Goal: Task Accomplishment & Management: Complete application form

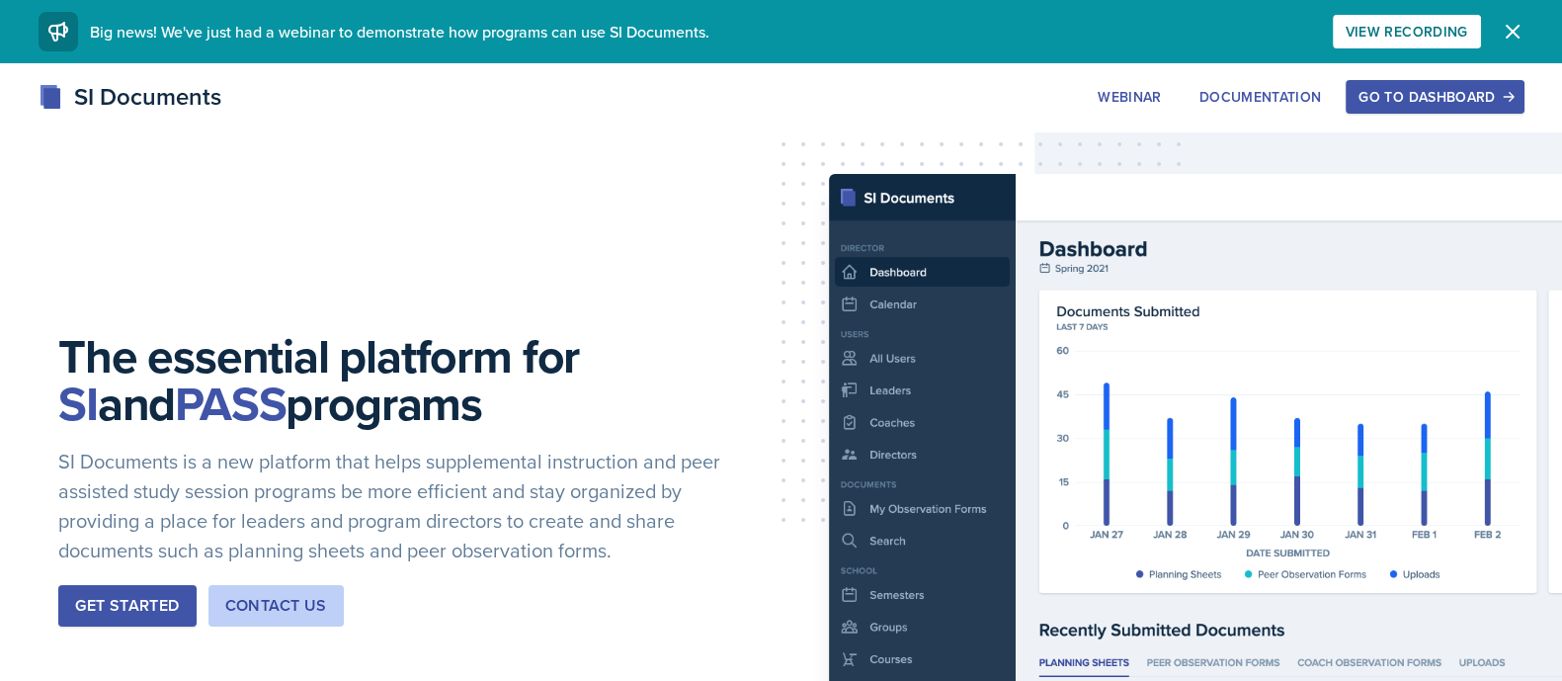
click at [1438, 111] on button "Go to Dashboard" at bounding box center [1434, 97] width 178 height 34
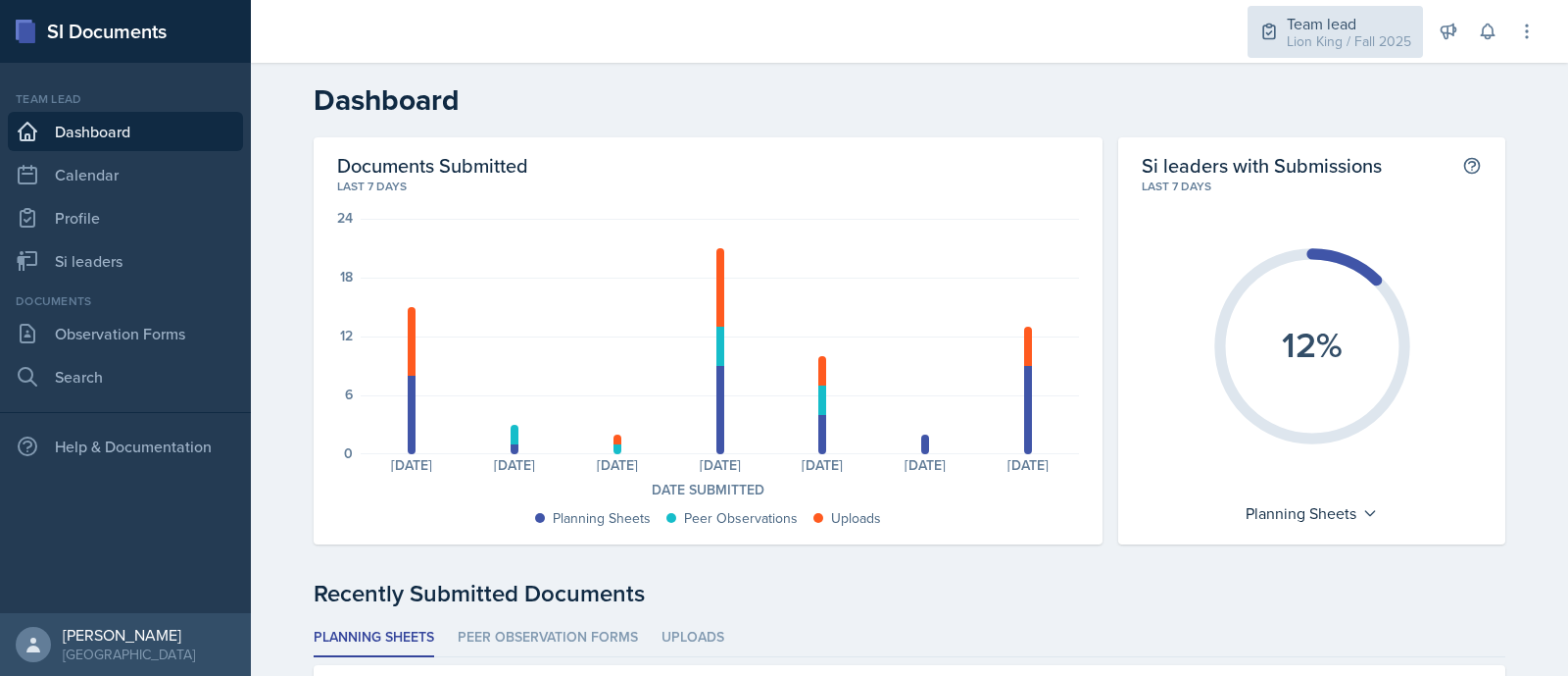
click at [1348, 32] on div "Lion King / Fall 2025" at bounding box center [1349, 42] width 124 height 21
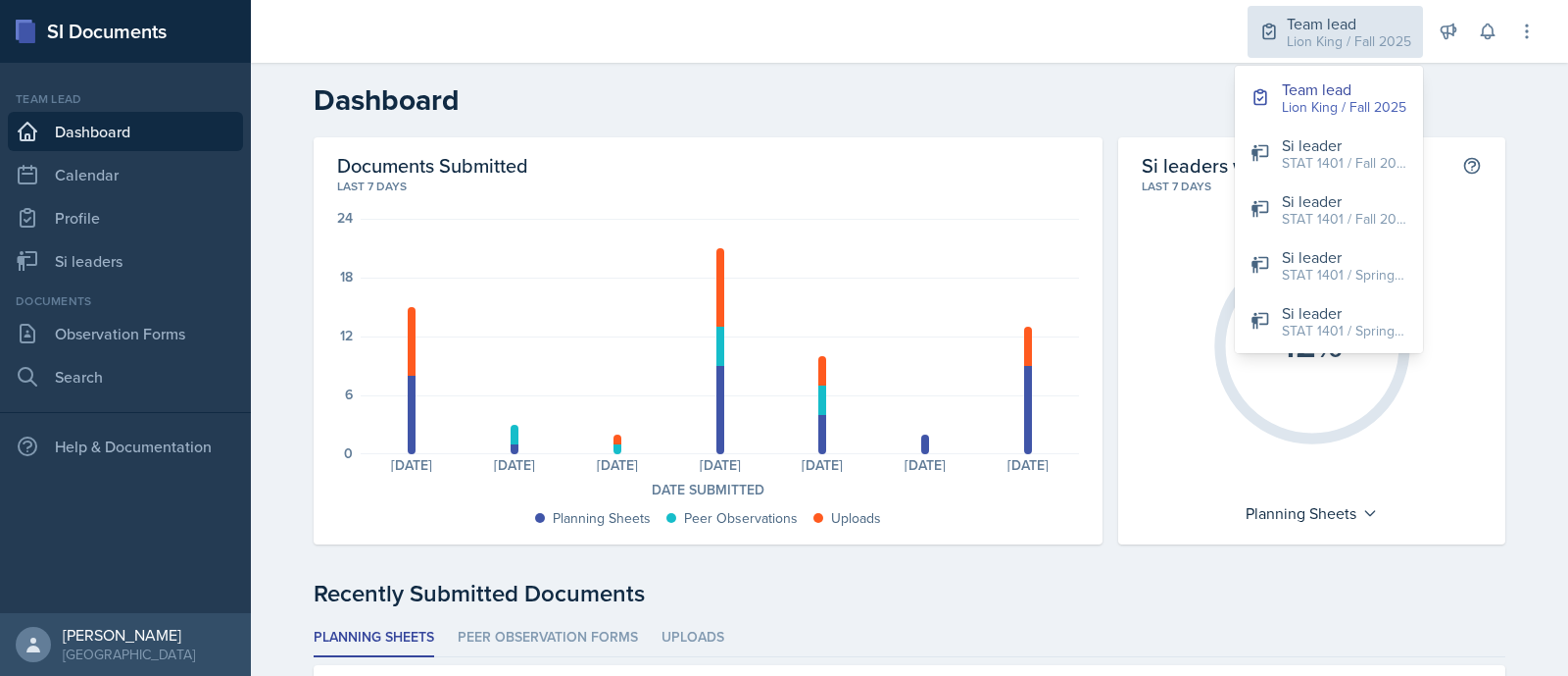
click at [1346, 42] on div "Lion King / Fall 2025" at bounding box center [1349, 42] width 124 height 21
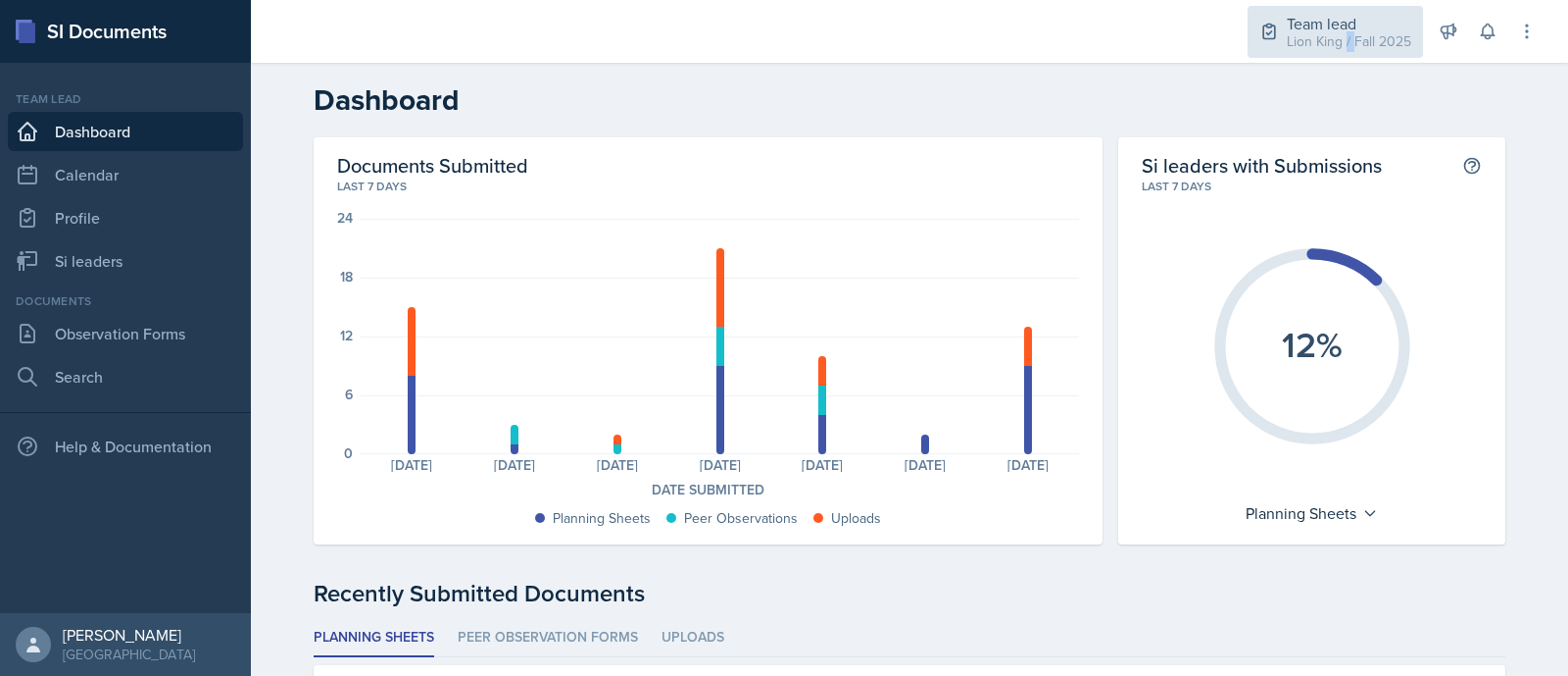
click at [1346, 42] on div "Lion King / Fall 2025" at bounding box center [1349, 42] width 124 height 21
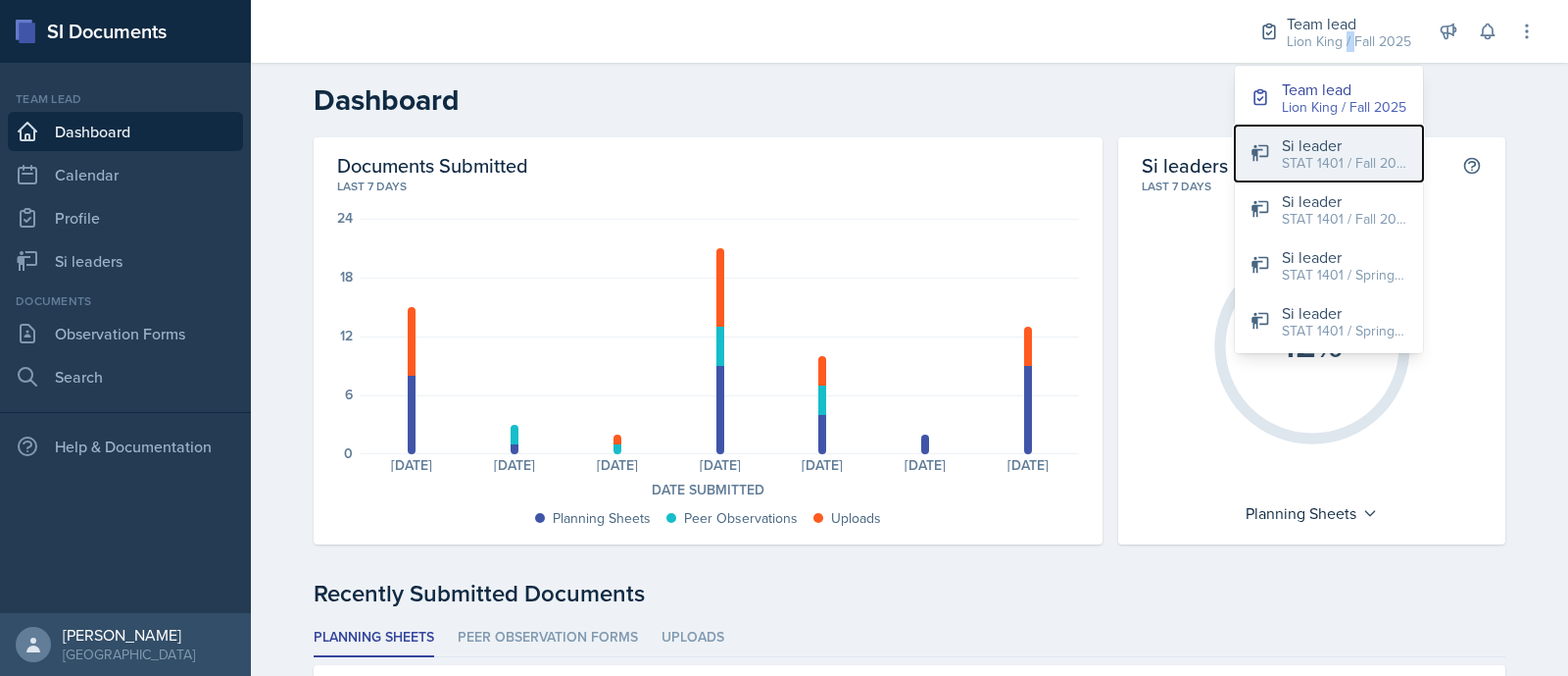
click at [1353, 146] on div "Si leader" at bounding box center [1345, 145] width 125 height 24
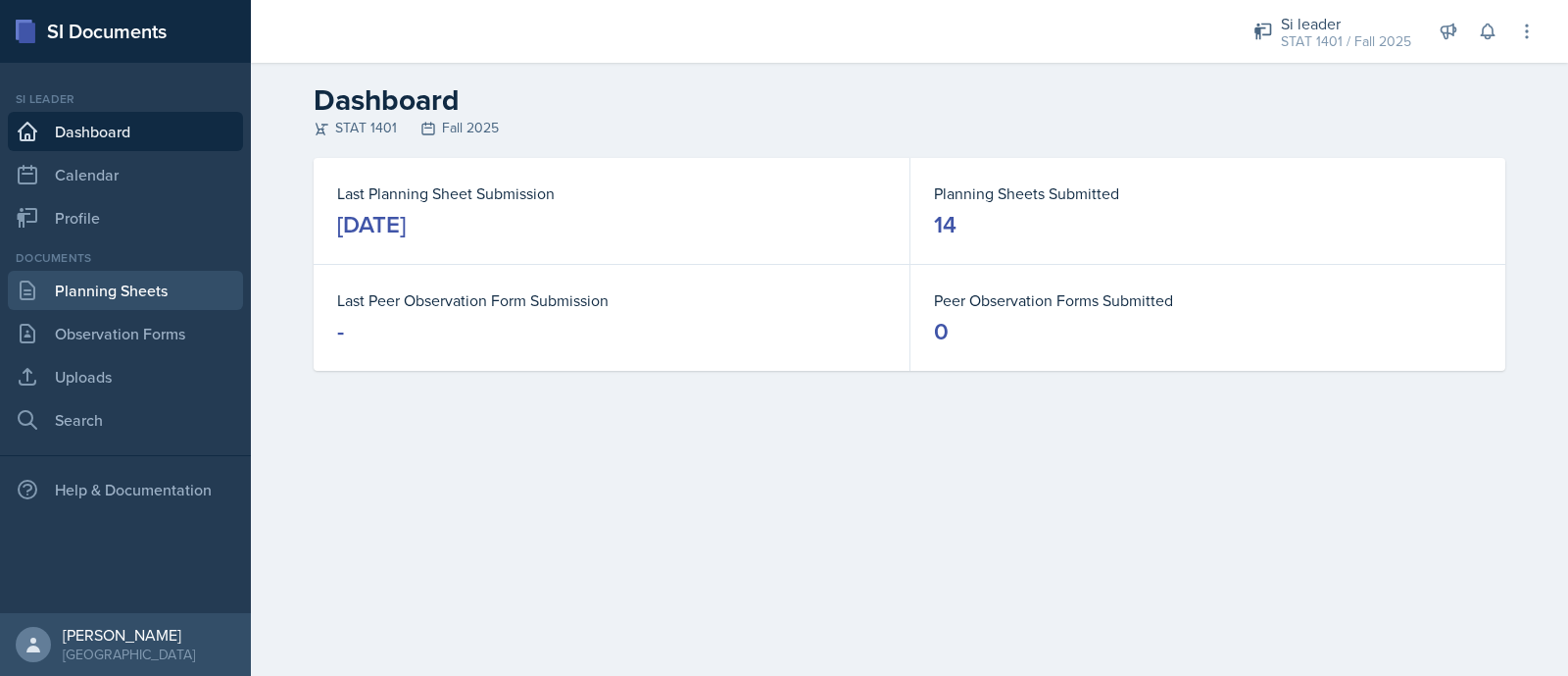
click at [78, 297] on link "Planning Sheets" at bounding box center [125, 291] width 235 height 40
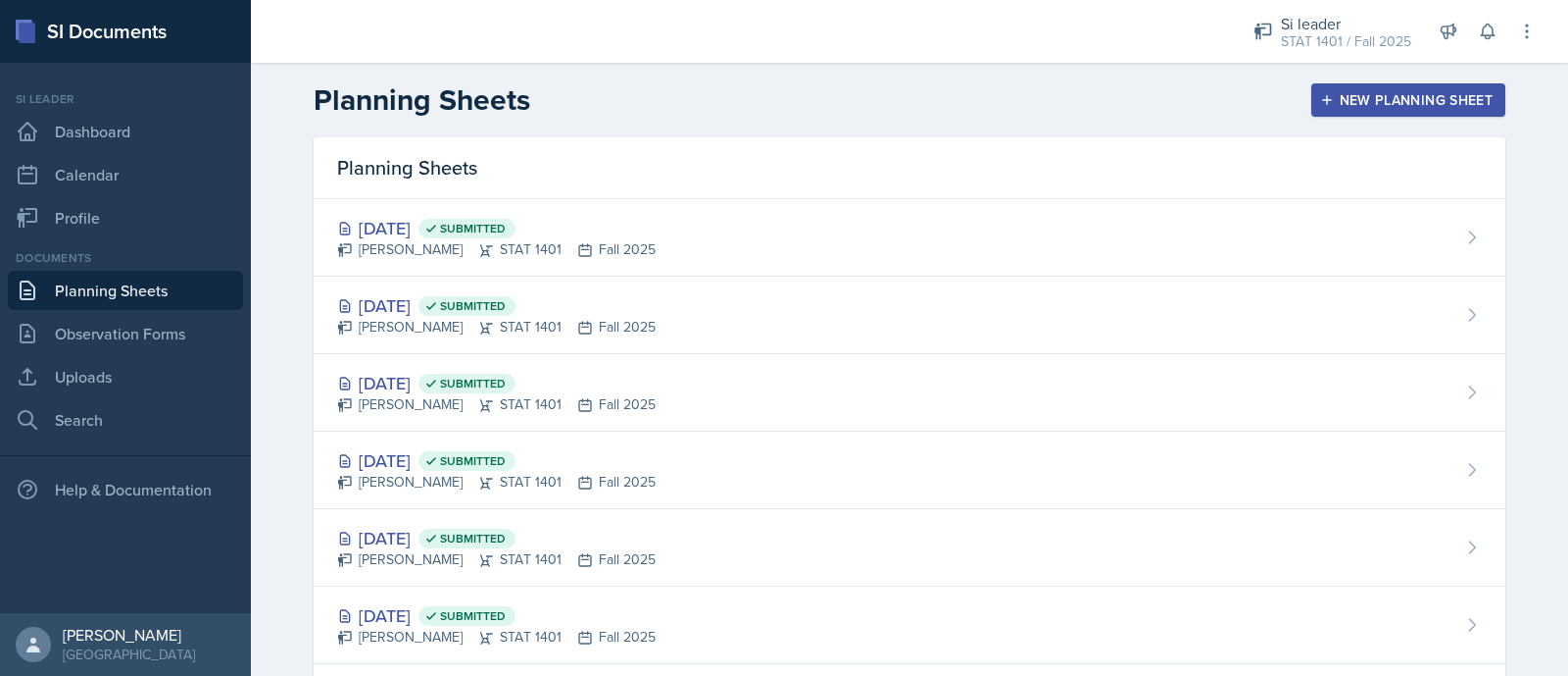
click at [1440, 92] on div "New Planning Sheet" at bounding box center [1409, 100] width 169 height 16
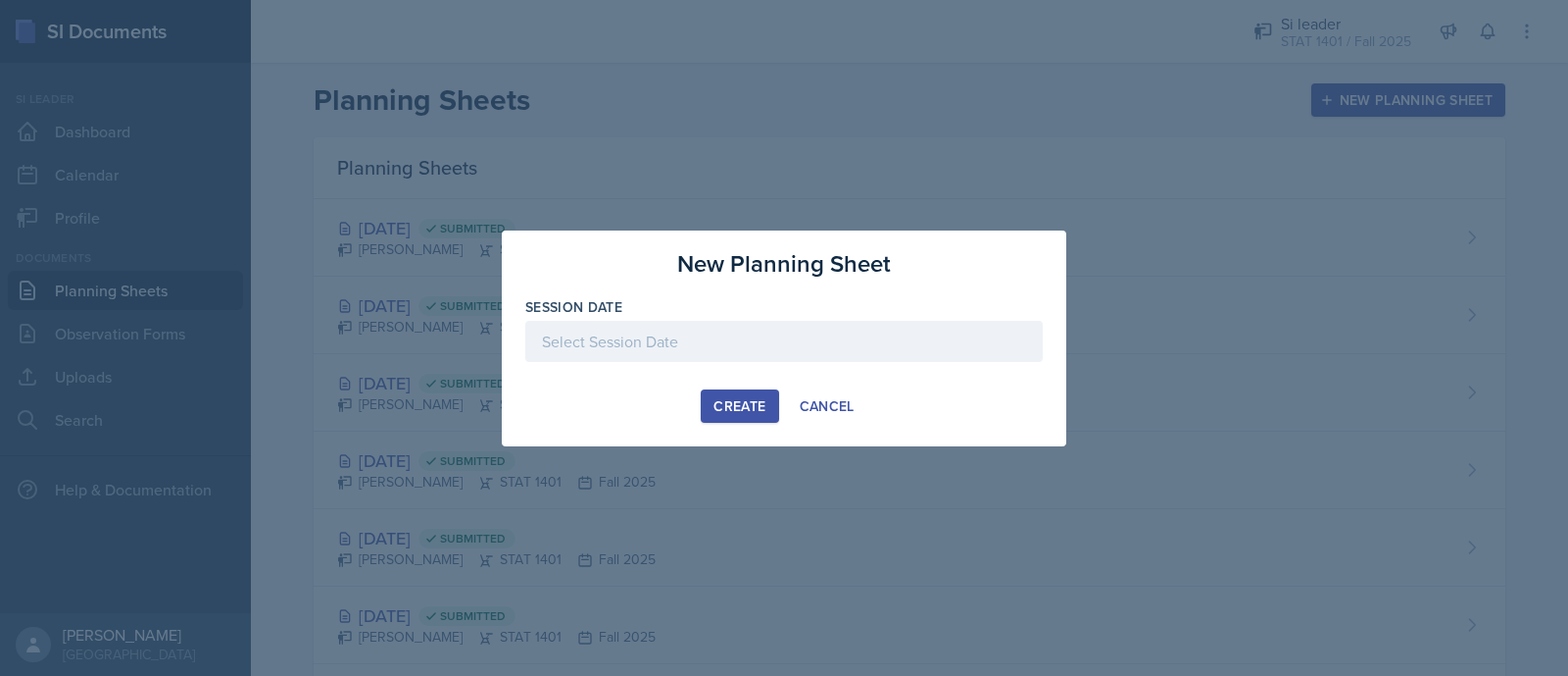
click at [750, 335] on div at bounding box center [784, 340] width 518 height 41
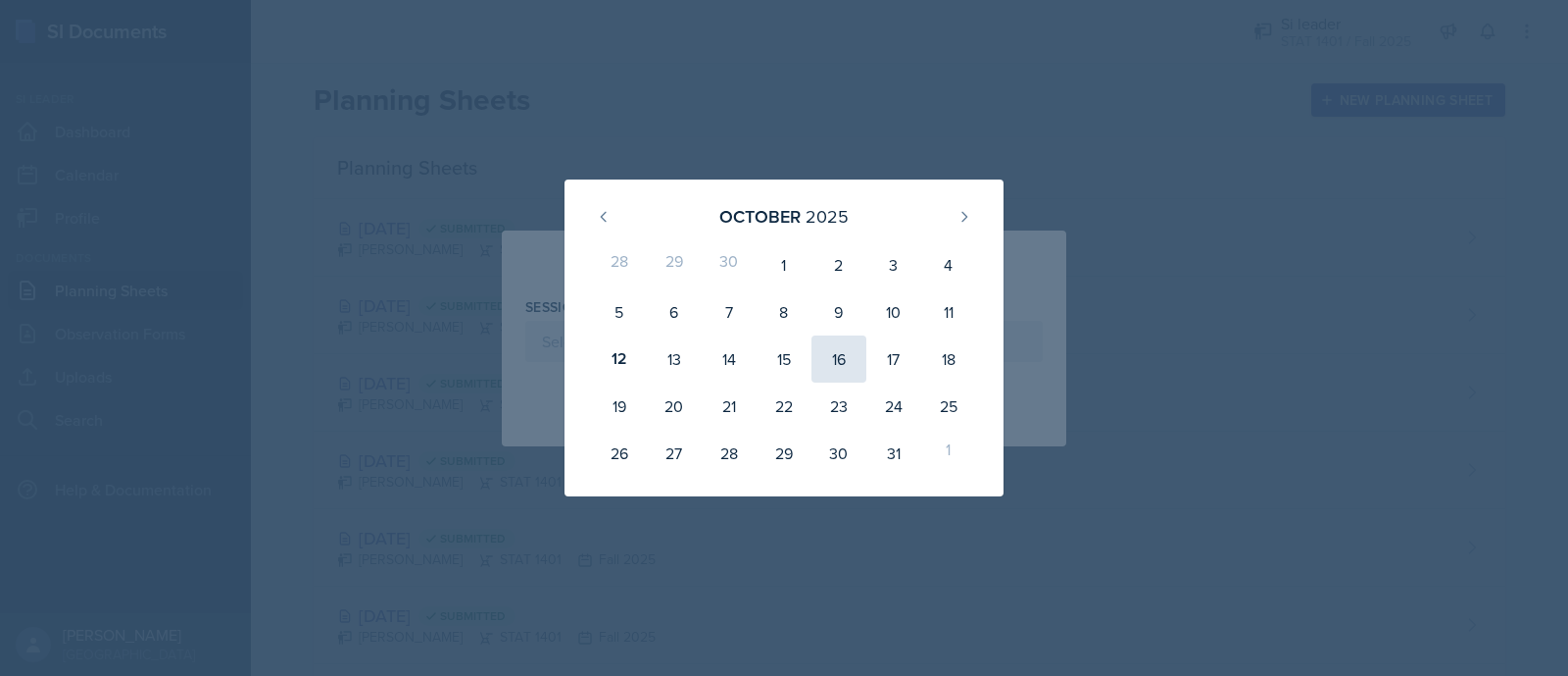
click at [851, 352] on div "16" at bounding box center [839, 358] width 55 height 47
type input "[DATE]"
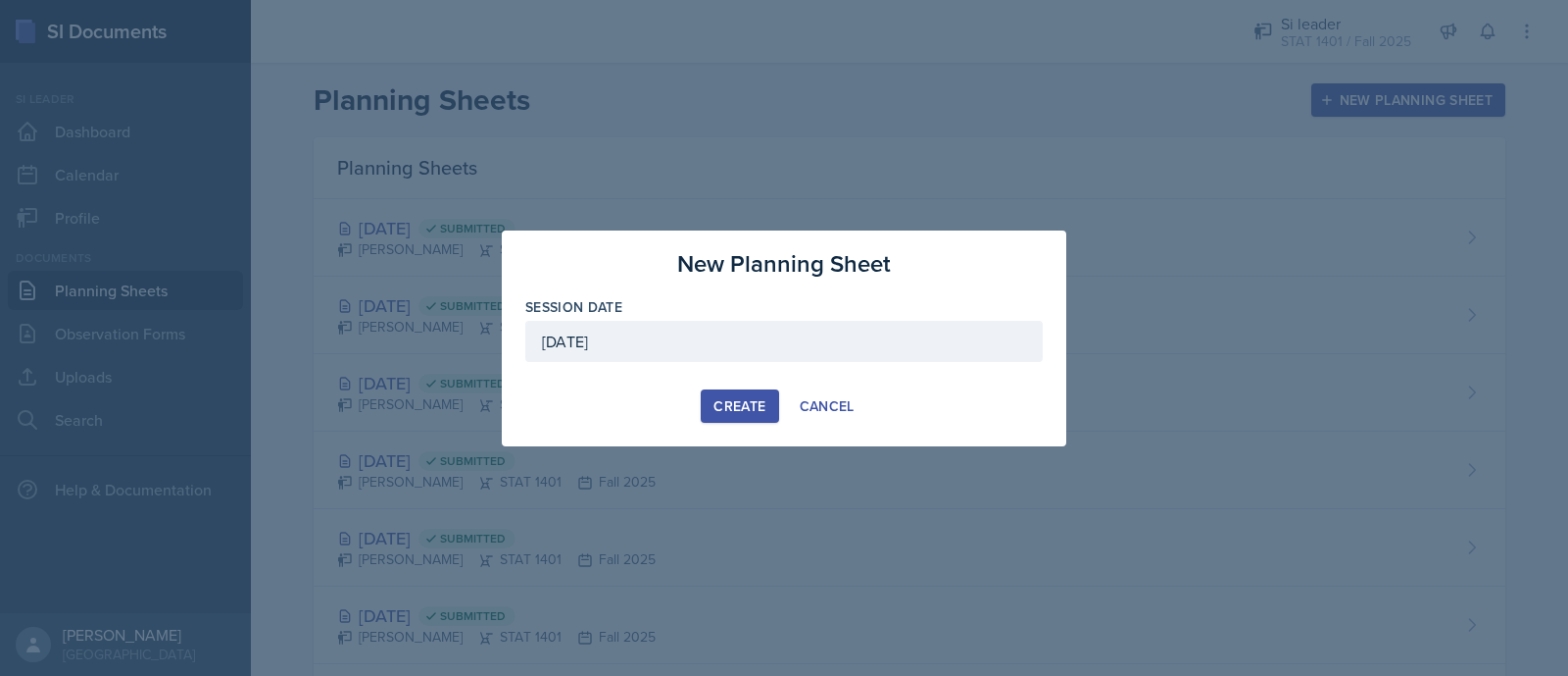
click at [720, 398] on div "Create" at bounding box center [739, 406] width 52 height 16
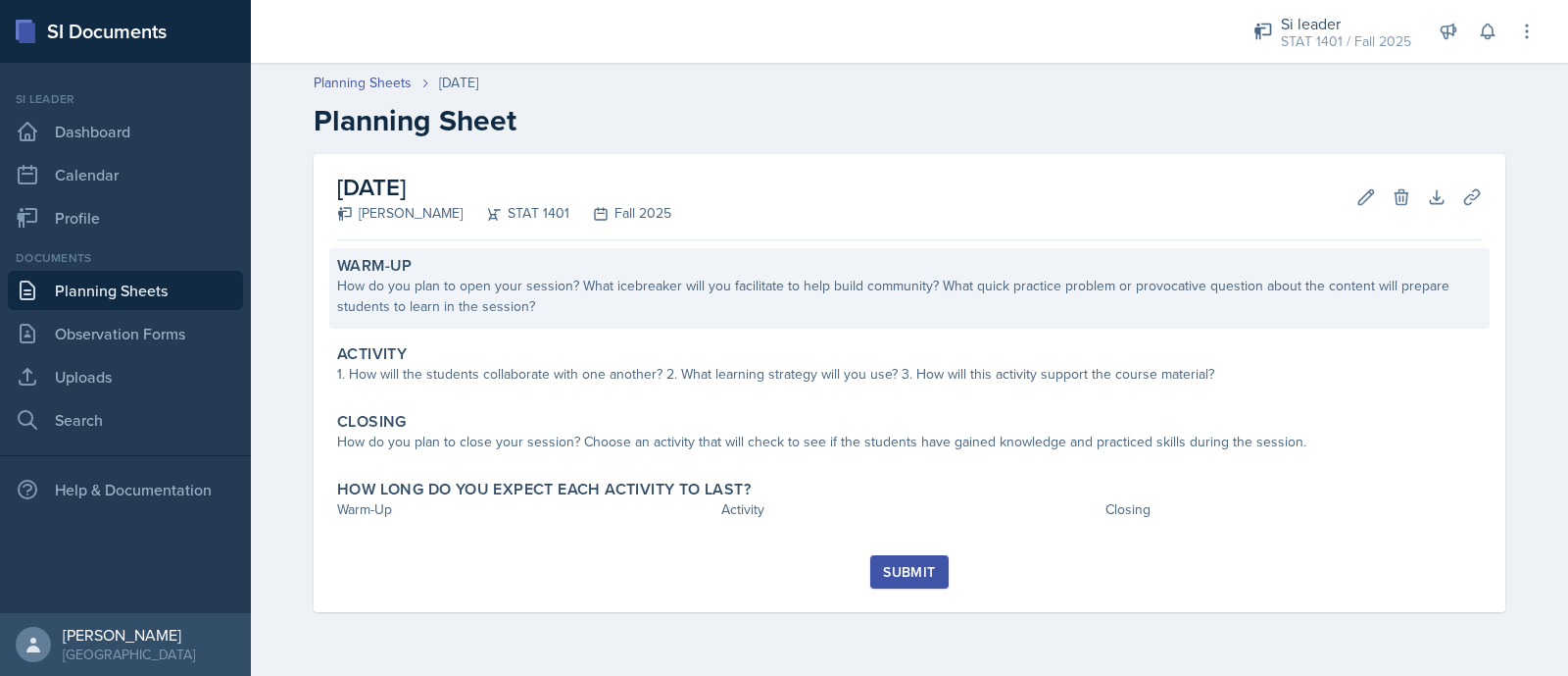
click at [364, 289] on div "How do you plan to open your session? What icebreaker will you facilitate to he…" at bounding box center [910, 296] width 1145 height 41
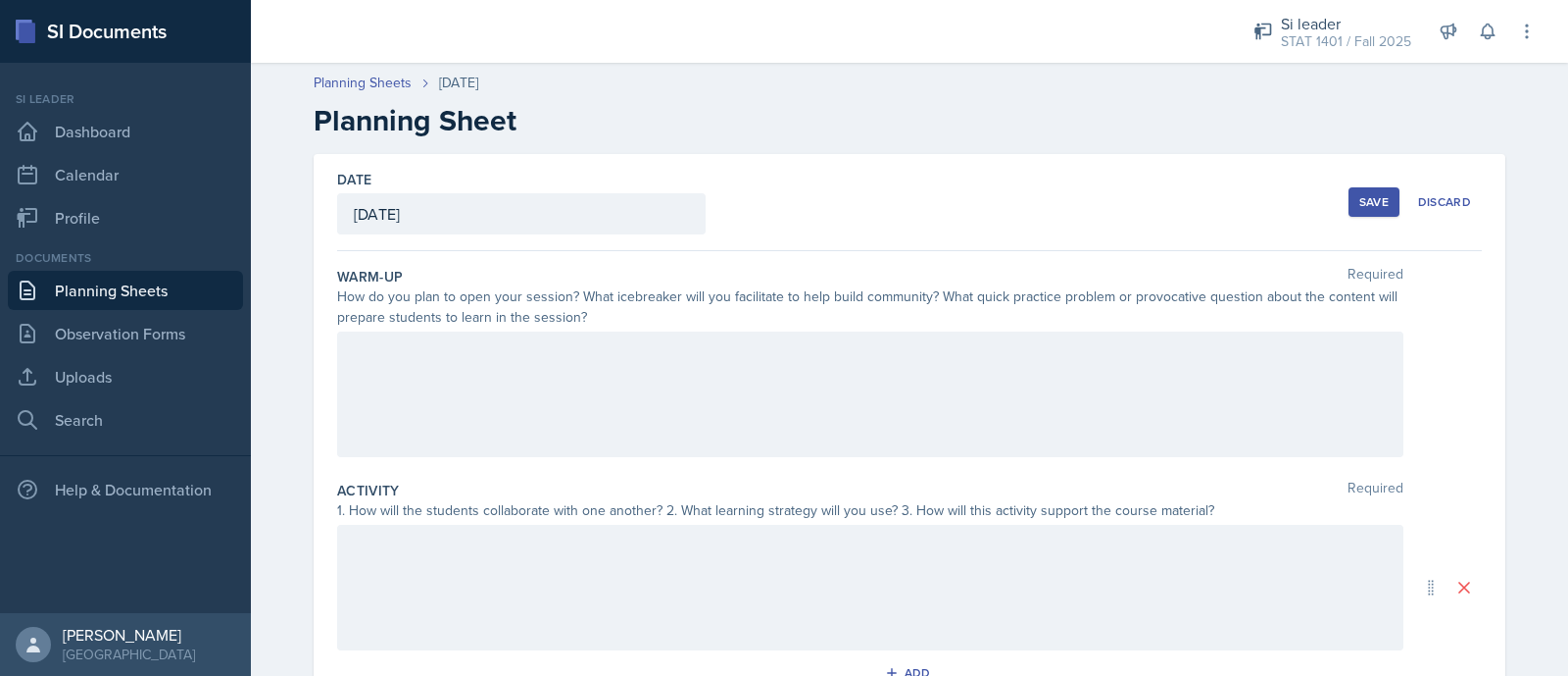
click at [384, 363] on div at bounding box center [870, 394] width 1067 height 125
click at [499, 358] on icon at bounding box center [509, 352] width 20 height 20
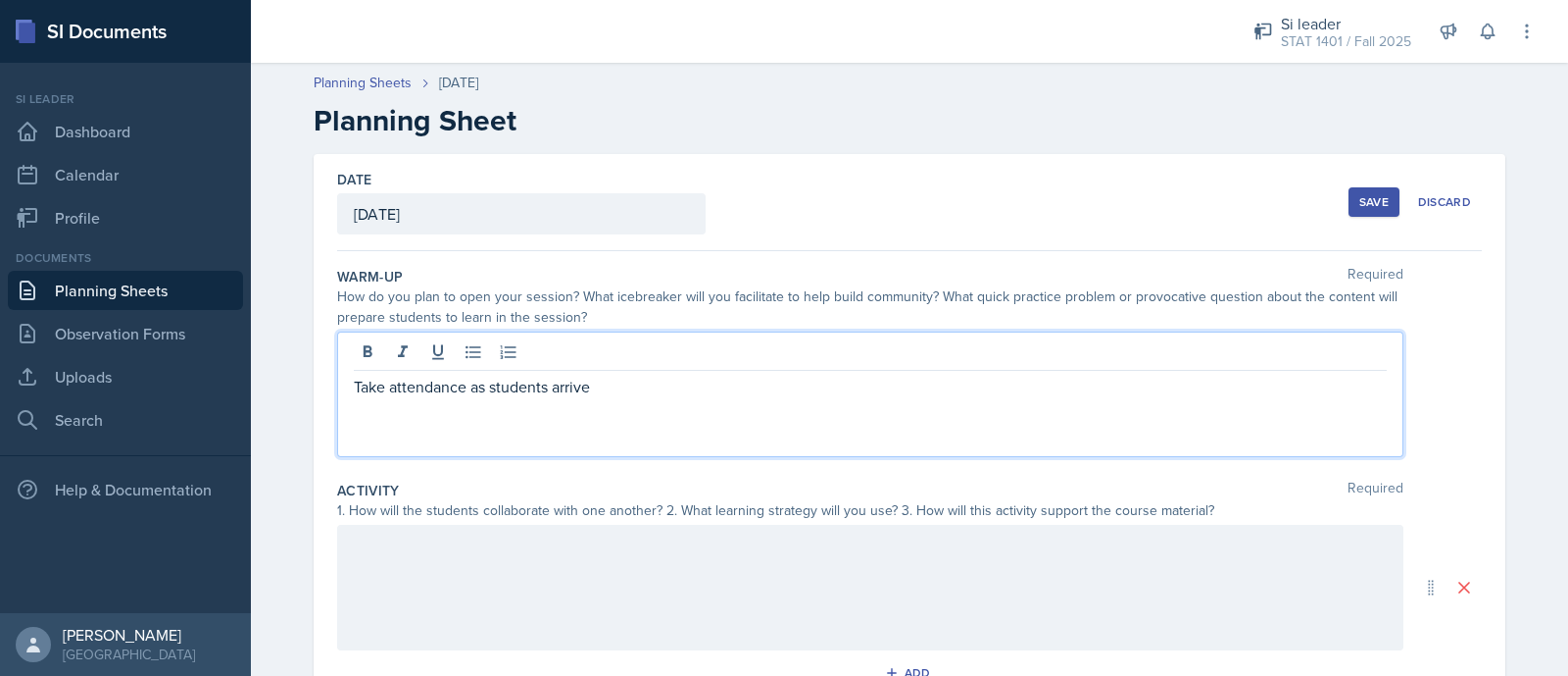
click at [337, 383] on div "Take attendance as students arrive" at bounding box center [870, 394] width 1067 height 125
click at [354, 386] on p "Take attendance as students arrive" at bounding box center [870, 386] width 1033 height 24
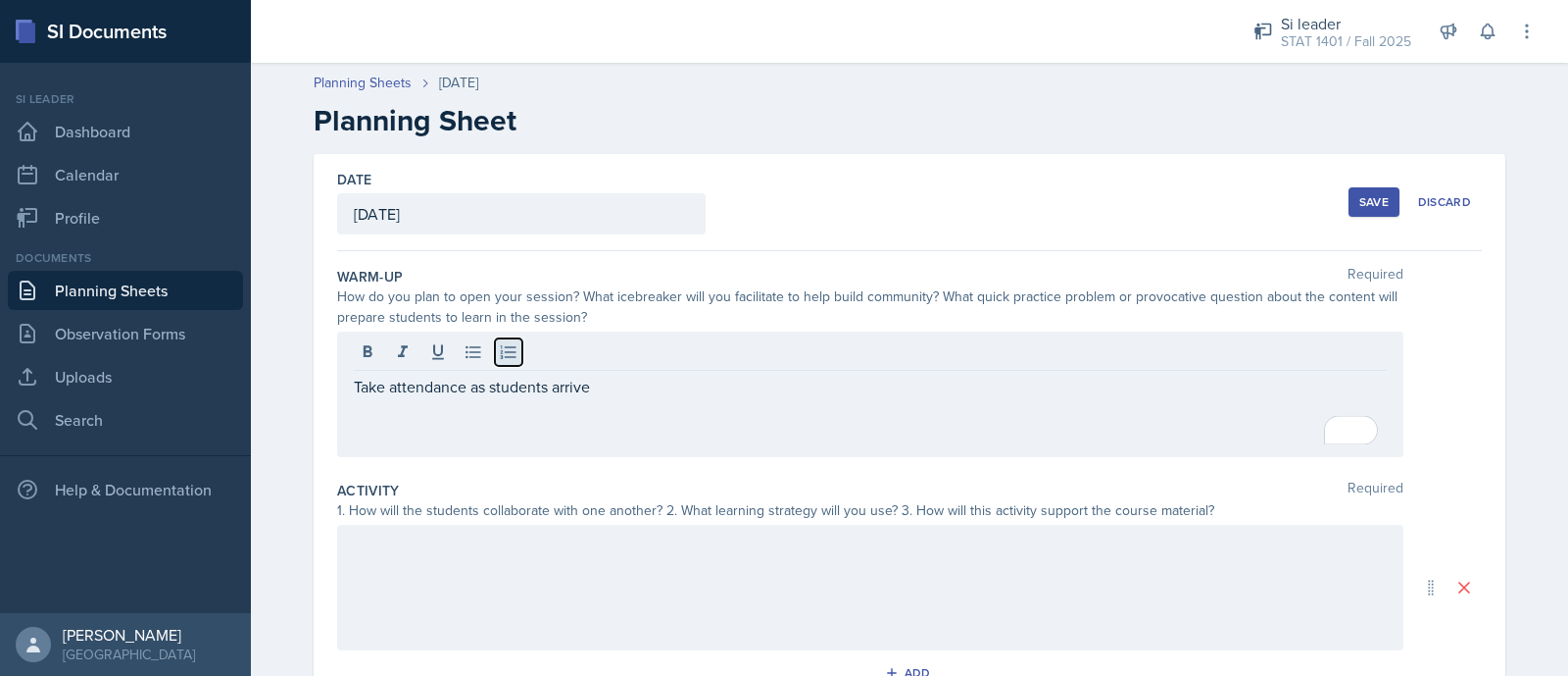
click at [499, 348] on icon at bounding box center [509, 352] width 20 height 20
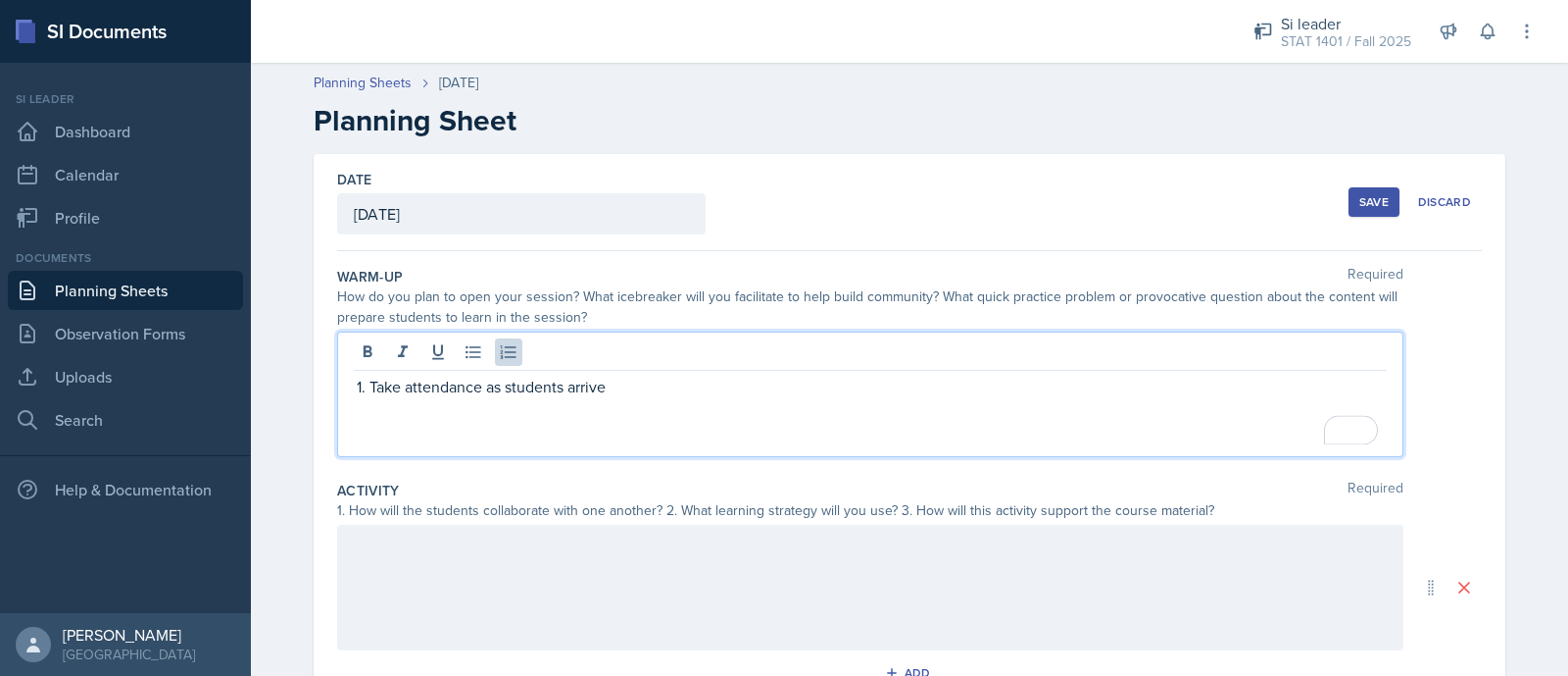
click at [620, 394] on p "Take attendance as students arrive" at bounding box center [877, 386] width 1017 height 24
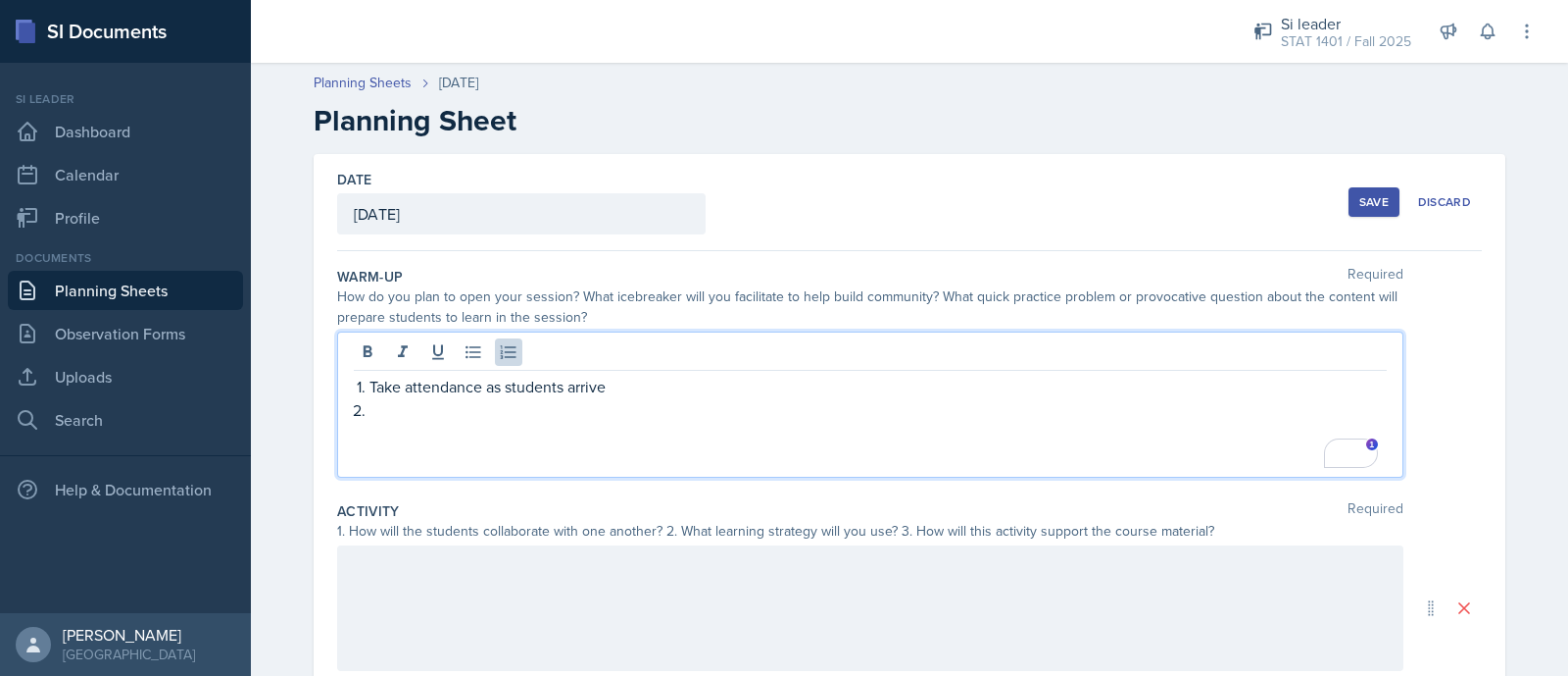
paste div "To enrich screen reader interactions, please activate Accessibility in Grammarl…"
drag, startPoint x: 412, startPoint y: 411, endPoint x: 359, endPoint y: 402, distance: 53.8
click at [369, 402] on strong "Activity:" at bounding box center [397, 410] width 56 height 23
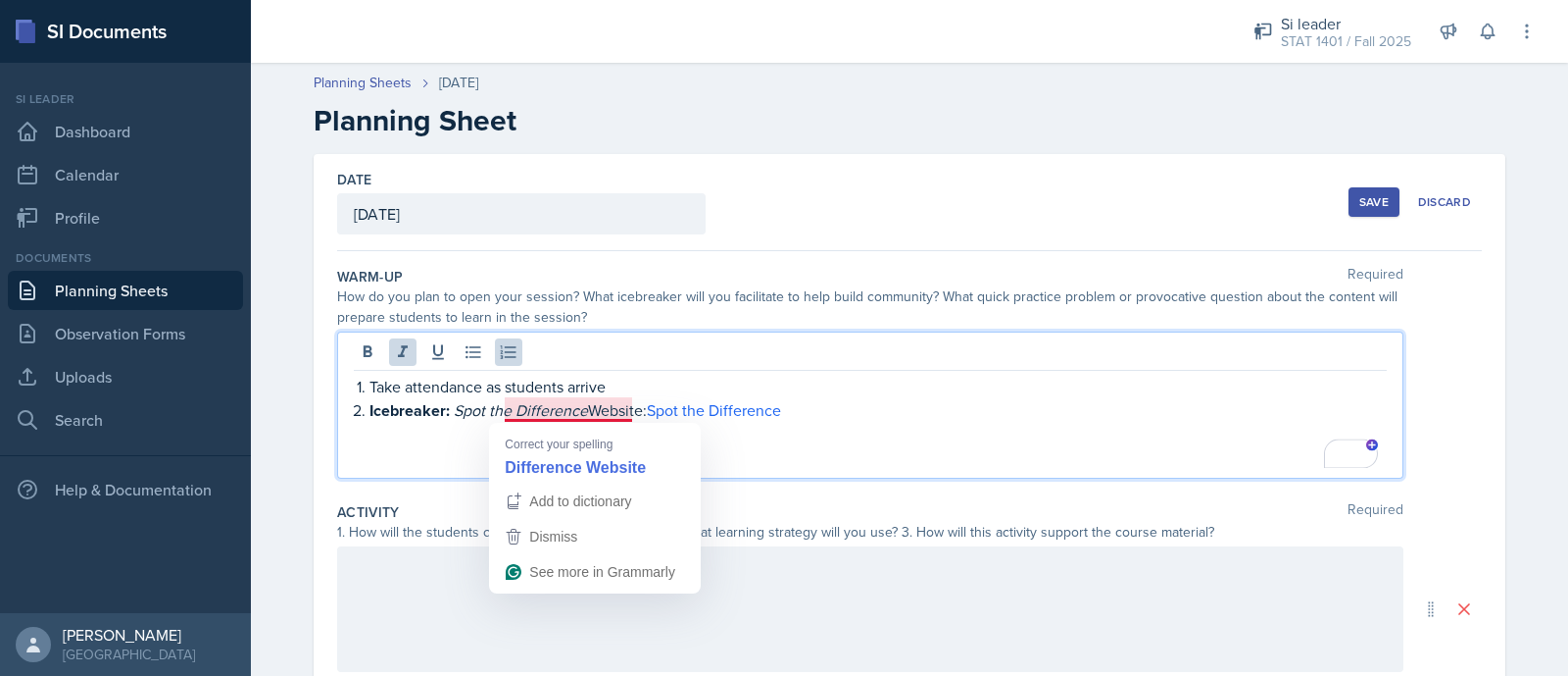
click at [577, 408] on p "Icebreaker: Spot the Difference Website: Spot the Difference" at bounding box center [877, 410] width 1017 height 25
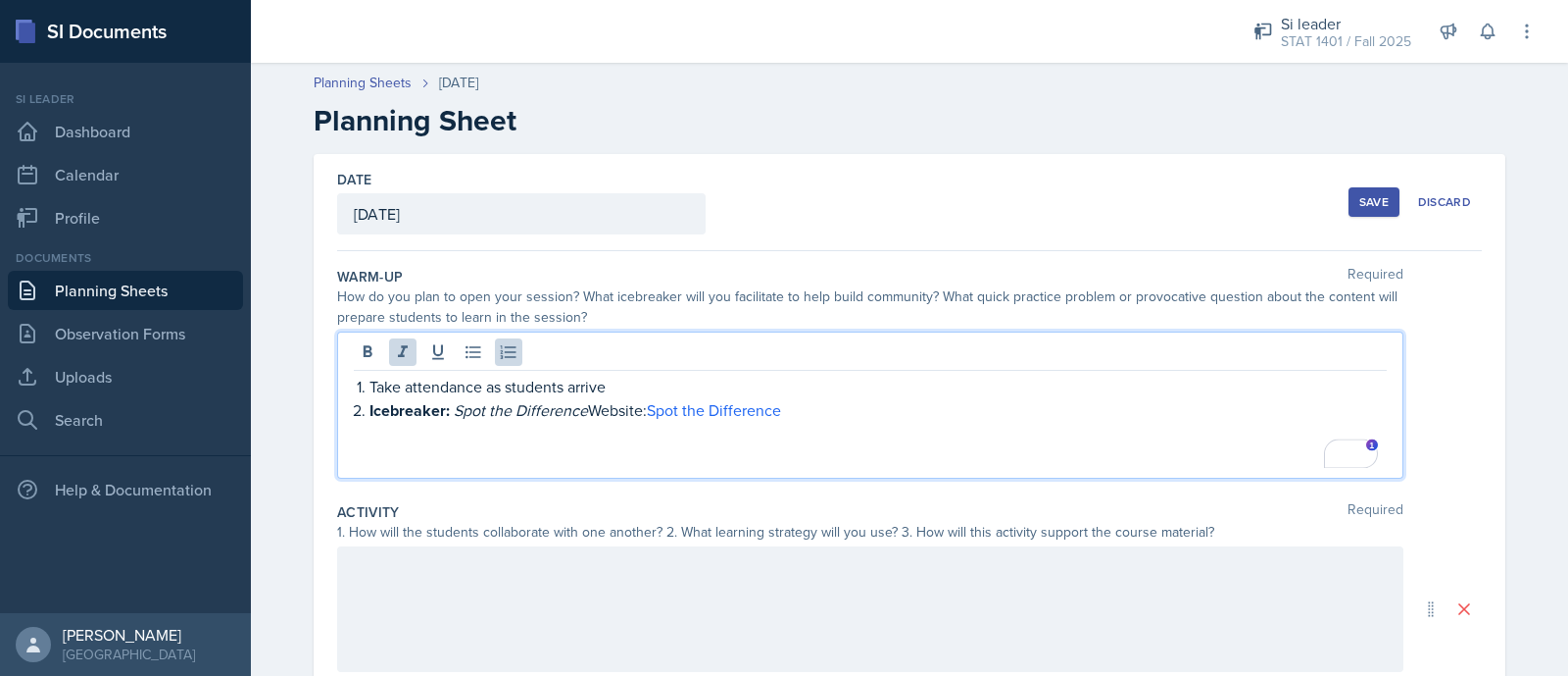
click at [834, 404] on p "Icebreaker: Spot the Difference Website: Spot the Difference" at bounding box center [877, 410] width 1017 height 25
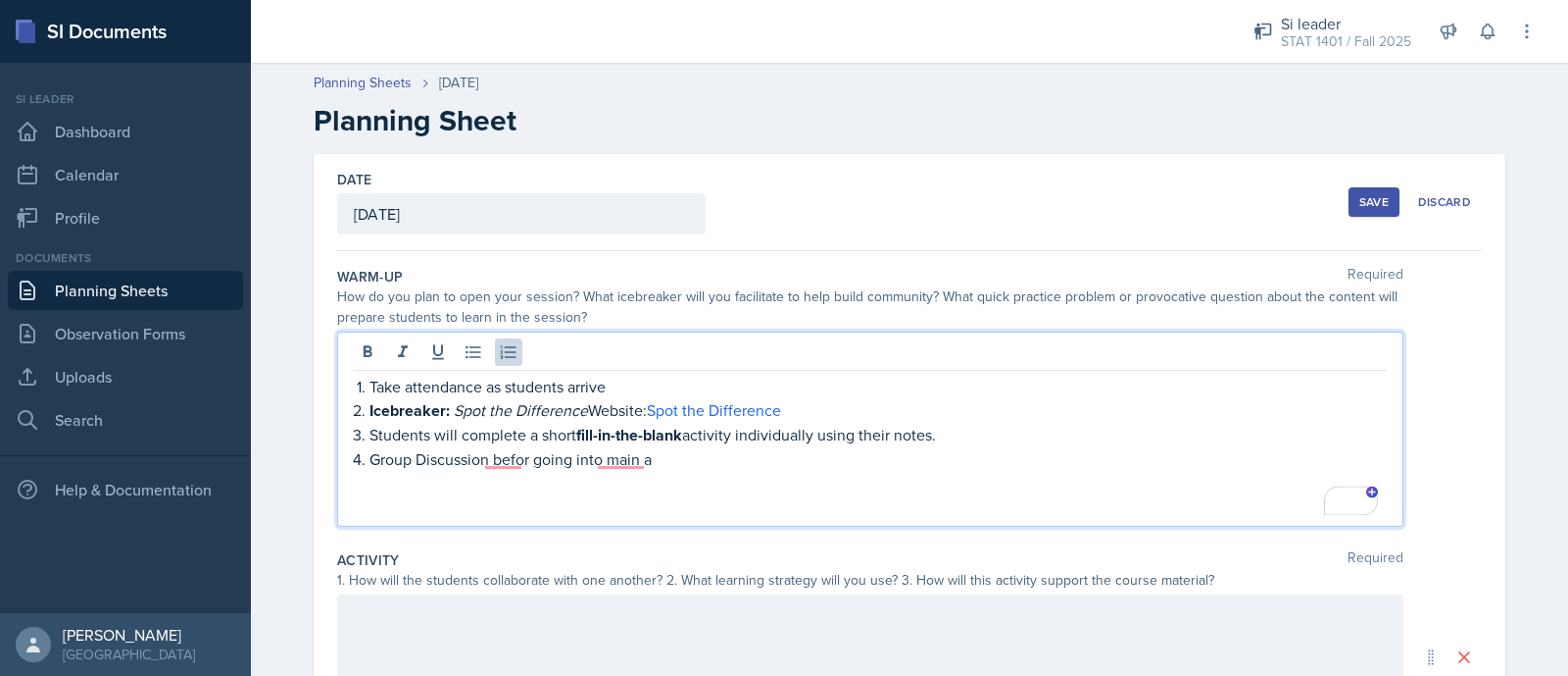
click at [671, 448] on p "Group Discussion befor going into main a" at bounding box center [877, 459] width 1017 height 24
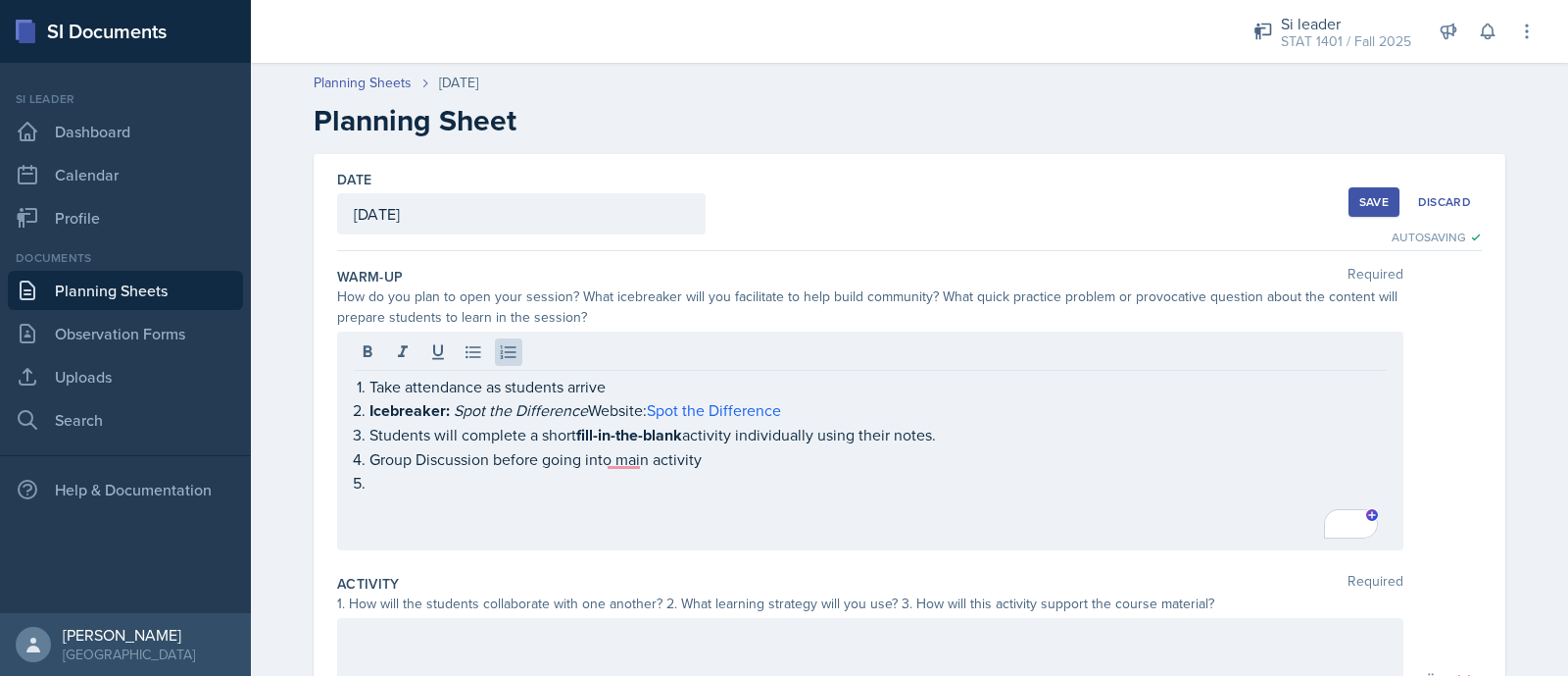
scroll to position [231, 0]
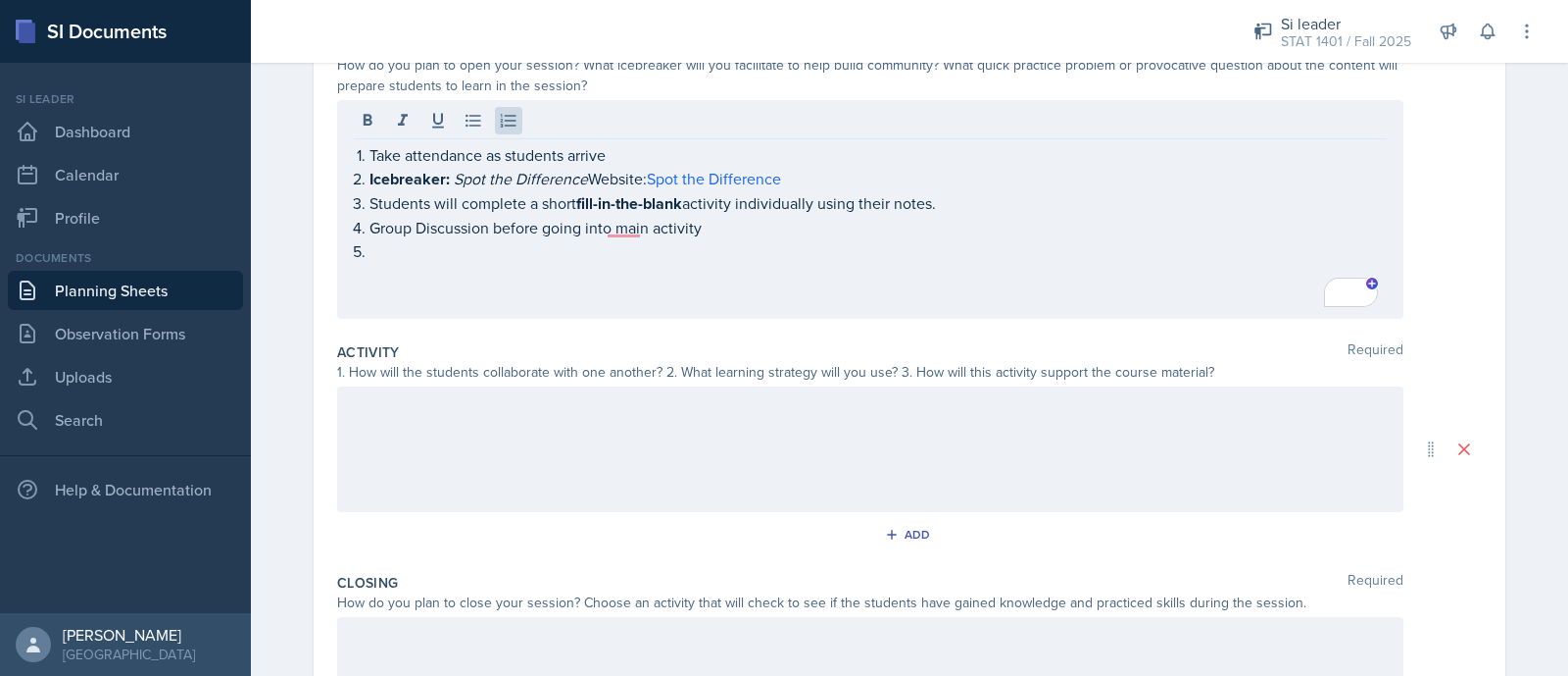
click at [469, 416] on div at bounding box center [870, 449] width 1067 height 125
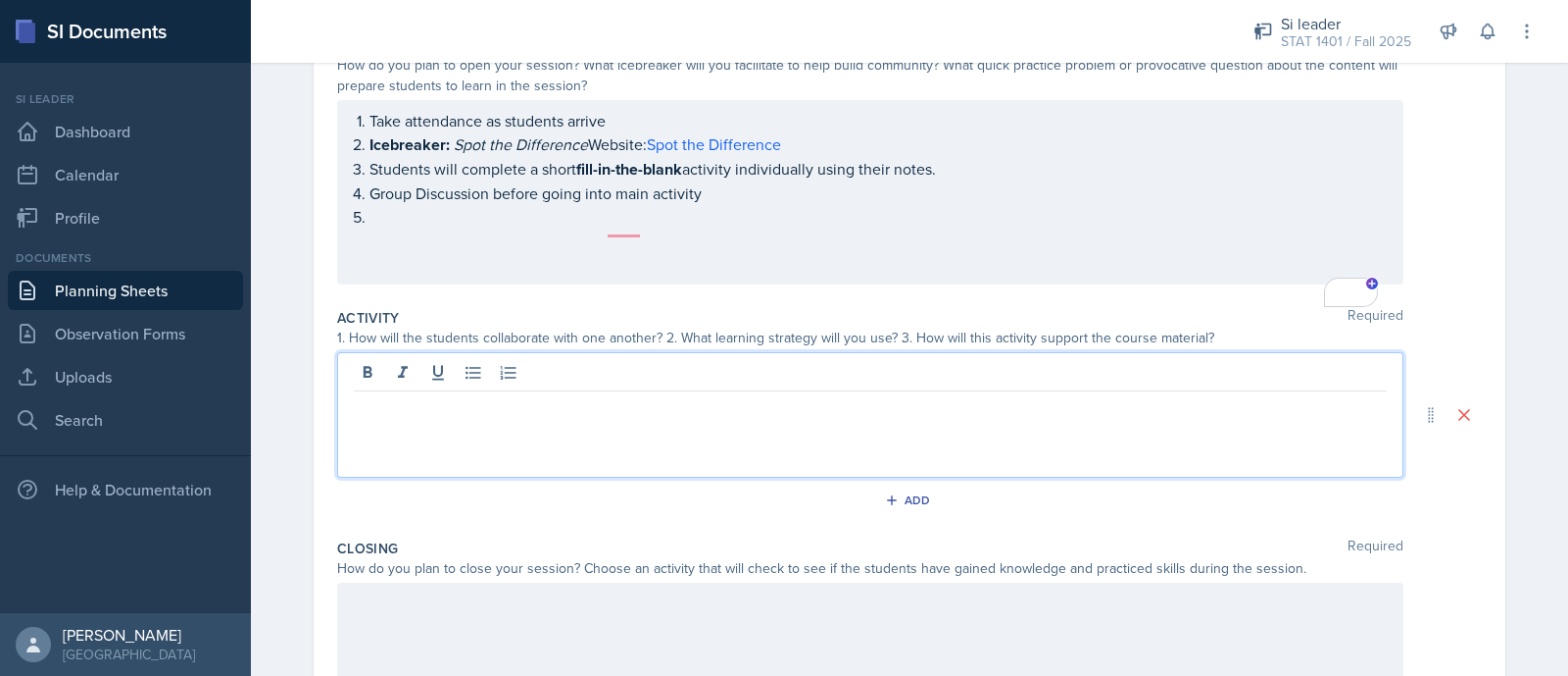
scroll to position [266, 0]
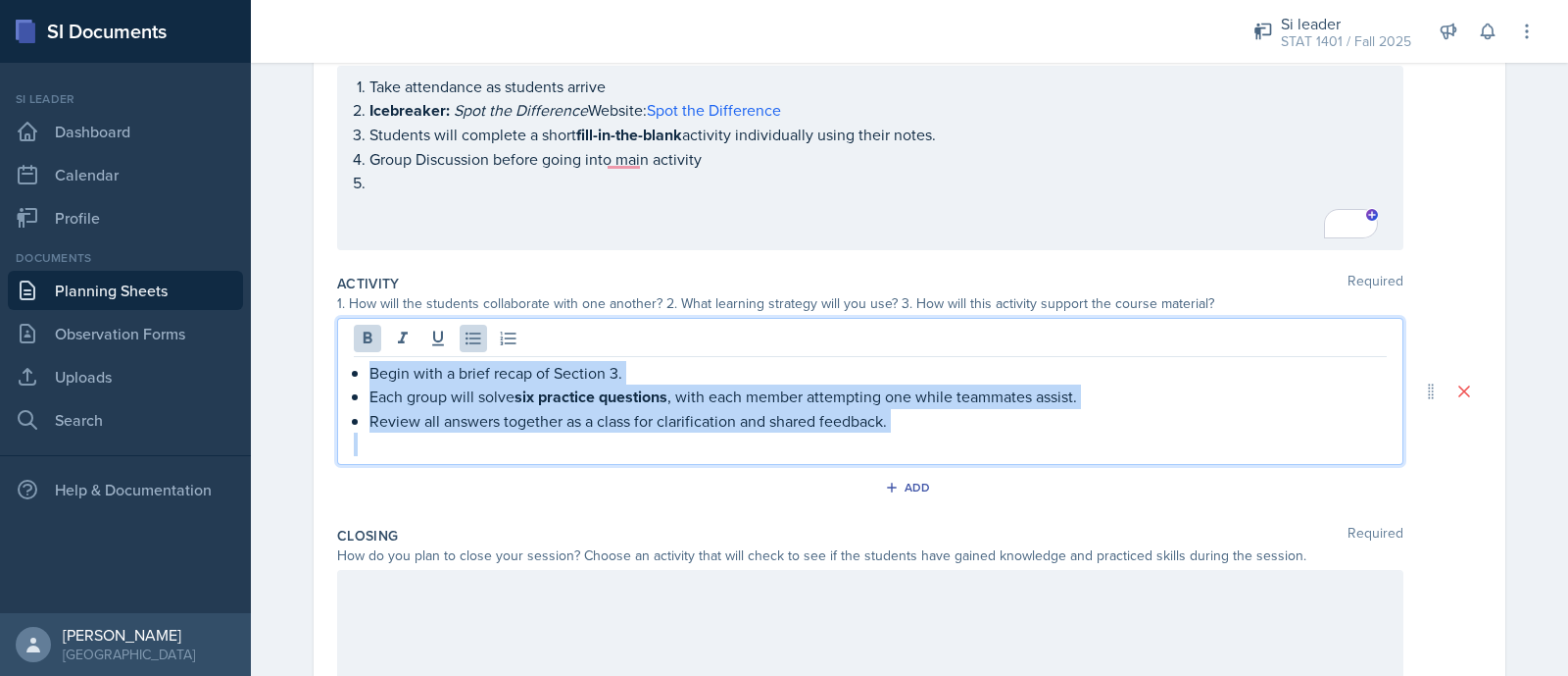
drag, startPoint x: 812, startPoint y: 434, endPoint x: 340, endPoint y: 363, distance: 477.3
click at [340, 363] on div "Begin with a brief recap of Section 3. Each group will solve six practice quest…" at bounding box center [870, 391] width 1067 height 147
click at [502, 334] on icon at bounding box center [509, 338] width 16 height 13
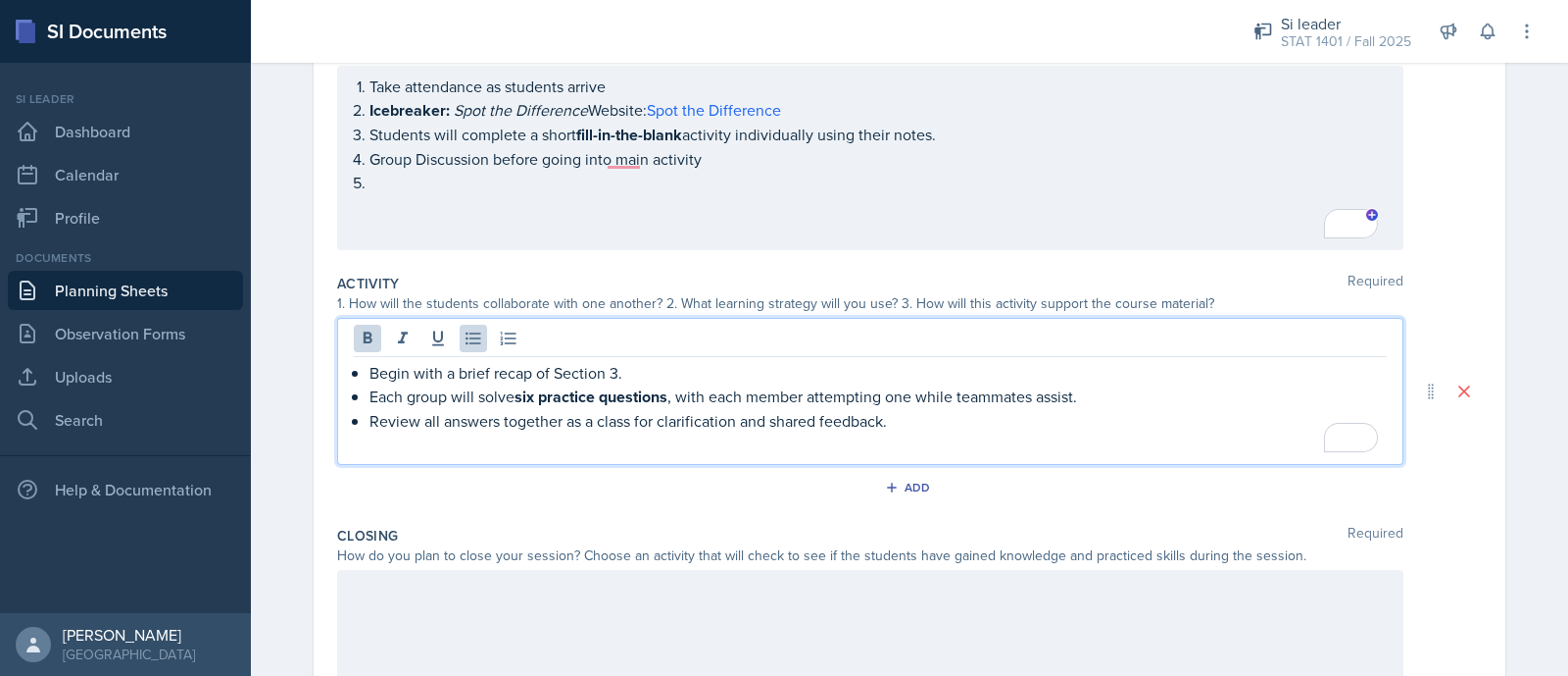
click at [369, 175] on p "To enrich screen reader interactions, please activate Accessibility in Grammarl…" at bounding box center [877, 183] width 1017 height 24
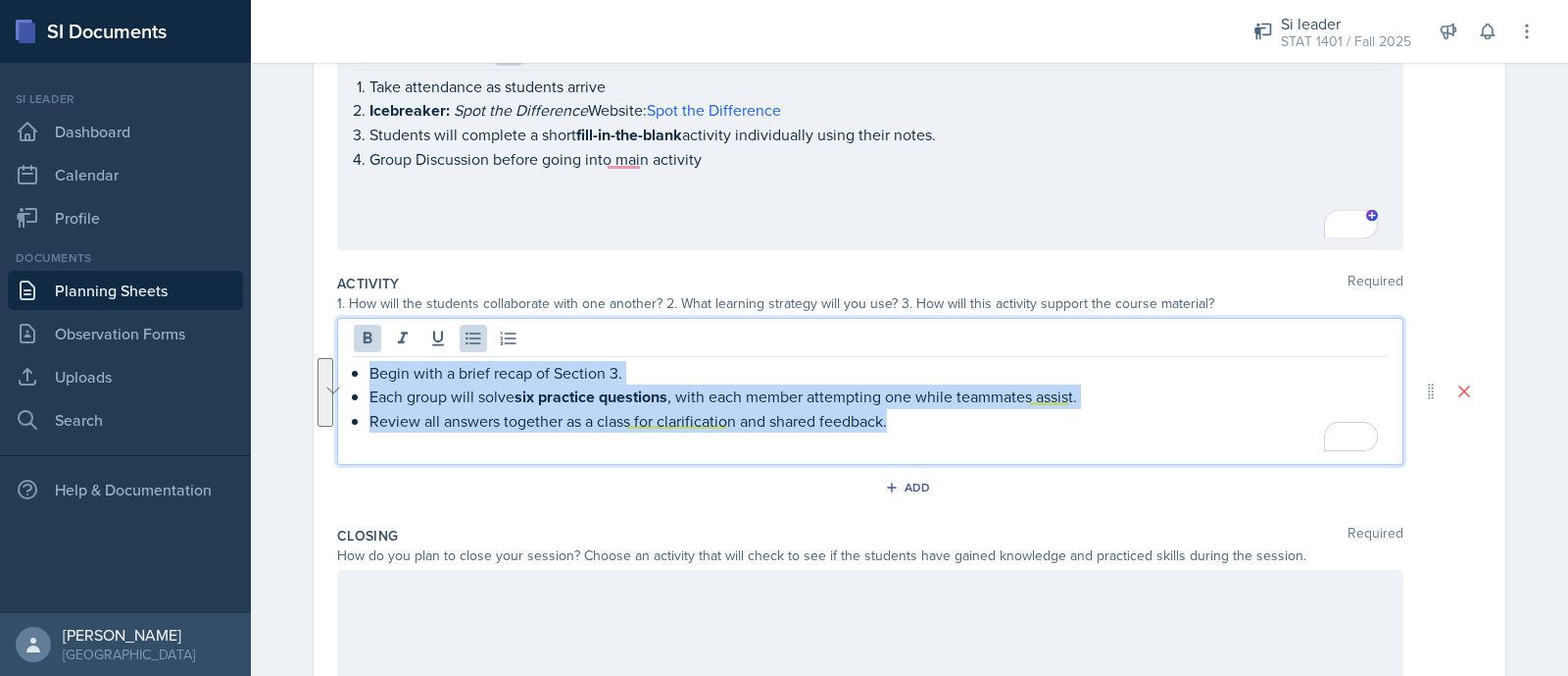
drag, startPoint x: 742, startPoint y: 366, endPoint x: 421, endPoint y: 348, distance: 321.5
click at [421, 348] on div "Begin with a brief recap of Section 3. Each group will solve six practice quest…" at bounding box center [870, 391] width 1067 height 147
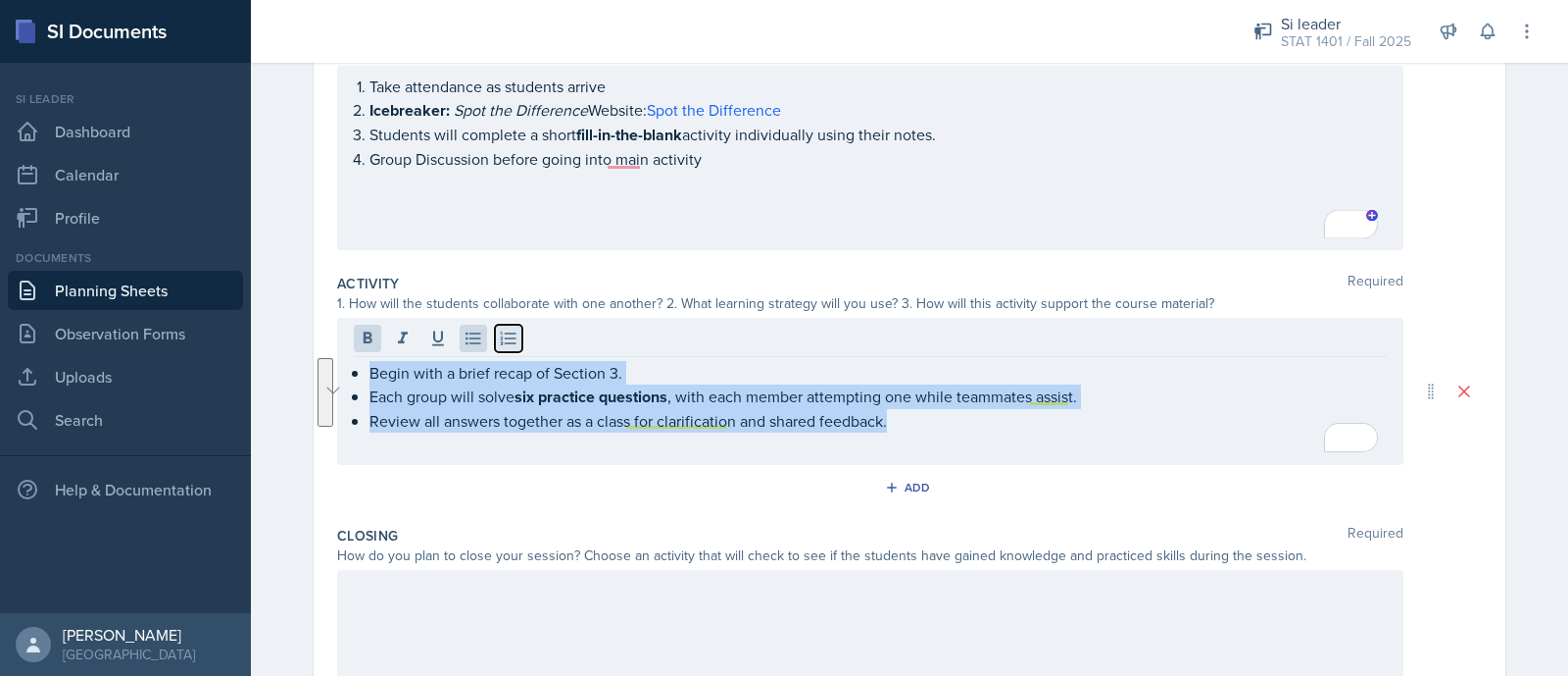
click at [502, 332] on icon at bounding box center [509, 338] width 16 height 13
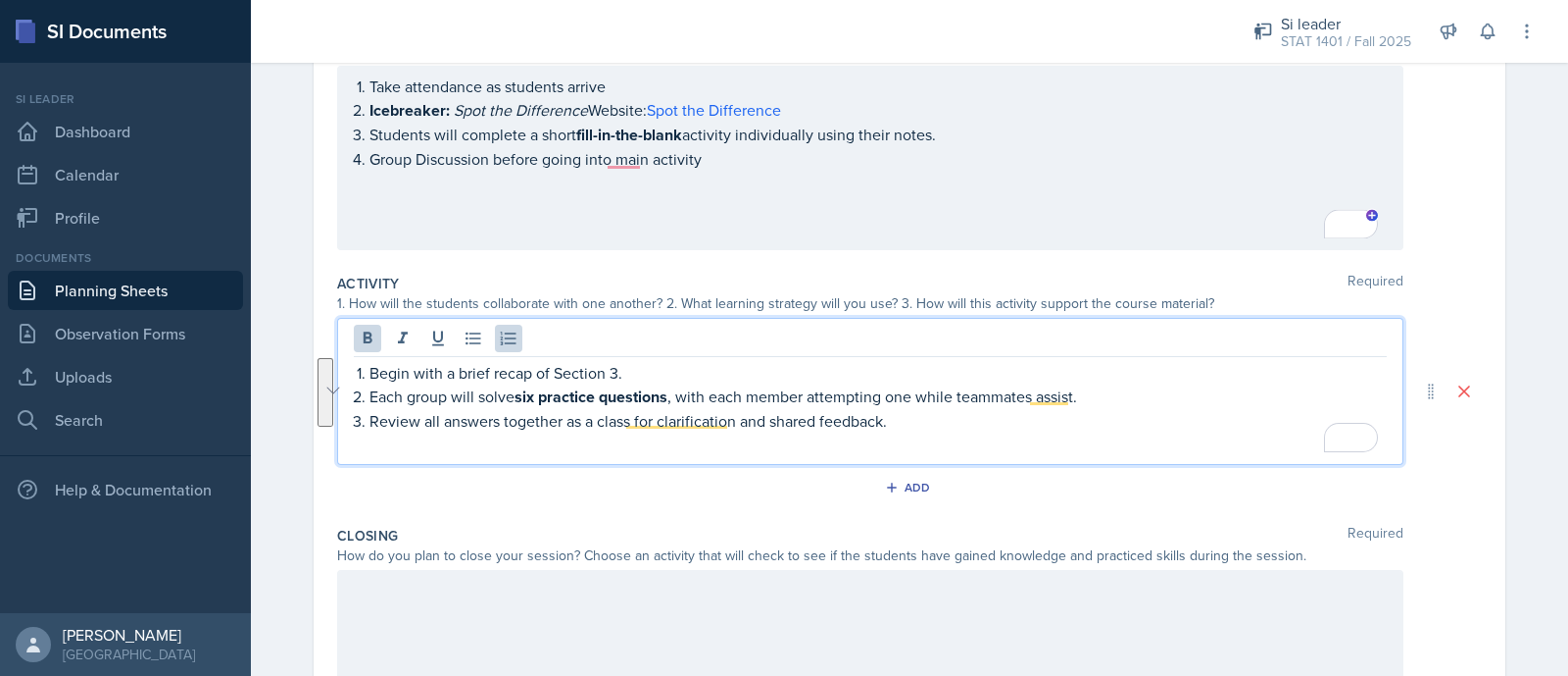
click at [574, 443] on p "To enrich screen reader interactions, please activate Accessibility in Grammarl…" at bounding box center [870, 445] width 1033 height 24
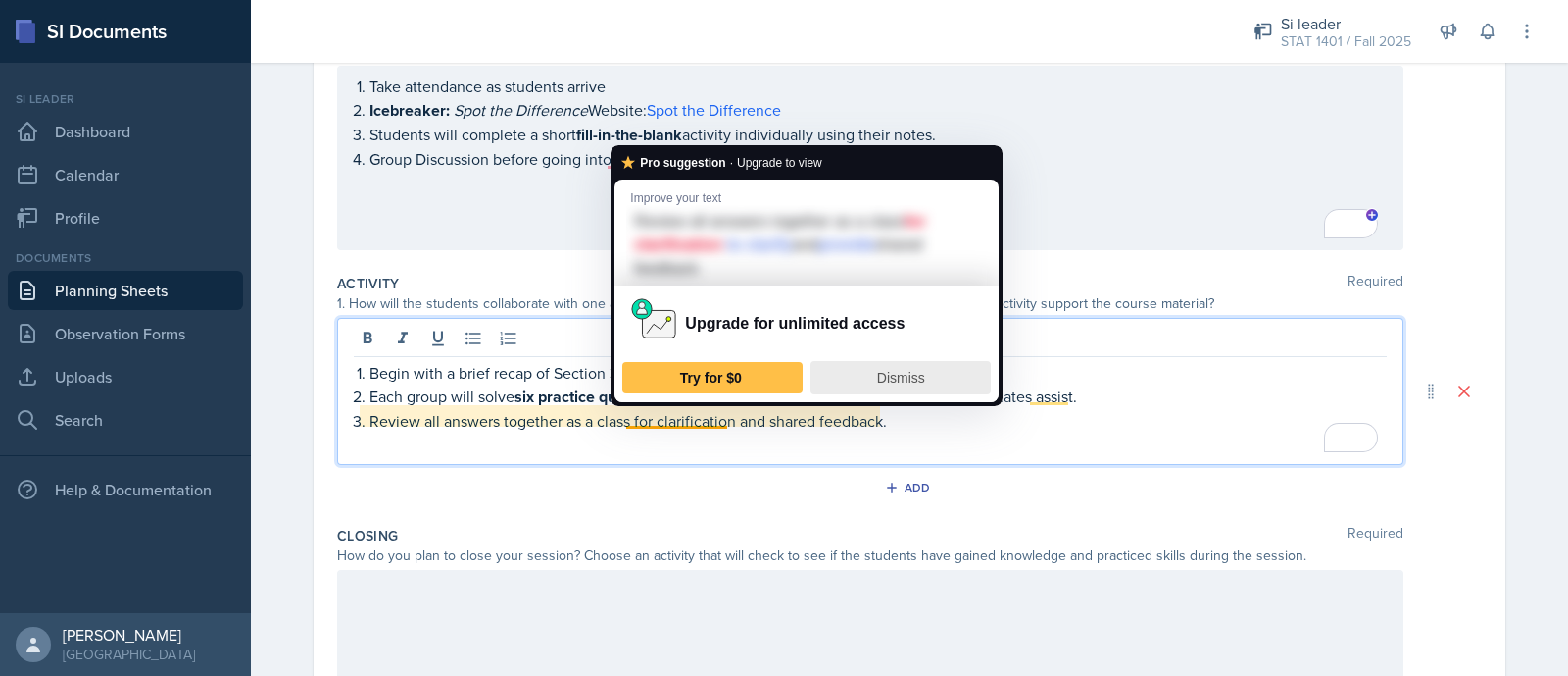
click at [915, 364] on div "Dismiss" at bounding box center [901, 378] width 163 height 32
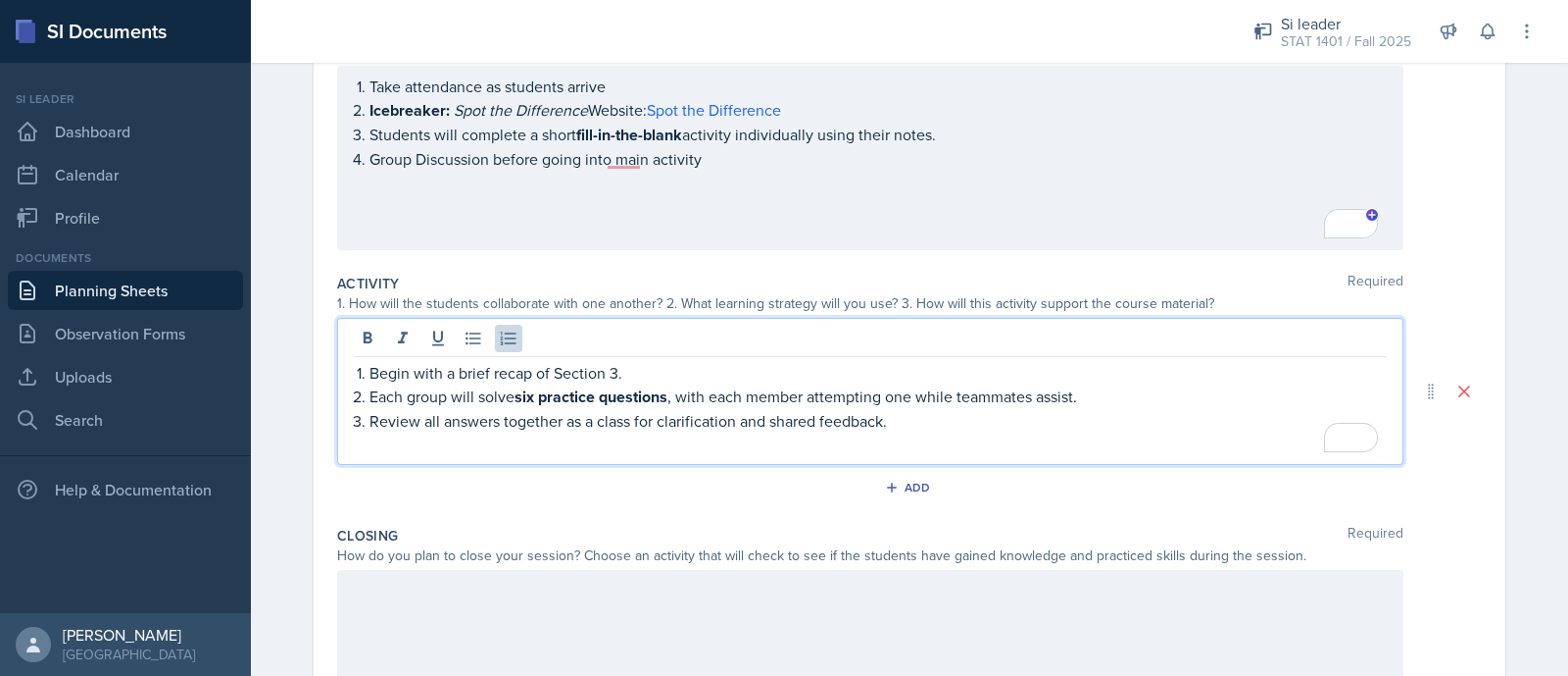
click at [1120, 393] on p "Each group will solve six practice questions , with each member attempting one …" at bounding box center [877, 396] width 1017 height 25
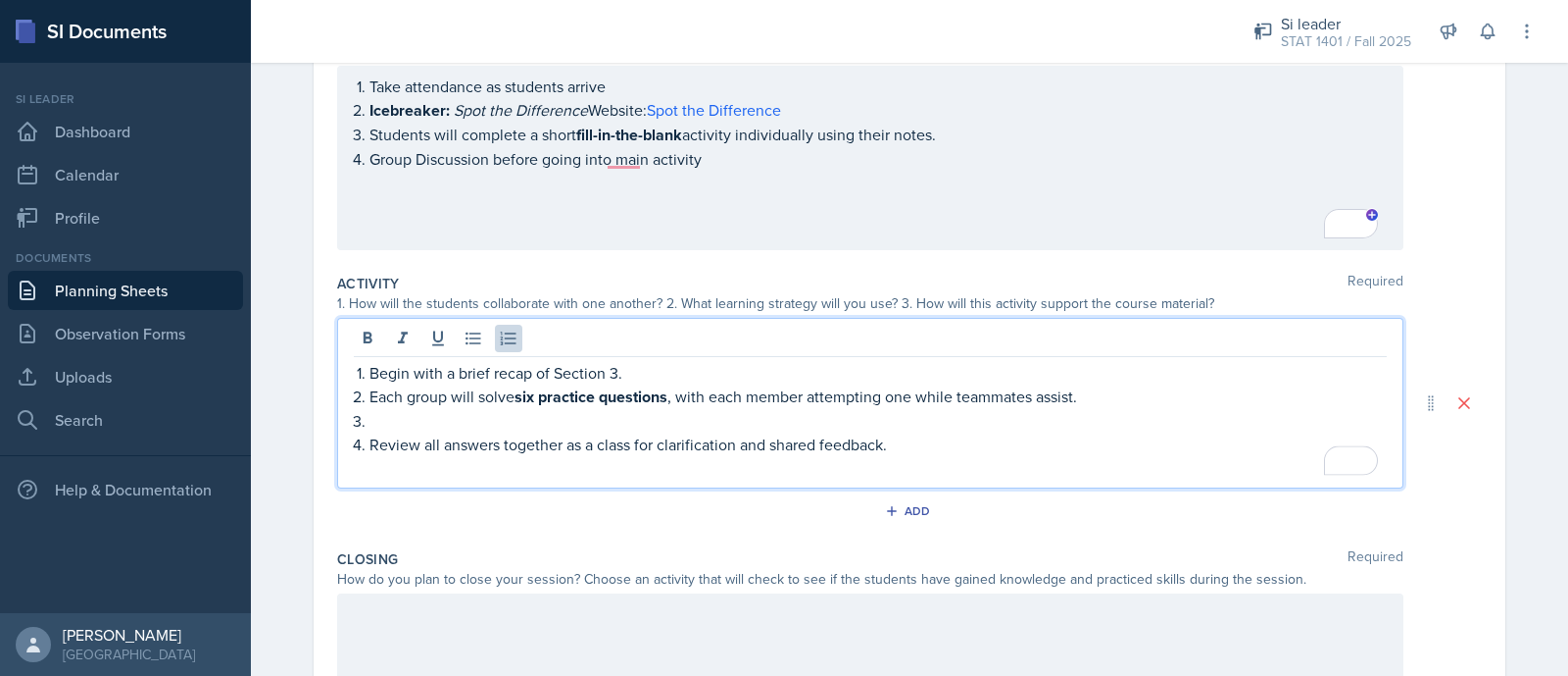
paste div "To enrich screen reader interactions, please activate Accessibility in Grammarl…"
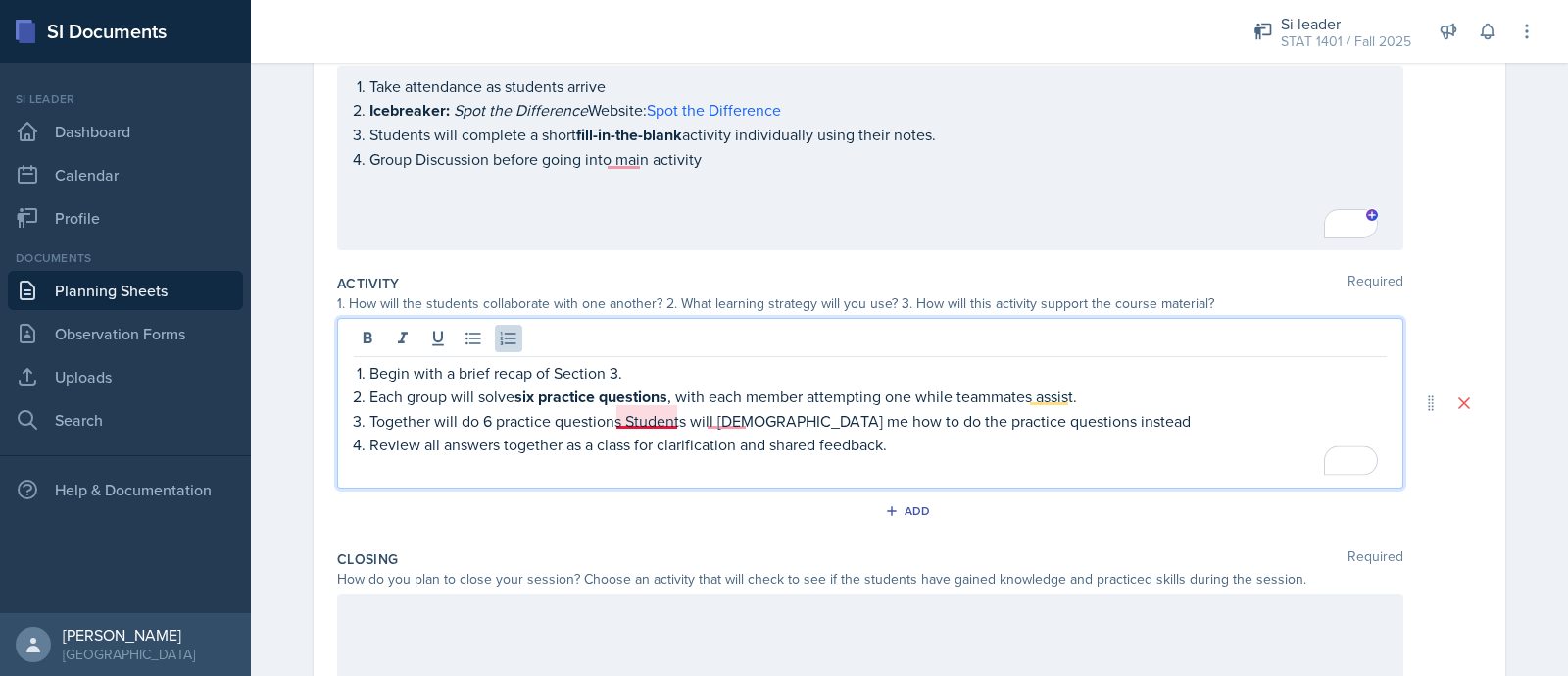
click at [657, 412] on p "Together will do 6 practice questions Students will [DEMOGRAPHIC_DATA] me how t…" at bounding box center [877, 421] width 1017 height 24
click at [737, 414] on p "Together will do 6 practice questions. Students will giude me how to do the pra…" at bounding box center [877, 421] width 1017 height 24
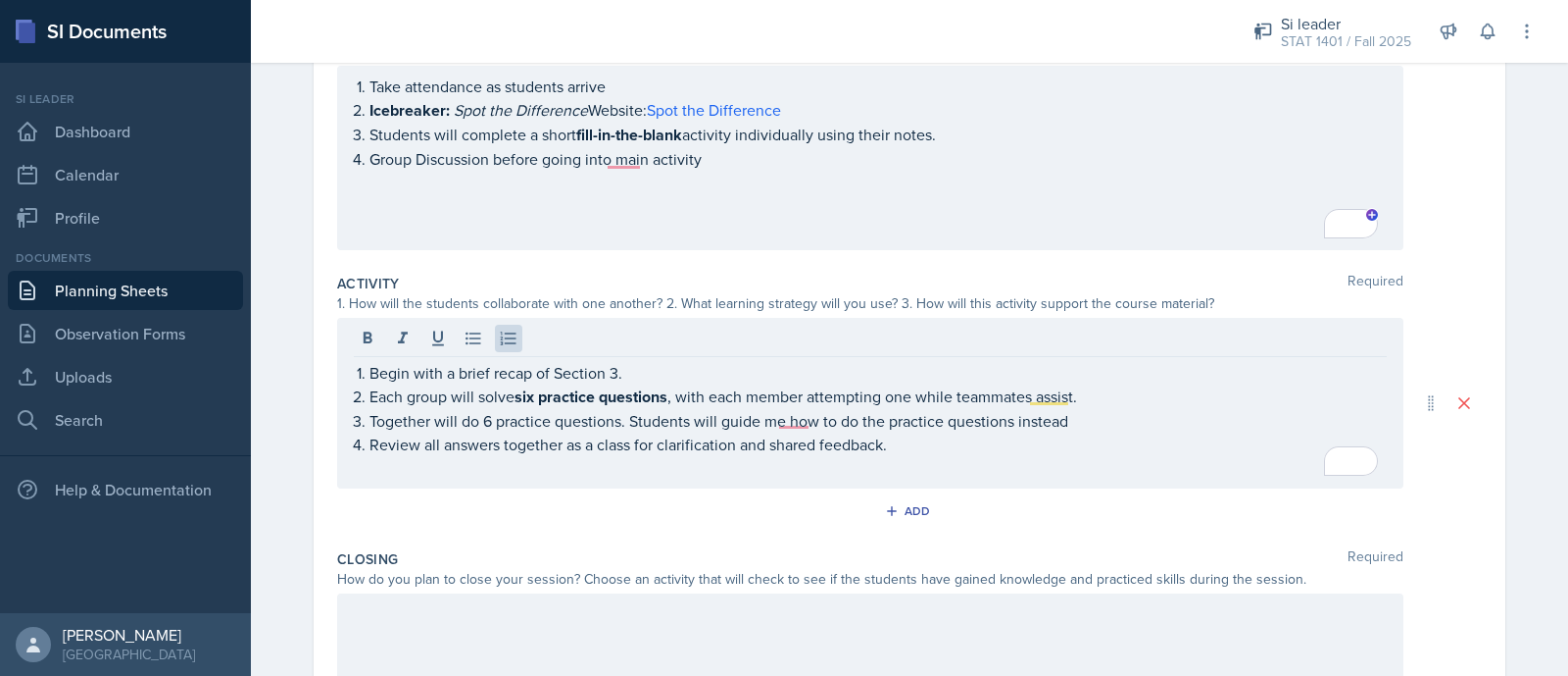
click at [445, 637] on div at bounding box center [870, 656] width 1067 height 125
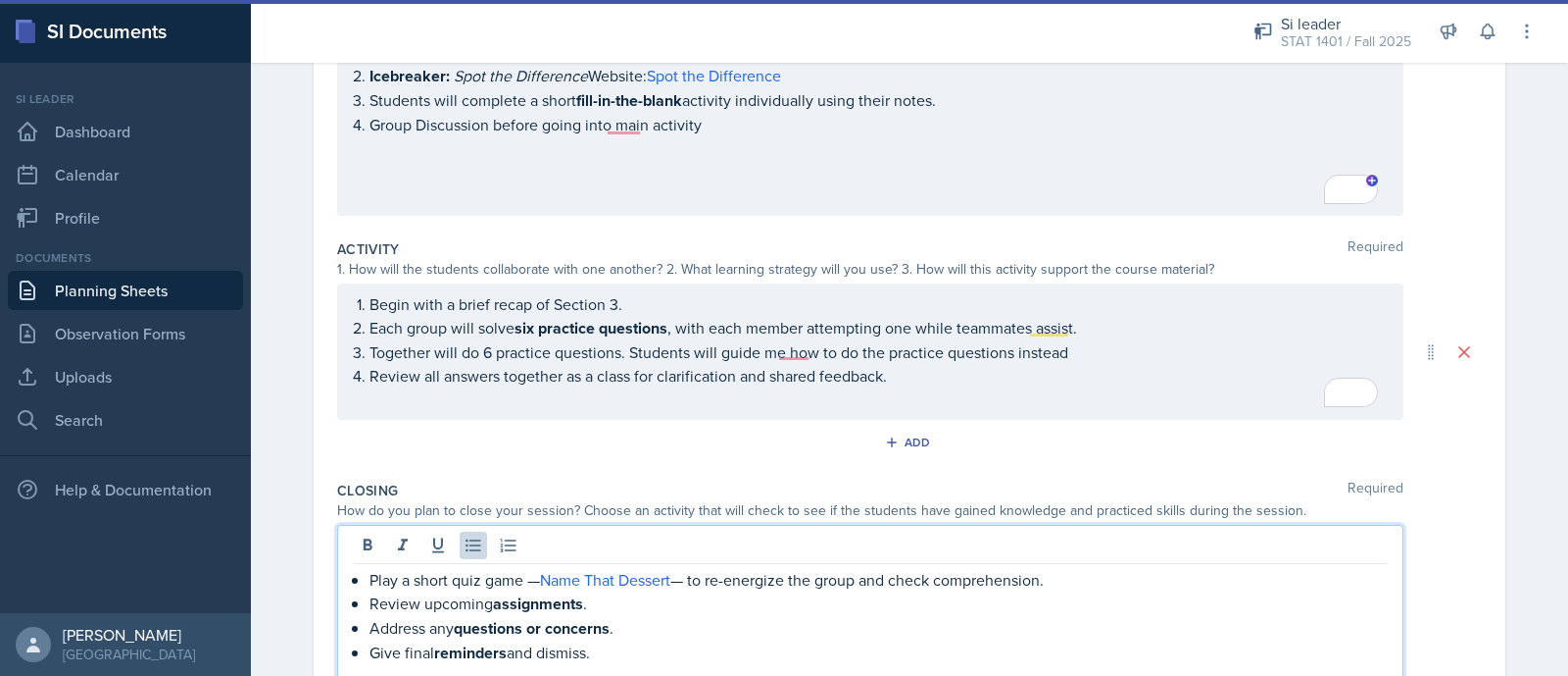
click at [1176, 433] on div "Add" at bounding box center [910, 447] width 1145 height 38
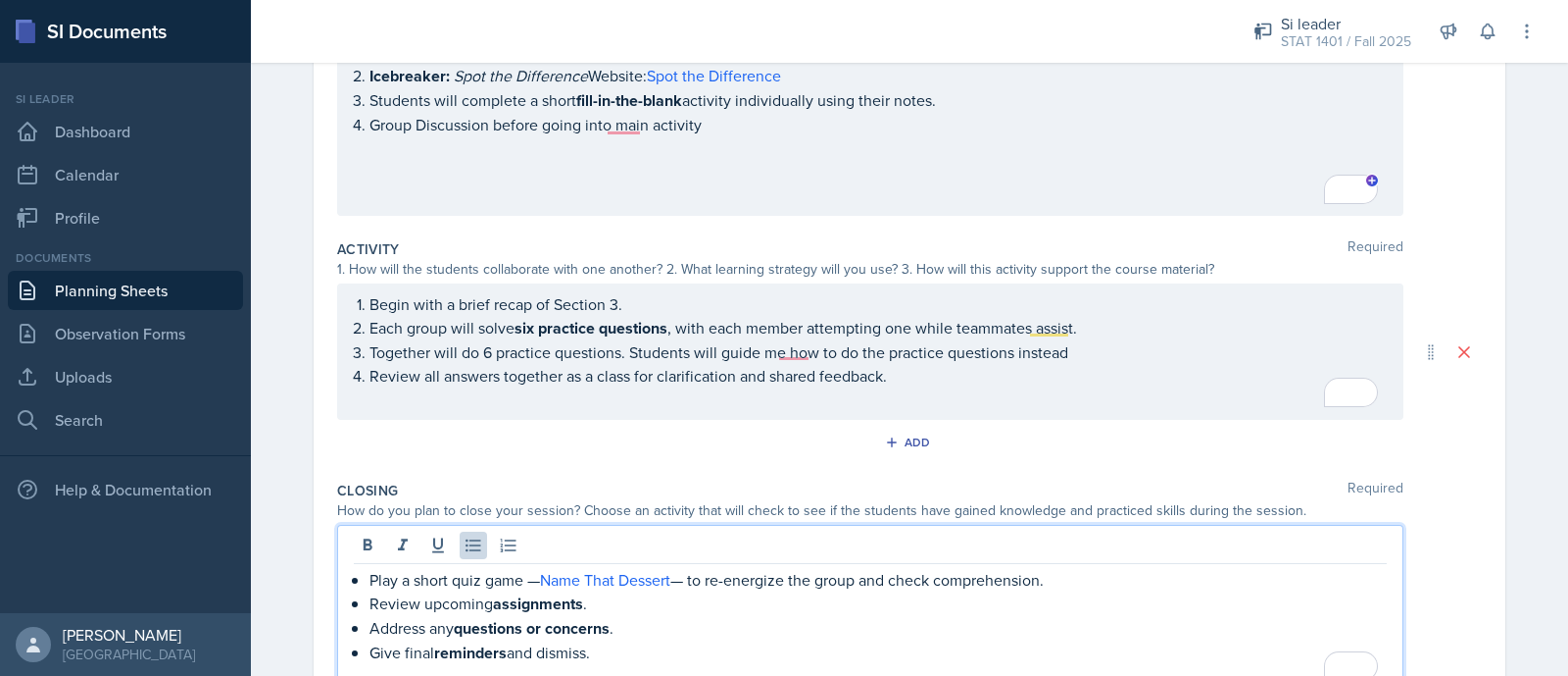
drag, startPoint x: 1037, startPoint y: 538, endPoint x: 692, endPoint y: 558, distance: 345.6
click at [692, 558] on div "Play a short quiz game — Name That Dessert — to re-energize the group and check…" at bounding box center [870, 610] width 1067 height 173
drag, startPoint x: 692, startPoint y: 571, endPoint x: 1115, endPoint y: 572, distance: 423.0
click at [1115, 572] on p "Play a short quiz game — Name That Dessert — to re-energize the group and check…" at bounding box center [877, 580] width 1017 height 24
click at [1358, 394] on div "1" at bounding box center [1365, 392] width 28 height 30
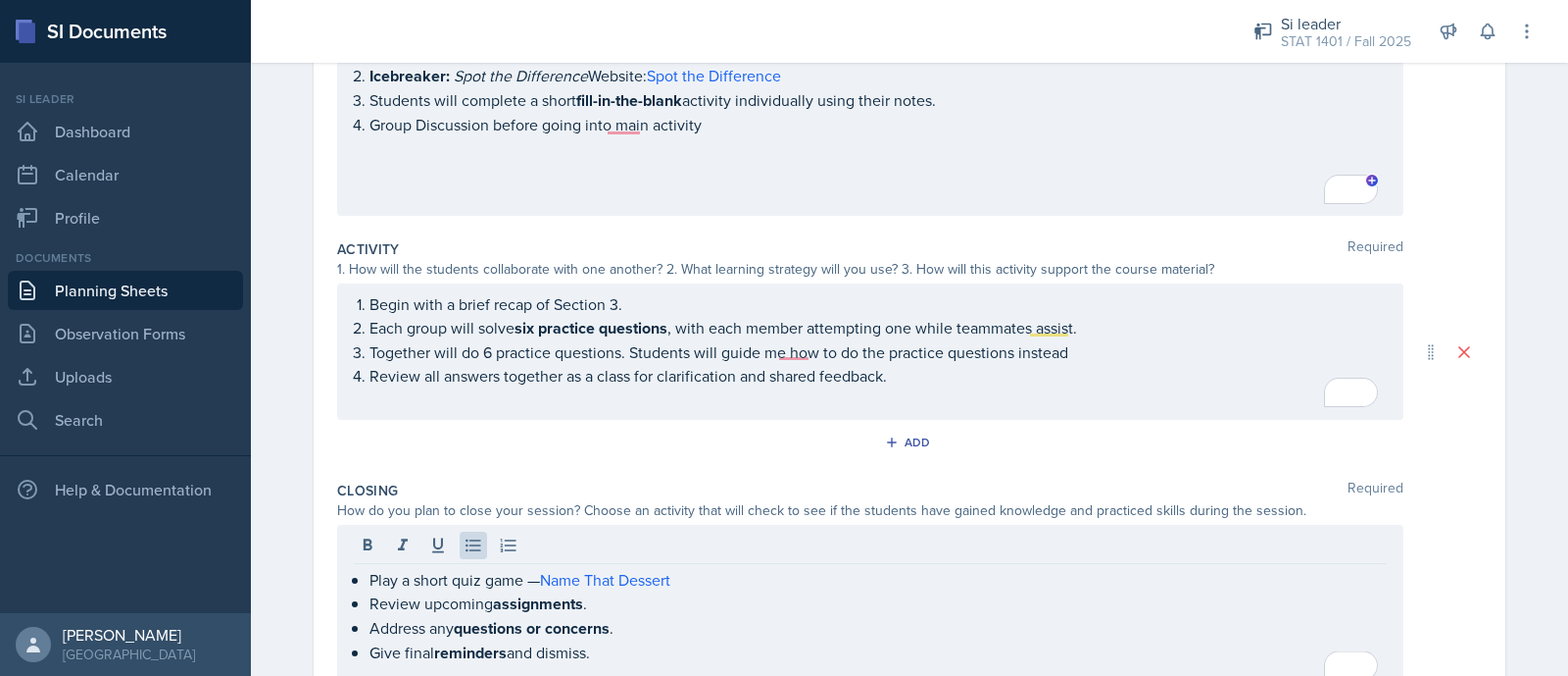
click at [1358, 201] on div "1" at bounding box center [1365, 190] width 28 height 30
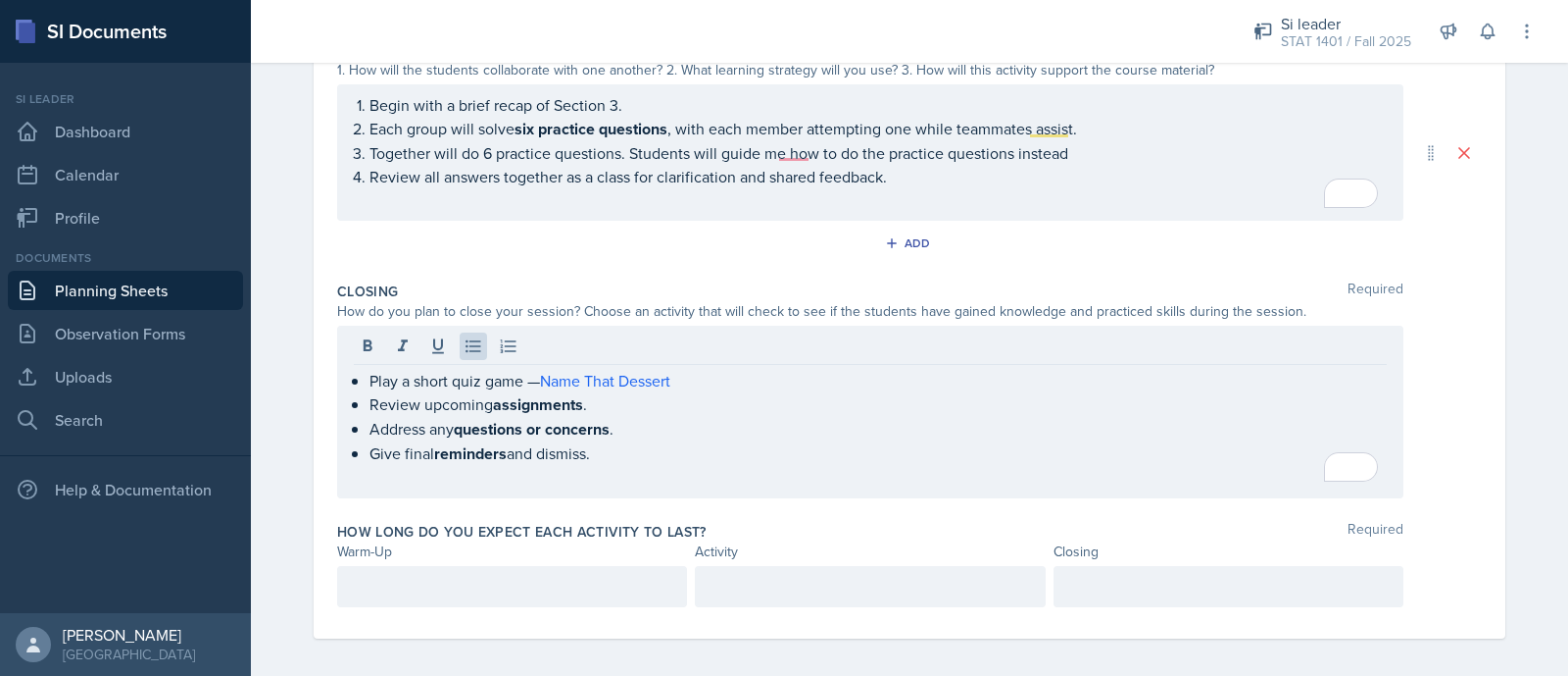
scroll to position [0, 0]
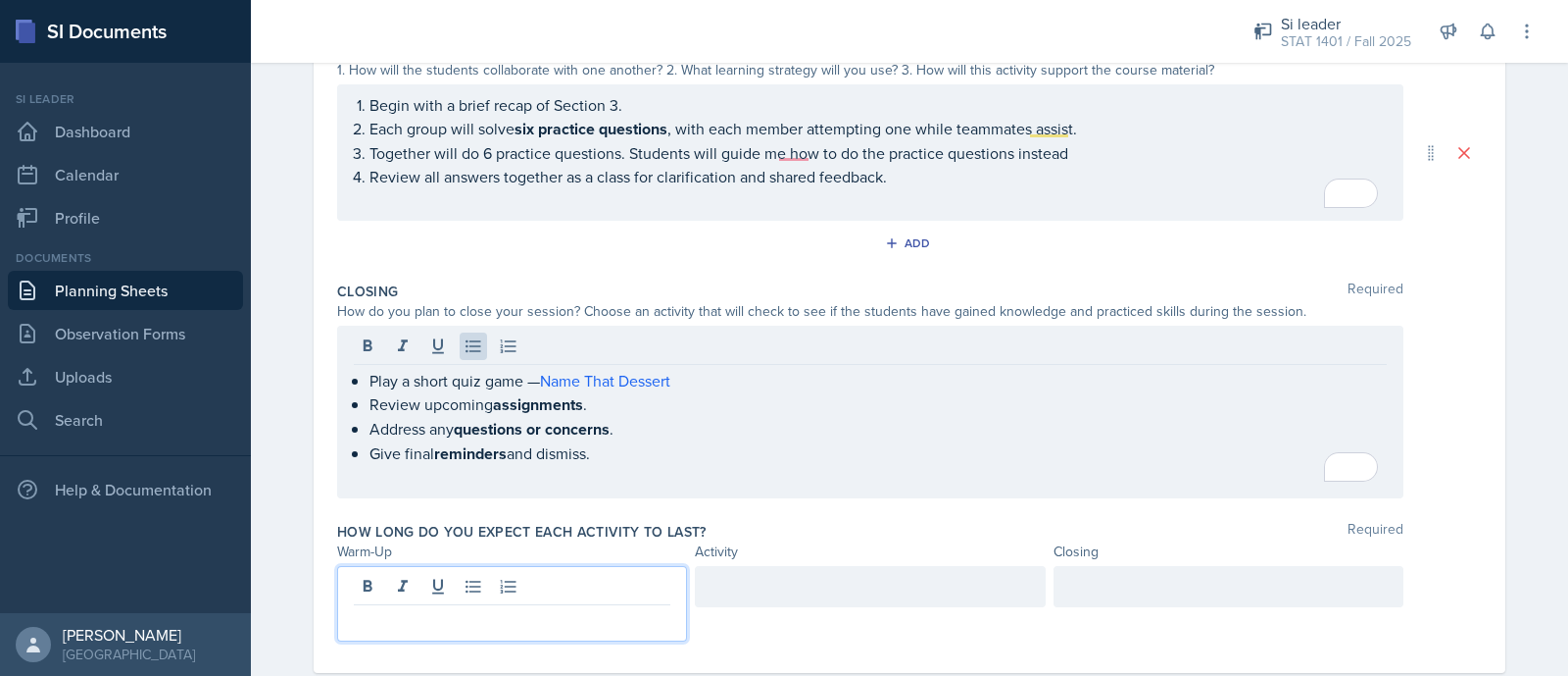
click at [568, 583] on div at bounding box center [512, 604] width 350 height 75
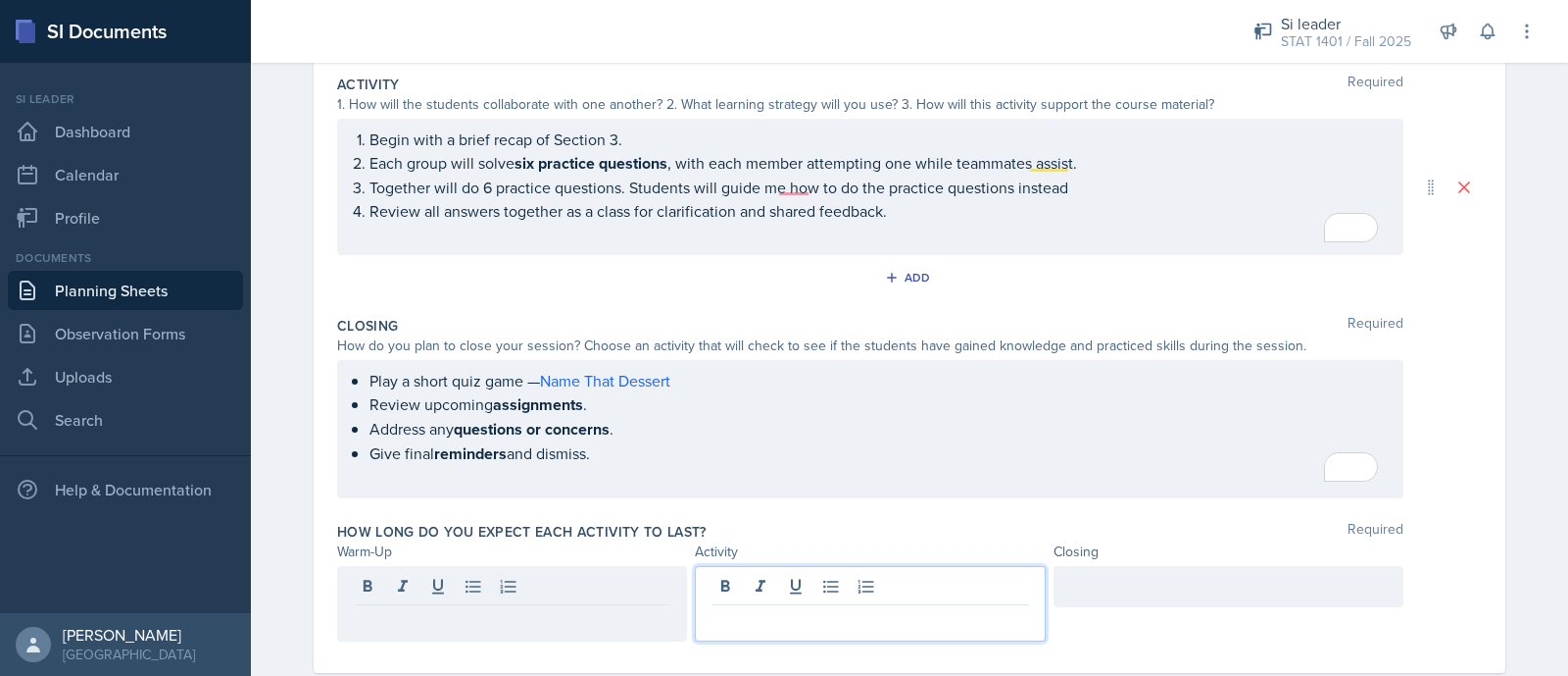
click at [774, 587] on div at bounding box center [869, 604] width 350 height 75
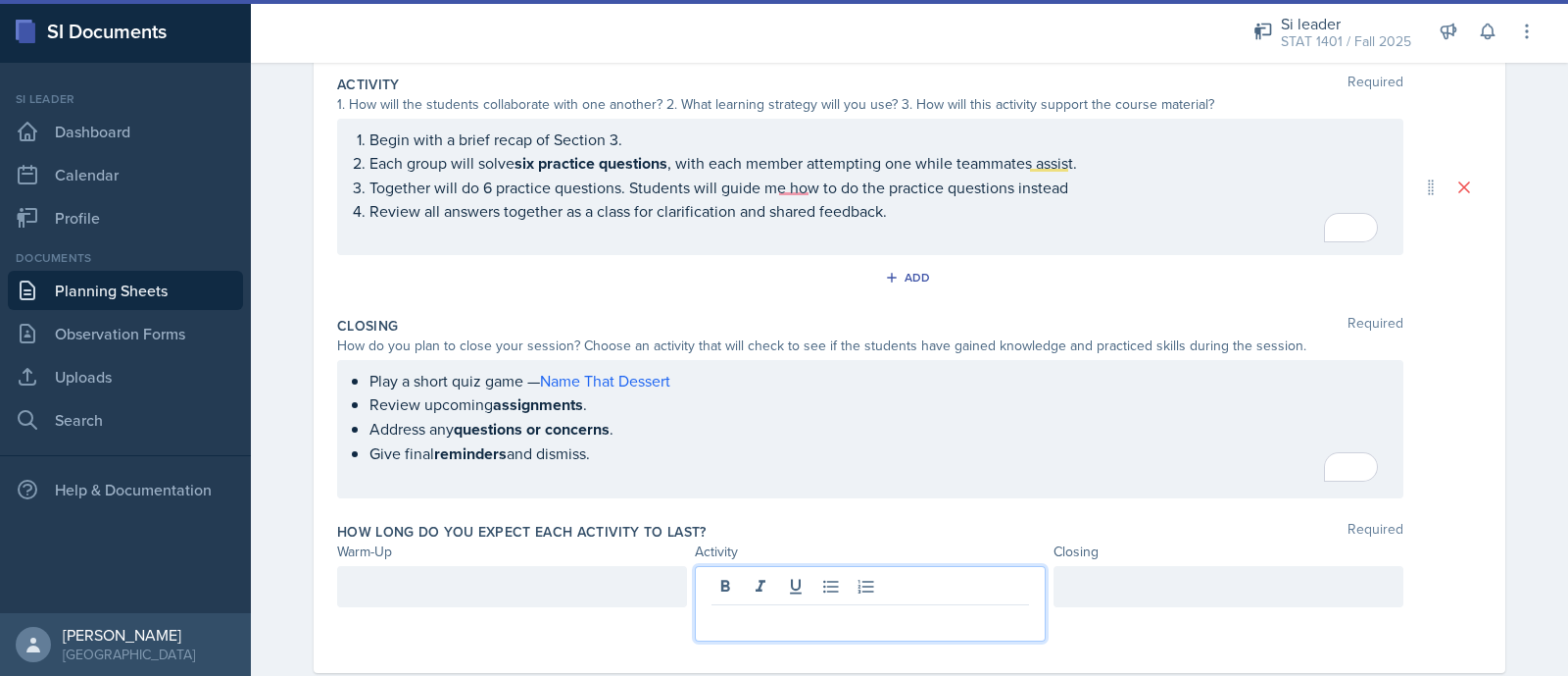
click at [1207, 380] on p "Play a short quiz game — Name That Dessert" at bounding box center [877, 380] width 1017 height 24
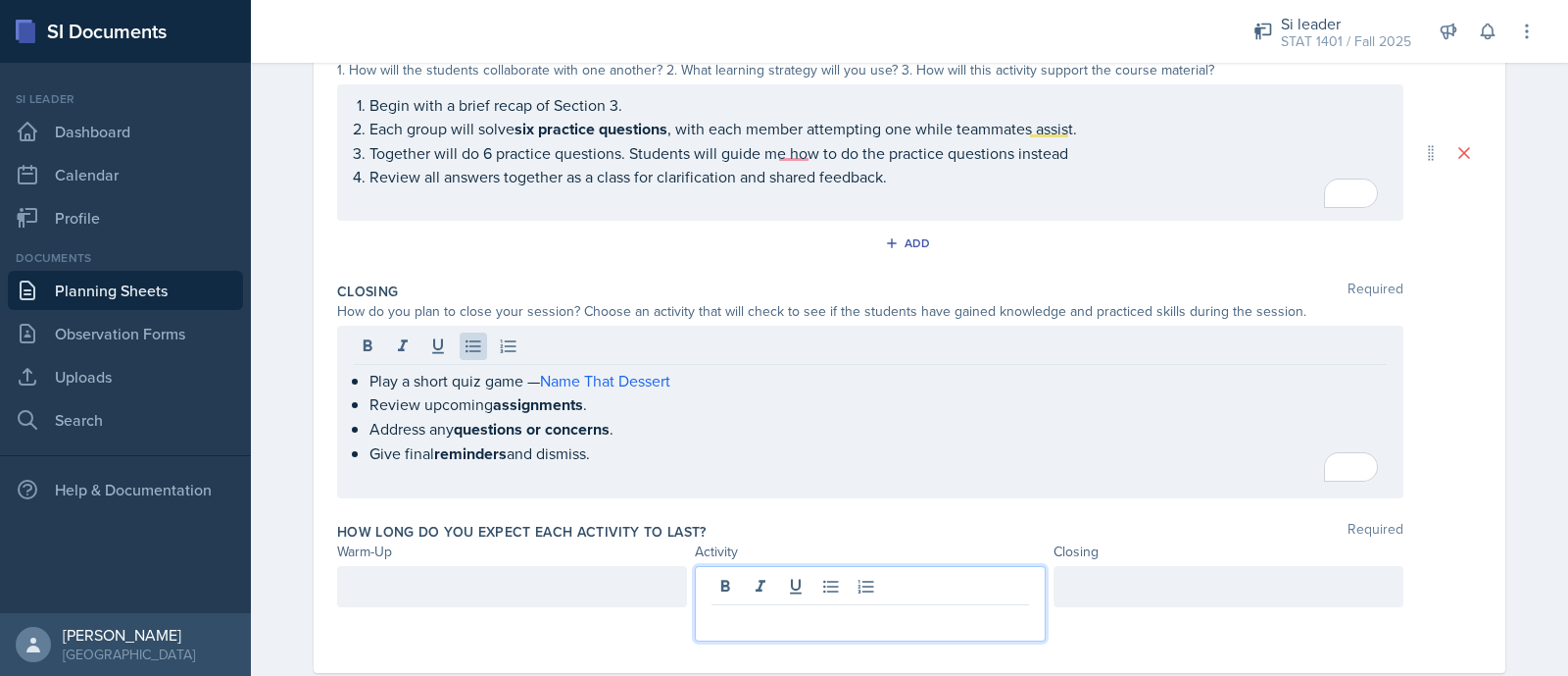
click at [811, 581] on div at bounding box center [869, 604] width 350 height 75
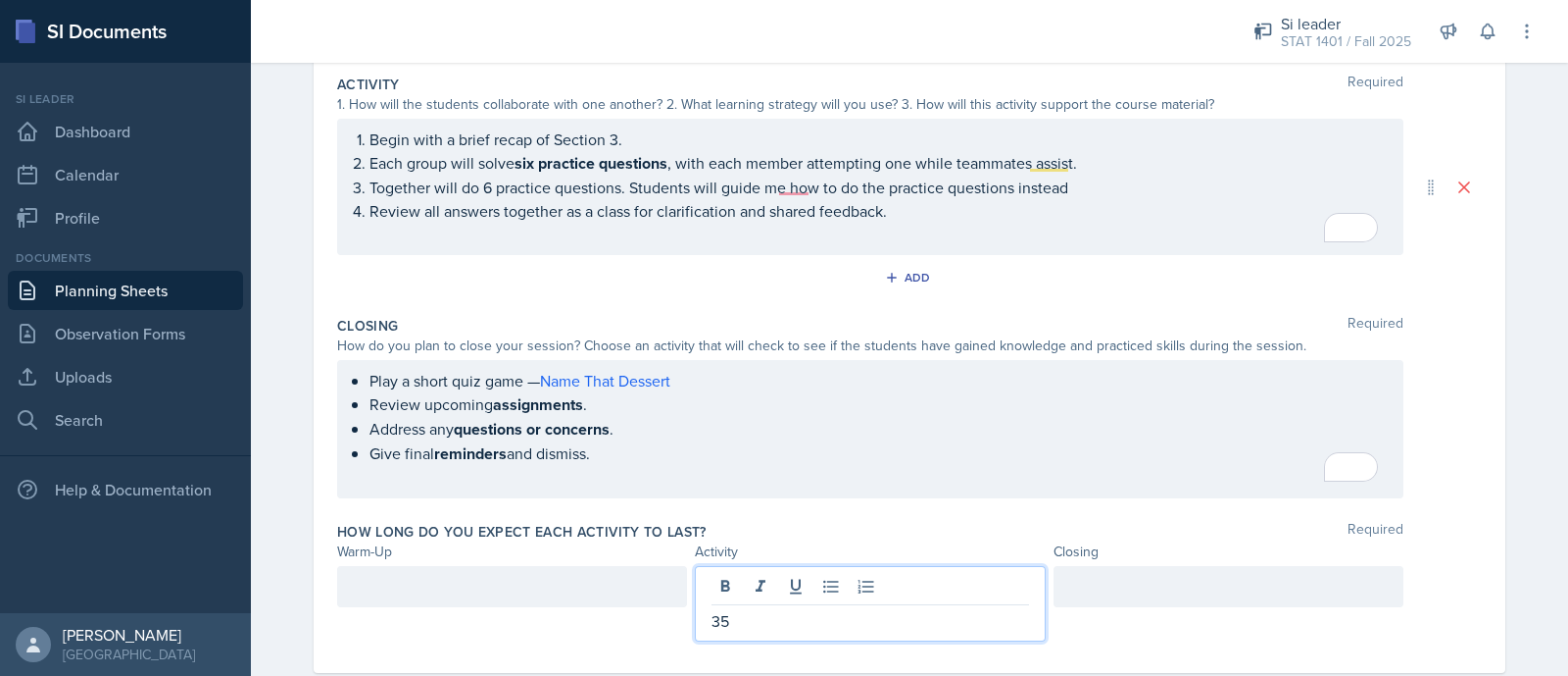
click at [614, 578] on div at bounding box center [512, 586] width 350 height 41
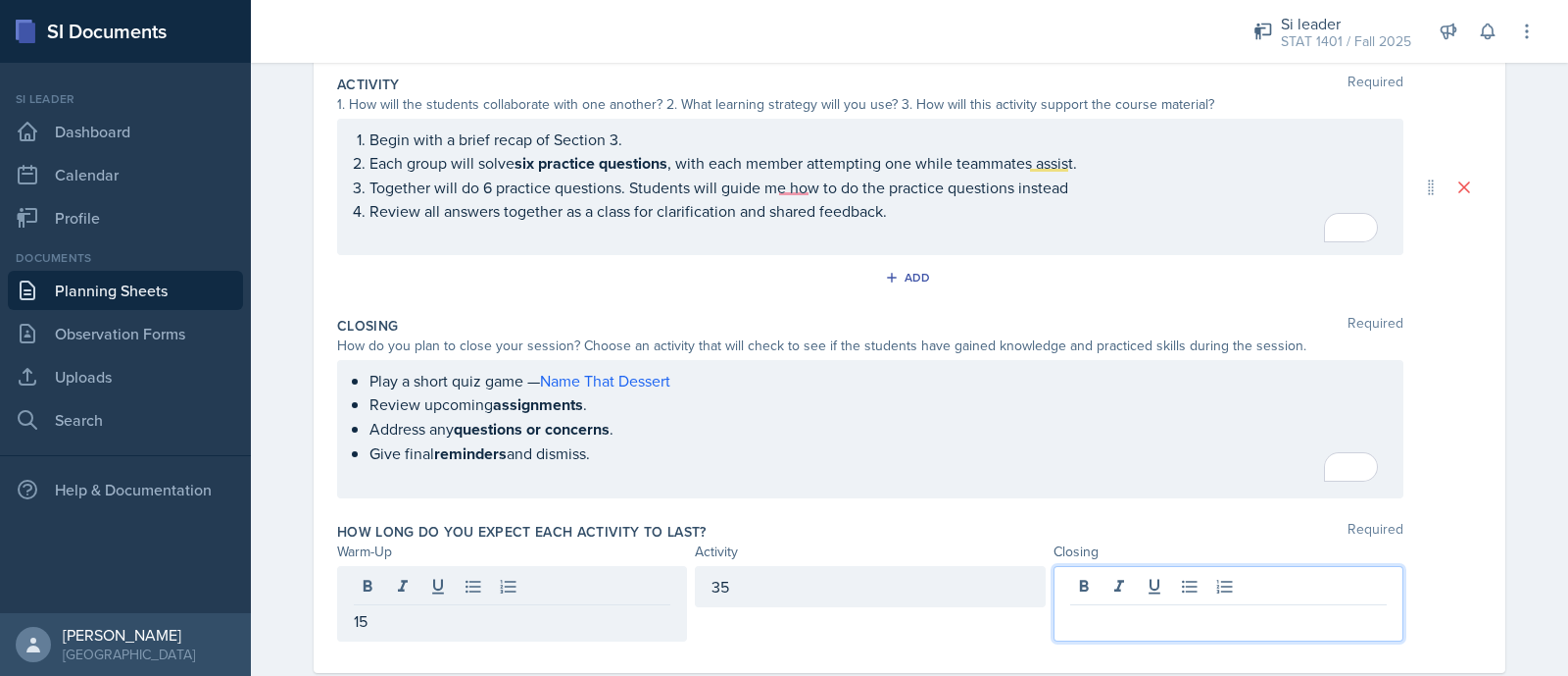
click at [1164, 566] on div at bounding box center [1229, 604] width 350 height 75
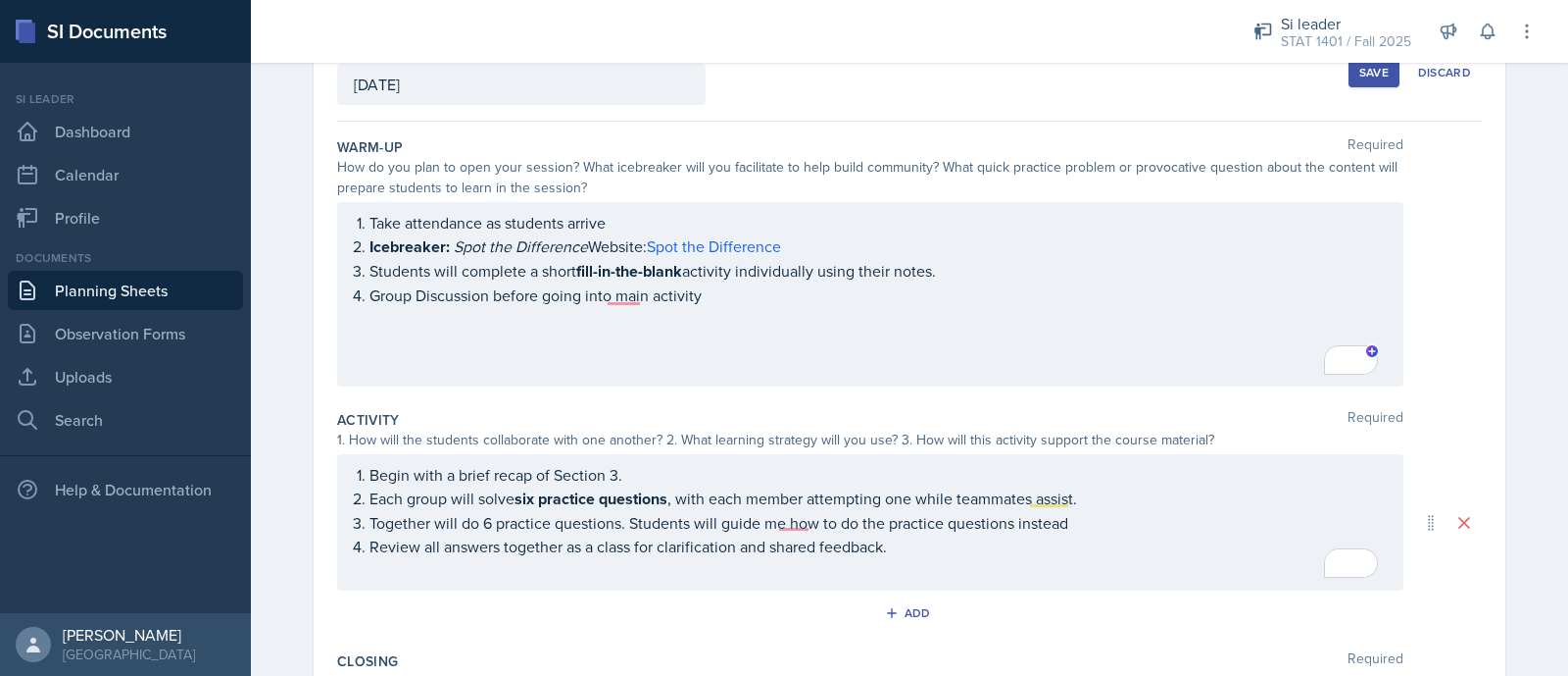
scroll to position [0, 0]
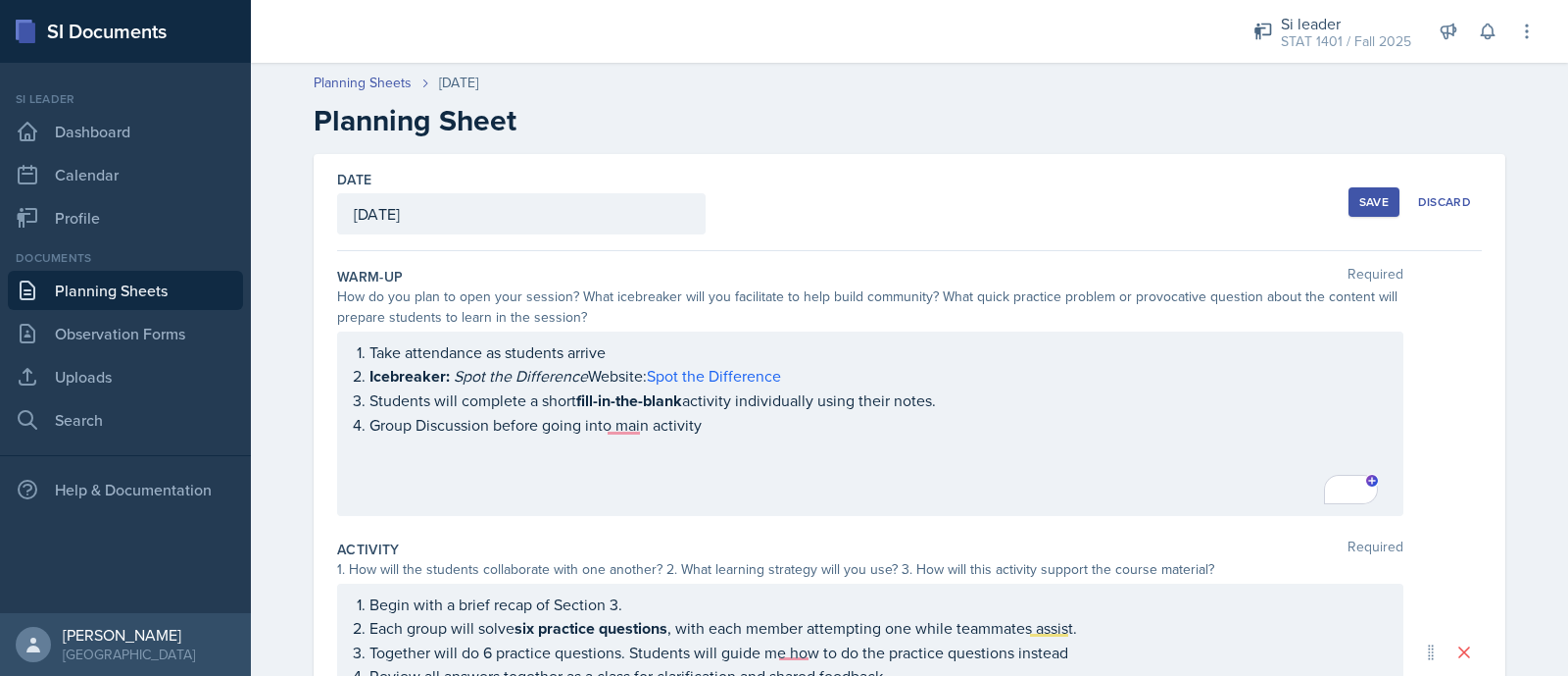
click at [1367, 209] on button "Save" at bounding box center [1373, 203] width 51 height 30
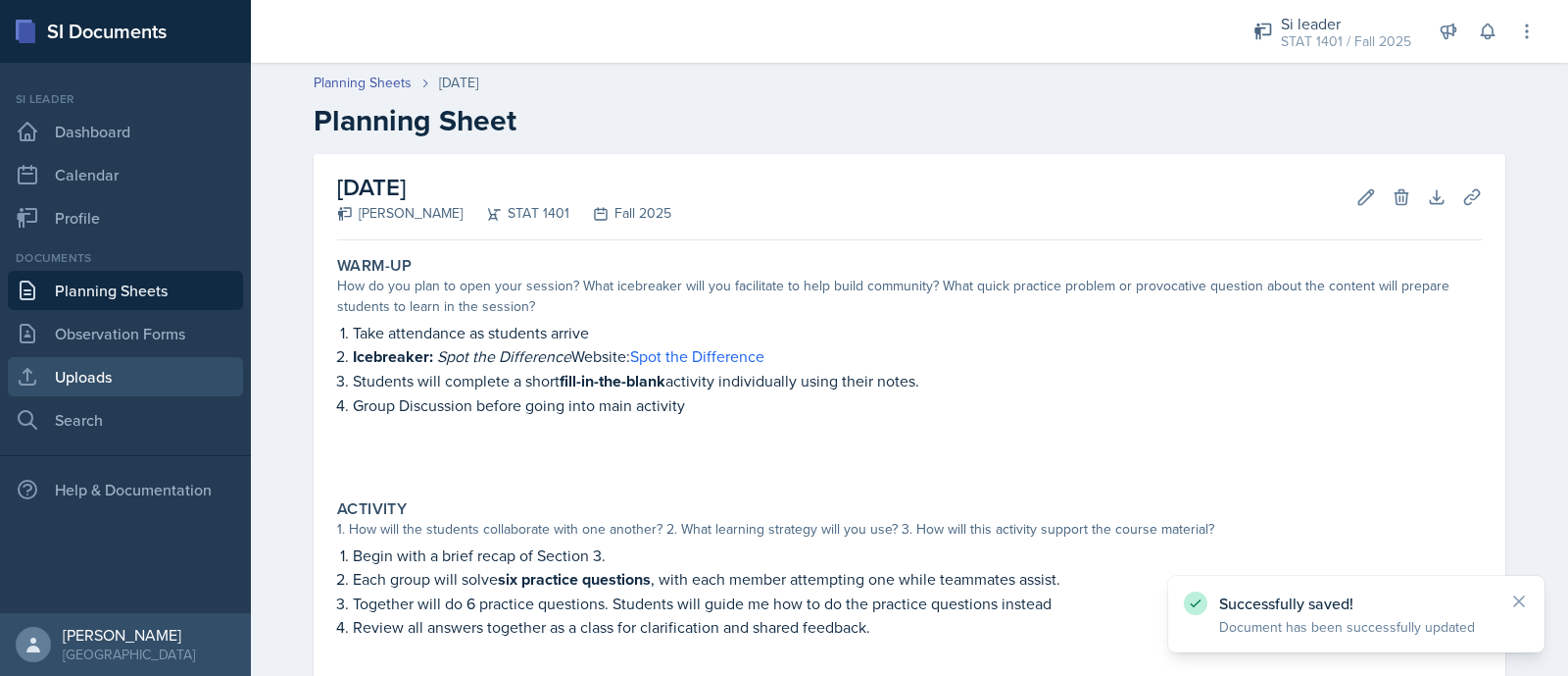
click at [84, 362] on link "Uploads" at bounding box center [125, 377] width 235 height 40
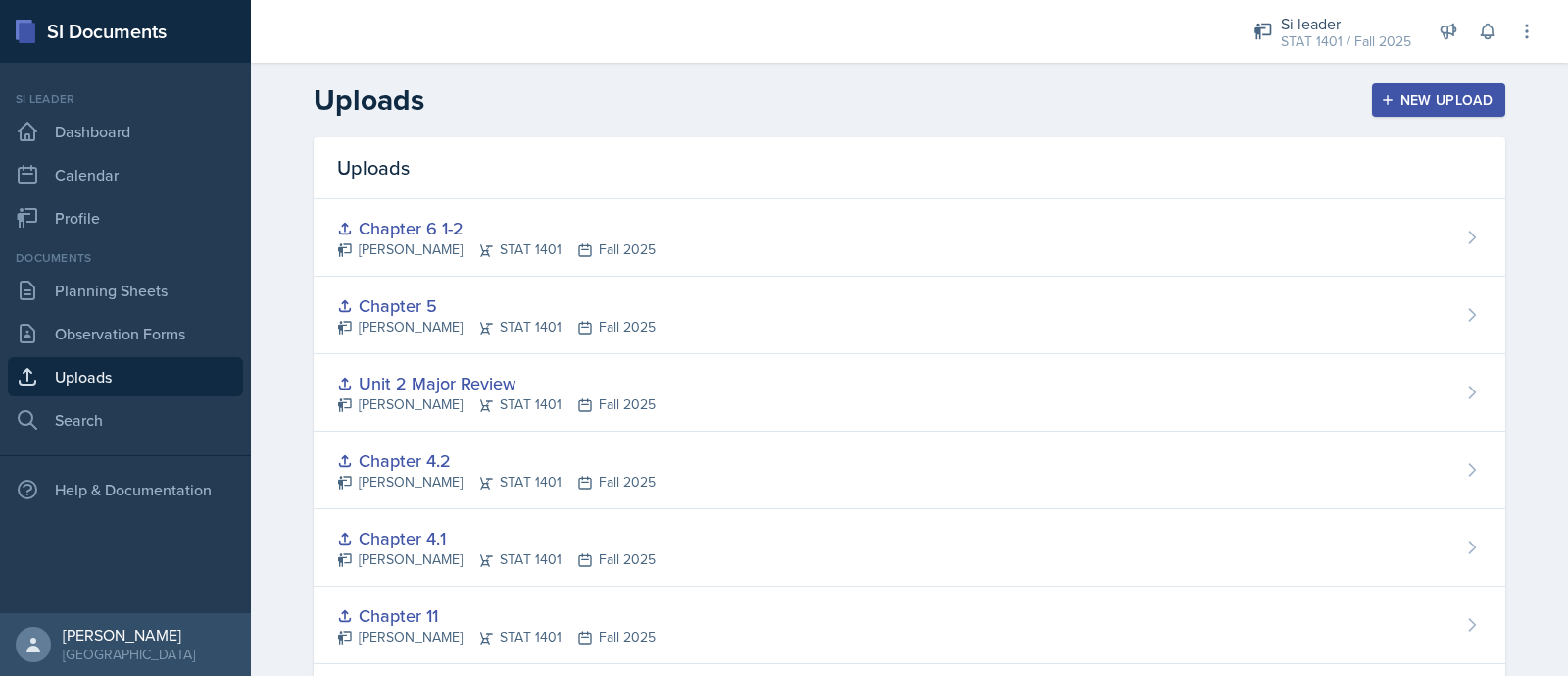
click at [1409, 96] on div "New Upload" at bounding box center [1440, 100] width 109 height 16
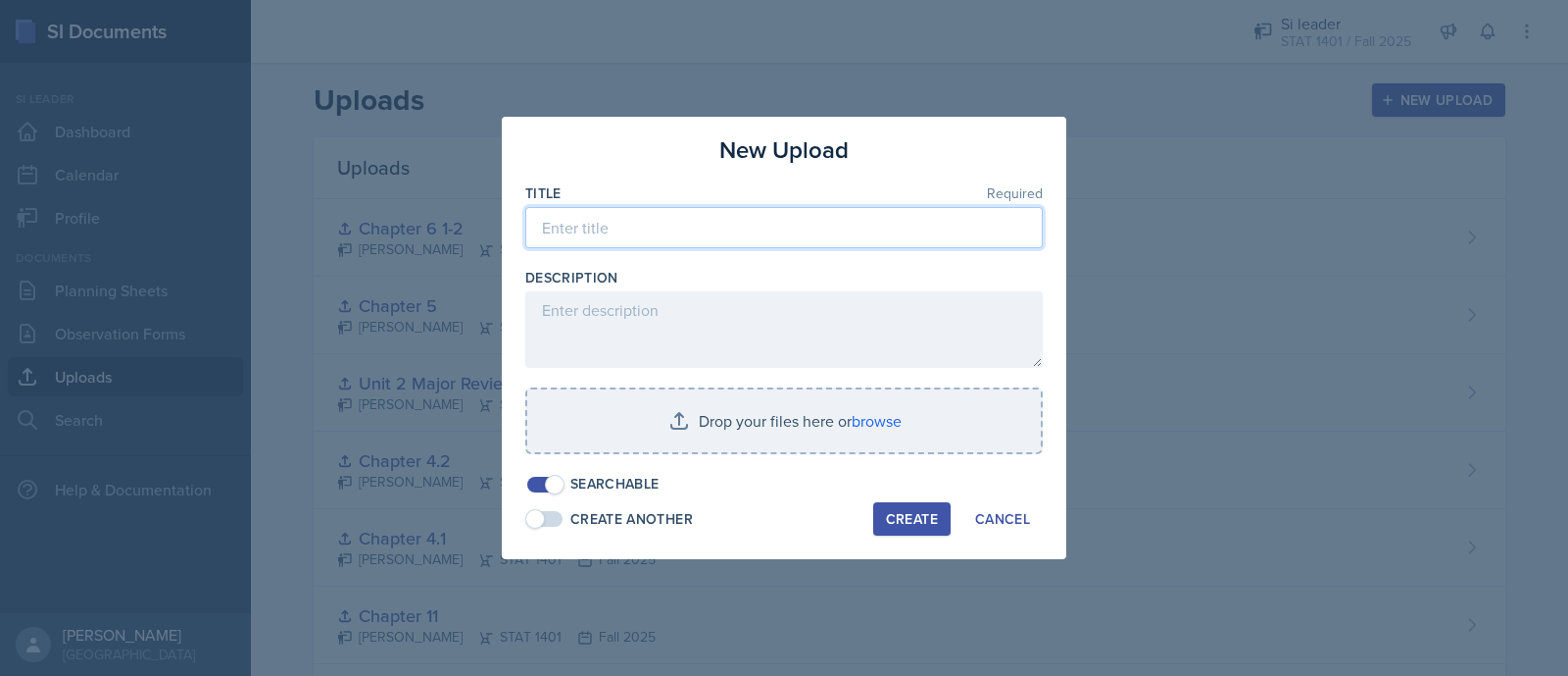
click at [758, 240] on input at bounding box center [784, 226] width 518 height 41
click at [598, 229] on input "Chapter Sec3" at bounding box center [784, 226] width 518 height 41
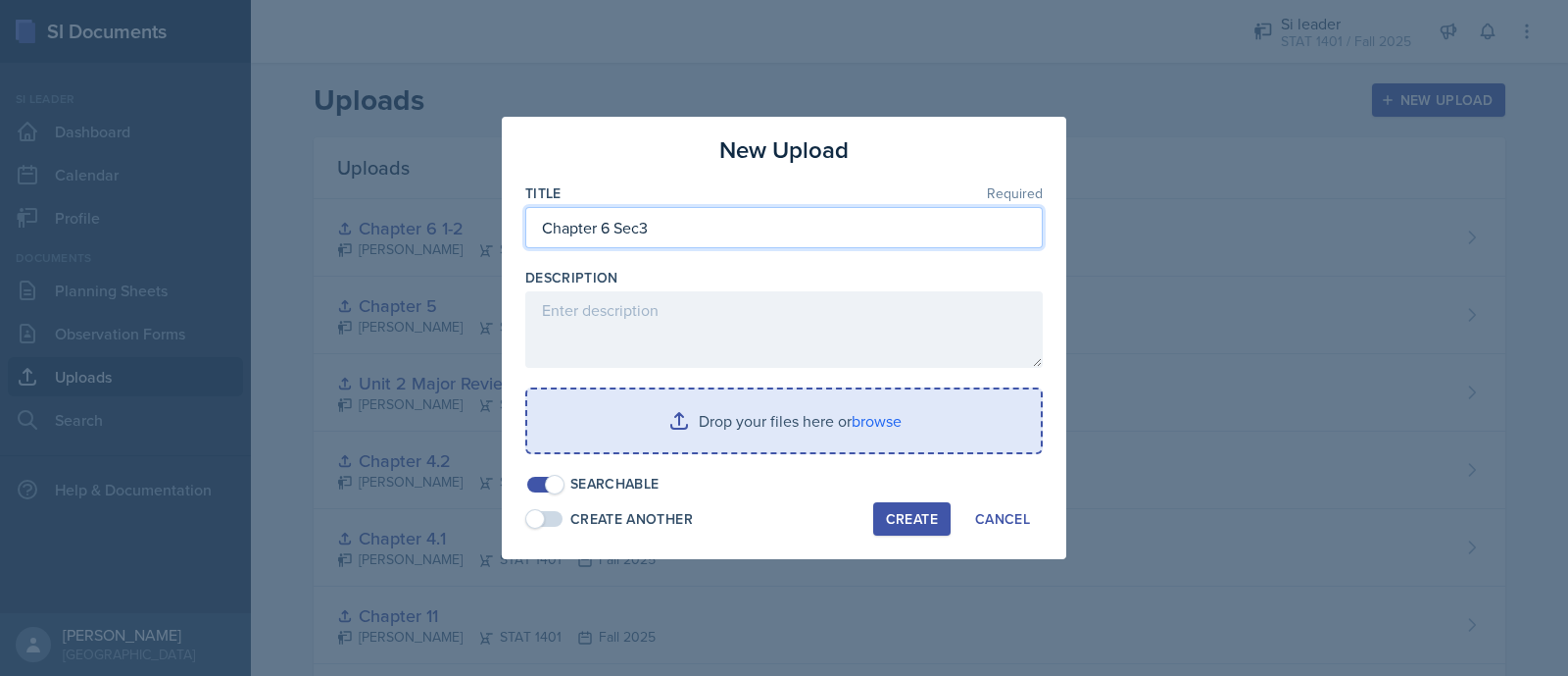
type input "Chapter 6 Sec3"
click at [750, 412] on input "file" at bounding box center [784, 420] width 514 height 63
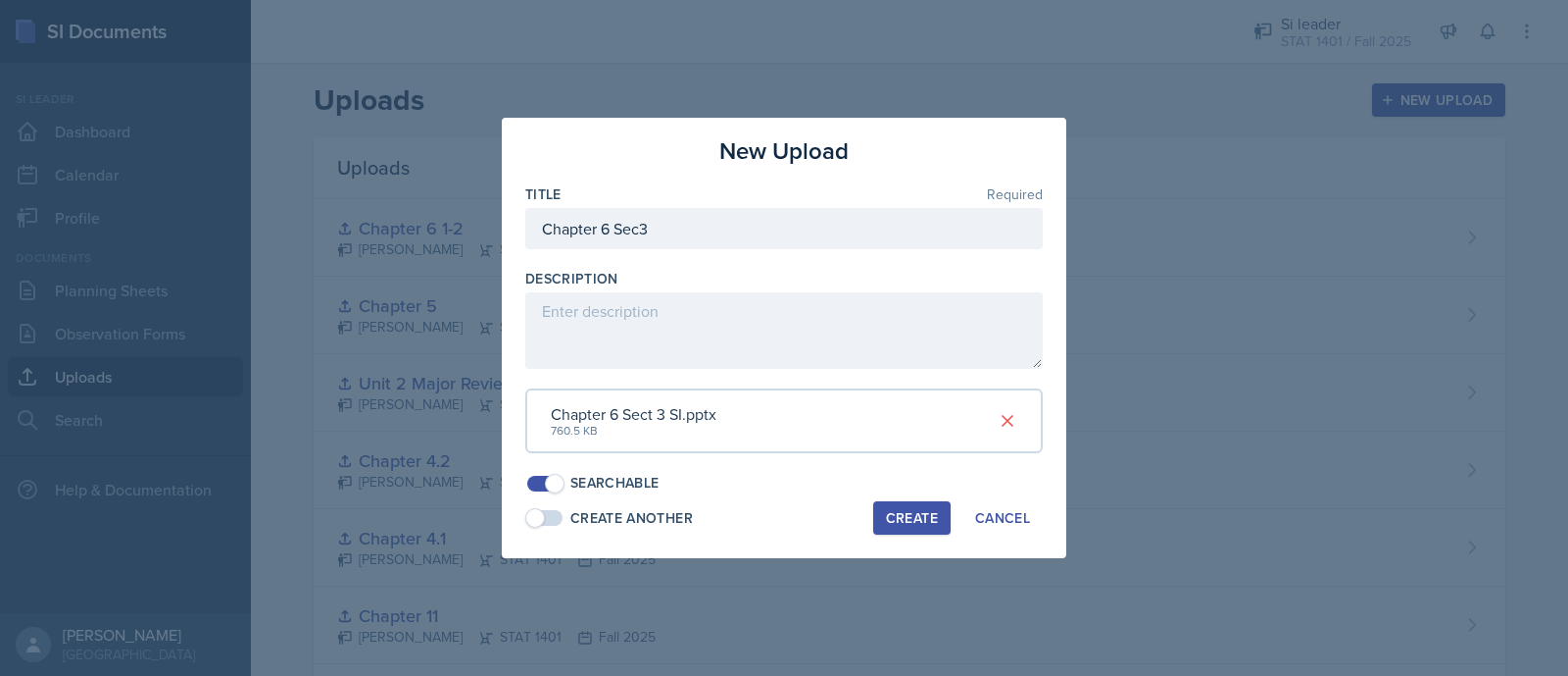
click at [922, 518] on div "Create" at bounding box center [912, 518] width 52 height 16
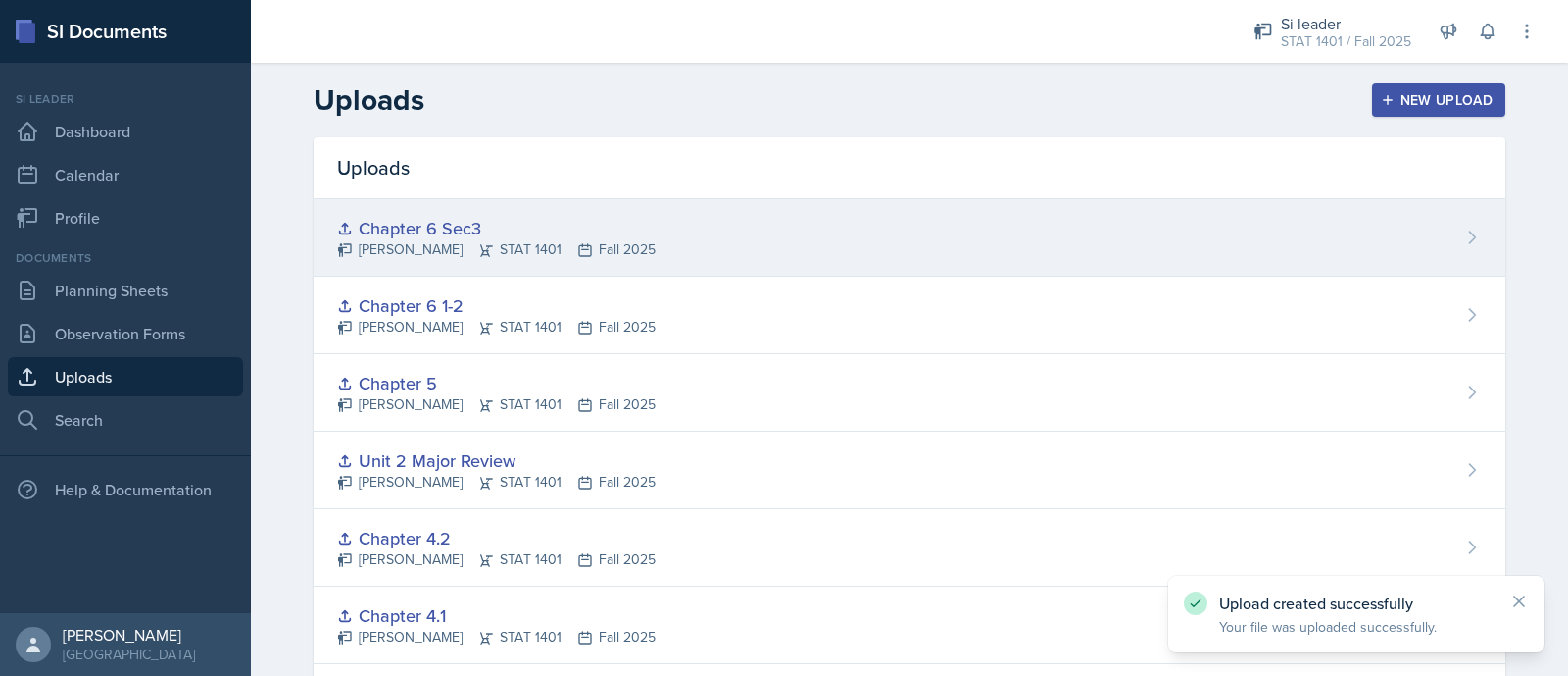
click at [656, 224] on div "Chapter 6 Sec3" at bounding box center [496, 227] width 319 height 27
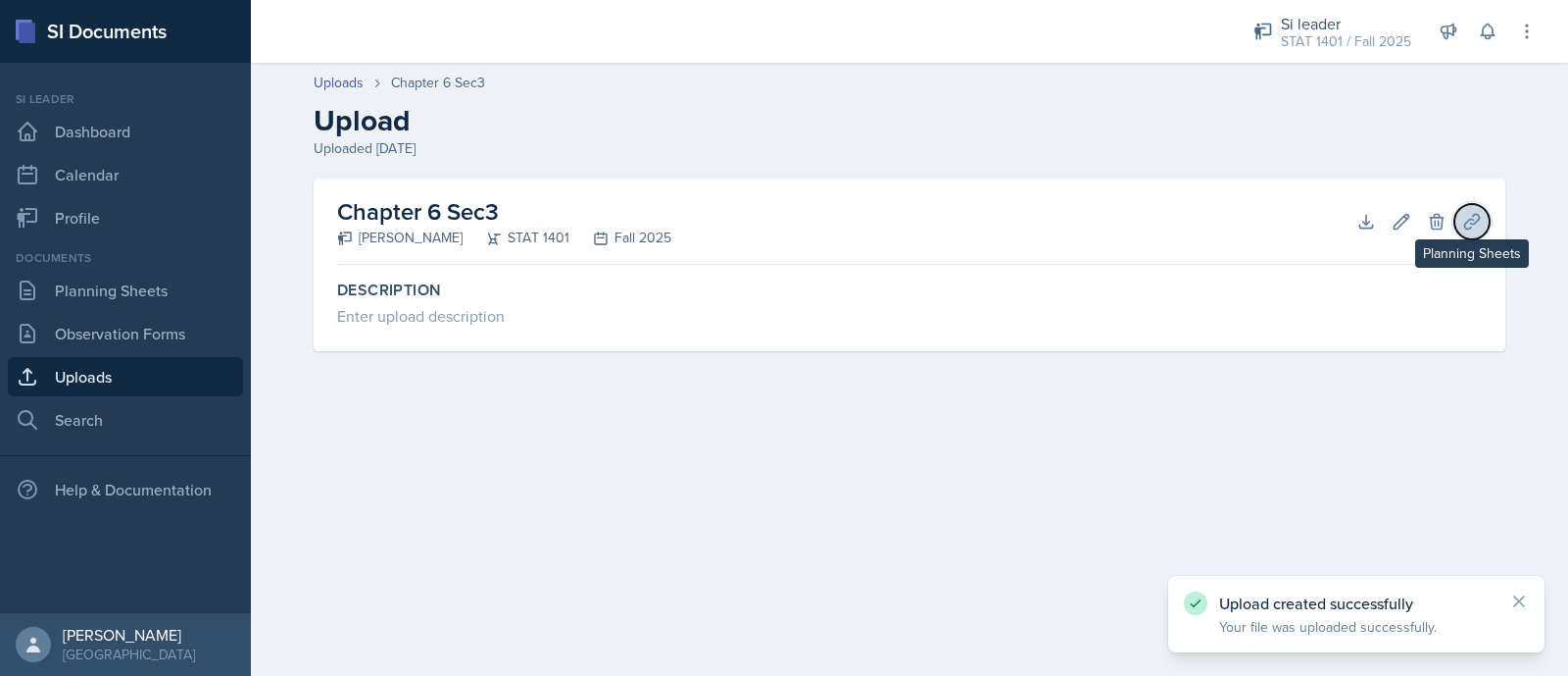
click at [1466, 216] on icon at bounding box center [1473, 221] width 20 height 20
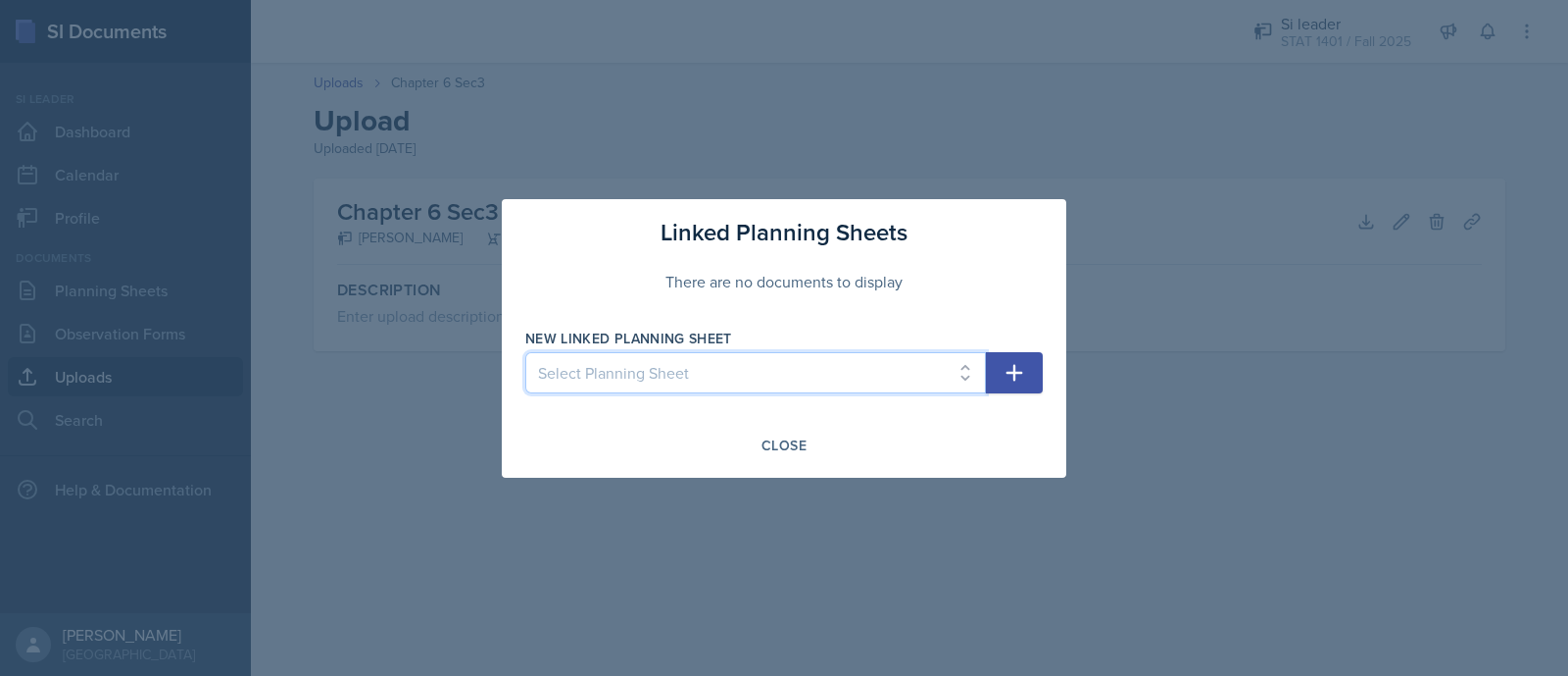
click at [917, 359] on select "Select Planning Sheet [DATE] [DATE] [DATE] [DATE] [DATE] [DATE] [DATE] [DATE] […" at bounding box center [755, 372] width 460 height 41
select select "c2df3dbb-2f04-4cb2-83fb-0ca9ef29b134"
click at [525, 352] on select "Select Planning Sheet [DATE] [DATE] [DATE] [DATE] [DATE] [DATE] [DATE] [DATE] […" at bounding box center [755, 372] width 460 height 41
click at [1008, 363] on icon "button" at bounding box center [1015, 373] width 24 height 24
select select
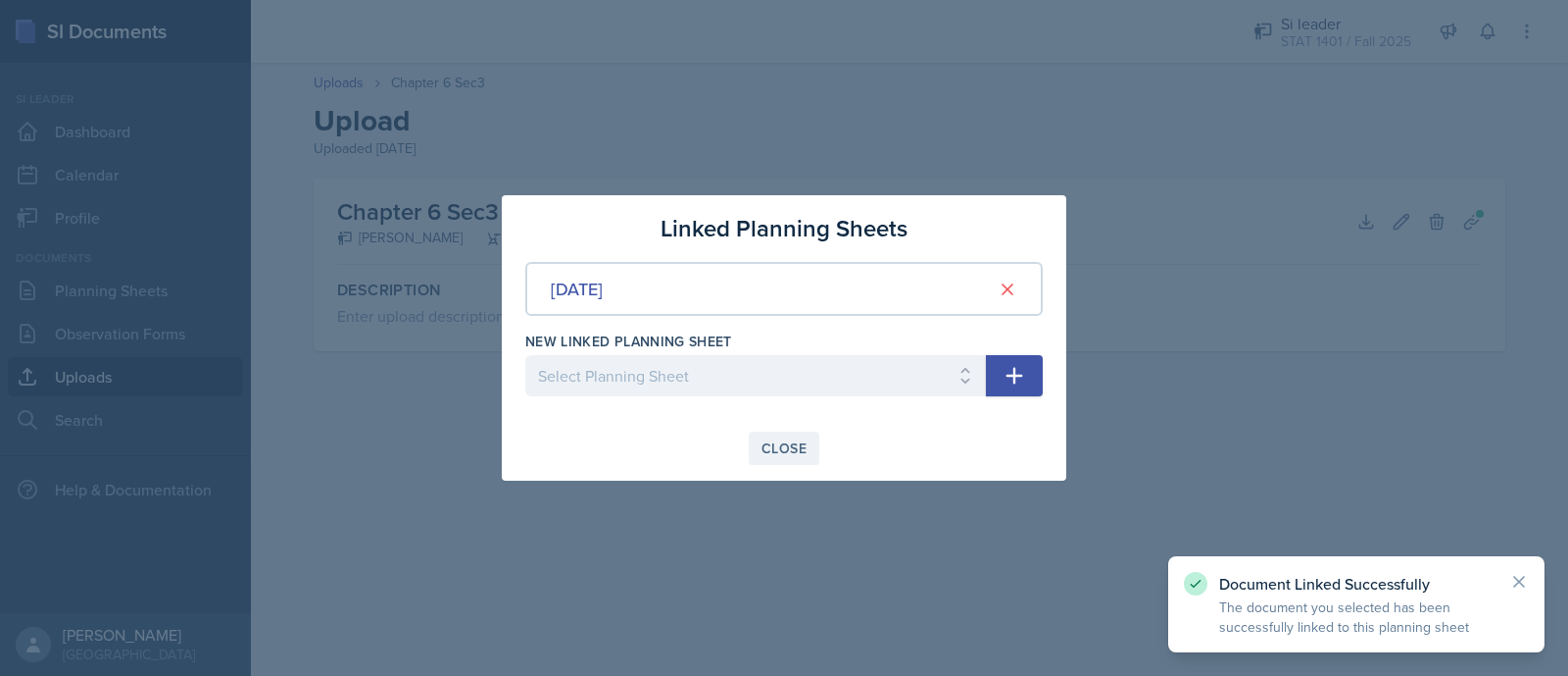
click at [776, 451] on div "Close" at bounding box center [784, 449] width 45 height 16
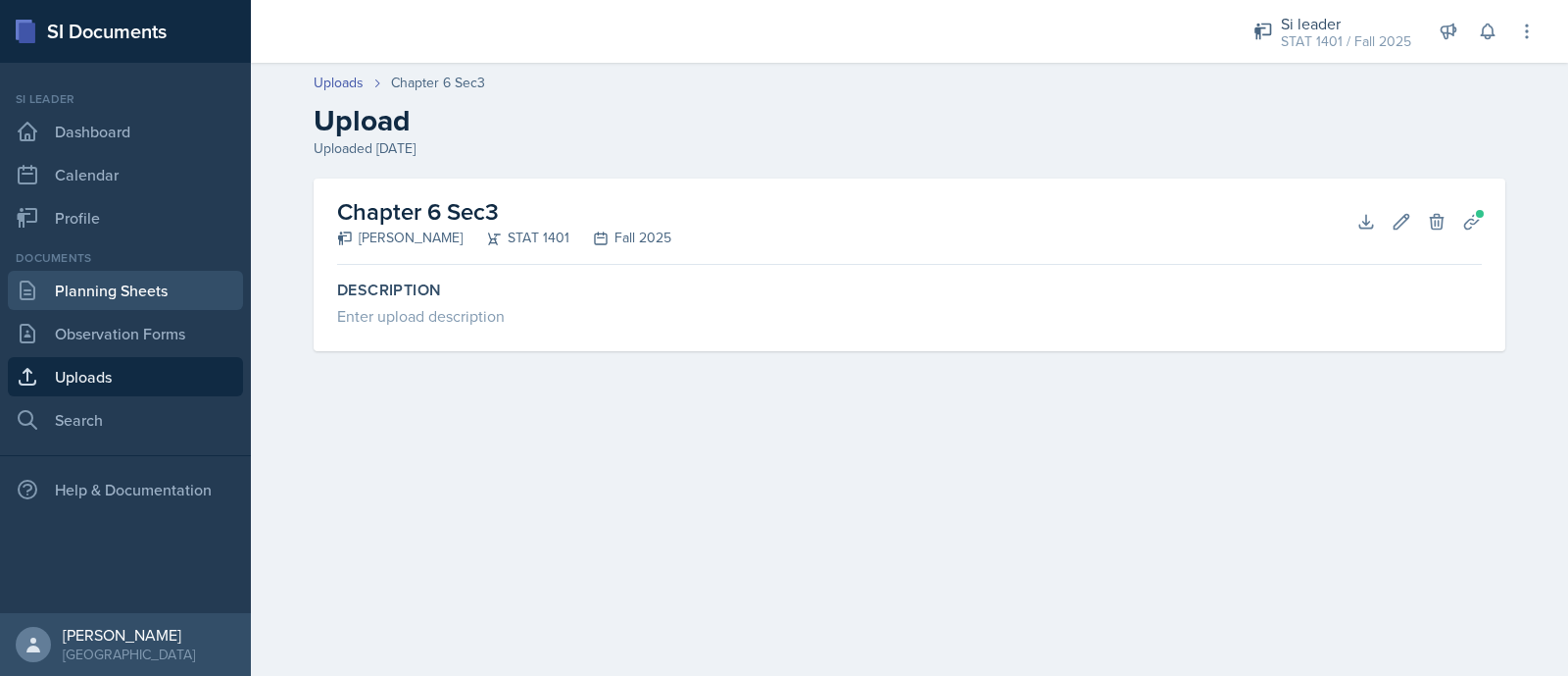
click at [116, 286] on link "Planning Sheets" at bounding box center [125, 291] width 235 height 40
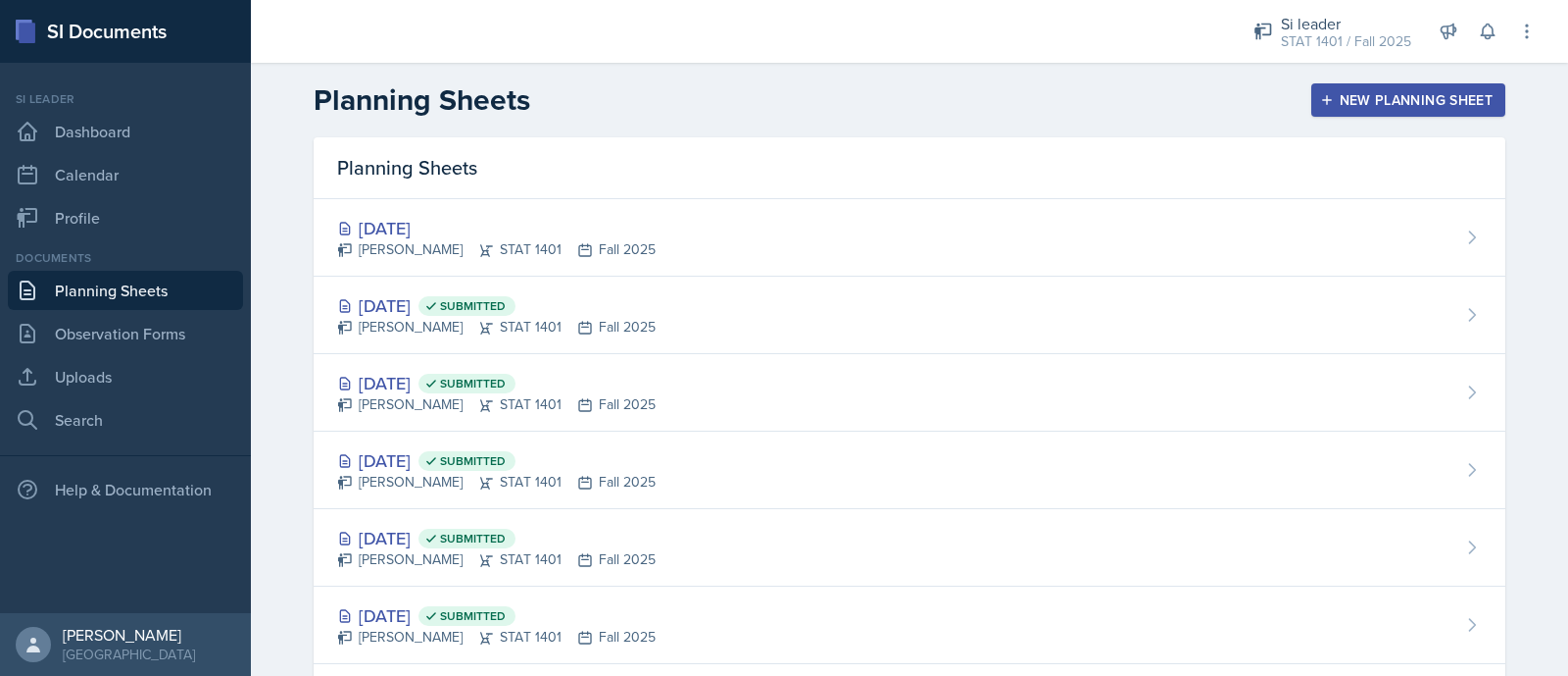
click at [1371, 108] on div "New Planning Sheet" at bounding box center [1409, 100] width 169 height 16
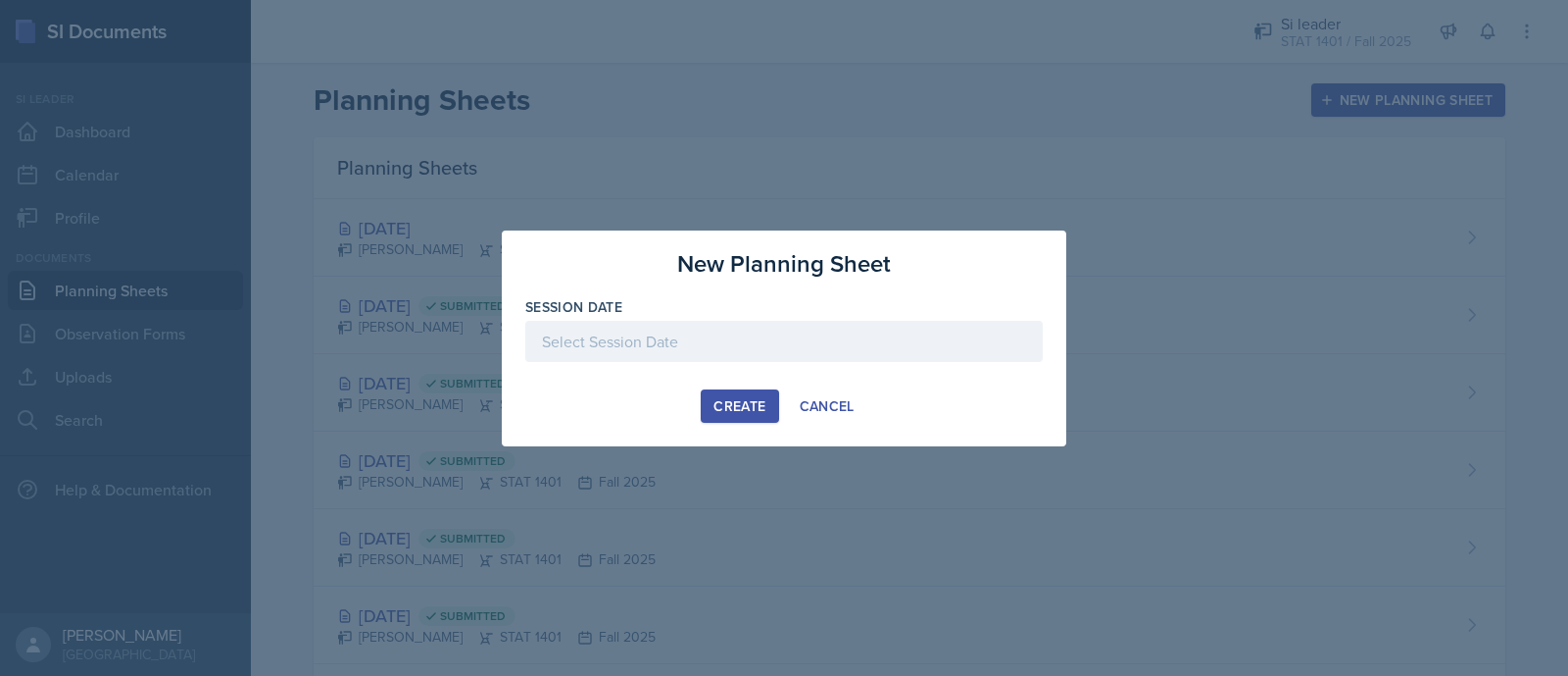
click at [760, 404] on div "Create" at bounding box center [739, 406] width 52 height 16
click at [729, 360] on div at bounding box center [784, 340] width 518 height 41
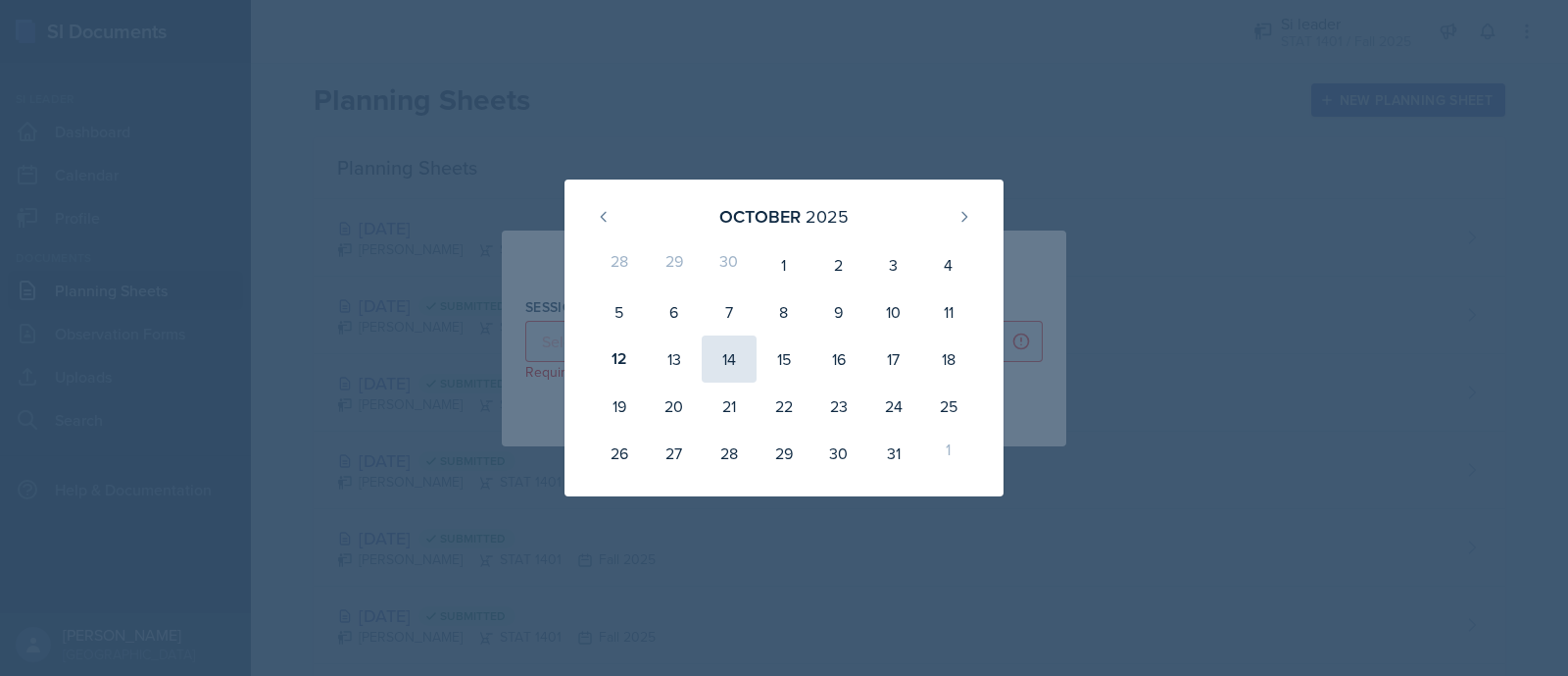
click at [731, 362] on div "14" at bounding box center [728, 358] width 55 height 47
type input "[DATE]"
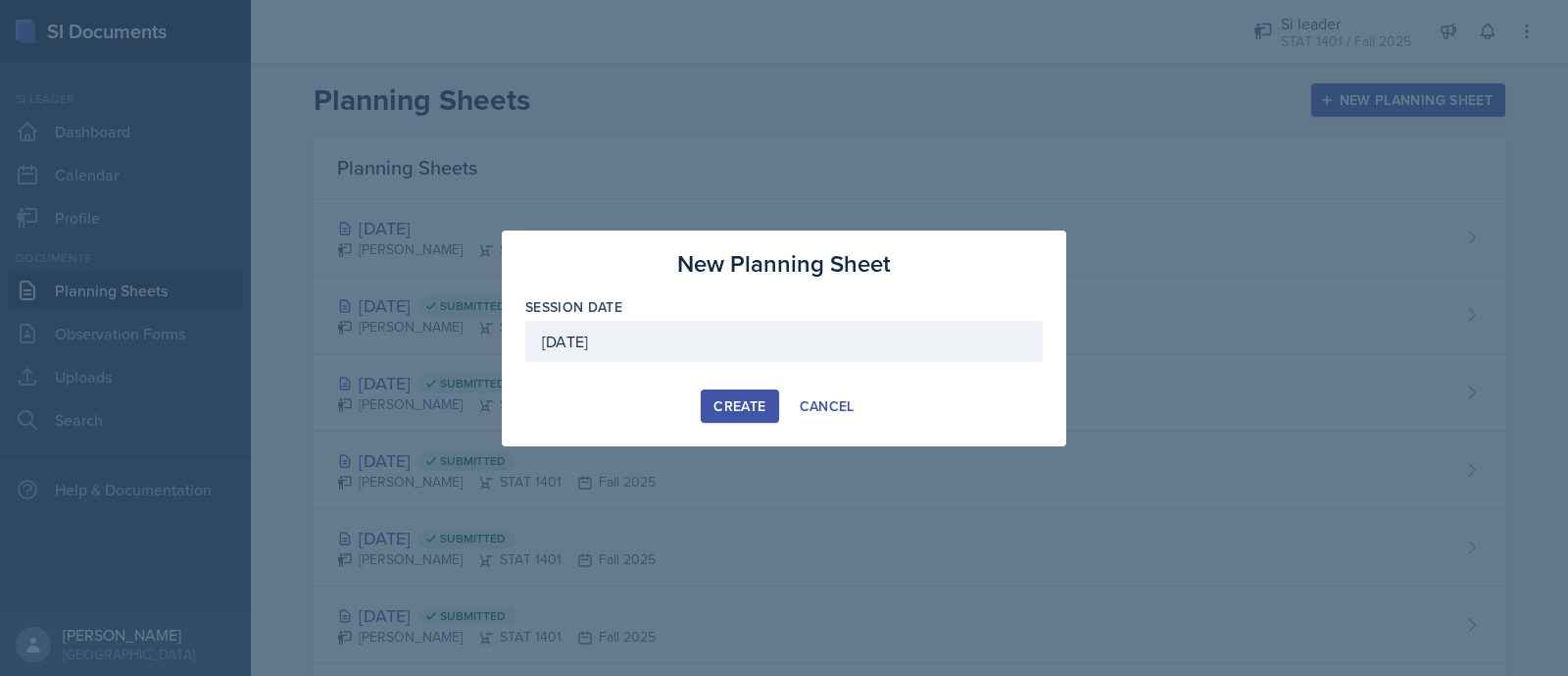
click at [734, 398] on div "Create" at bounding box center [739, 406] width 52 height 16
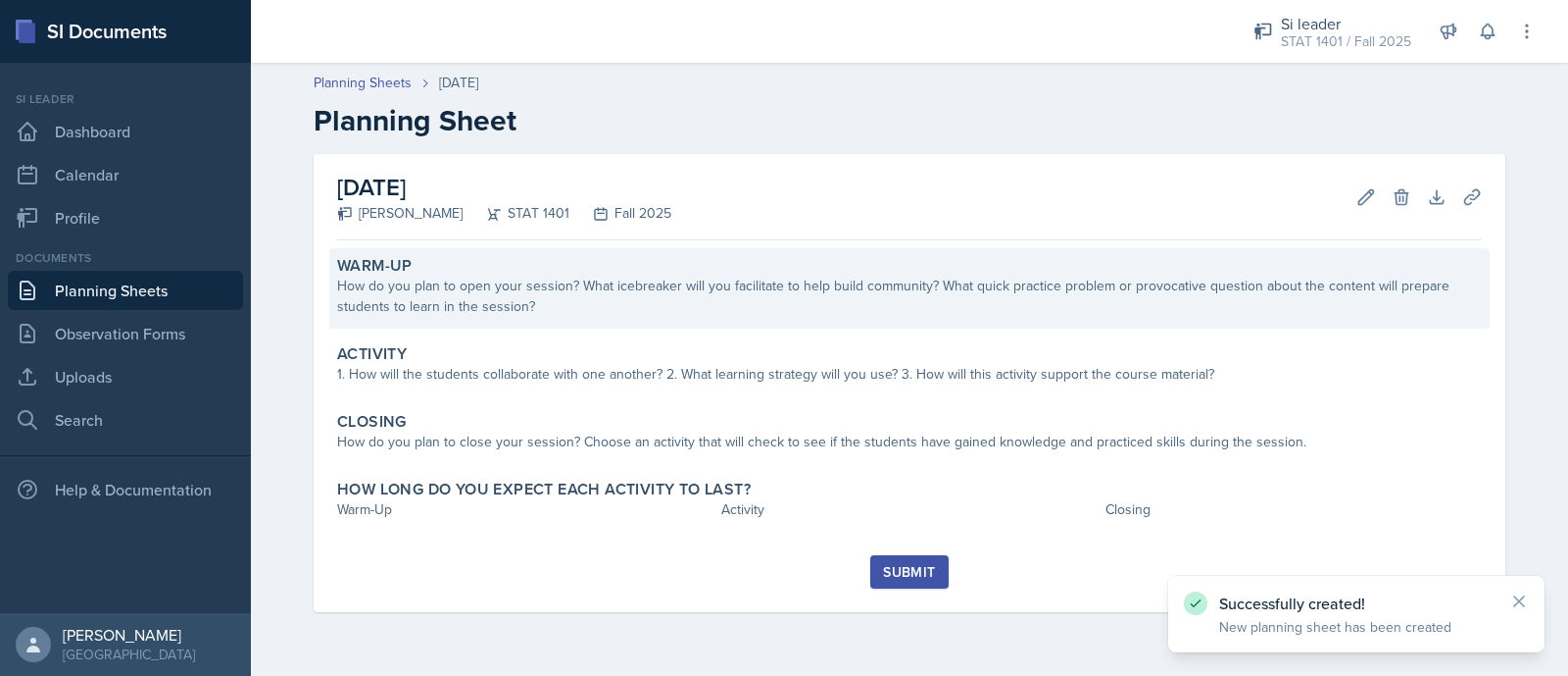
click at [506, 316] on div "How do you plan to open your session? What icebreaker will you facilitate to he…" at bounding box center [910, 296] width 1145 height 41
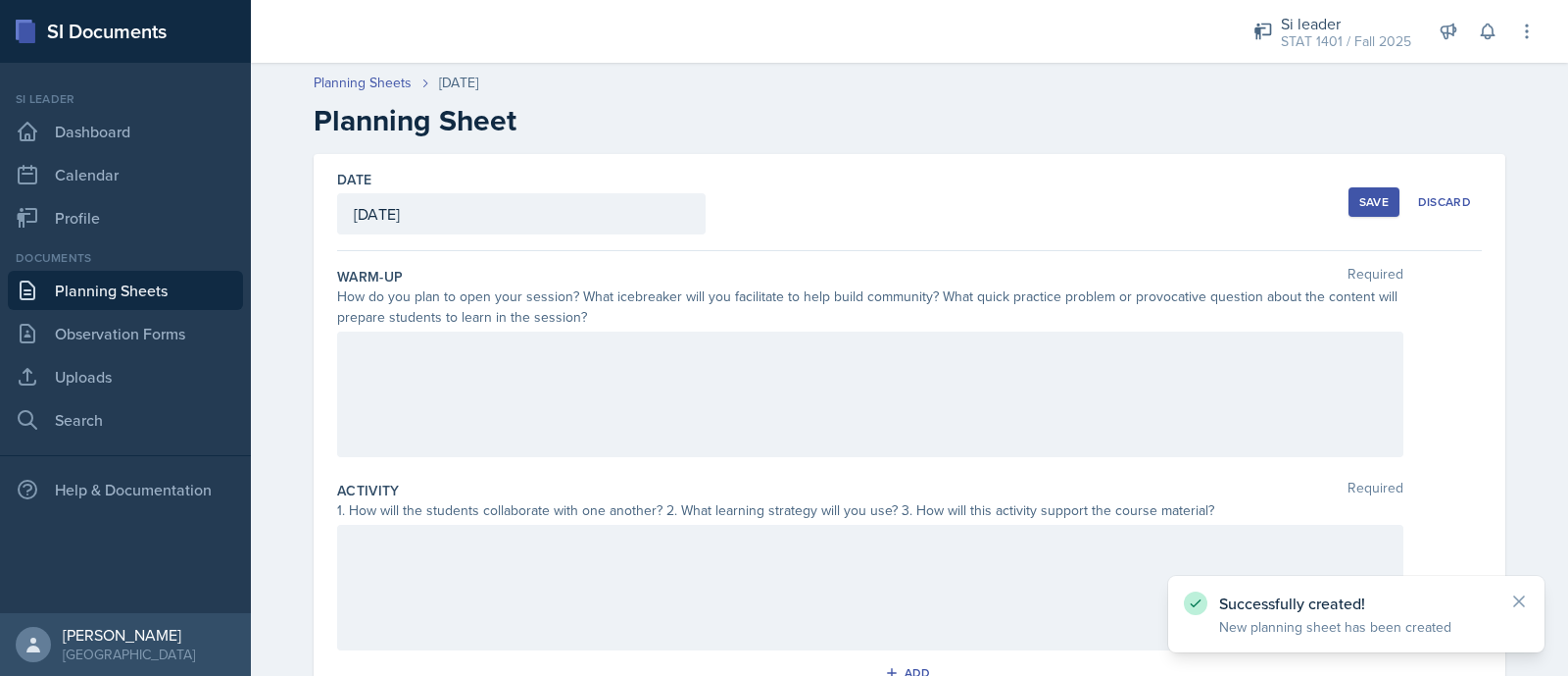
click at [464, 377] on div at bounding box center [870, 394] width 1067 height 125
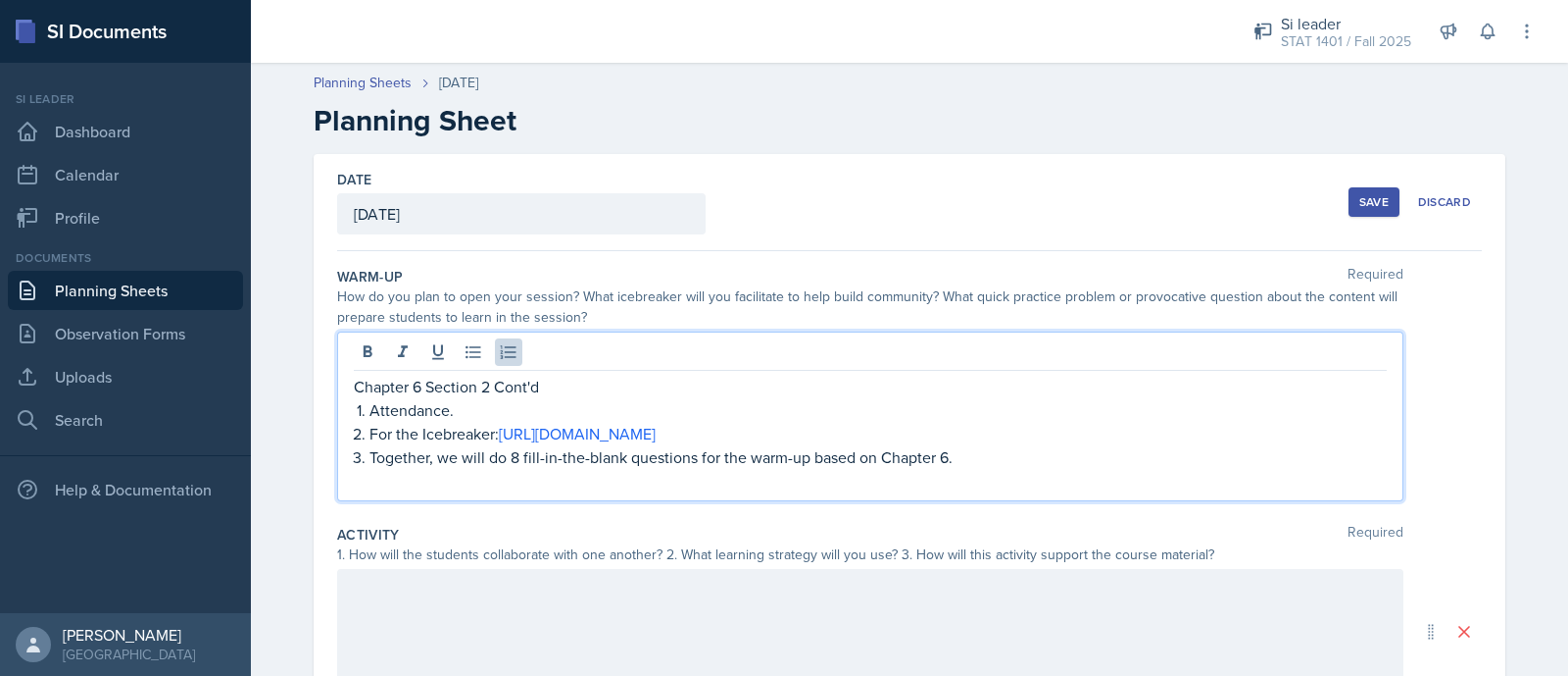
drag, startPoint x: 975, startPoint y: 439, endPoint x: 485, endPoint y: 429, distance: 490.1
click at [485, 429] on p "For the Icebreaker: [URL][DOMAIN_NAME]" at bounding box center [877, 434] width 1017 height 24
copy p ": [URL][DOMAIN_NAME]"
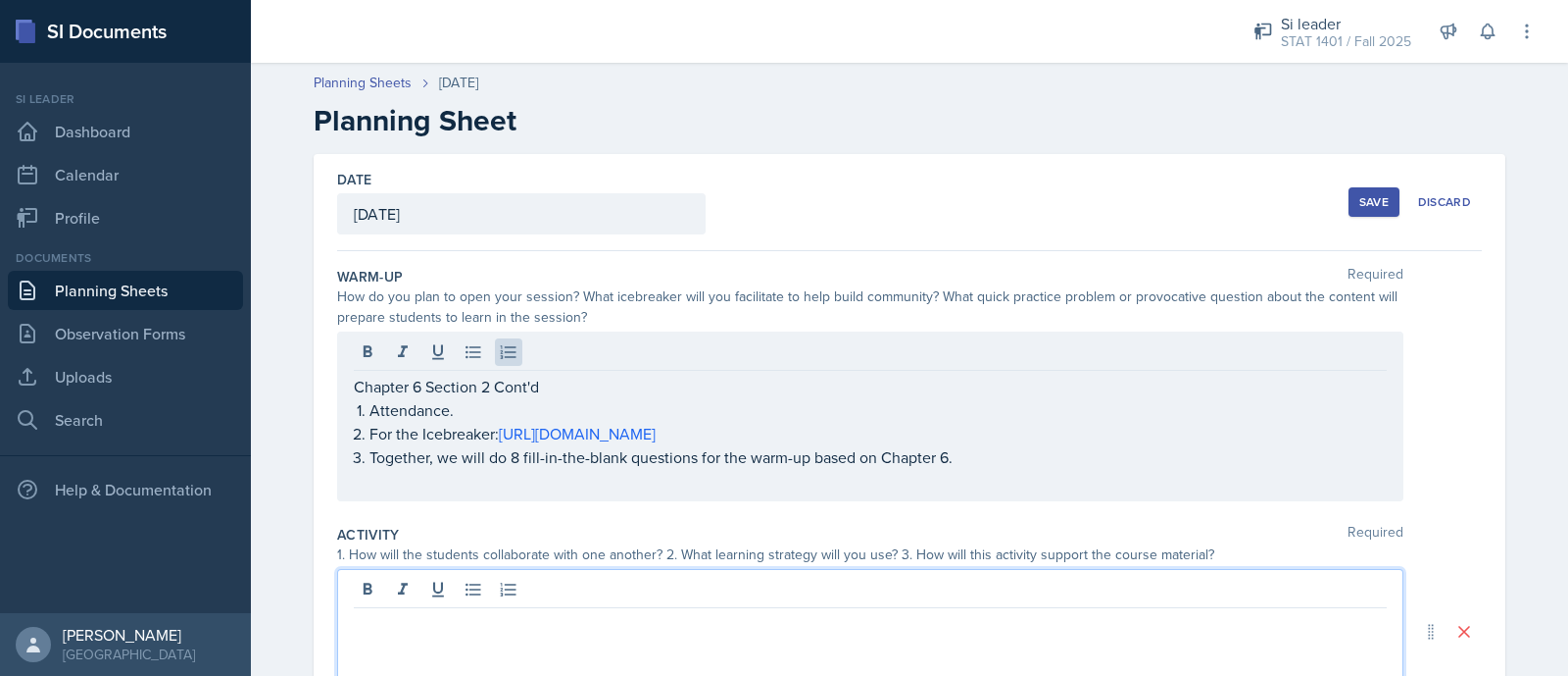
click at [657, 598] on div at bounding box center [870, 631] width 1067 height 125
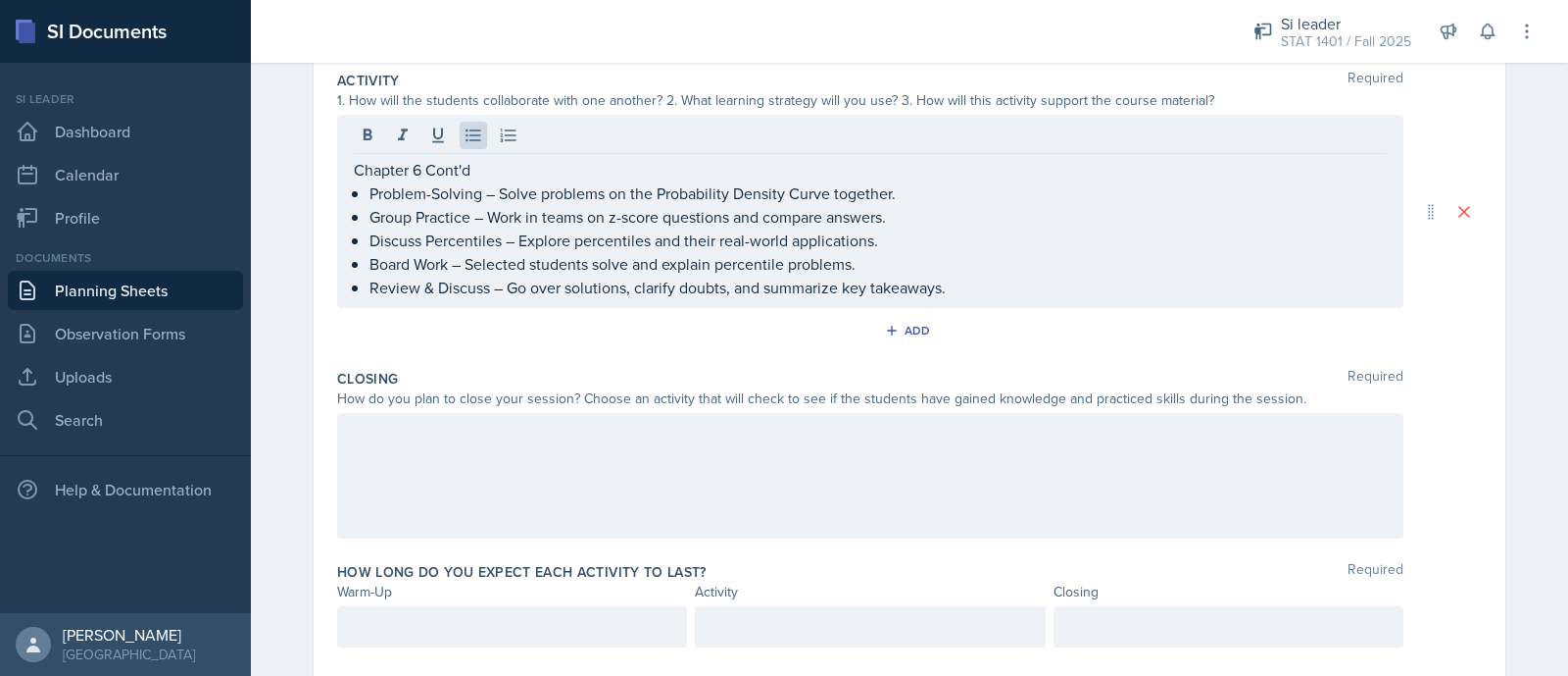
scroll to position [421, 0]
click at [670, 450] on div at bounding box center [870, 474] width 1067 height 125
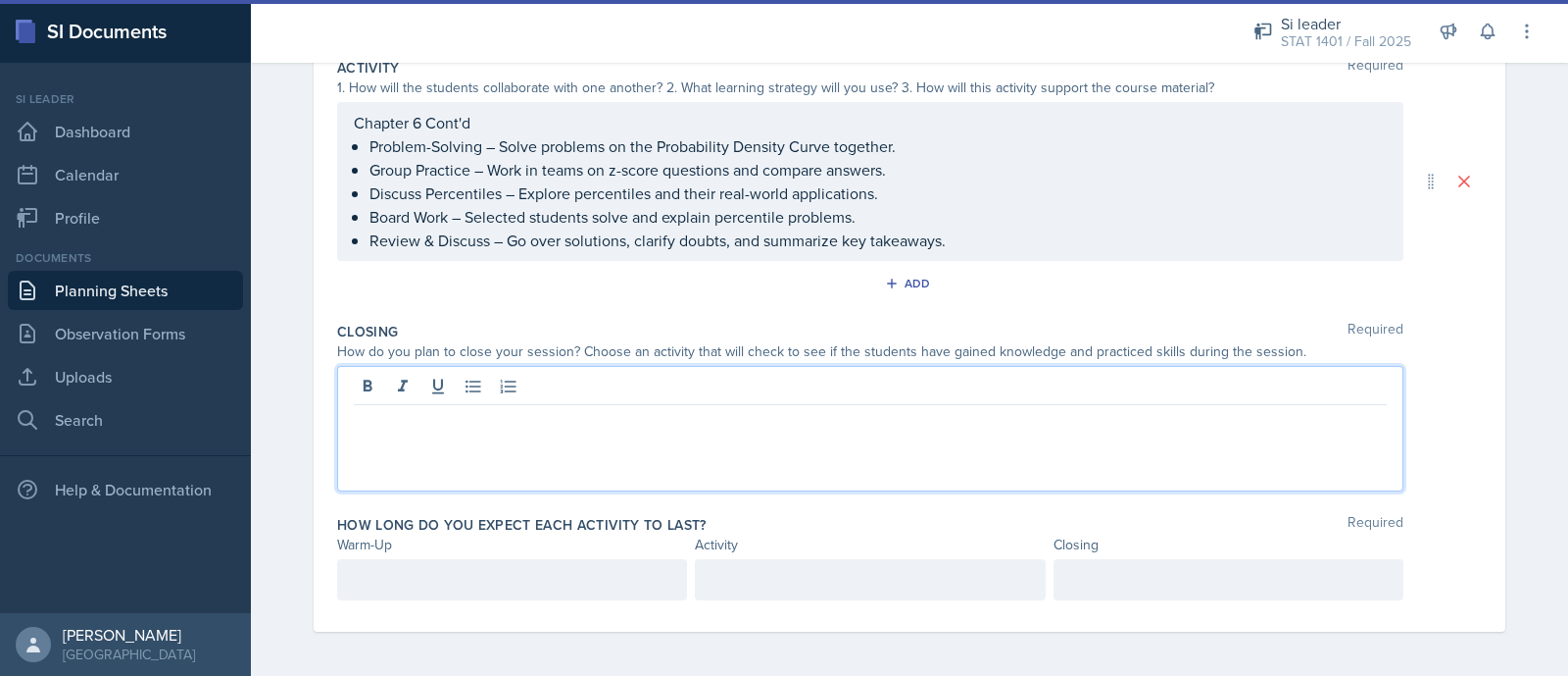
scroll to position [455, 0]
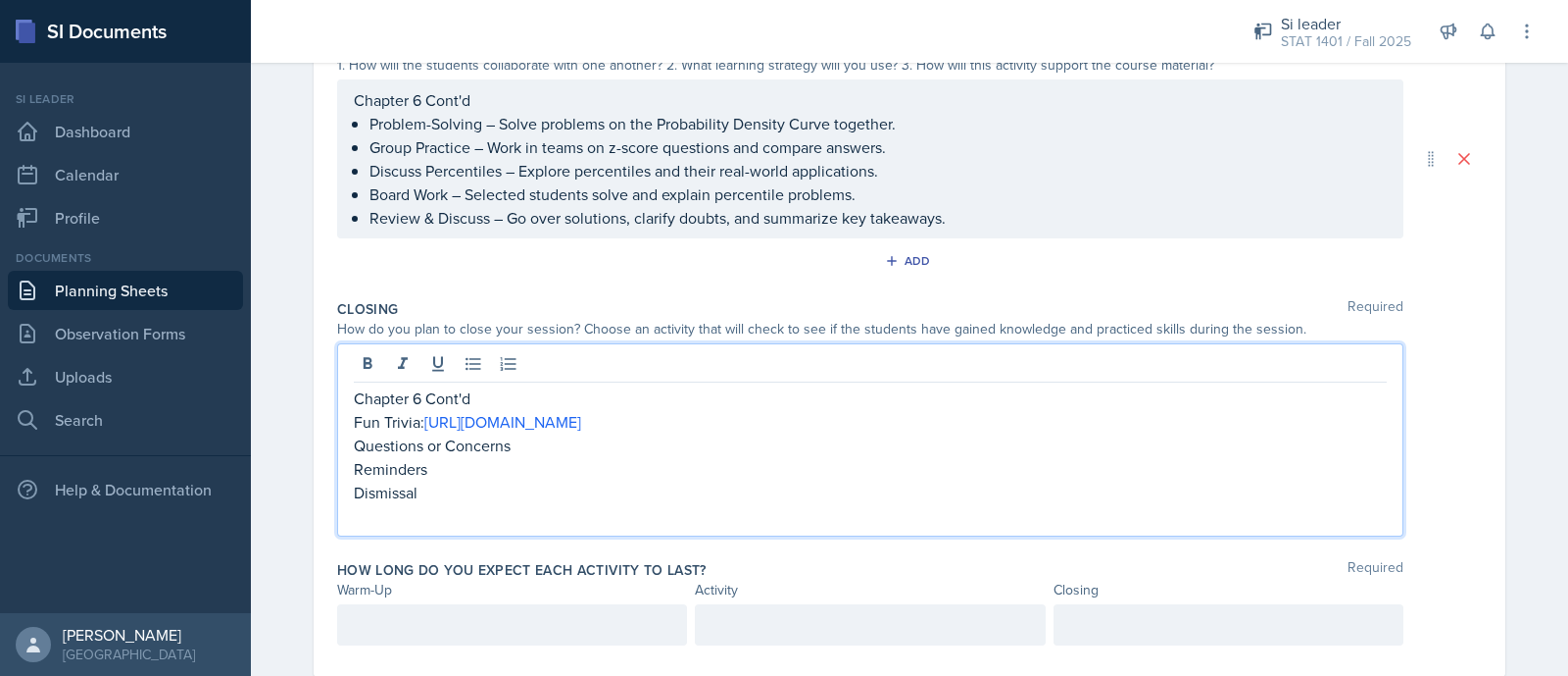
drag, startPoint x: 844, startPoint y: 414, endPoint x: 407, endPoint y: 419, distance: 437.0
click at [407, 419] on p "Fun Trivia: [URL][DOMAIN_NAME]" at bounding box center [870, 422] width 1033 height 24
copy p ": [URL][DOMAIN_NAME]"
click at [800, 625] on div at bounding box center [869, 623] width 350 height 41
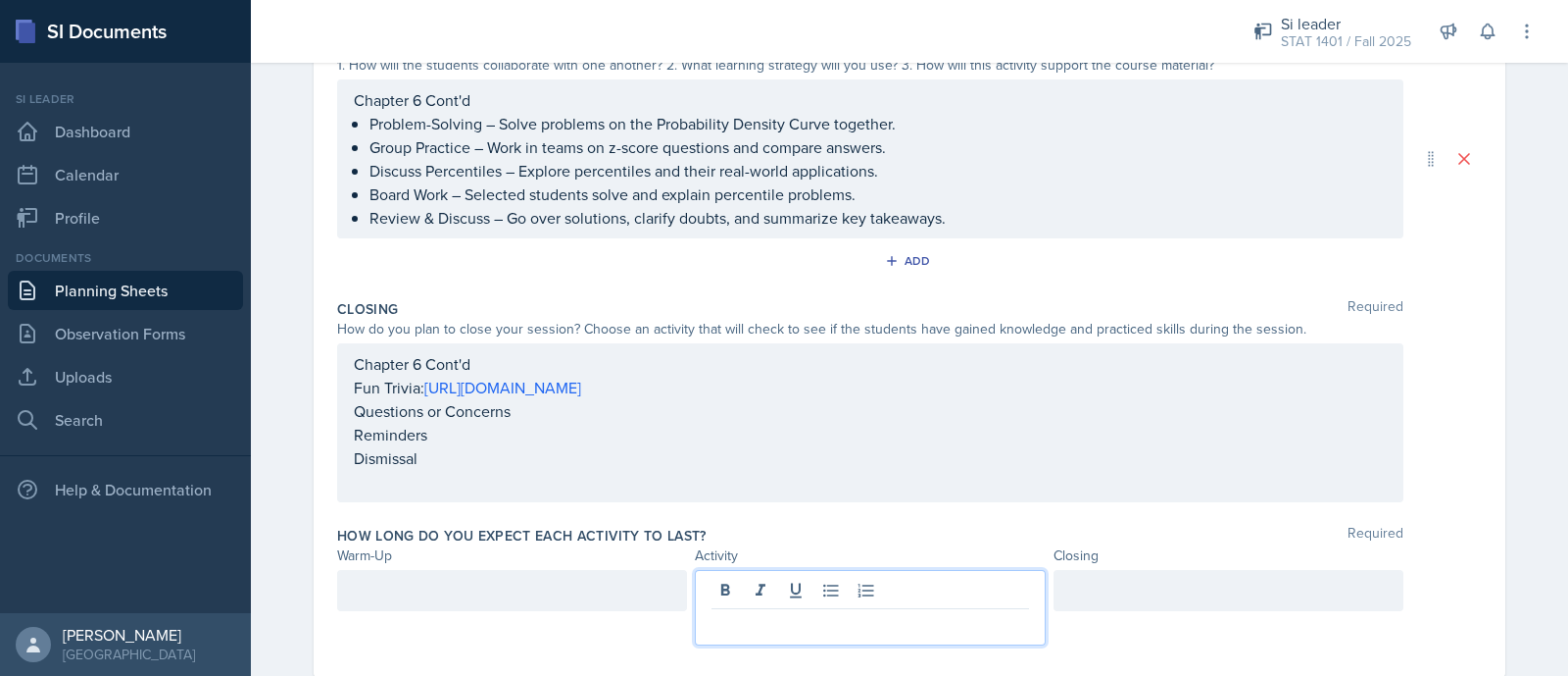
scroll to position [421, 0]
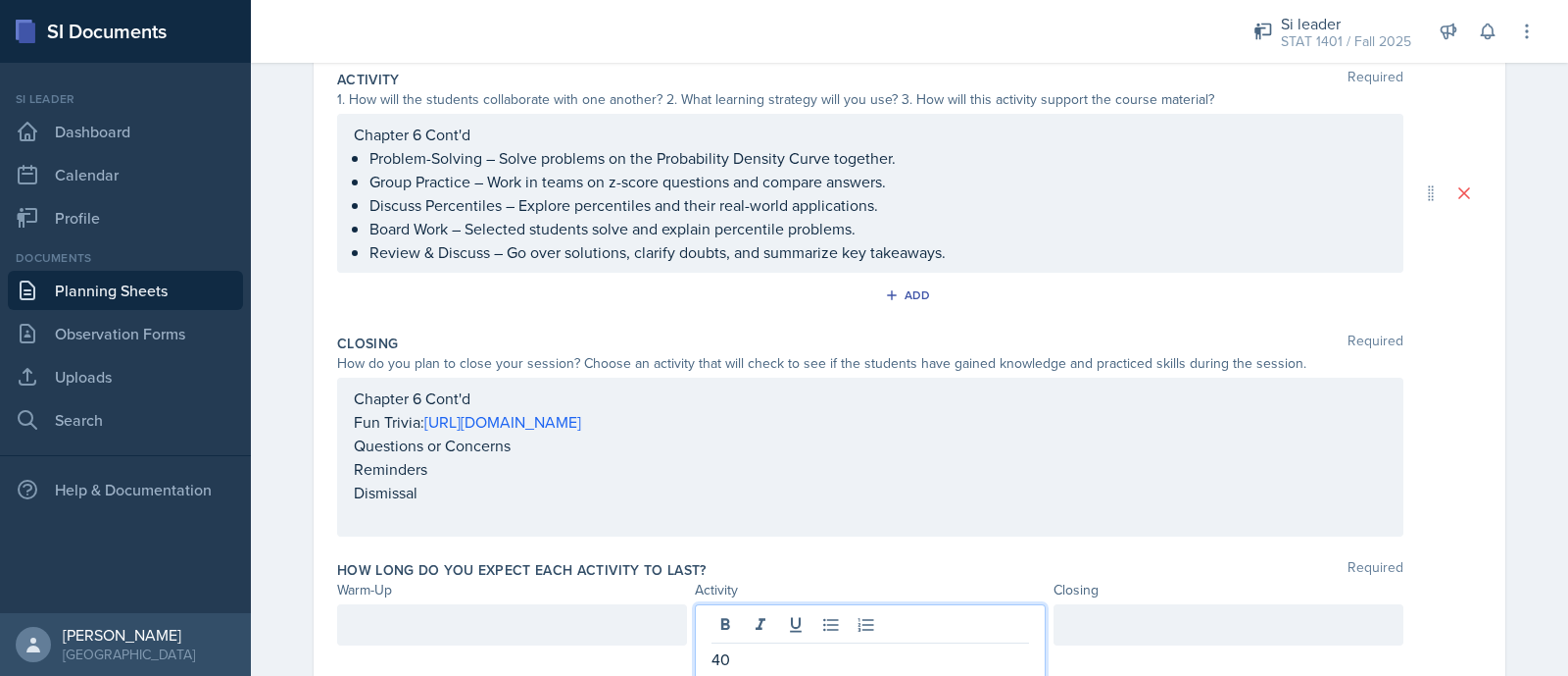
click at [553, 624] on div at bounding box center [512, 623] width 350 height 41
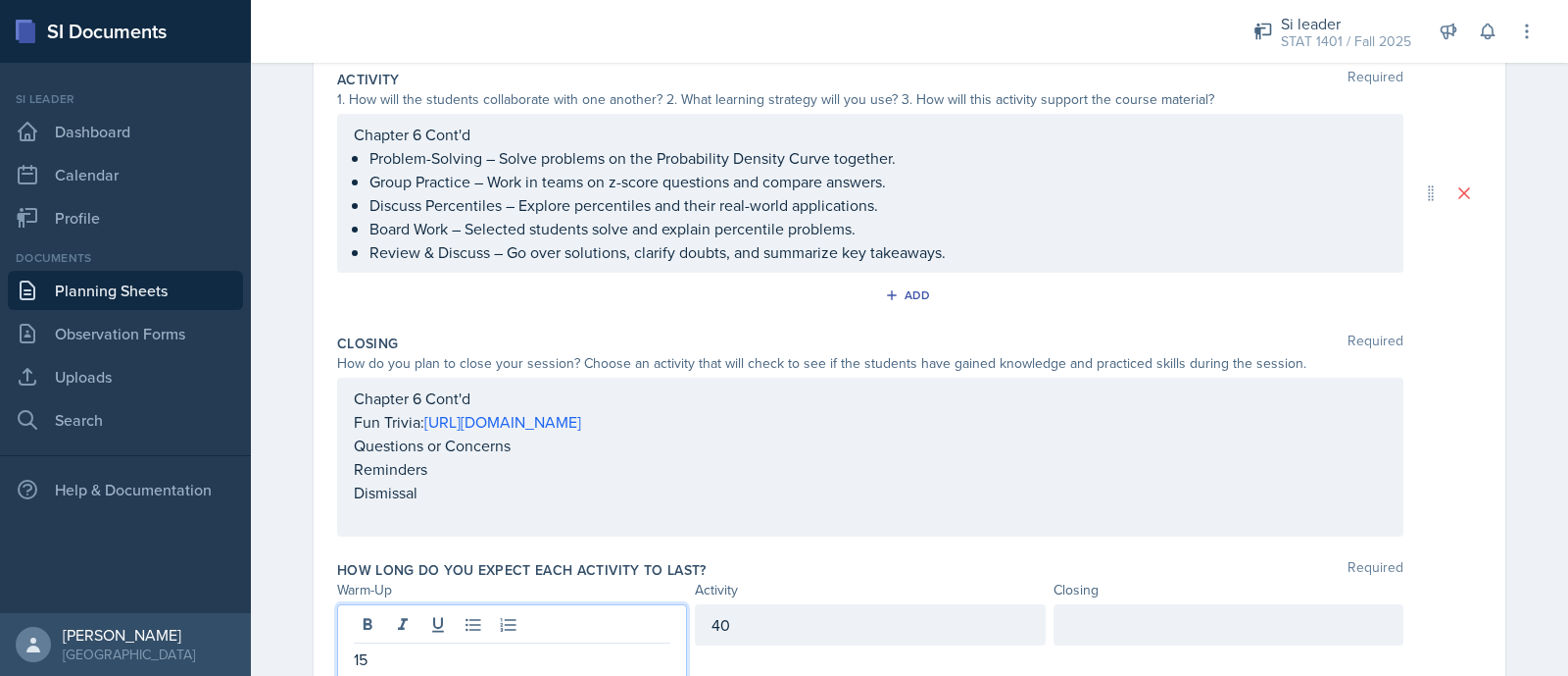
click at [1081, 616] on div at bounding box center [1229, 623] width 350 height 41
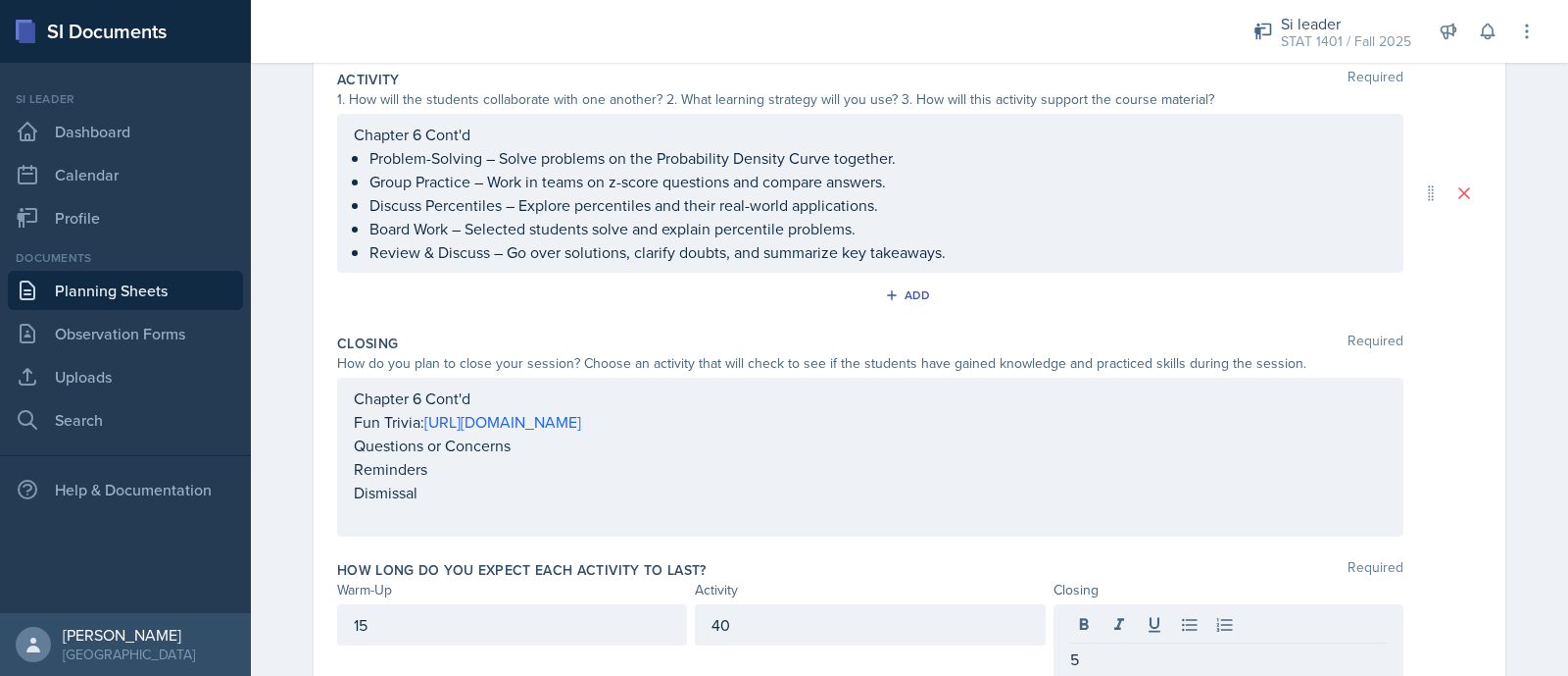
scroll to position [67, 0]
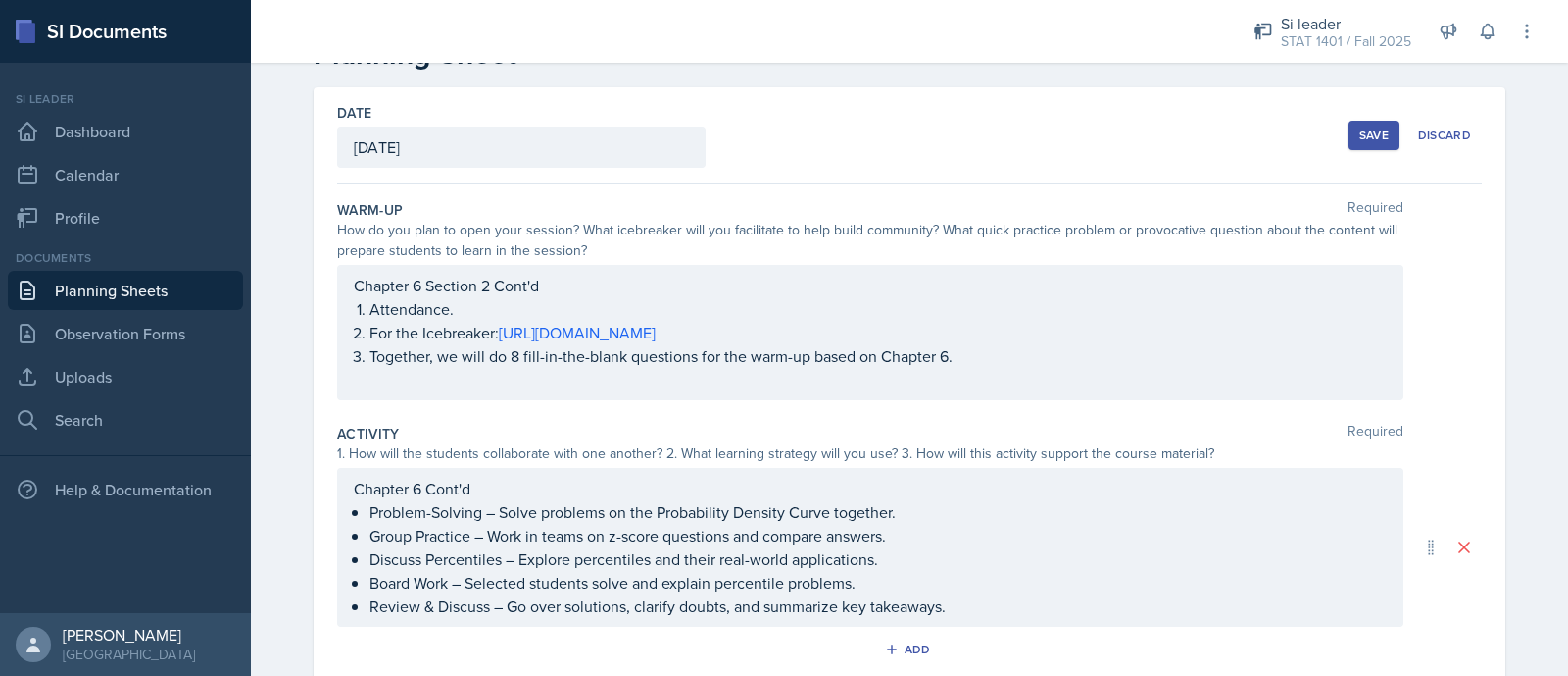
click at [1360, 130] on div "Save" at bounding box center [1374, 135] width 30 height 16
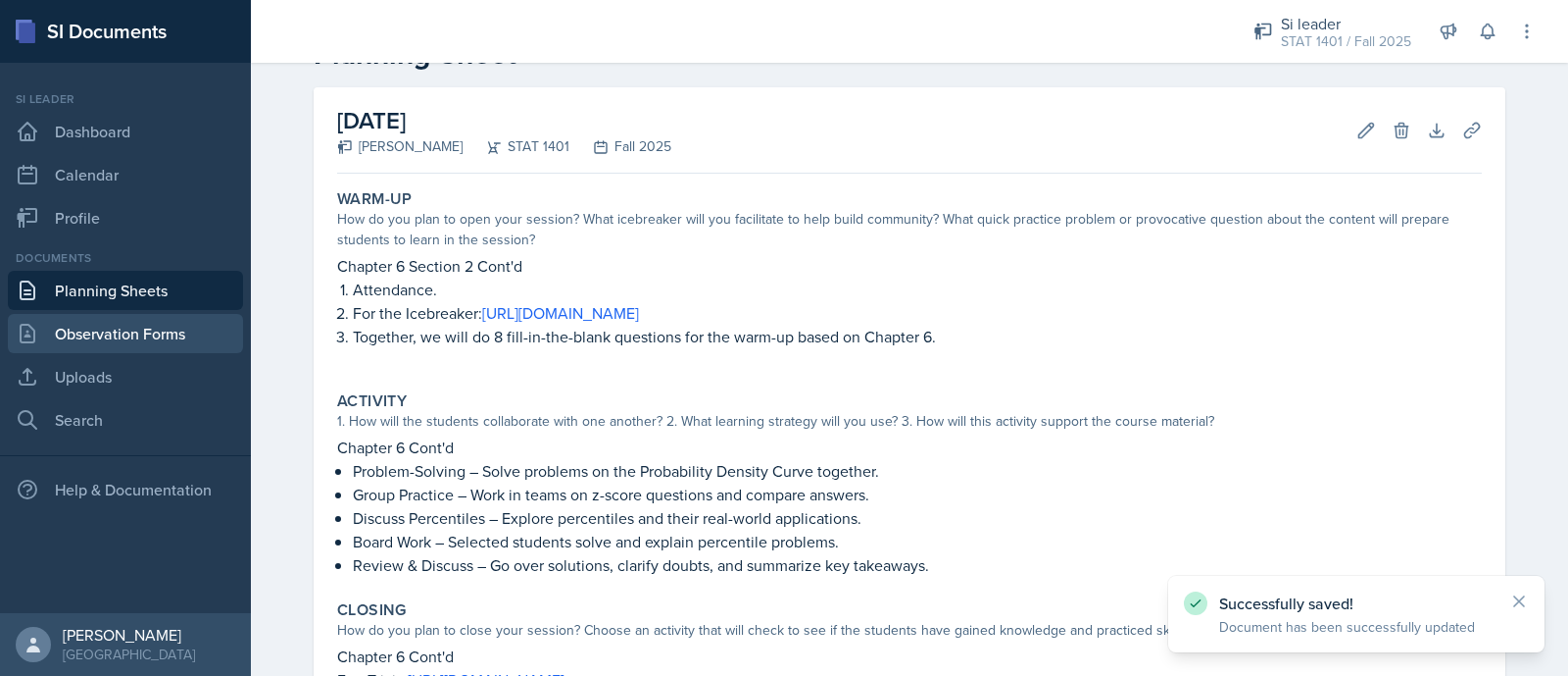
click at [134, 329] on link "Observation Forms" at bounding box center [125, 334] width 235 height 40
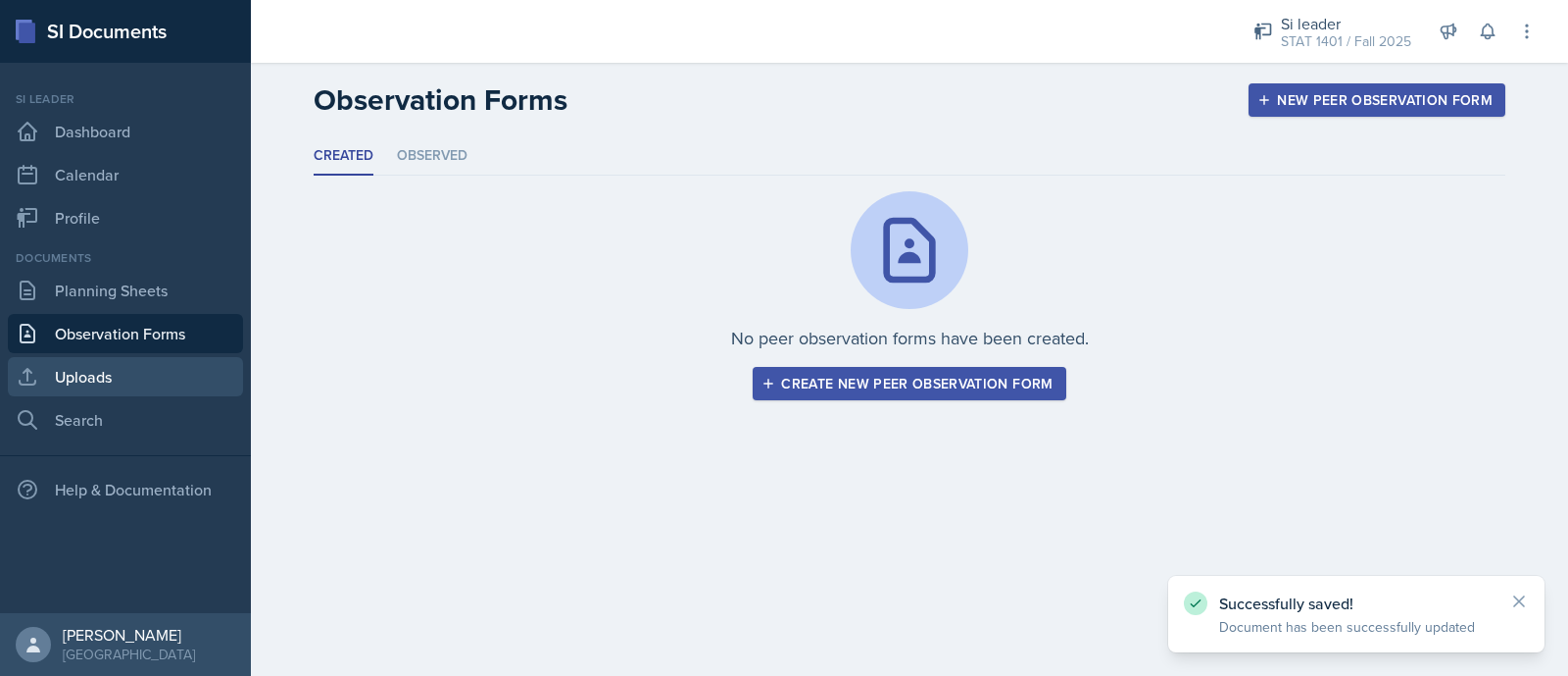
click at [144, 371] on link "Uploads" at bounding box center [125, 377] width 235 height 40
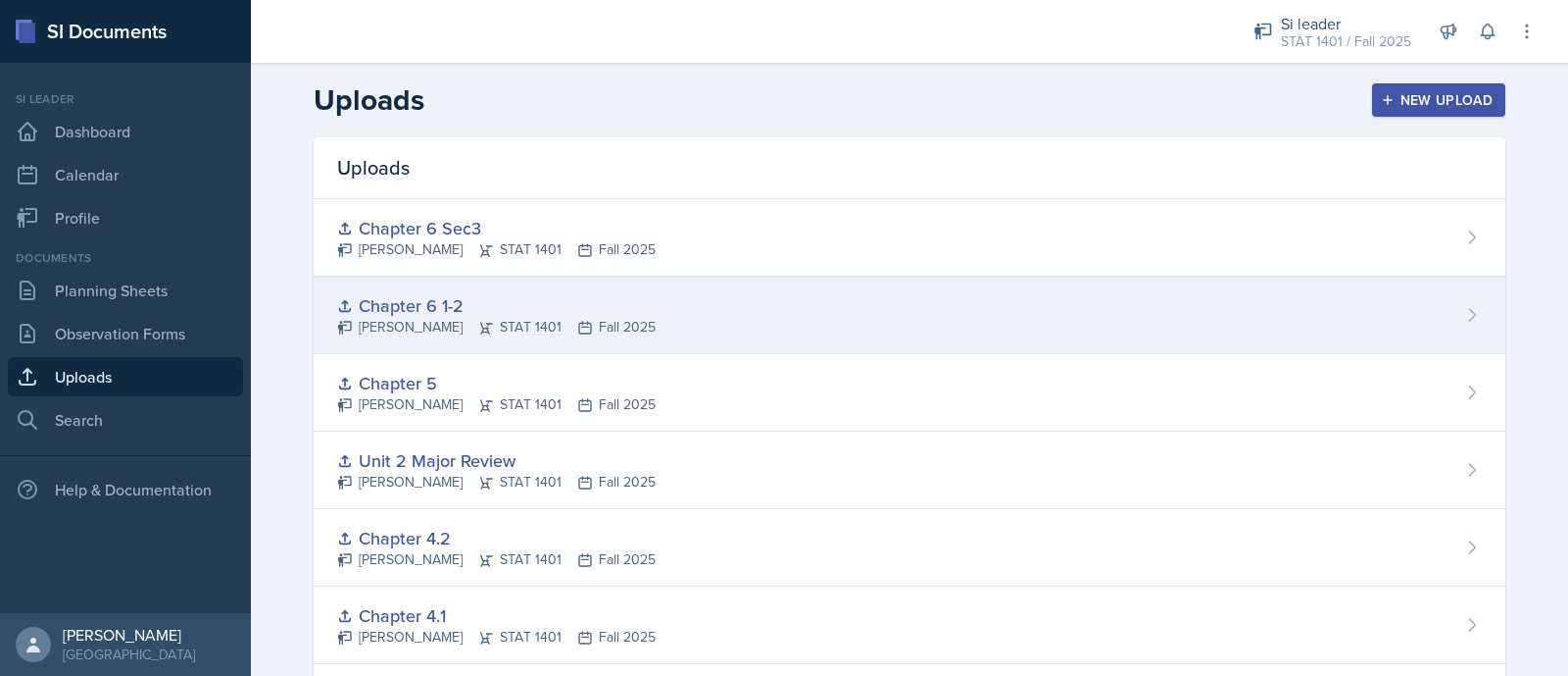
click at [1463, 307] on icon at bounding box center [1473, 315] width 20 height 20
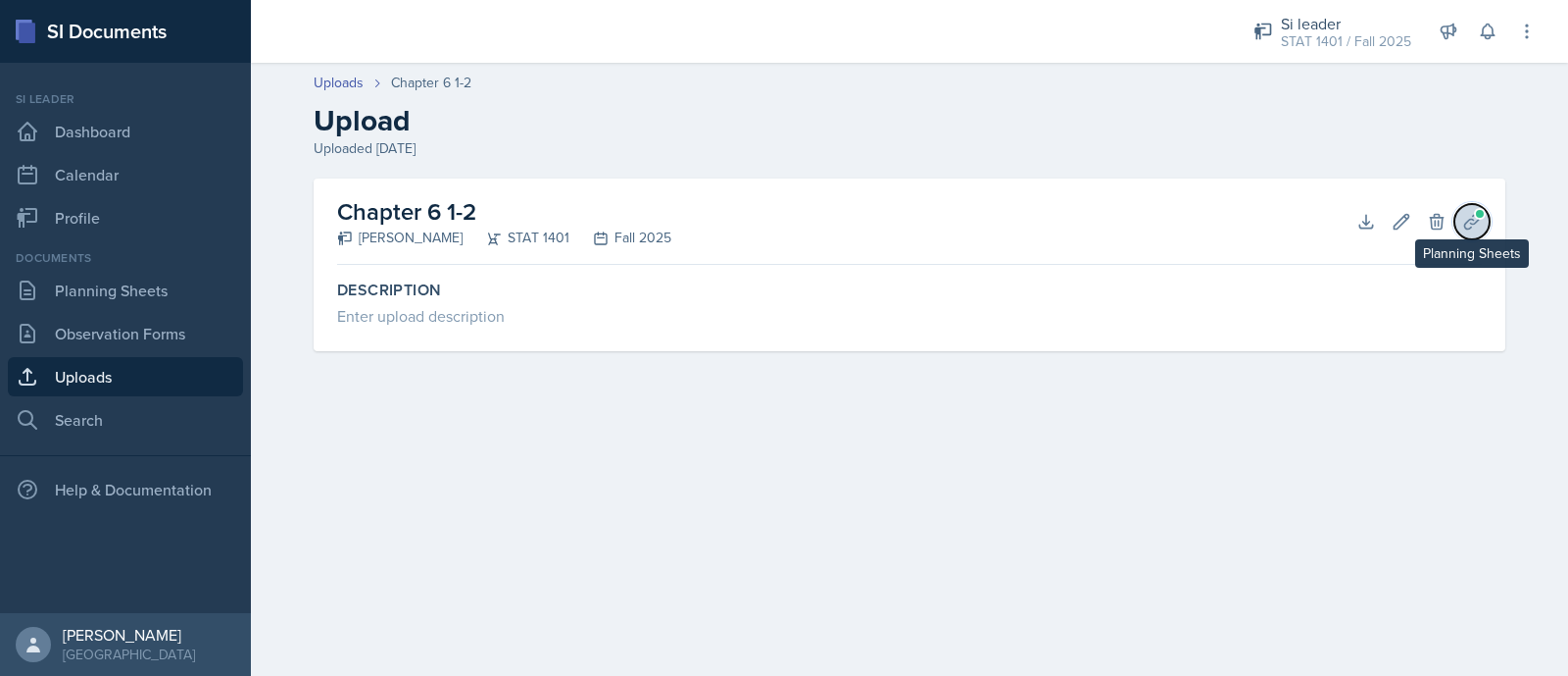
click at [1476, 225] on icon at bounding box center [1473, 221] width 20 height 20
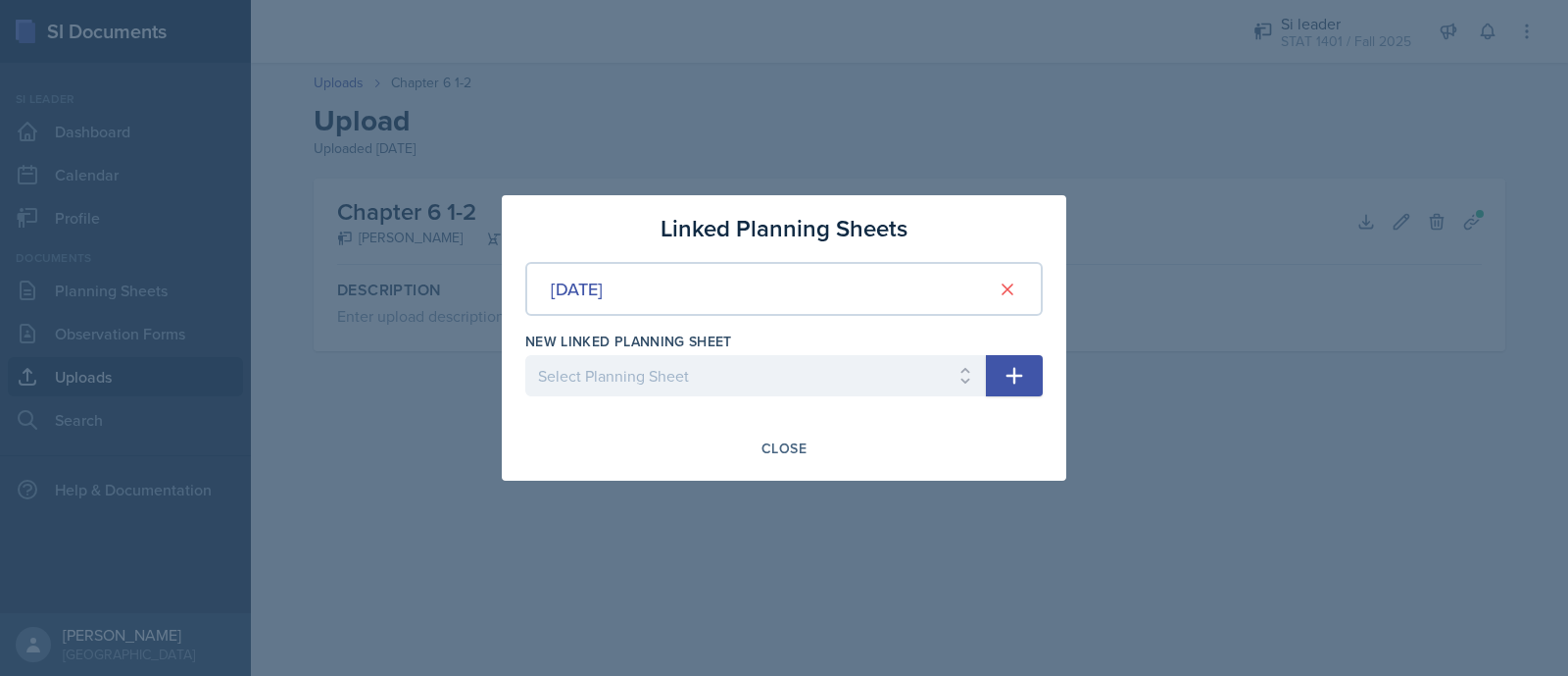
click at [790, 400] on div at bounding box center [755, 406] width 460 height 20
click at [779, 383] on select "Select Planning Sheet [DATE] [DATE] [DATE] [DATE] [DATE] [DATE] [DATE] [DATE] […" at bounding box center [755, 375] width 460 height 41
select select "23d7fb8e-4177-4c23-8af5-1afcf95c7a5f"
click at [525, 355] on select "Select Planning Sheet [DATE] [DATE] [DATE] [DATE] [DATE] [DATE] [DATE] [DATE] […" at bounding box center [755, 375] width 460 height 41
click at [1001, 374] on button "button" at bounding box center [1014, 375] width 57 height 41
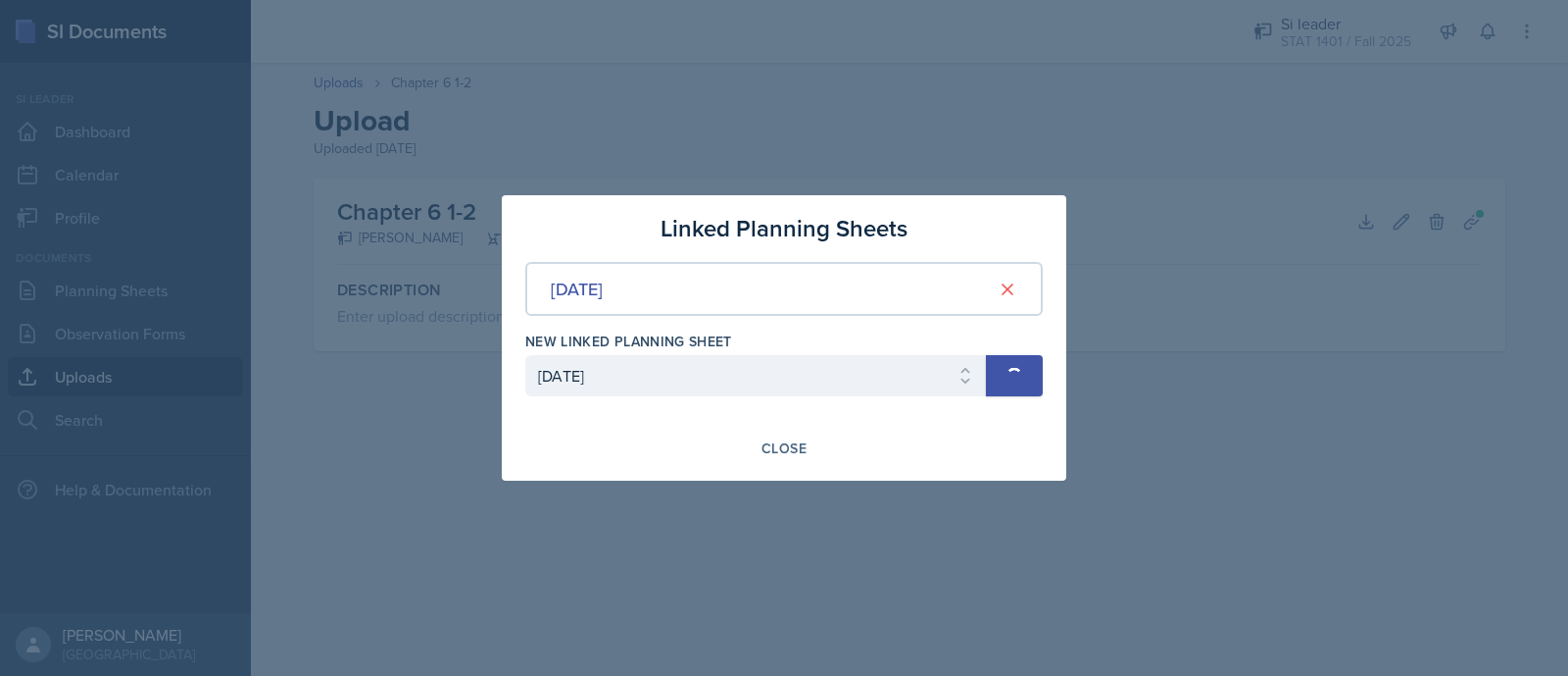
select select
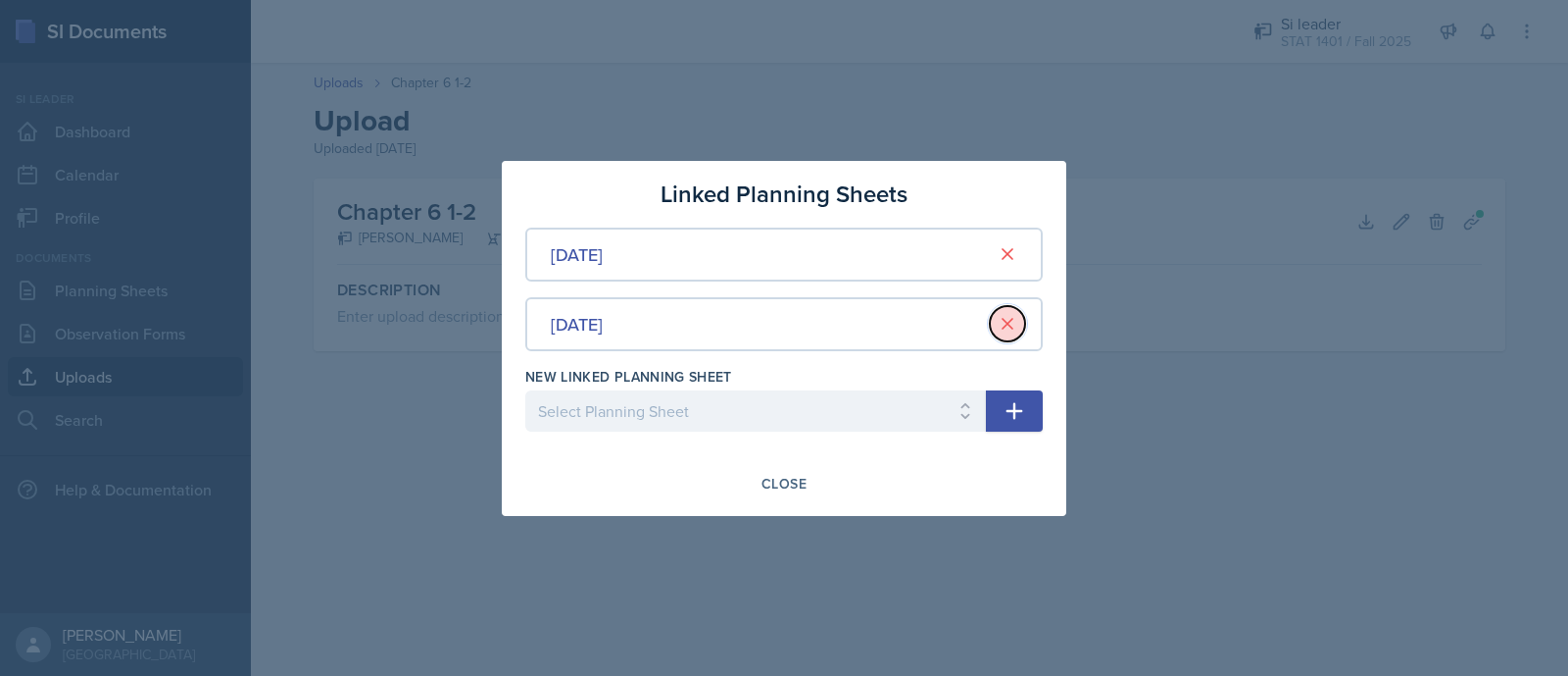
click at [1003, 330] on icon at bounding box center [1008, 324] width 20 height 20
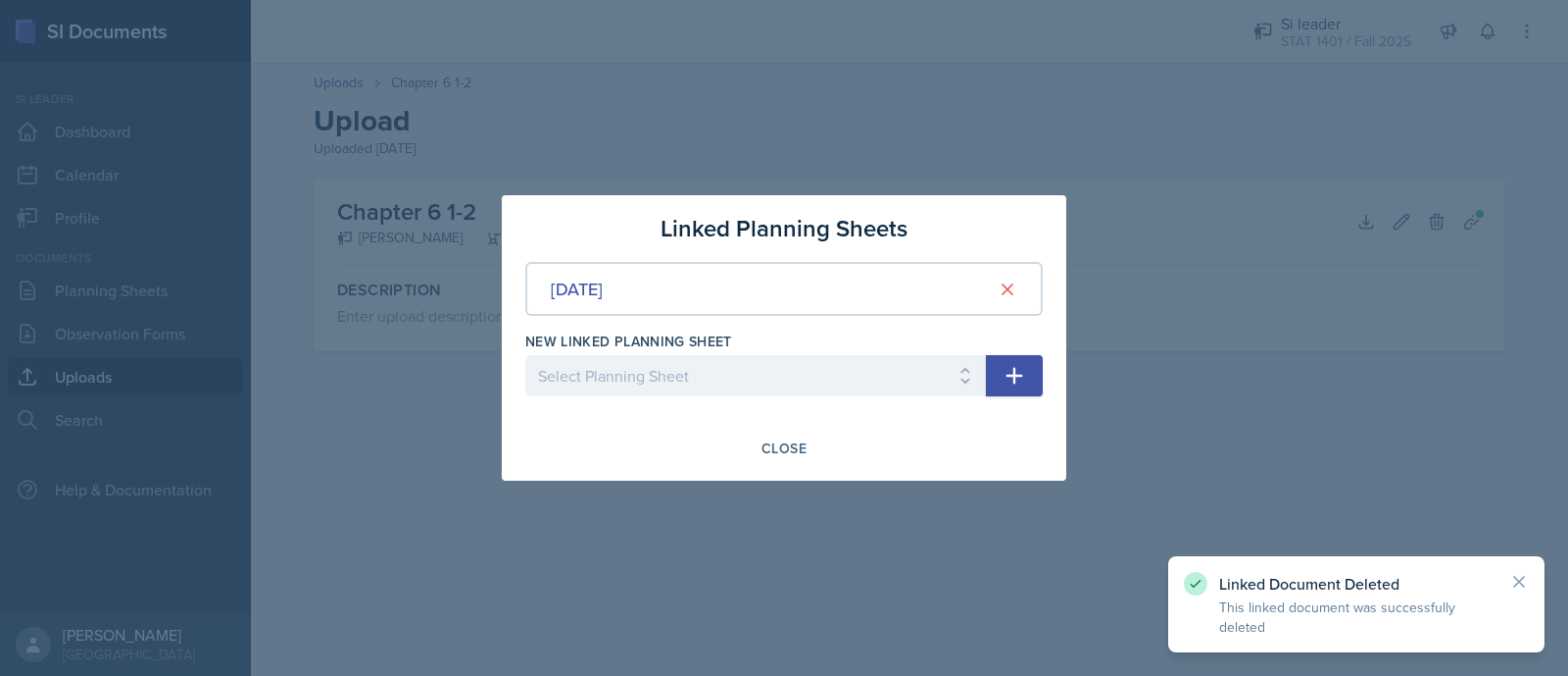
click at [705, 590] on div at bounding box center [784, 338] width 1568 height 676
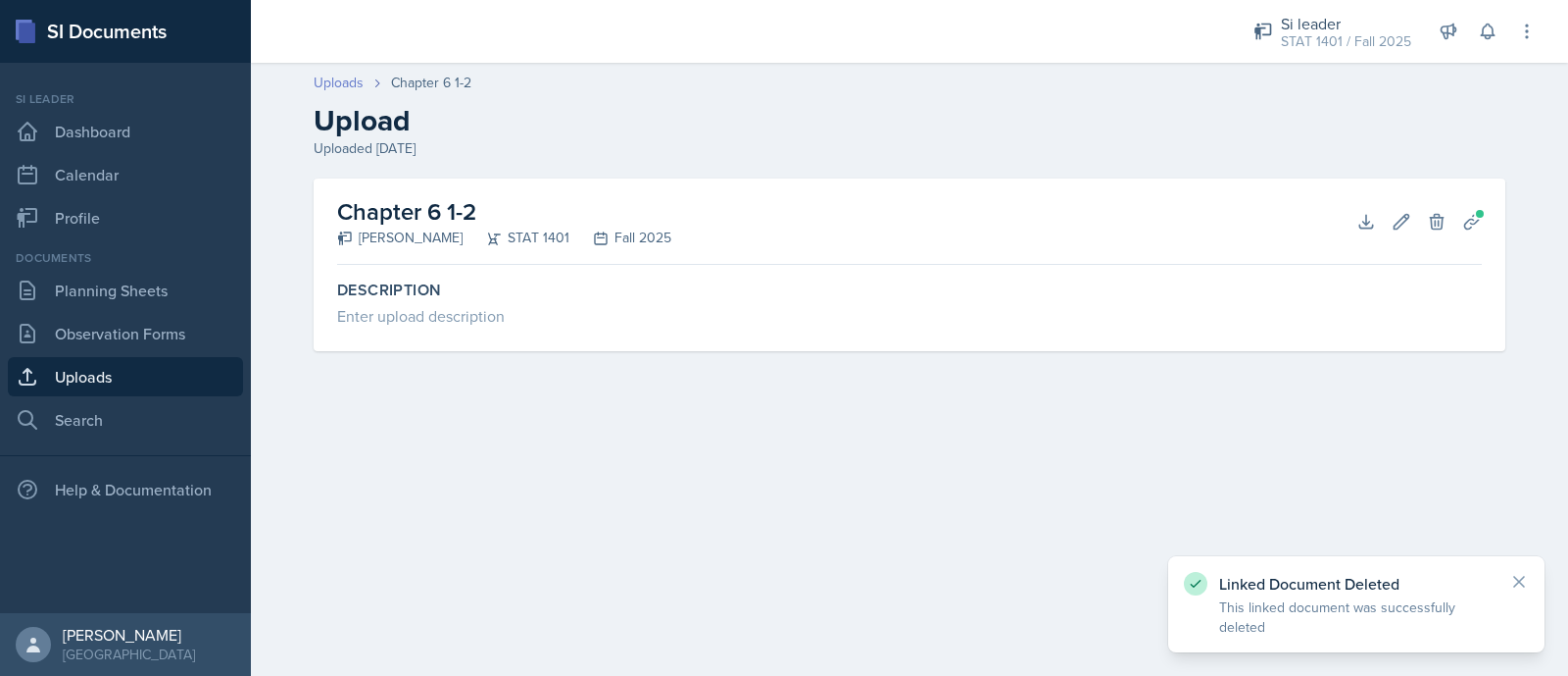
click at [326, 87] on link "Uploads" at bounding box center [338, 82] width 50 height 21
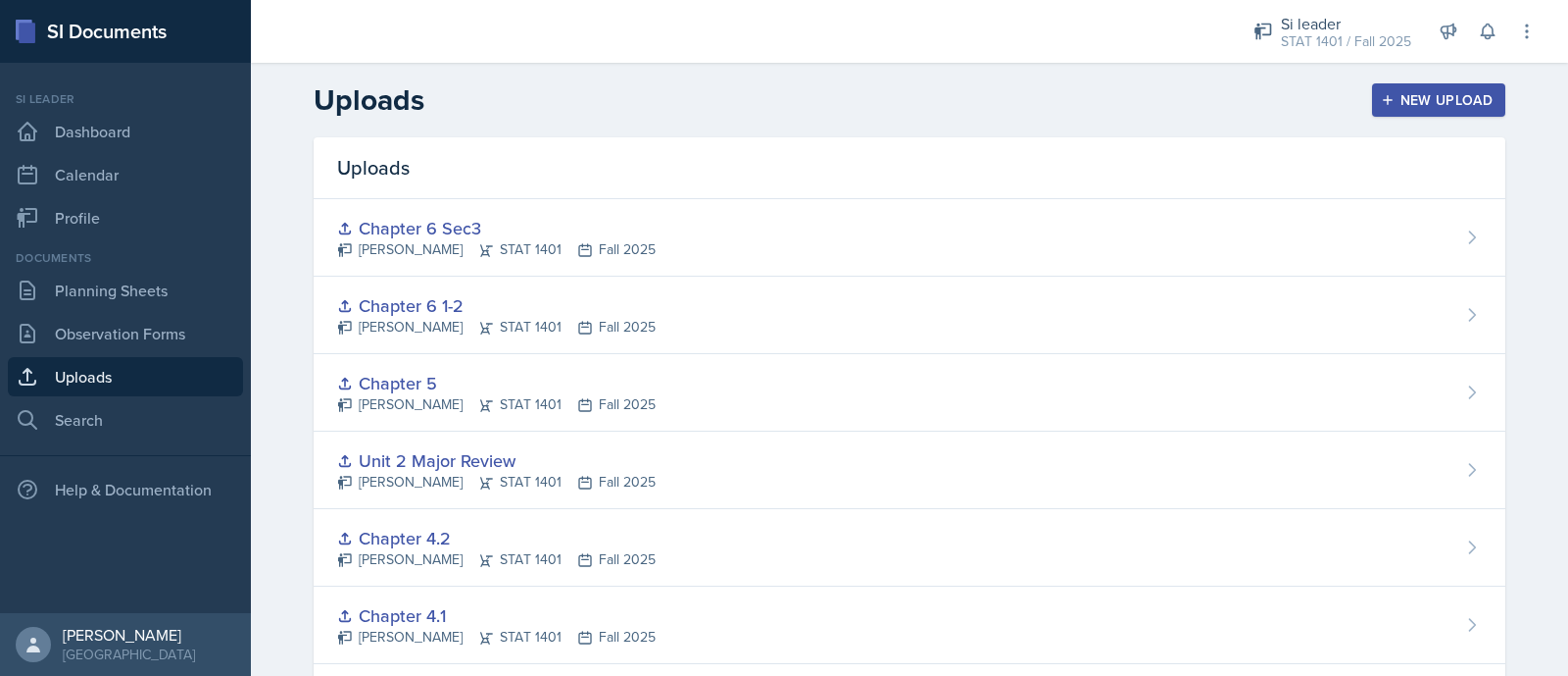
click at [1425, 87] on button "New Upload" at bounding box center [1439, 100] width 134 height 34
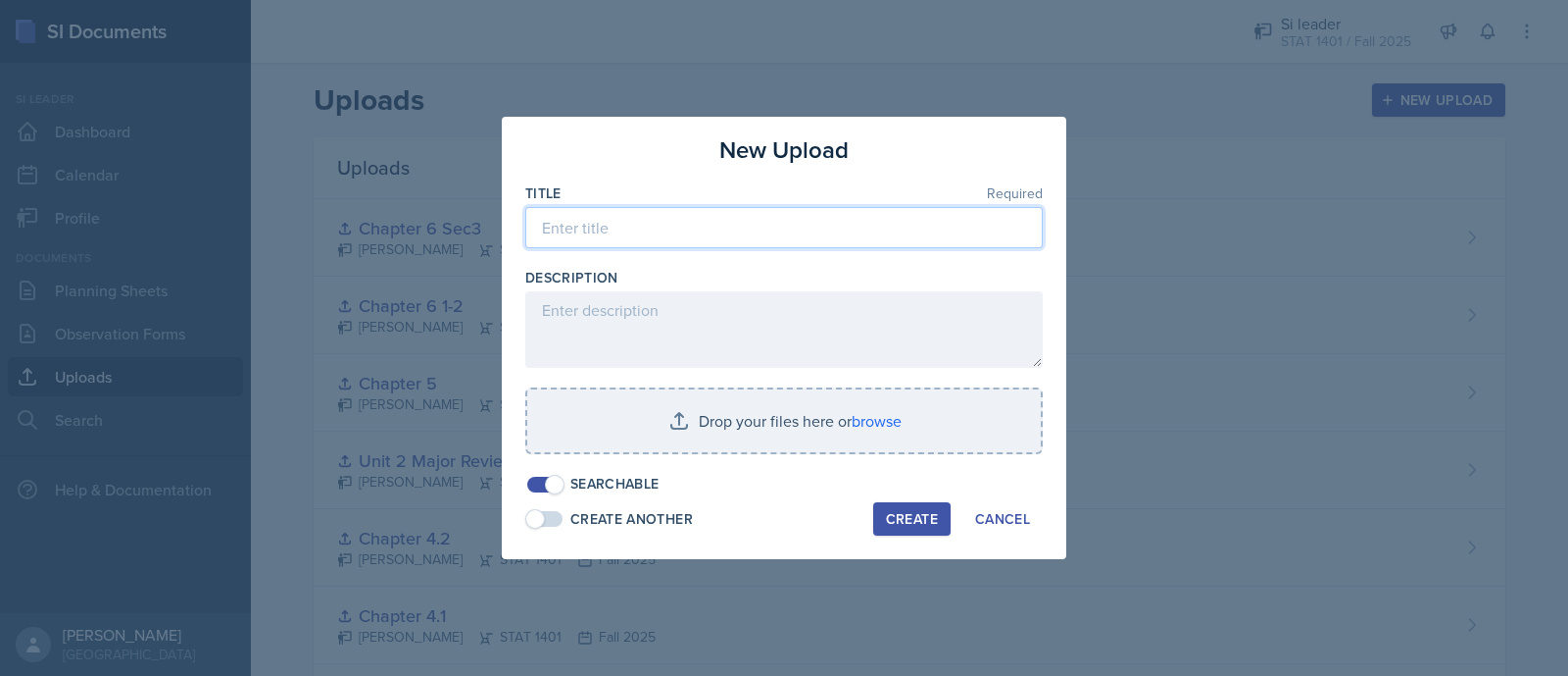
click at [714, 240] on input at bounding box center [784, 226] width 518 height 41
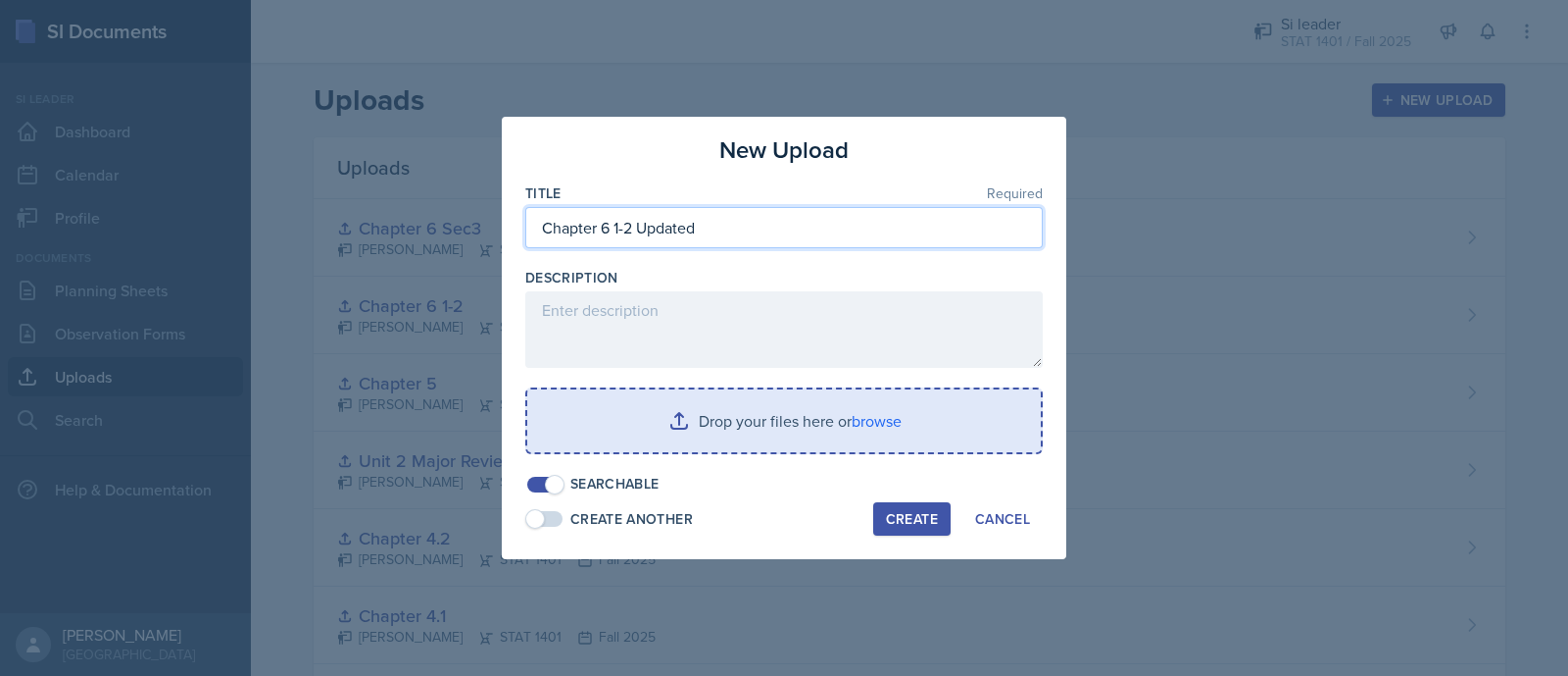
type input "Chapter 6 1-2 Updated"
click at [662, 414] on input "file" at bounding box center [784, 420] width 514 height 63
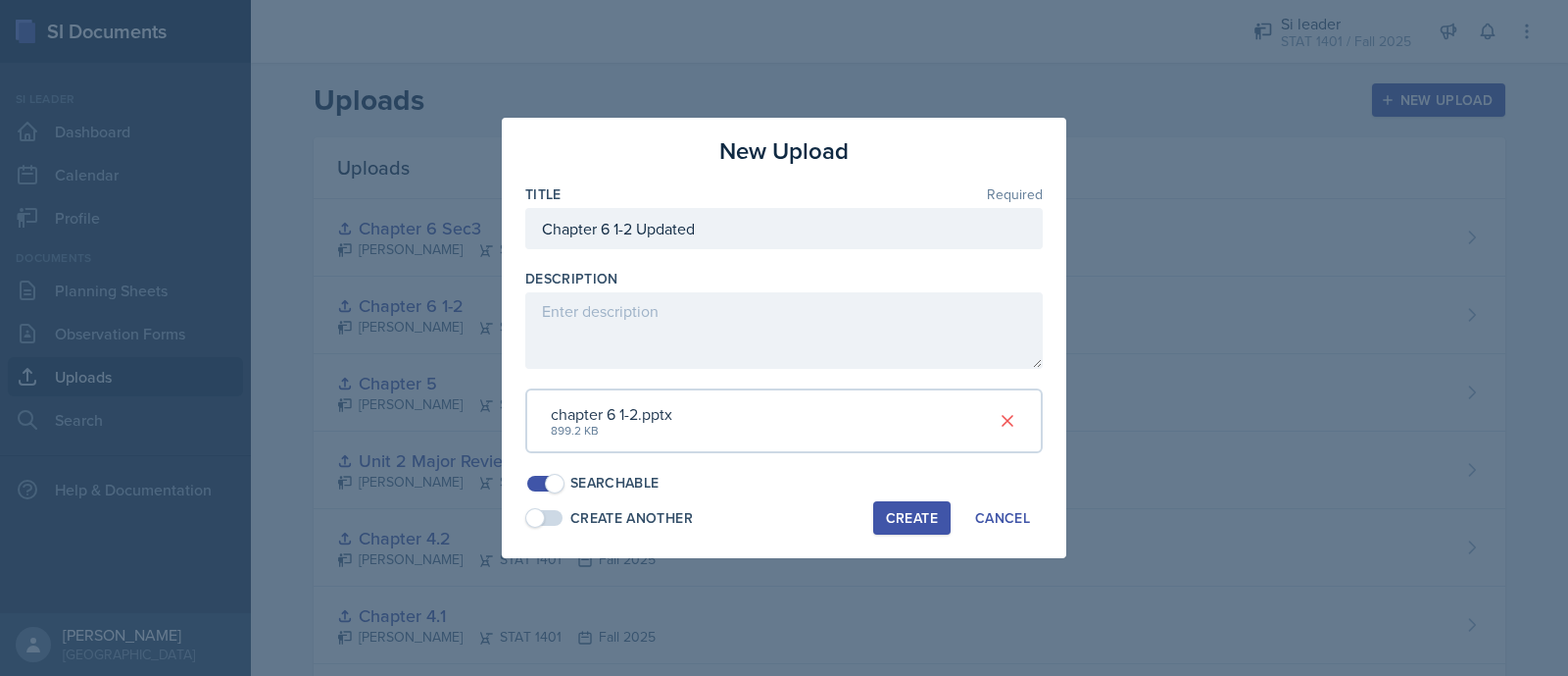
click at [891, 524] on div "Create" at bounding box center [912, 518] width 52 height 16
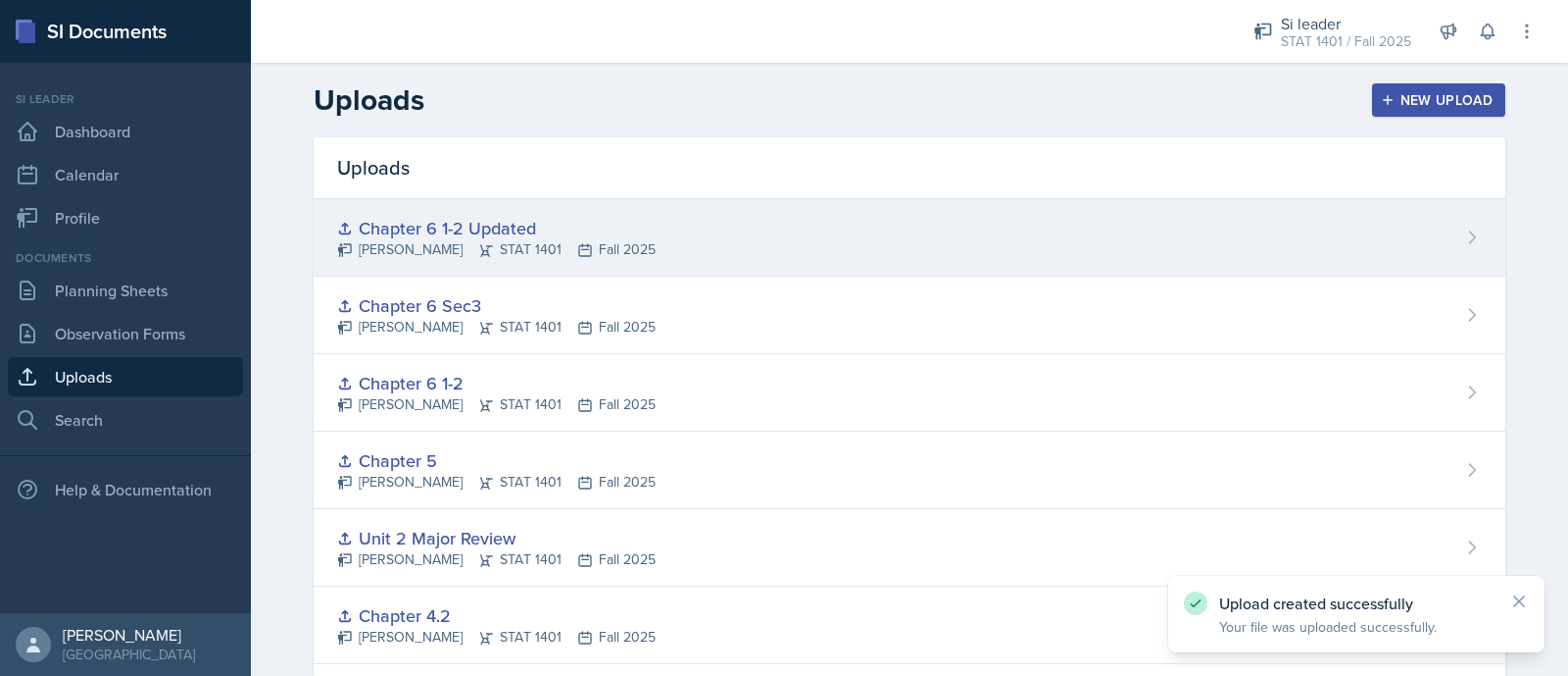
click at [641, 261] on div "Chapter 6 1-2 Updated [PERSON_NAME] STAT 1401 Fall 2025" at bounding box center [909, 238] width 1192 height 77
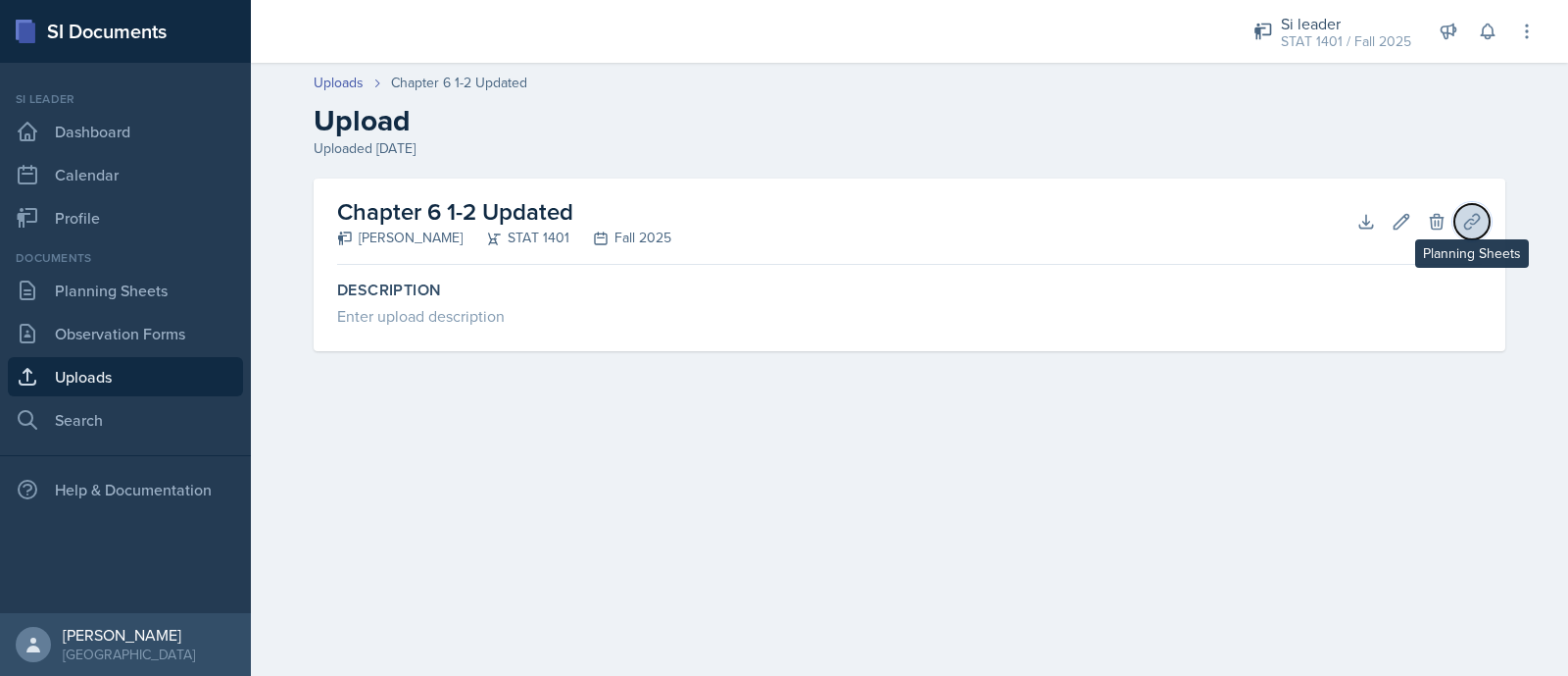
click at [1478, 215] on icon at bounding box center [1473, 221] width 20 height 20
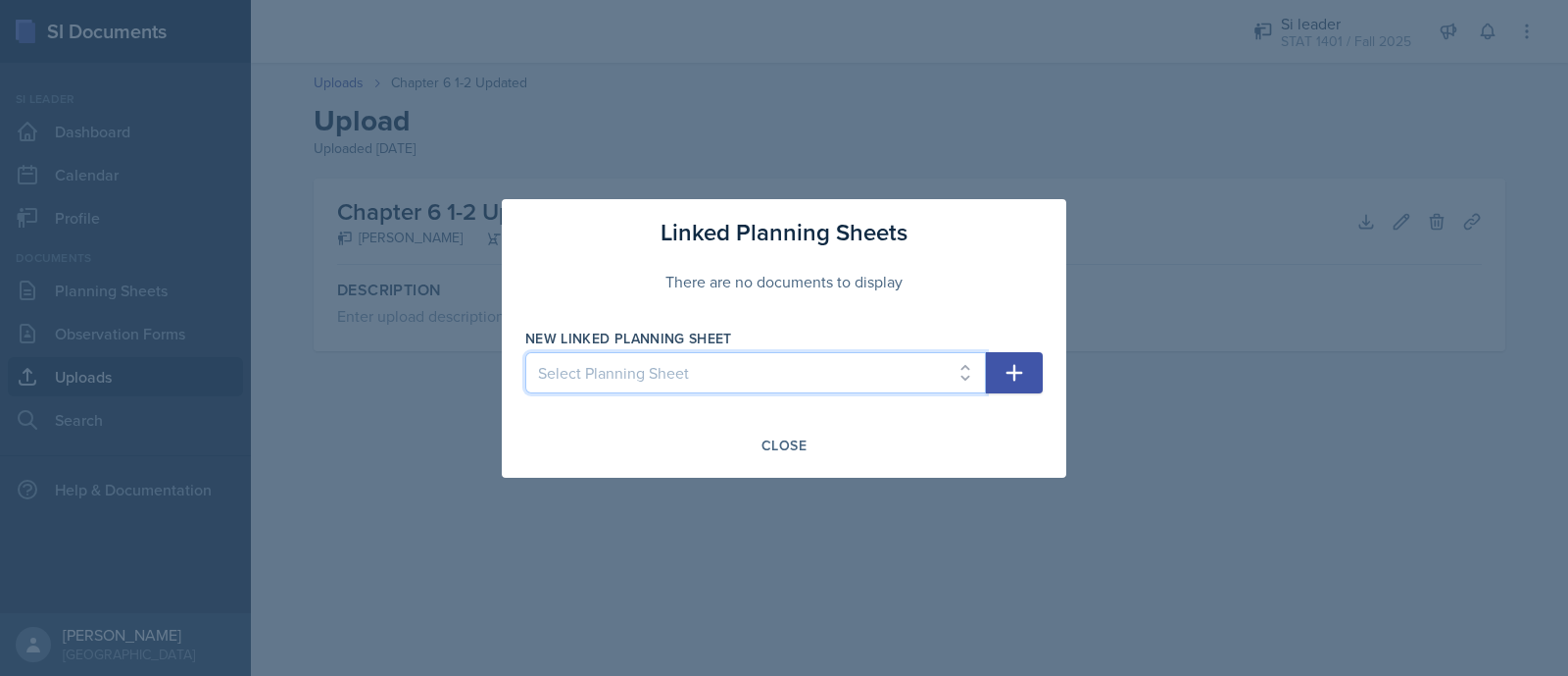
click at [739, 385] on select "Select Planning Sheet [DATE] [DATE] [DATE] [DATE] [DATE] [DATE] [DATE] [DATE] […" at bounding box center [755, 372] width 460 height 41
select select "23d7fb8e-4177-4c23-8af5-1afcf95c7a5f"
click at [525, 352] on select "Select Planning Sheet [DATE] [DATE] [DATE] [DATE] [DATE] [DATE] [DATE] [DATE] […" at bounding box center [755, 372] width 460 height 41
click at [1004, 365] on icon "button" at bounding box center [1015, 373] width 24 height 24
select select
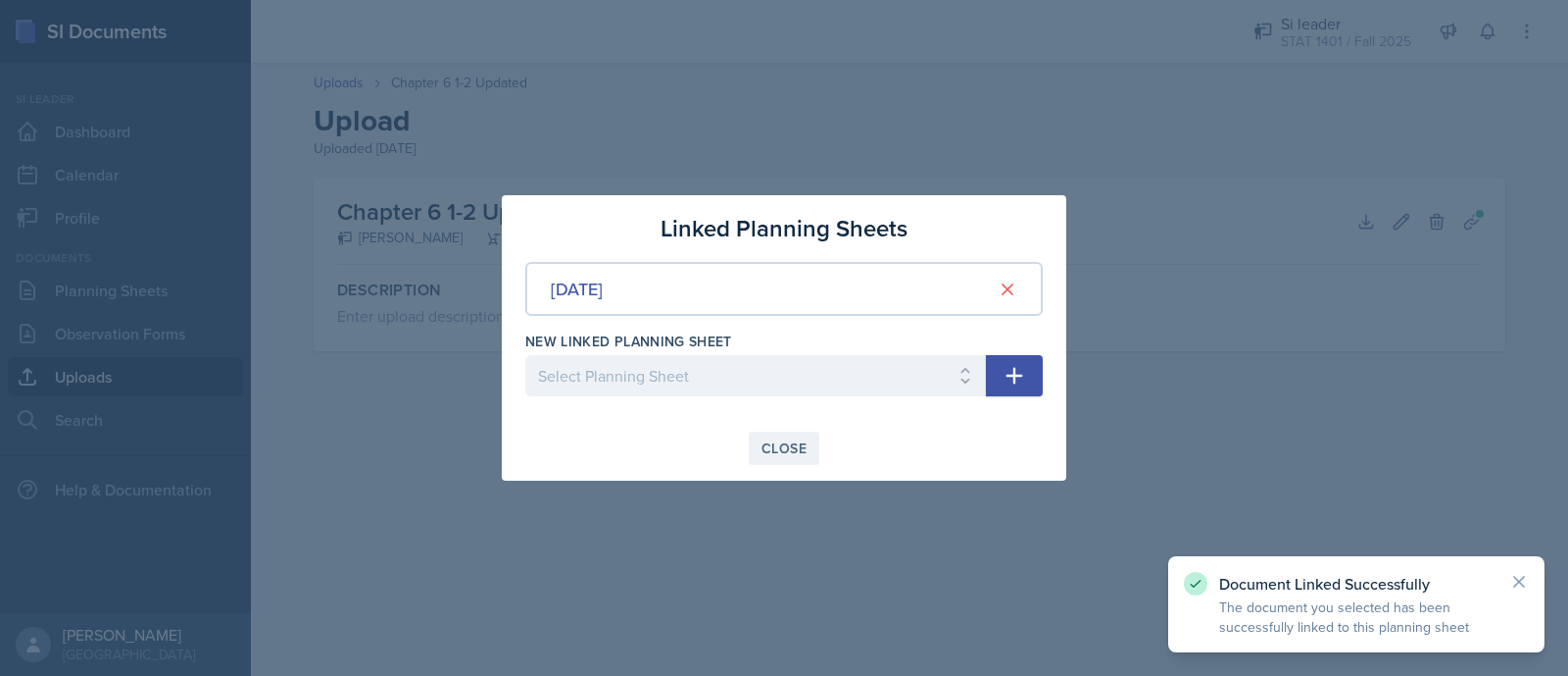
click at [764, 450] on div "Close" at bounding box center [784, 449] width 45 height 16
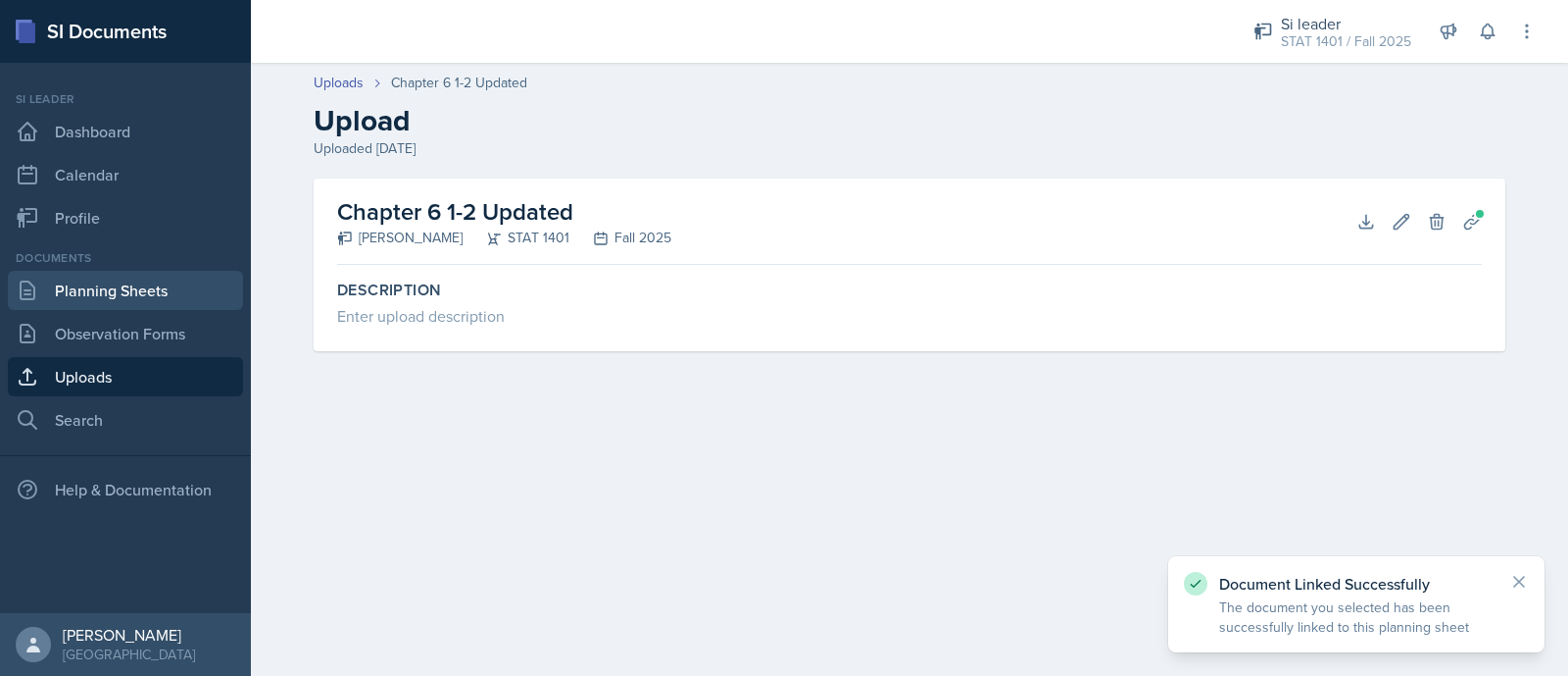
click at [110, 299] on link "Planning Sheets" at bounding box center [125, 291] width 235 height 40
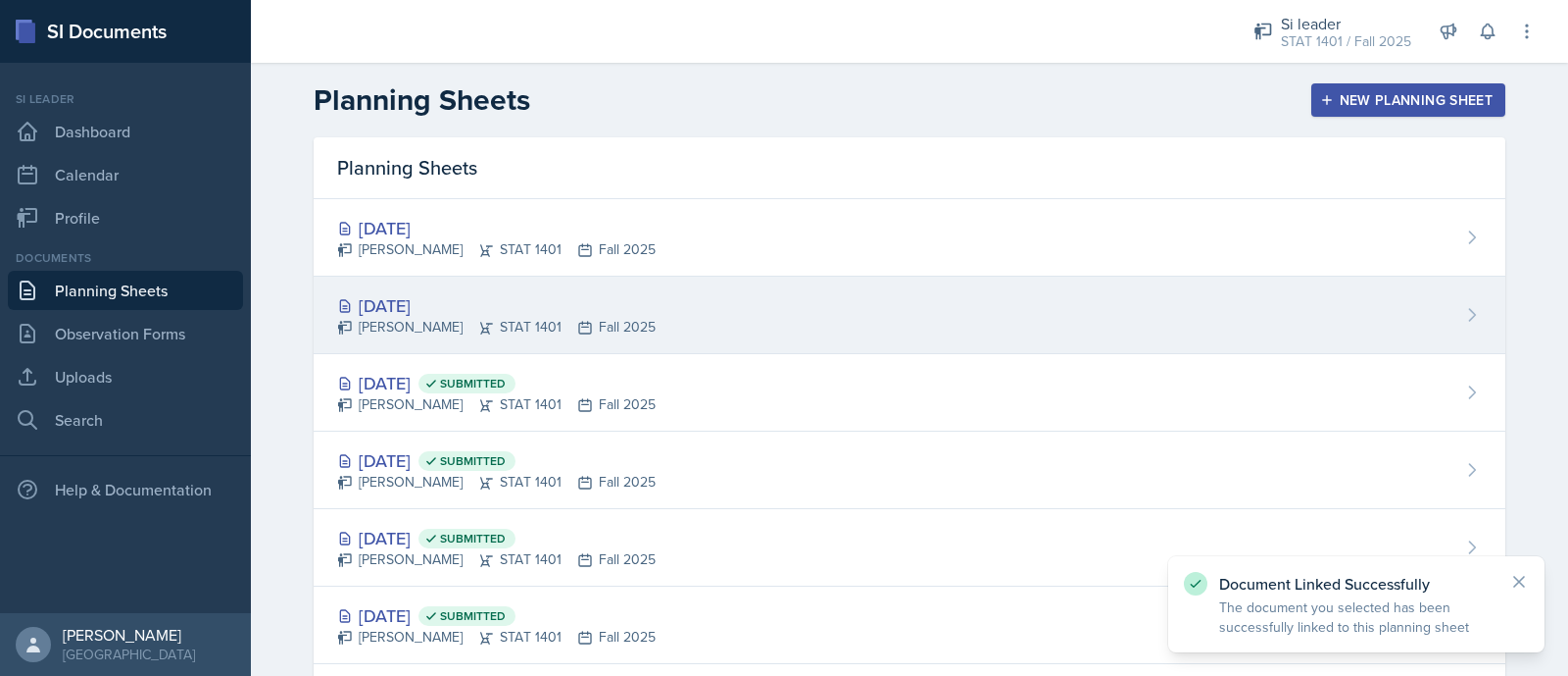
click at [585, 326] on icon at bounding box center [586, 328] width 16 height 16
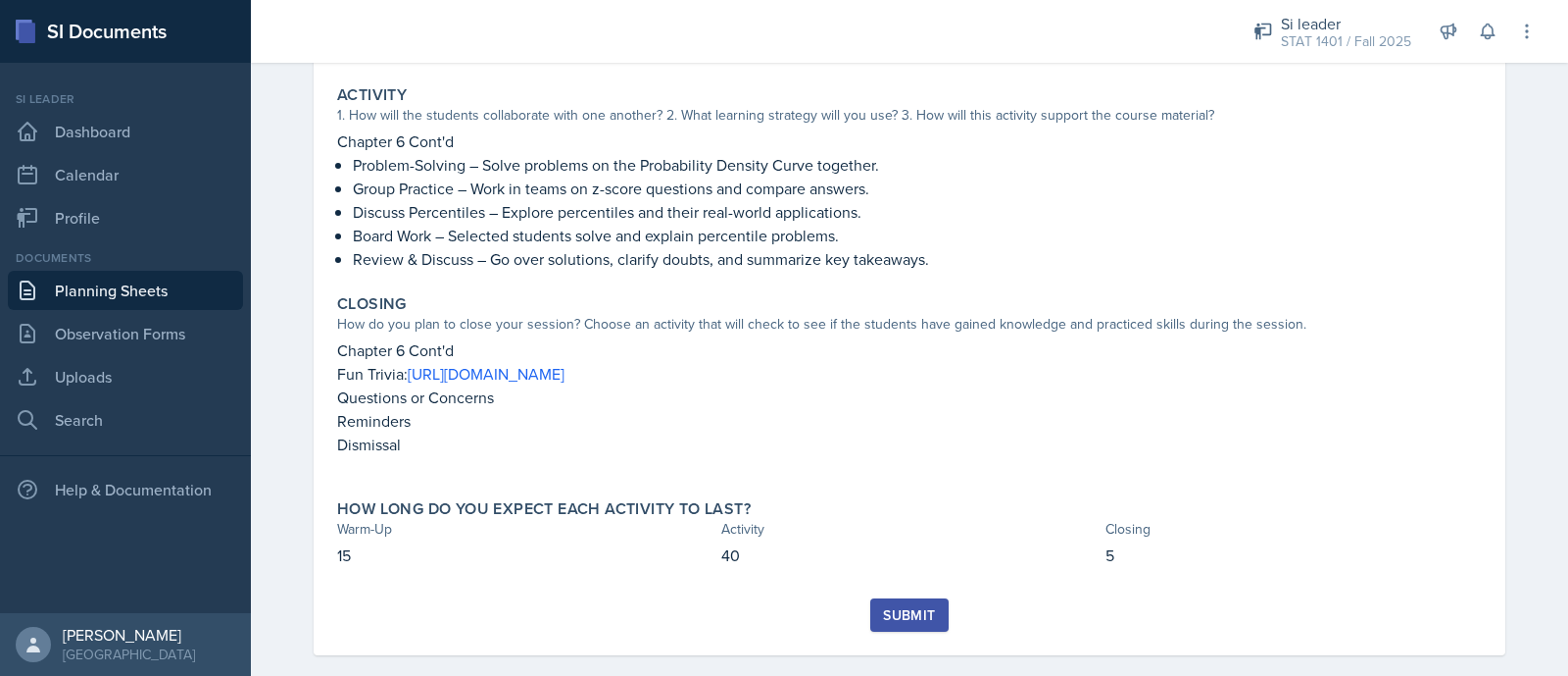
scroll to position [376, 0]
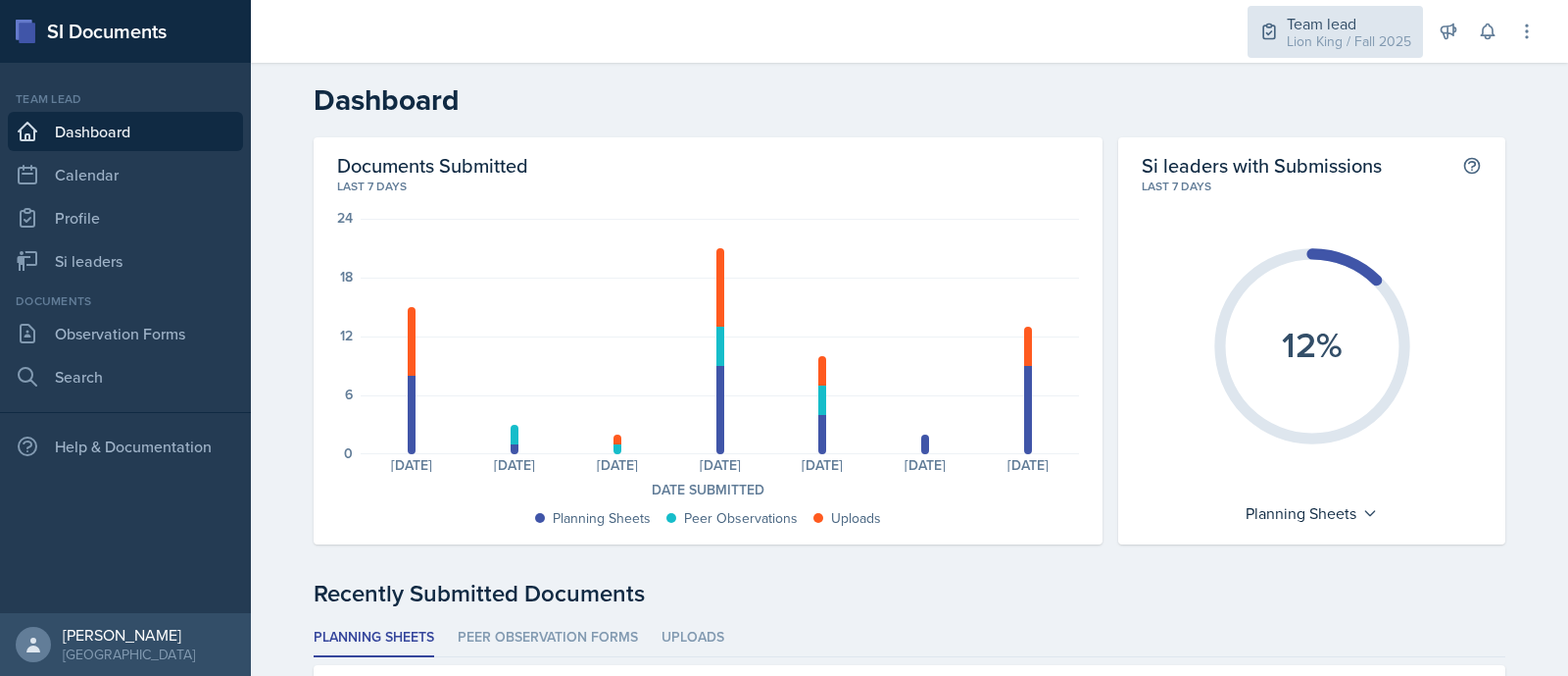
click at [1390, 37] on div "Lion King / Fall 2025" at bounding box center [1349, 42] width 124 height 21
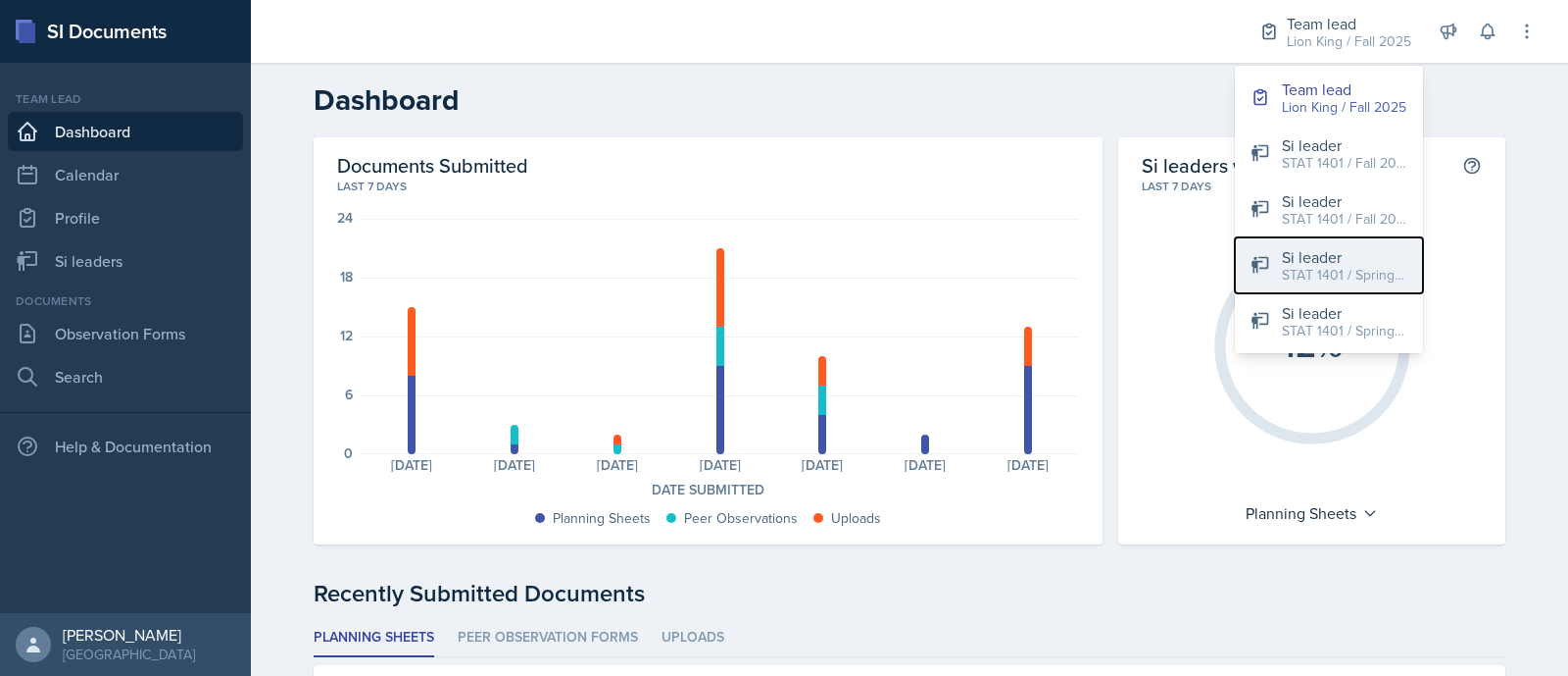
click at [1338, 278] on div "STAT 1401 / Spring 2025" at bounding box center [1345, 275] width 125 height 21
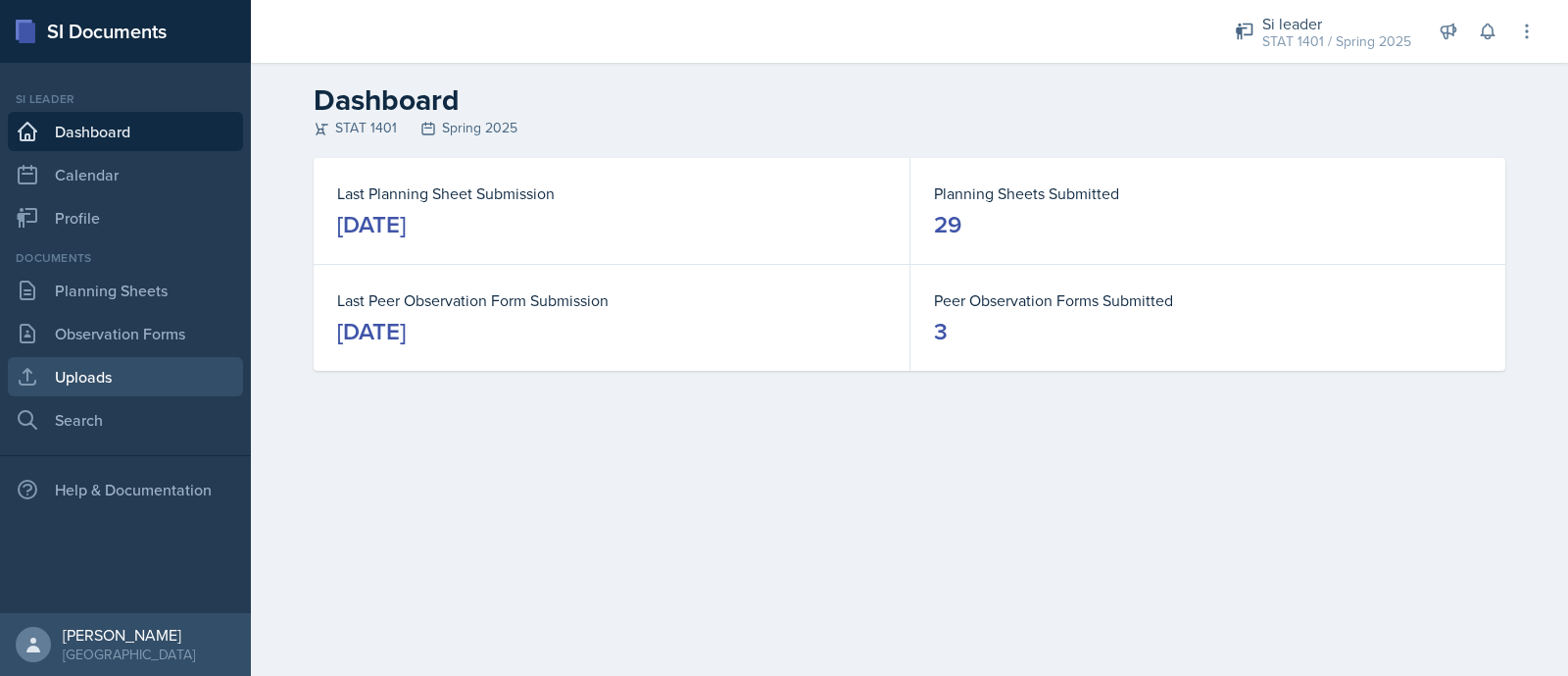
click at [161, 374] on link "Uploads" at bounding box center [125, 377] width 235 height 40
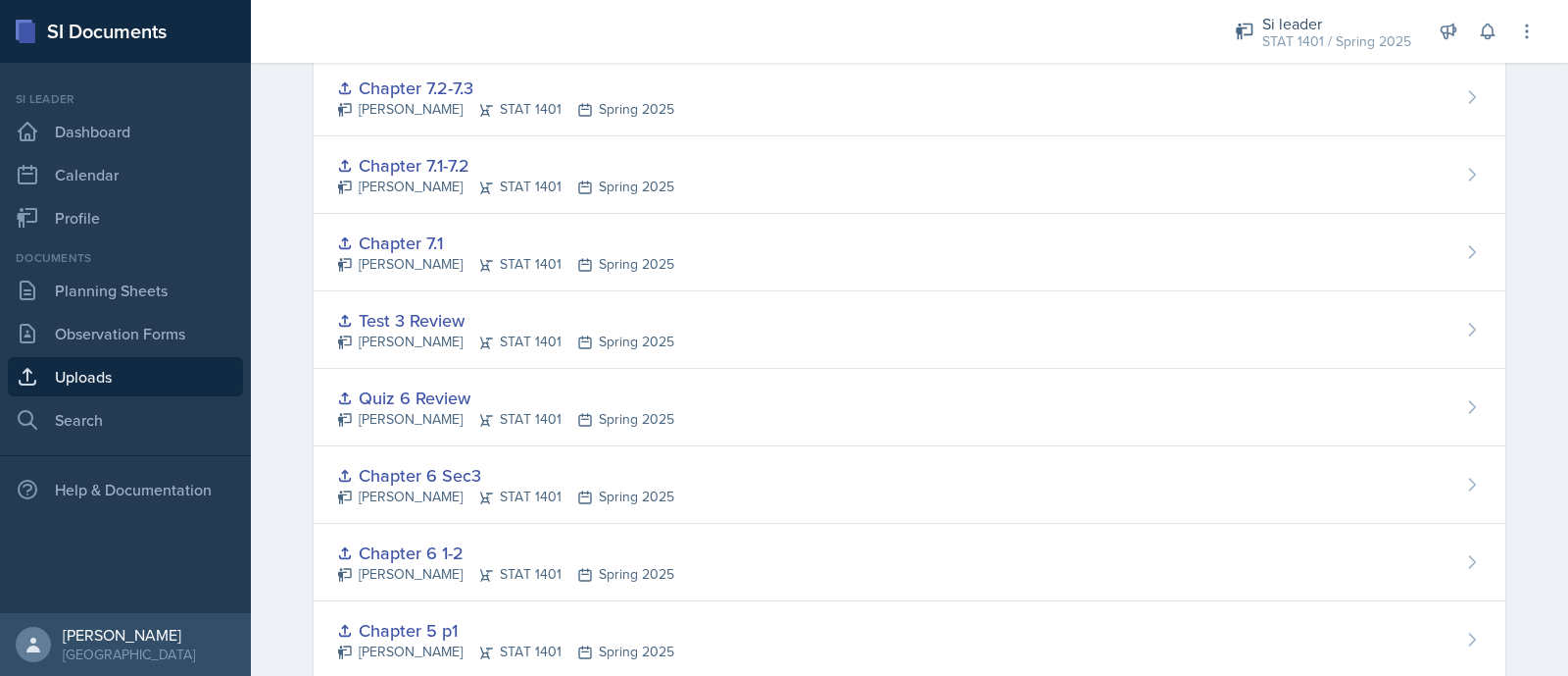
scroll to position [529, 0]
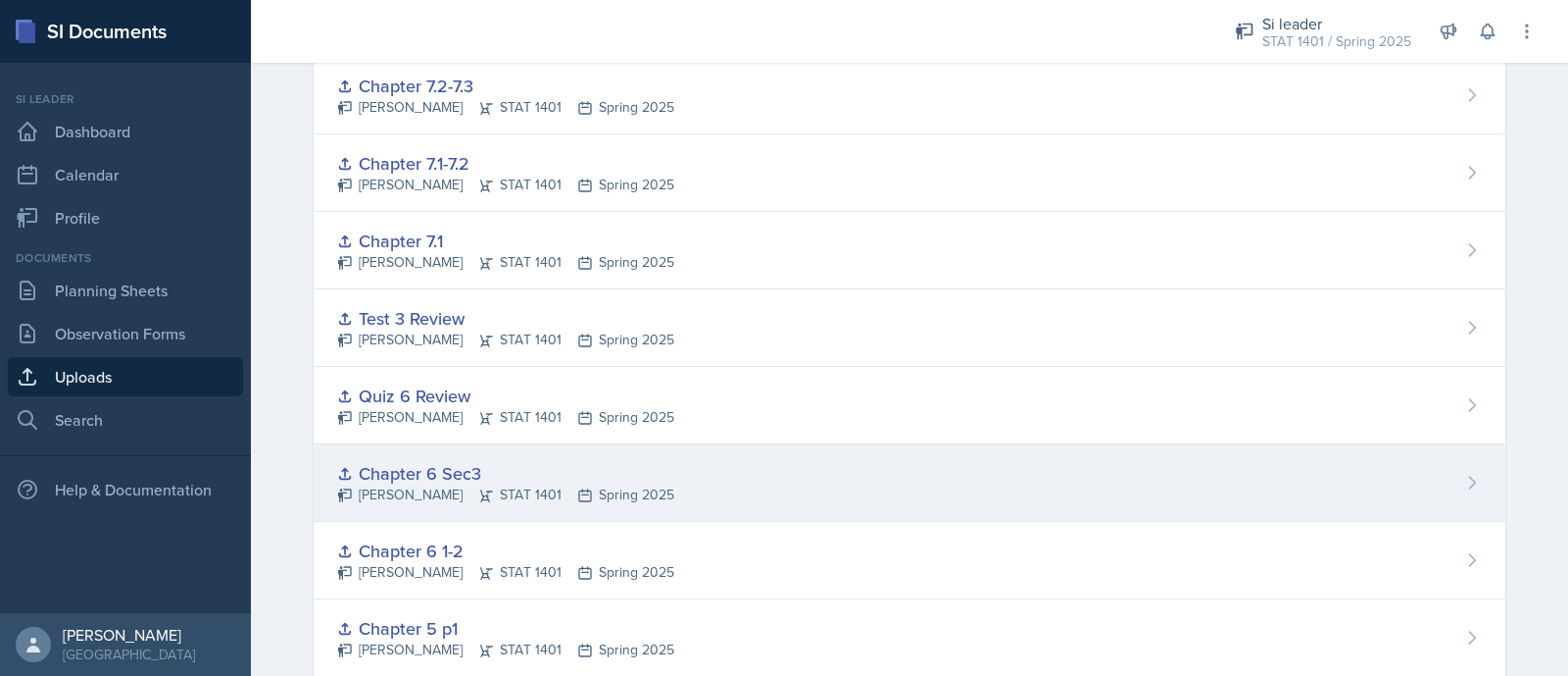
click at [743, 464] on div "Chapter 6 Sec3 Asha-Kaye Johnson STAT 1401 Spring 2025" at bounding box center [909, 482] width 1192 height 77
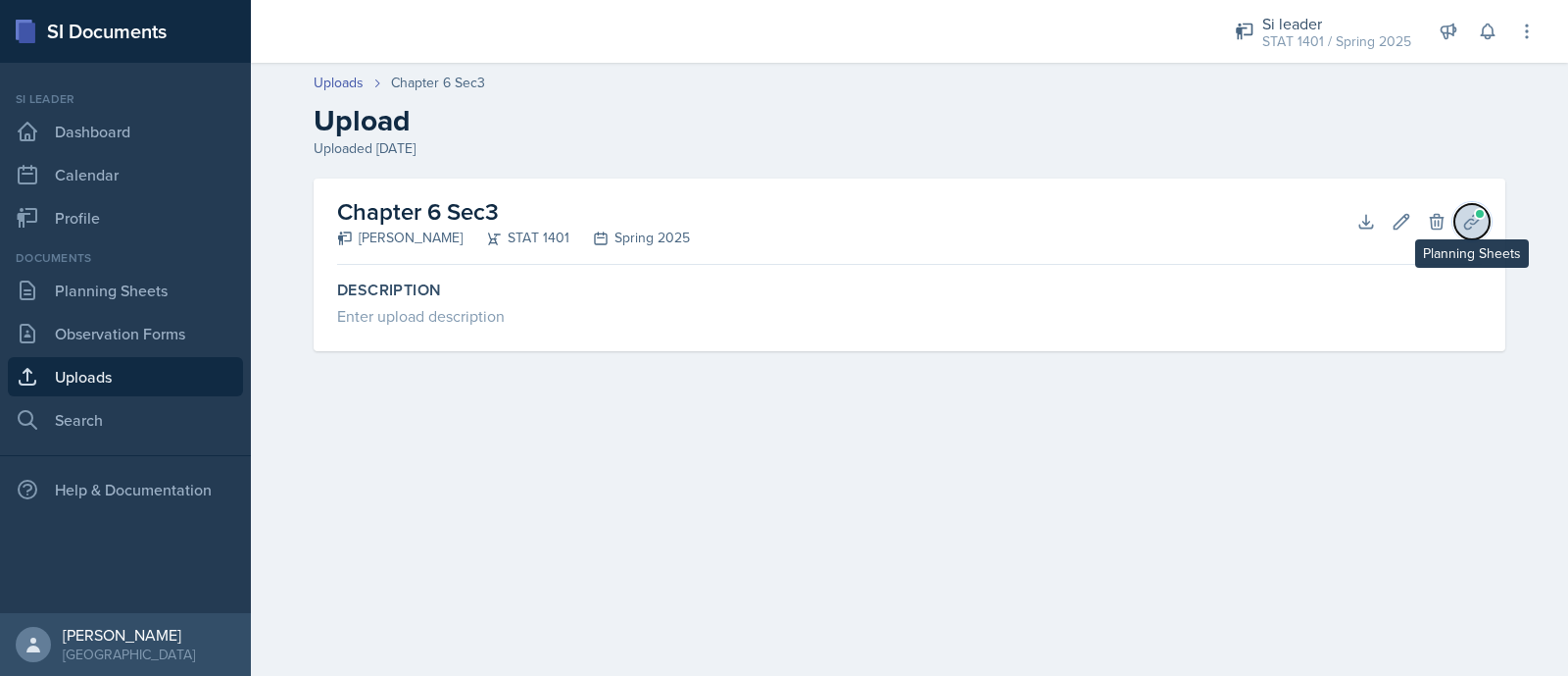
click at [1484, 218] on button "Planning Sheets" at bounding box center [1473, 221] width 36 height 36
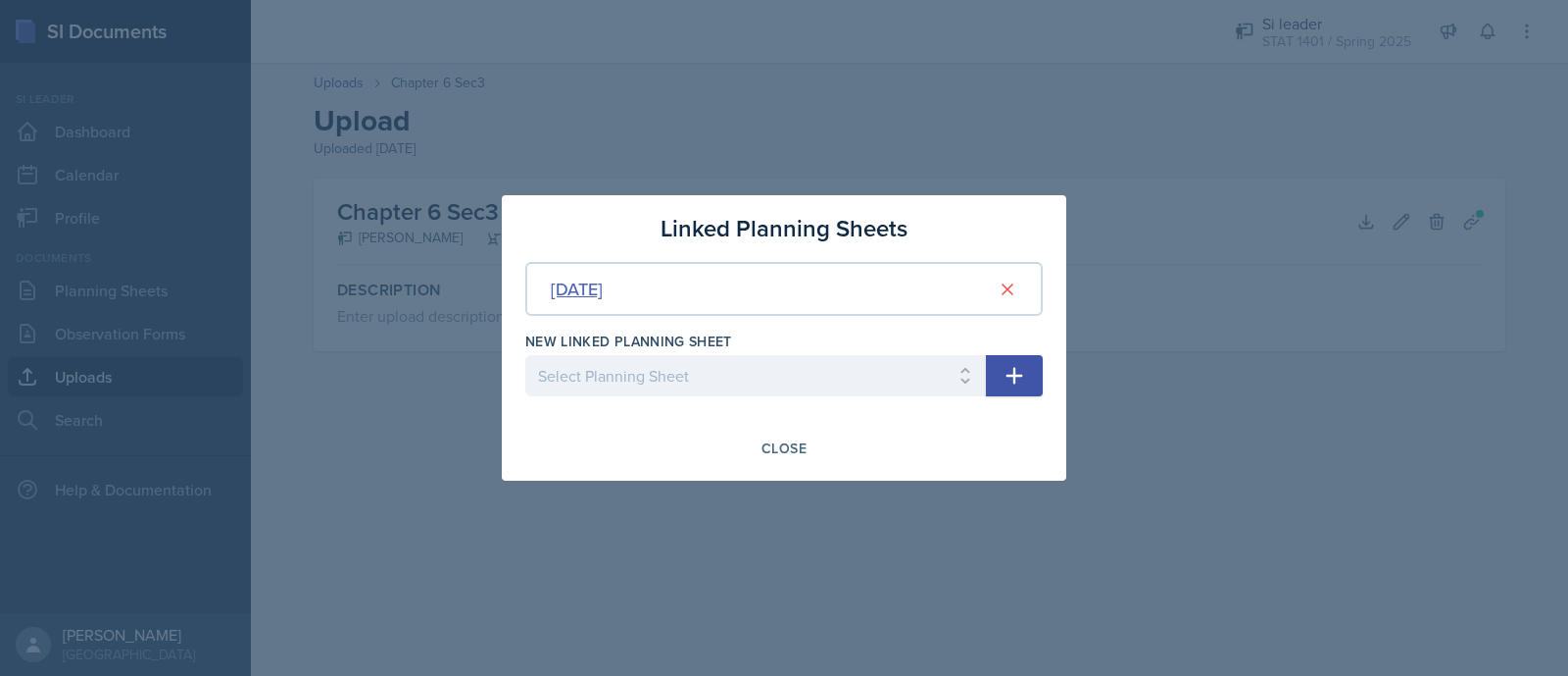
click at [603, 294] on div "Mar 6th, 2025" at bounding box center [577, 289] width 52 height 27
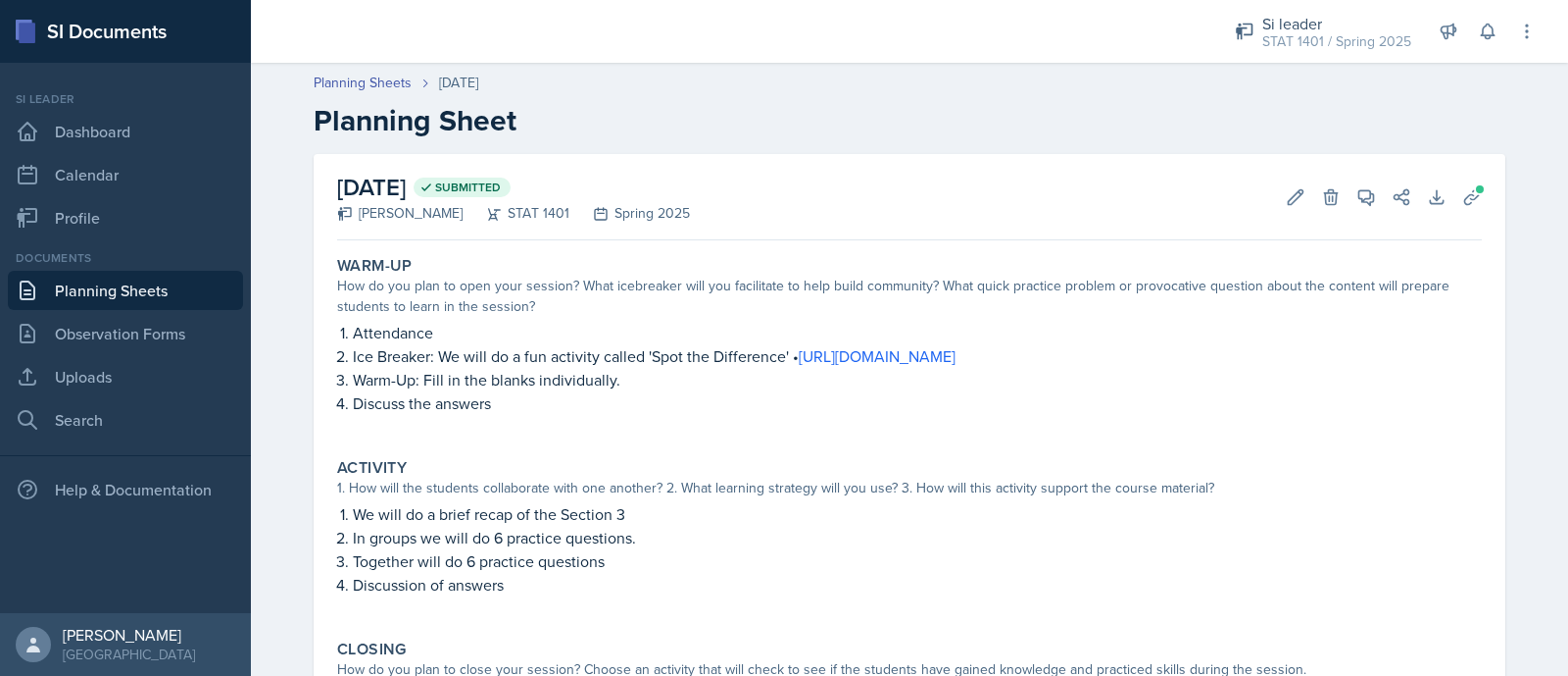
click at [353, 323] on p "Attendance" at bounding box center [918, 333] width 1129 height 24
click at [1471, 200] on icon at bounding box center [1473, 198] width 20 height 20
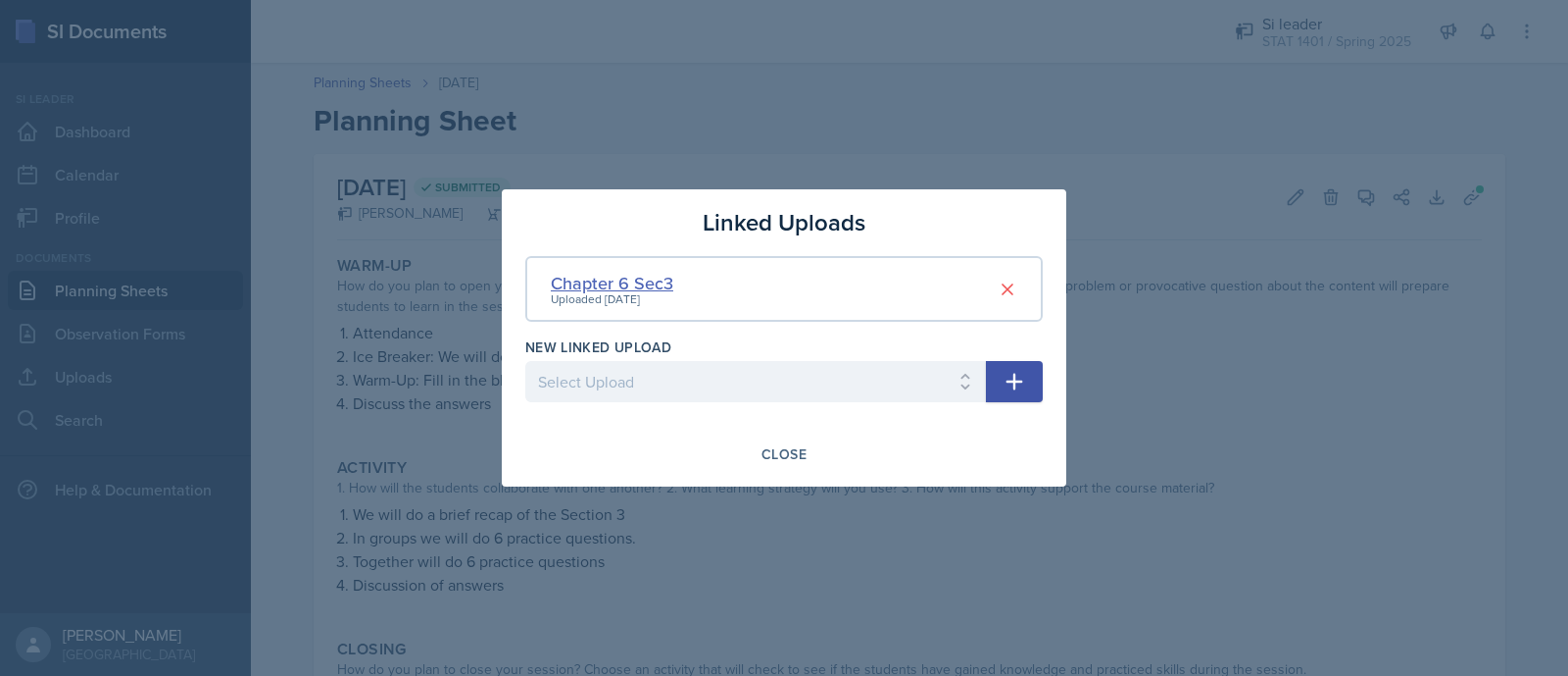
click at [648, 286] on div "Chapter 6 Sec3" at bounding box center [611, 283] width 122 height 27
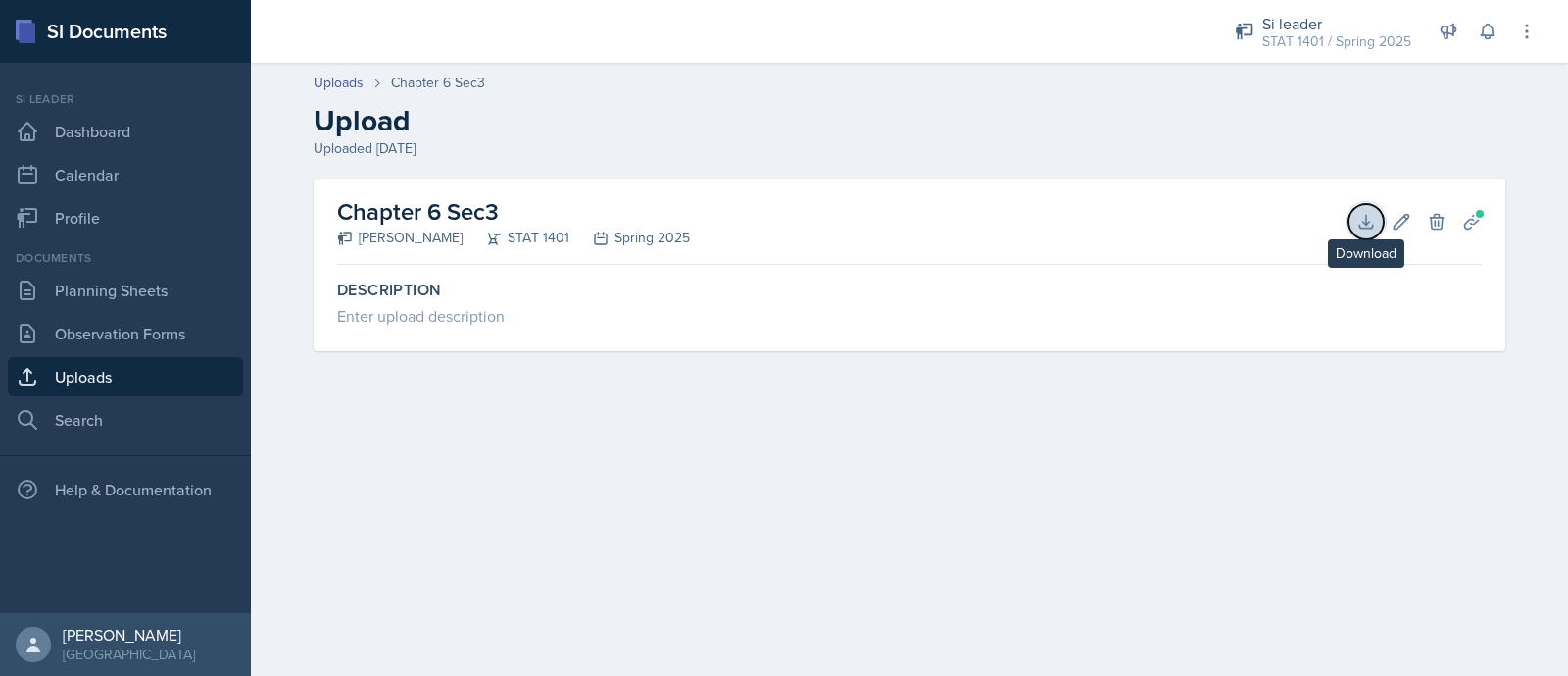
click at [1363, 219] on icon at bounding box center [1367, 221] width 20 height 20
click at [1463, 224] on icon at bounding box center [1473, 221] width 20 height 20
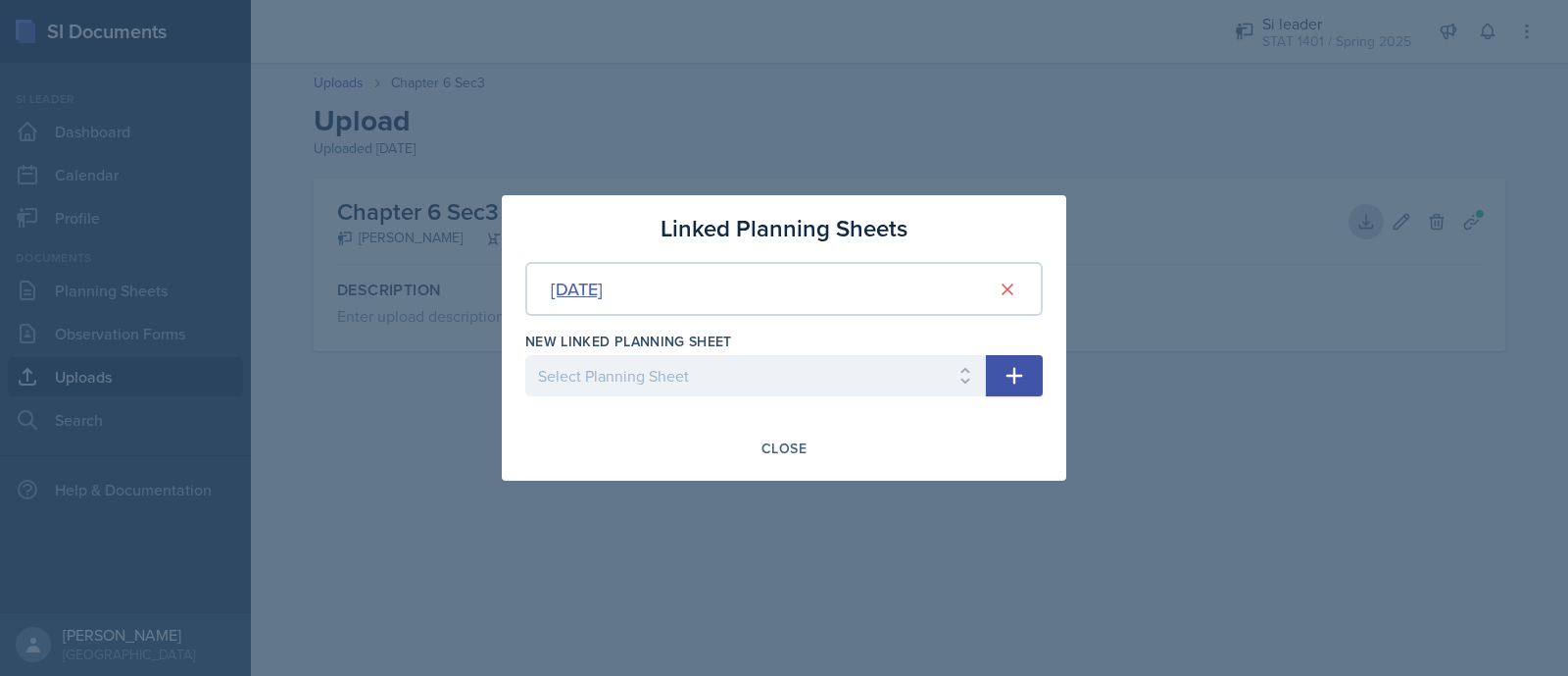
click at [591, 293] on div "Mar 6th, 2025" at bounding box center [577, 289] width 52 height 27
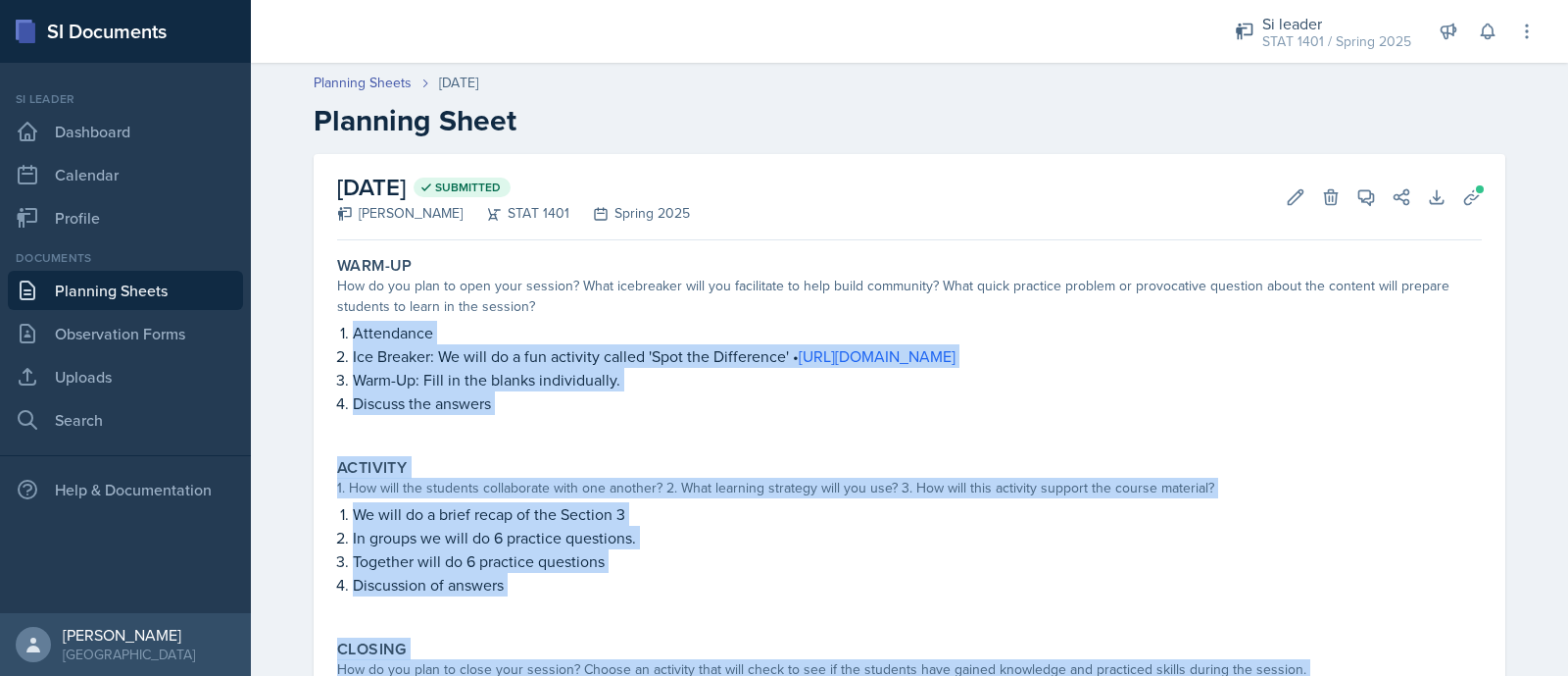
scroll to position [200, 0]
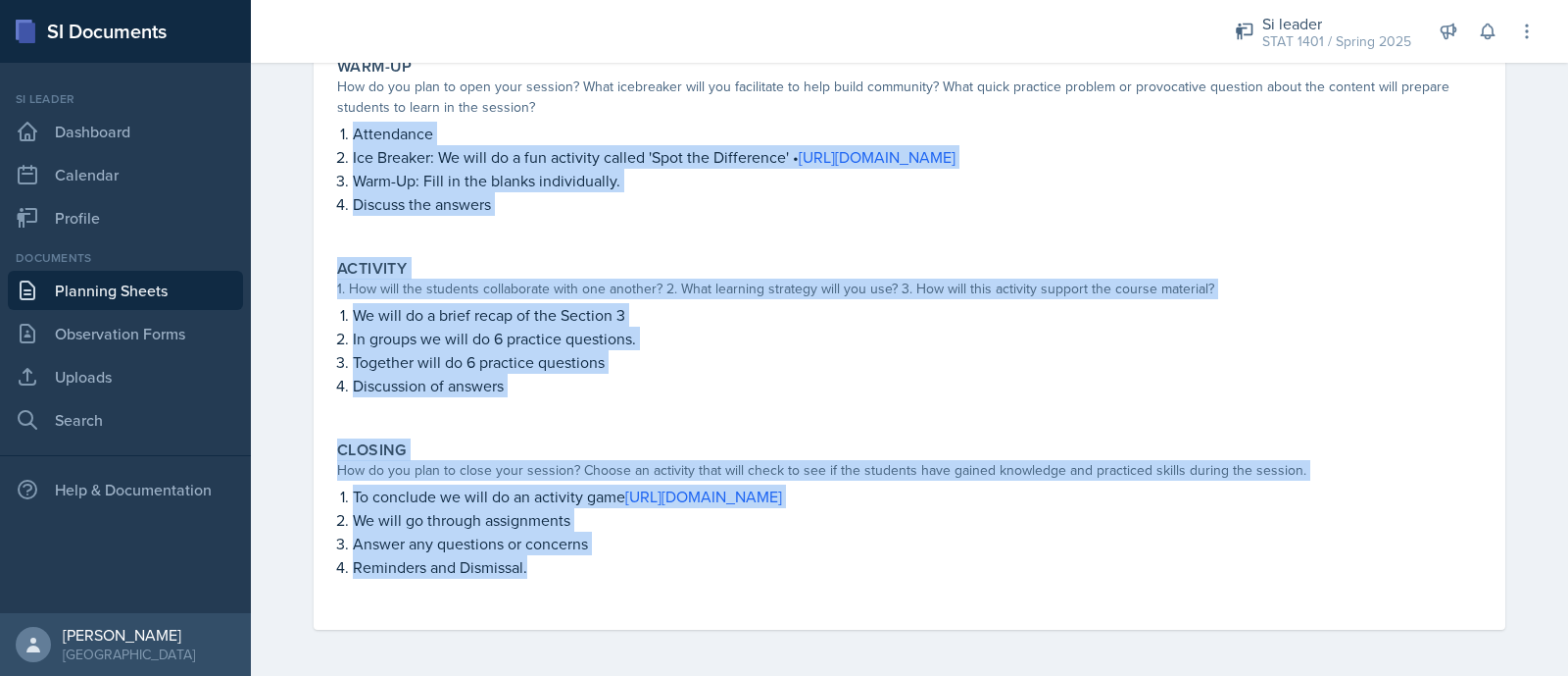
drag, startPoint x: 328, startPoint y: 321, endPoint x: 661, endPoint y: 693, distance: 499.3
click at [661, 675] on html "SI Documents Si leader Dashboard Calendar Profile Documents Planning Sheets Obs…" at bounding box center [784, 338] width 1568 height 676
copy div "Attendance Ice Breaker: We will do a fun activity called 'Spot the Difference' …"
click at [507, 350] on p "Together will do 6 practice questions" at bounding box center [918, 362] width 1129 height 24
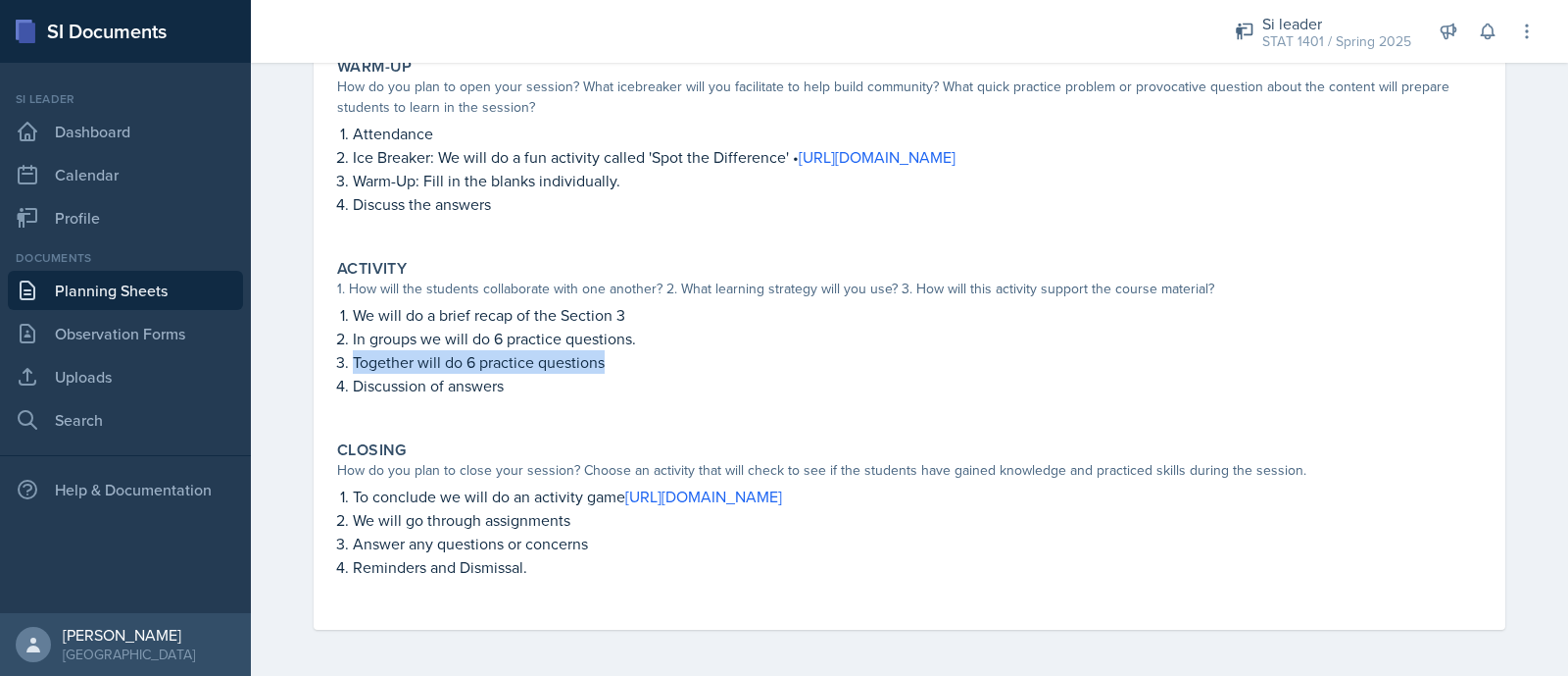
drag, startPoint x: 617, startPoint y: 365, endPoint x: 345, endPoint y: 364, distance: 272.0
click at [353, 364] on p "Together will do 6 practice questions" at bounding box center [918, 362] width 1129 height 24
copy p "Together will do 6 practice questions"
click at [1389, 421] on div "Activity 1. How will the students collaborate with one another? 2. What learnin…" at bounding box center [910, 338] width 1161 height 174
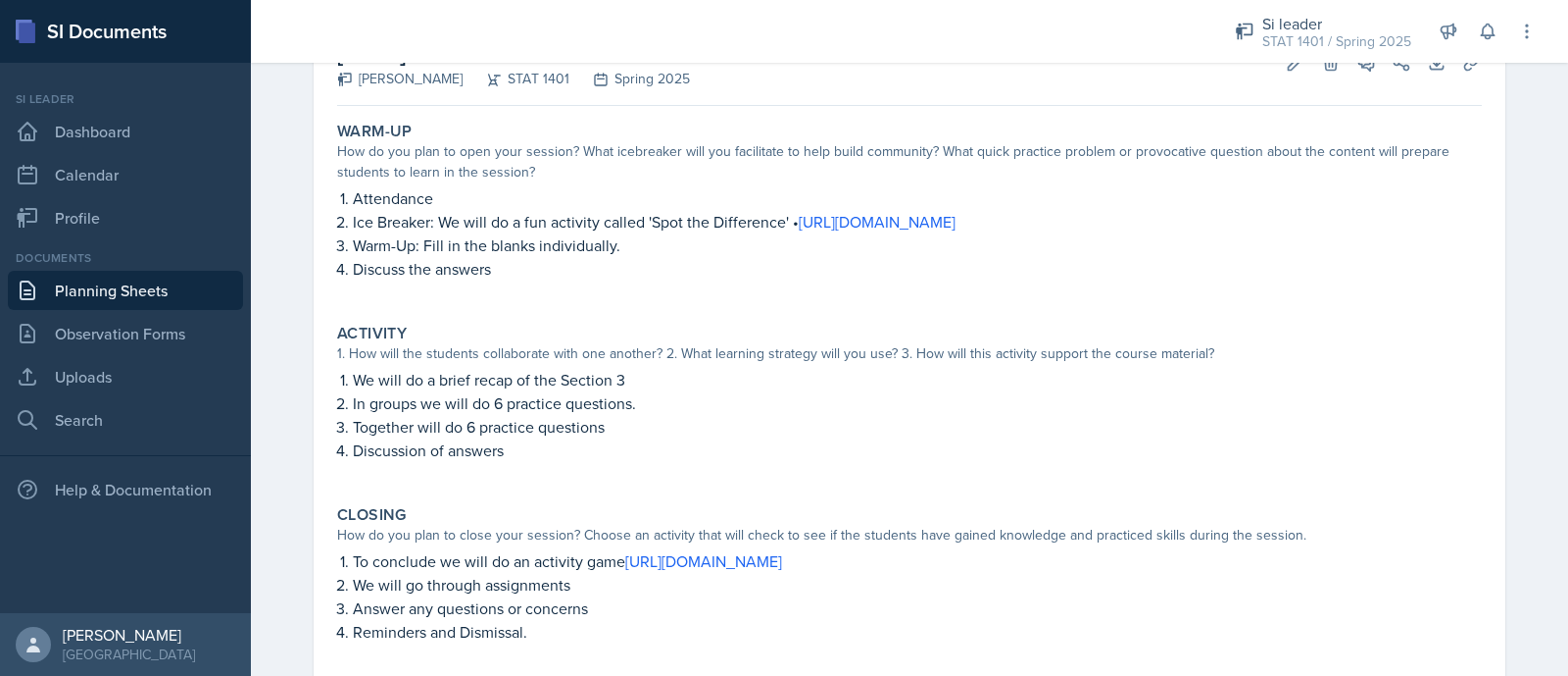
scroll to position [0, 0]
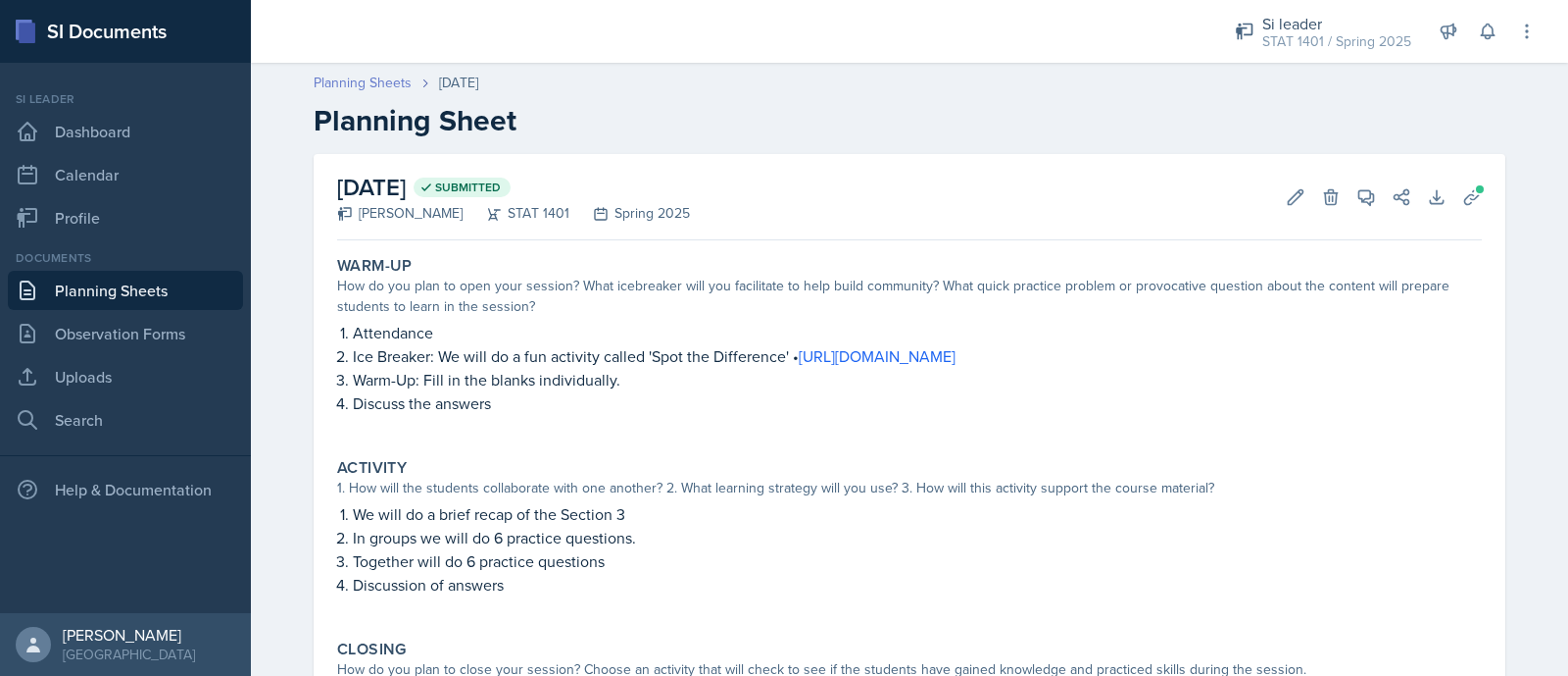
click at [385, 85] on link "Planning Sheets" at bounding box center [362, 82] width 98 height 21
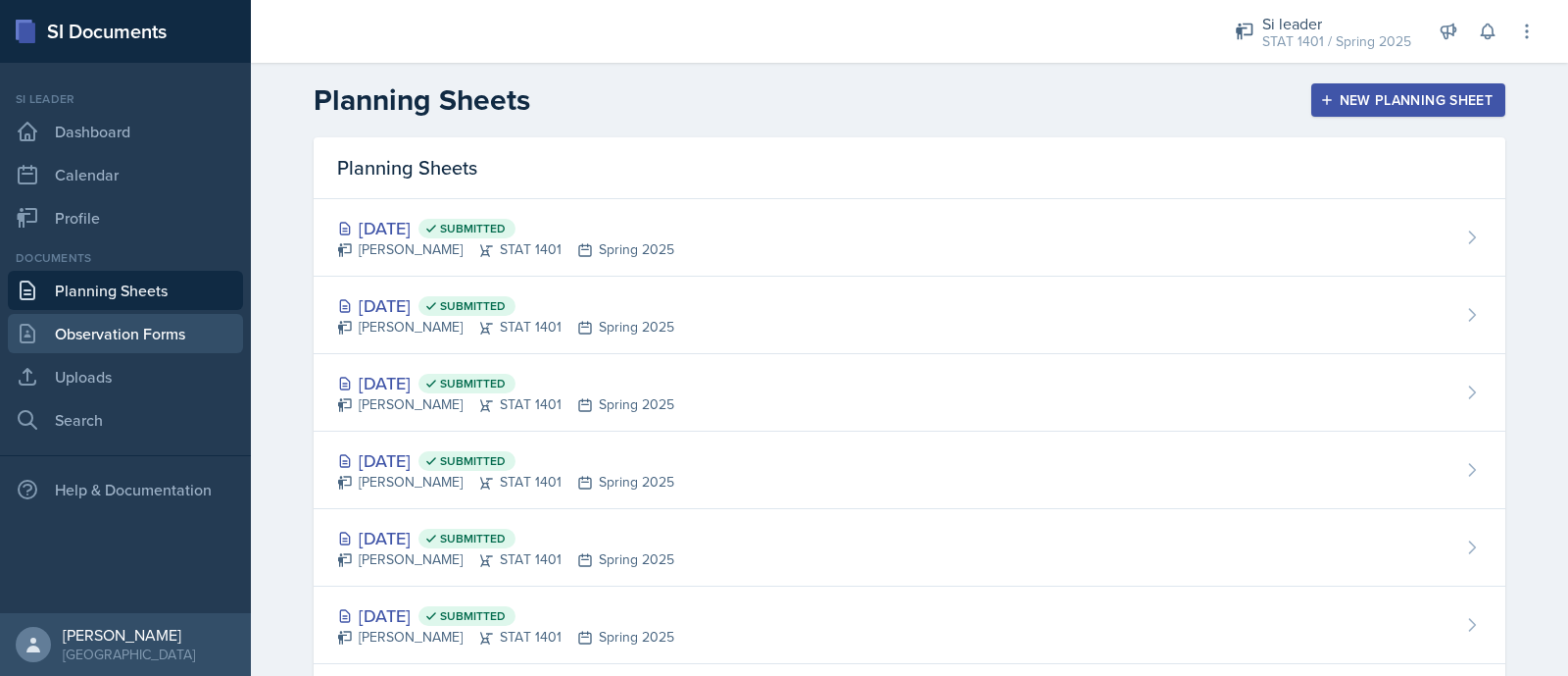
click at [133, 338] on link "Observation Forms" at bounding box center [125, 334] width 235 height 40
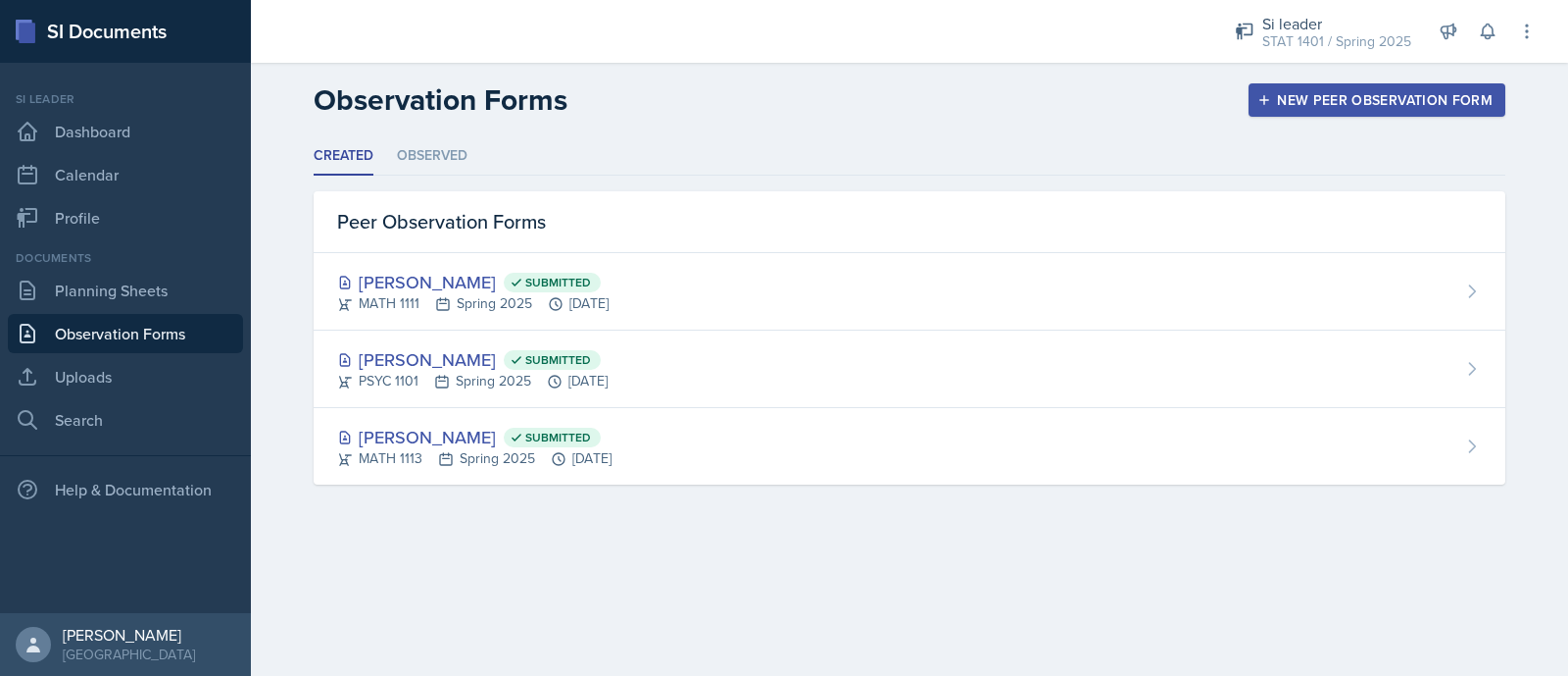
click at [480, 167] on ul "Created Observed" at bounding box center [909, 156] width 1192 height 39
click at [443, 170] on li "Observed" at bounding box center [432, 156] width 70 height 39
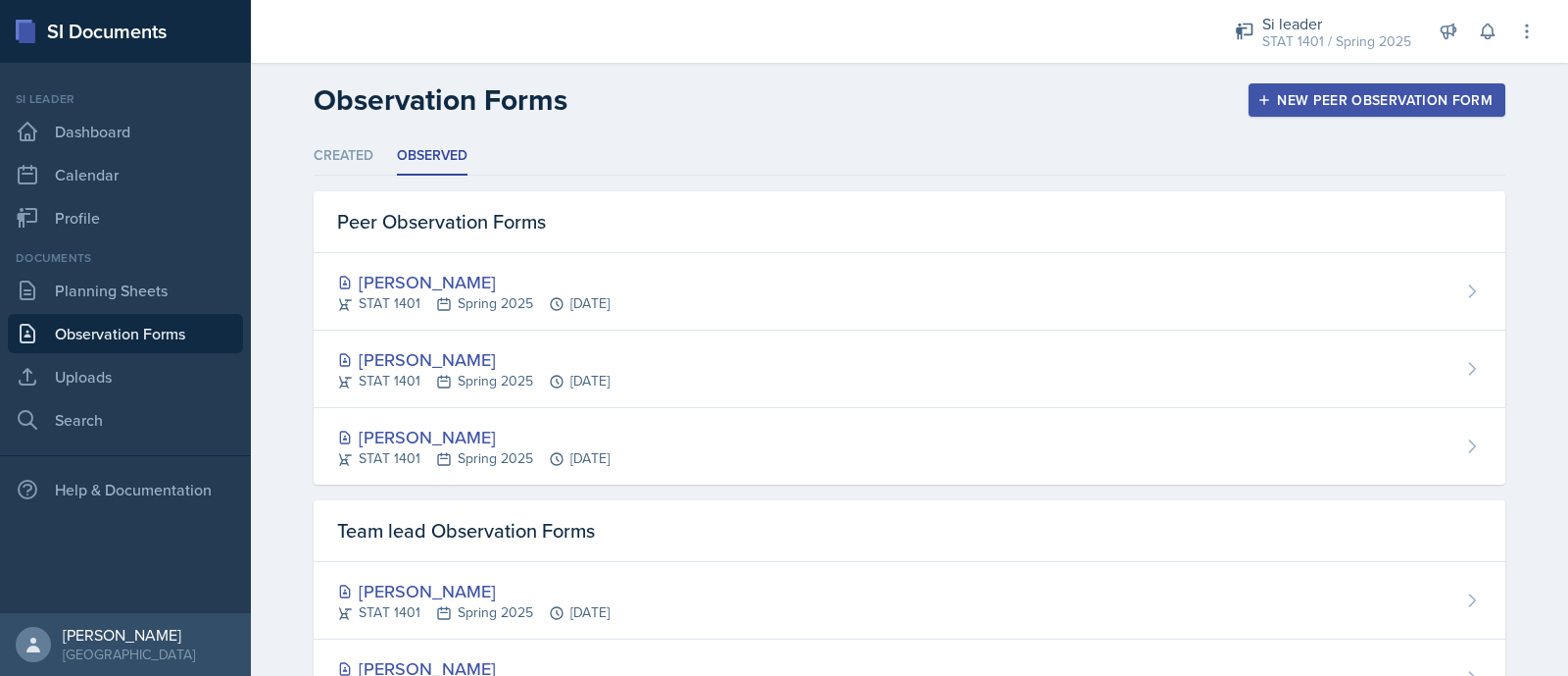
click at [1245, 230] on div "Peer Observation Forms" at bounding box center [909, 222] width 1192 height 62
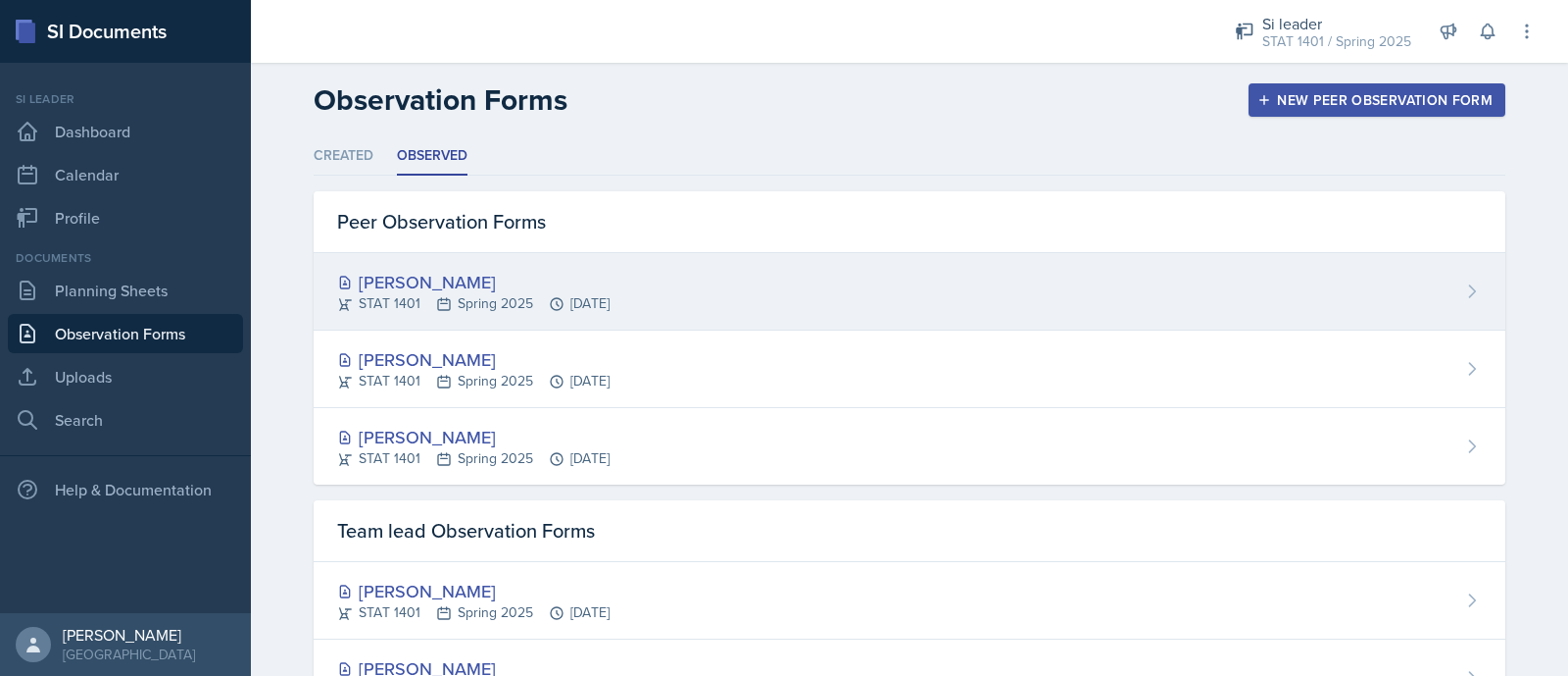
click at [1264, 259] on div "Asha-Kaye Johnson STAT 1401 Spring 2025 Apr 24th, 2025" at bounding box center [909, 292] width 1192 height 77
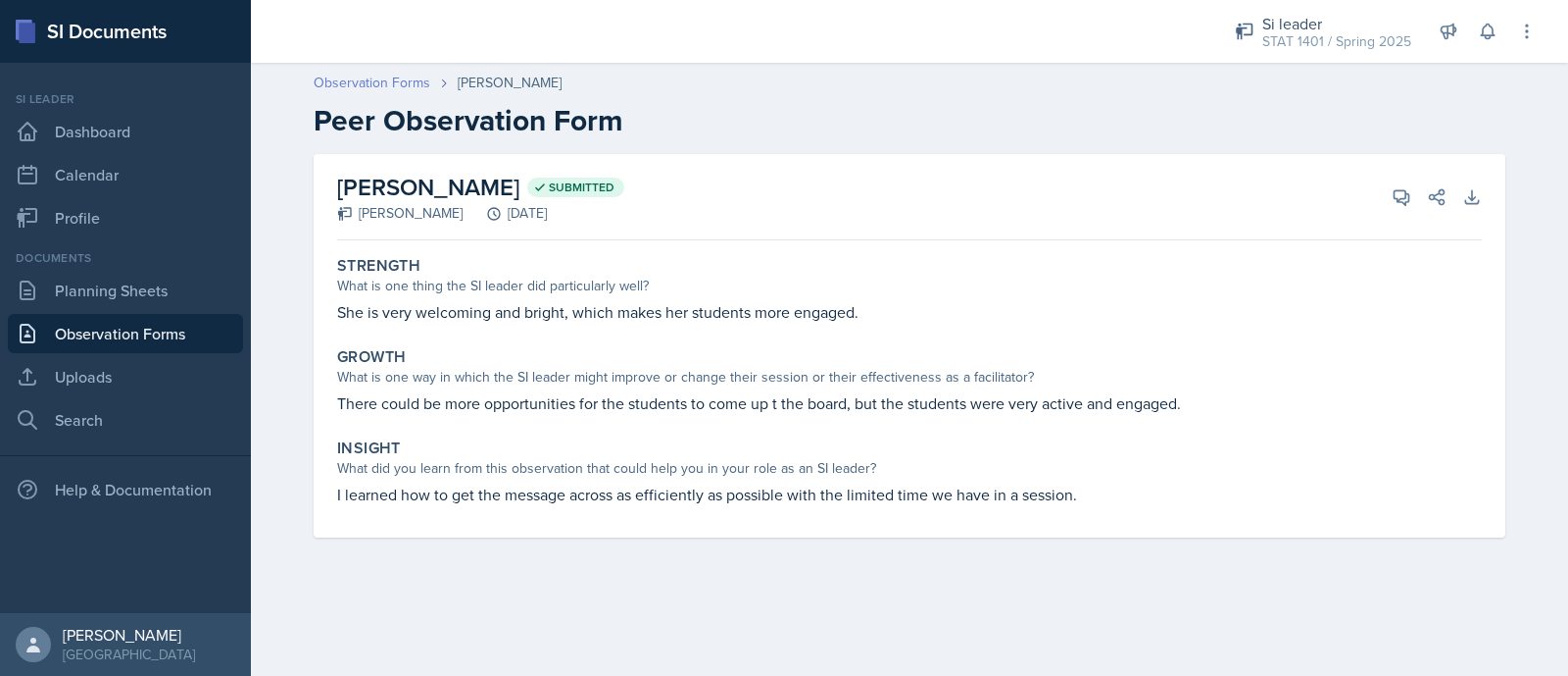
click at [362, 73] on link "Observation Forms" at bounding box center [372, 82] width 117 height 21
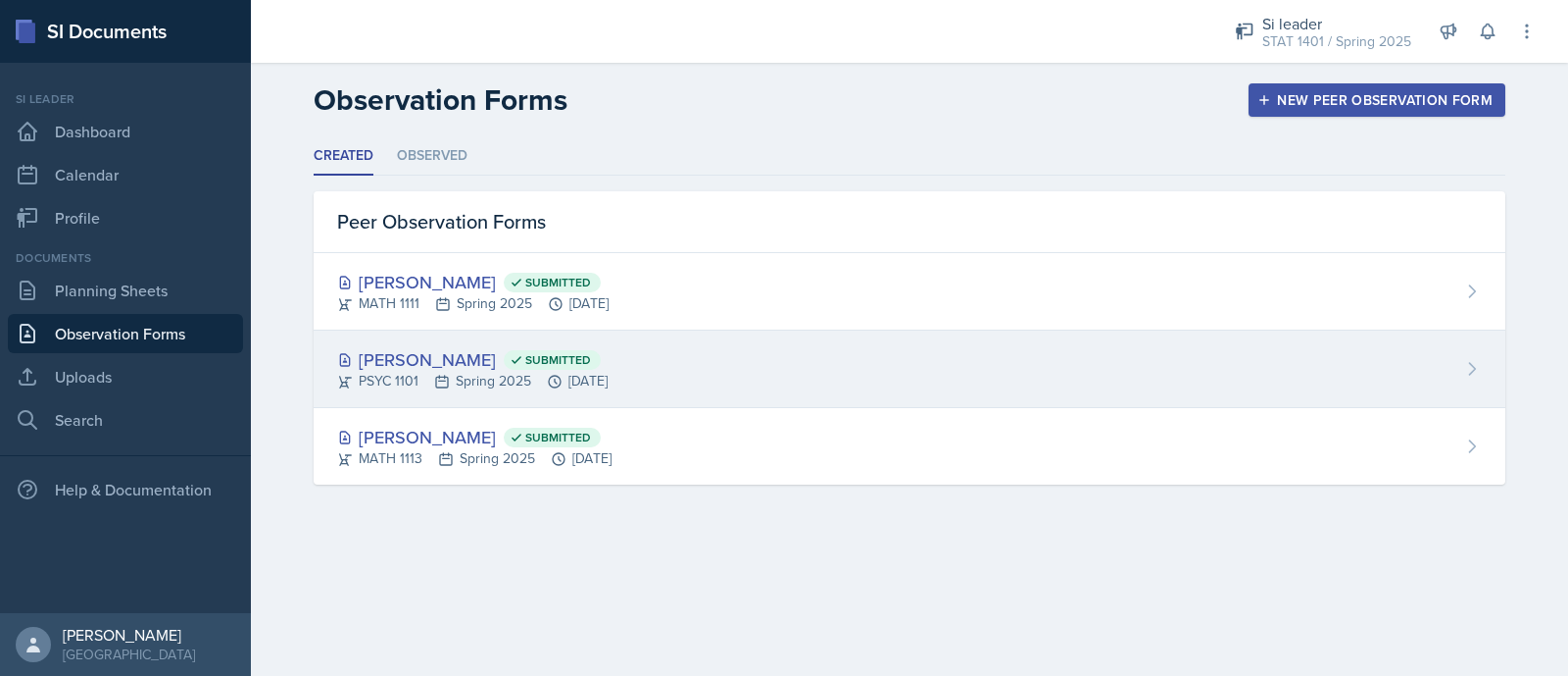
click at [958, 341] on div "Olivia Hullender Submitted PSYC 1101 Spring 2025 Mar 20th, 2025" at bounding box center [909, 369] width 1192 height 77
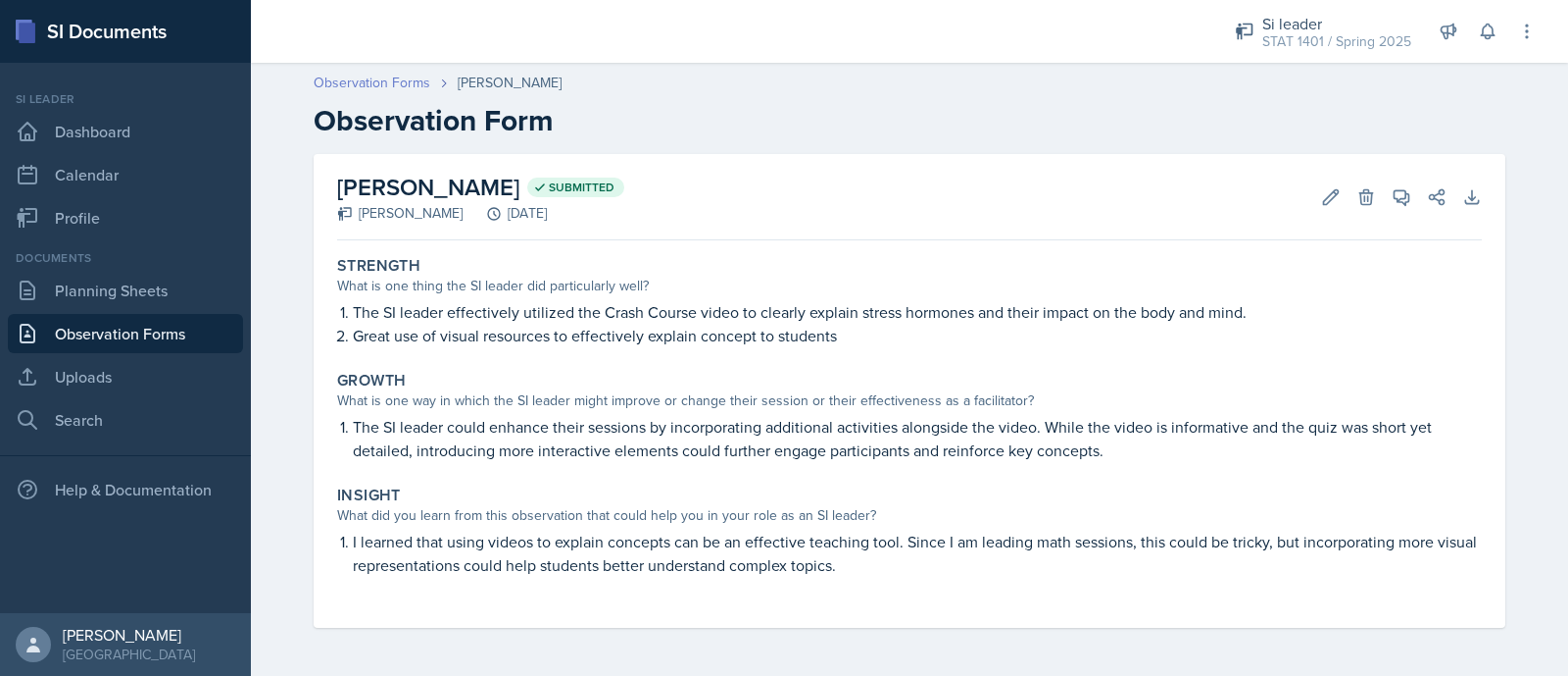
click at [416, 91] on link "Observation Forms" at bounding box center [372, 82] width 117 height 21
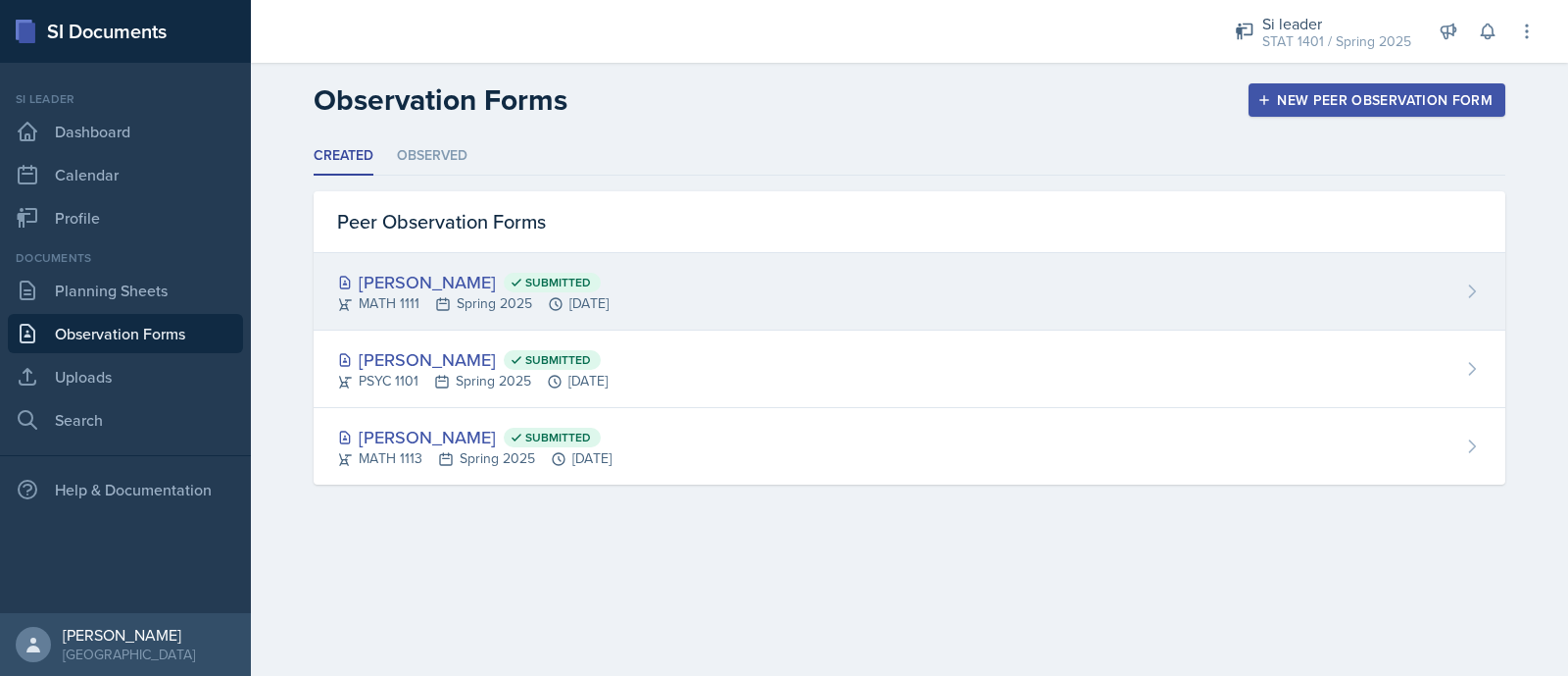
click at [608, 284] on div "Micayla Courtland Submitted" at bounding box center [473, 282] width 272 height 27
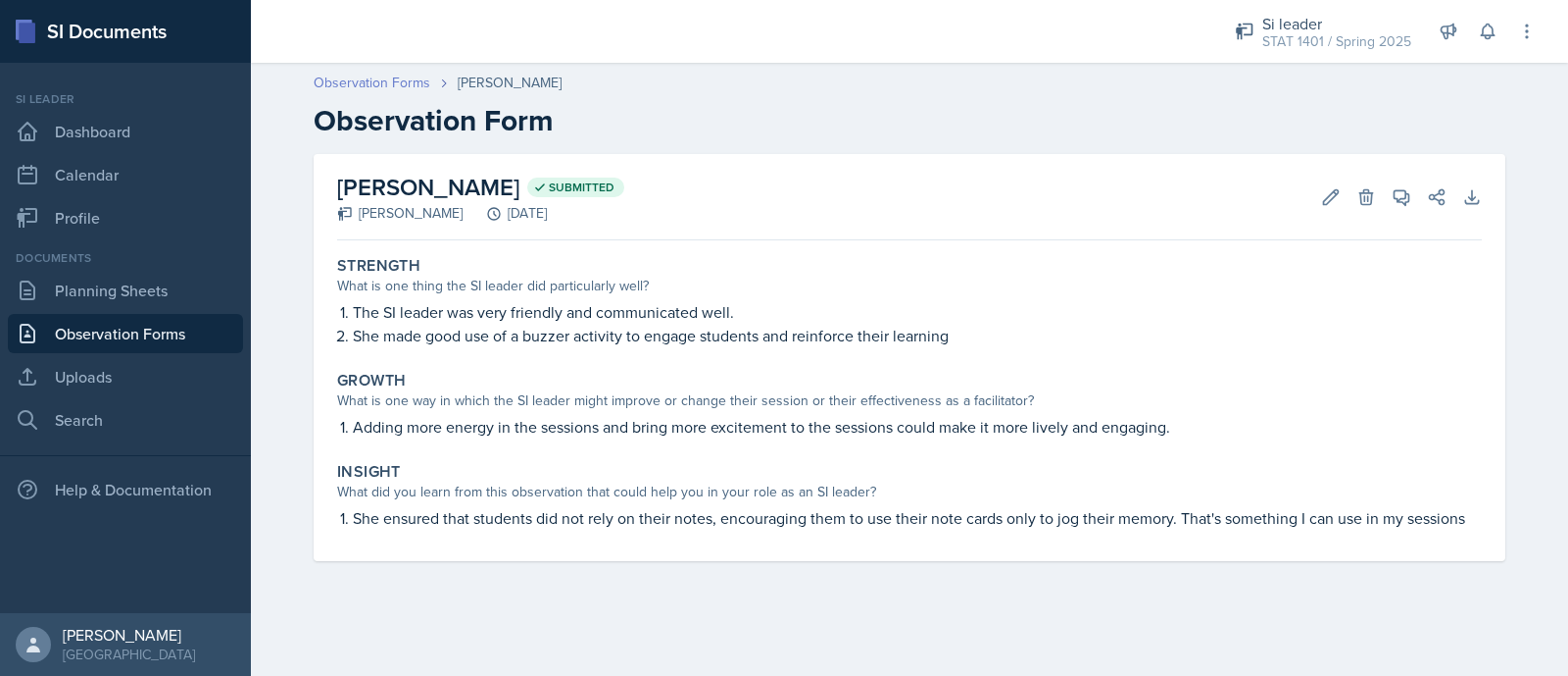
click at [377, 73] on link "Observation Forms" at bounding box center [372, 82] width 117 height 21
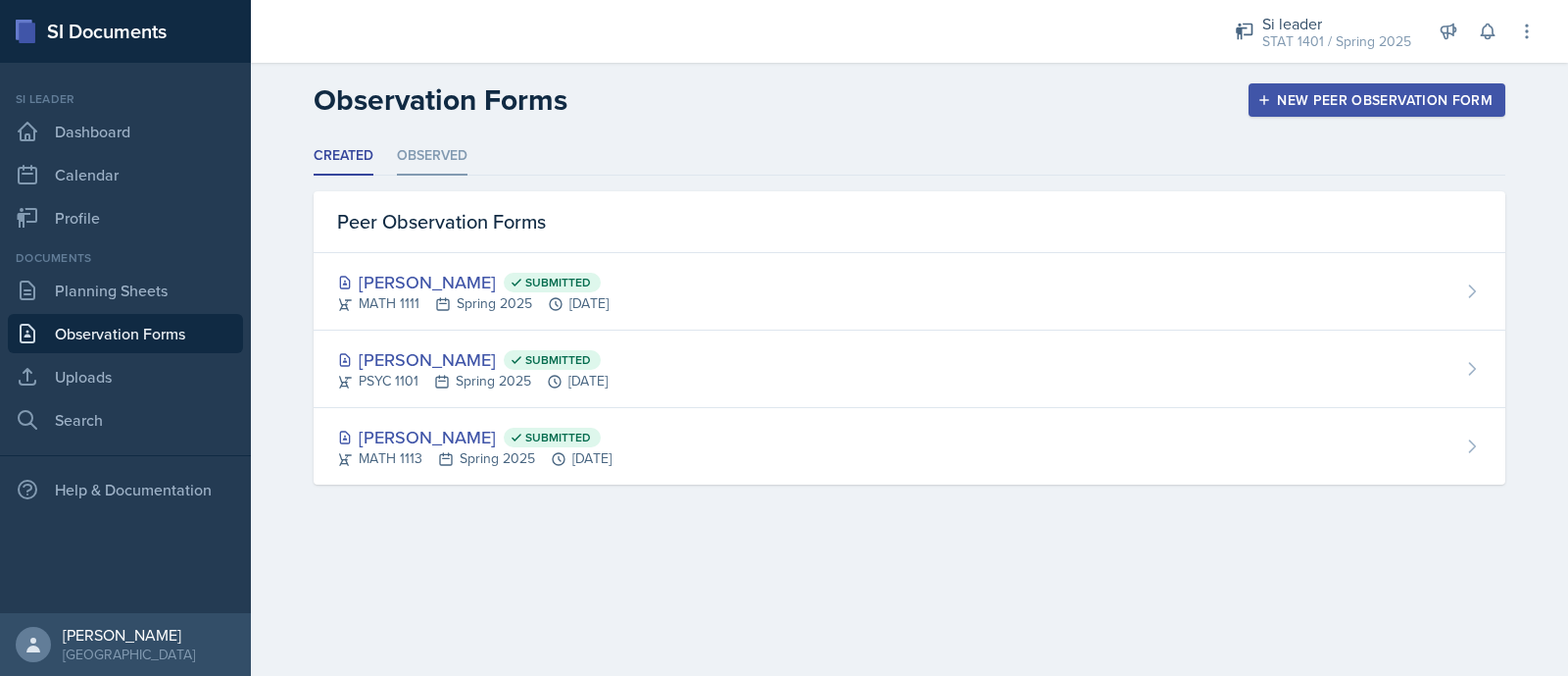
click at [444, 147] on li "Observed" at bounding box center [432, 156] width 70 height 39
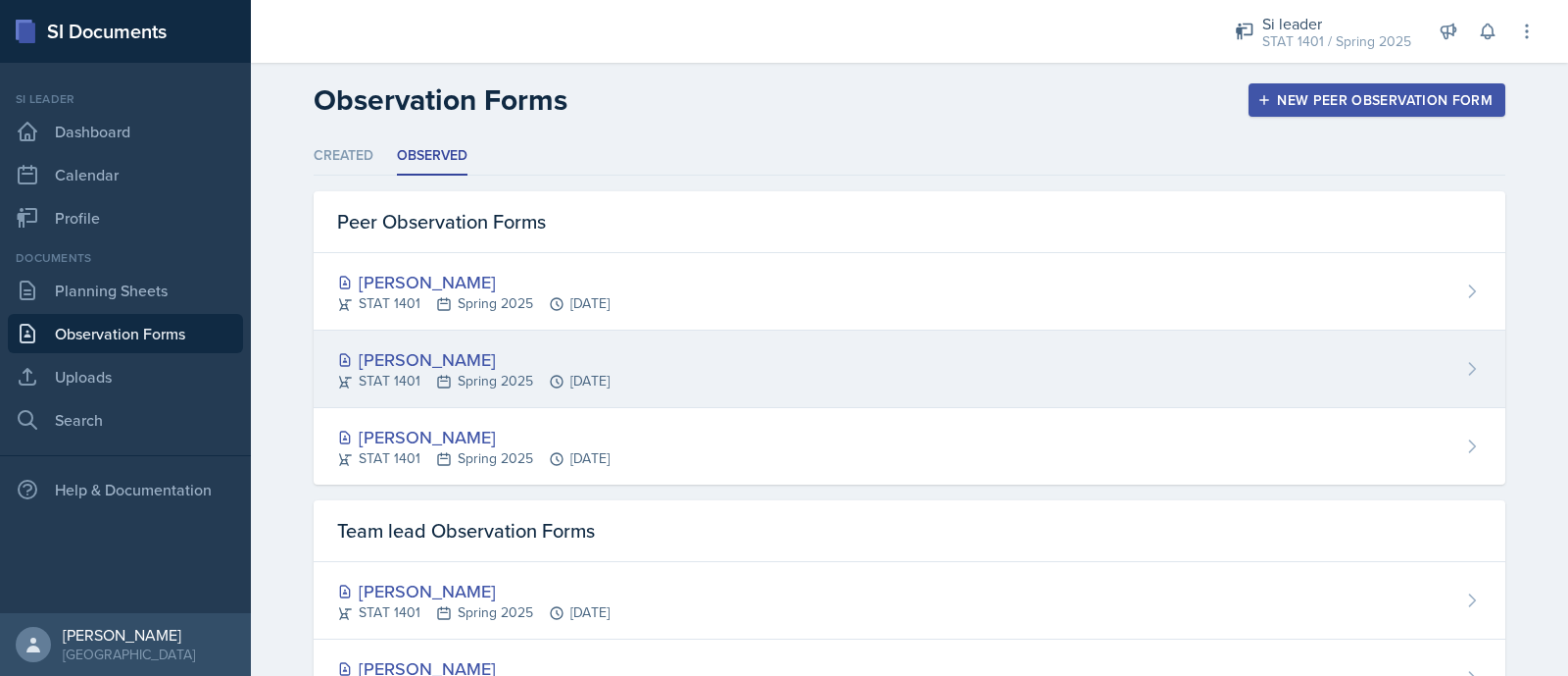
click at [1137, 376] on div "Asha-Kaye Johnson STAT 1401 Spring 2025 Feb 25th, 2025" at bounding box center [909, 369] width 1192 height 77
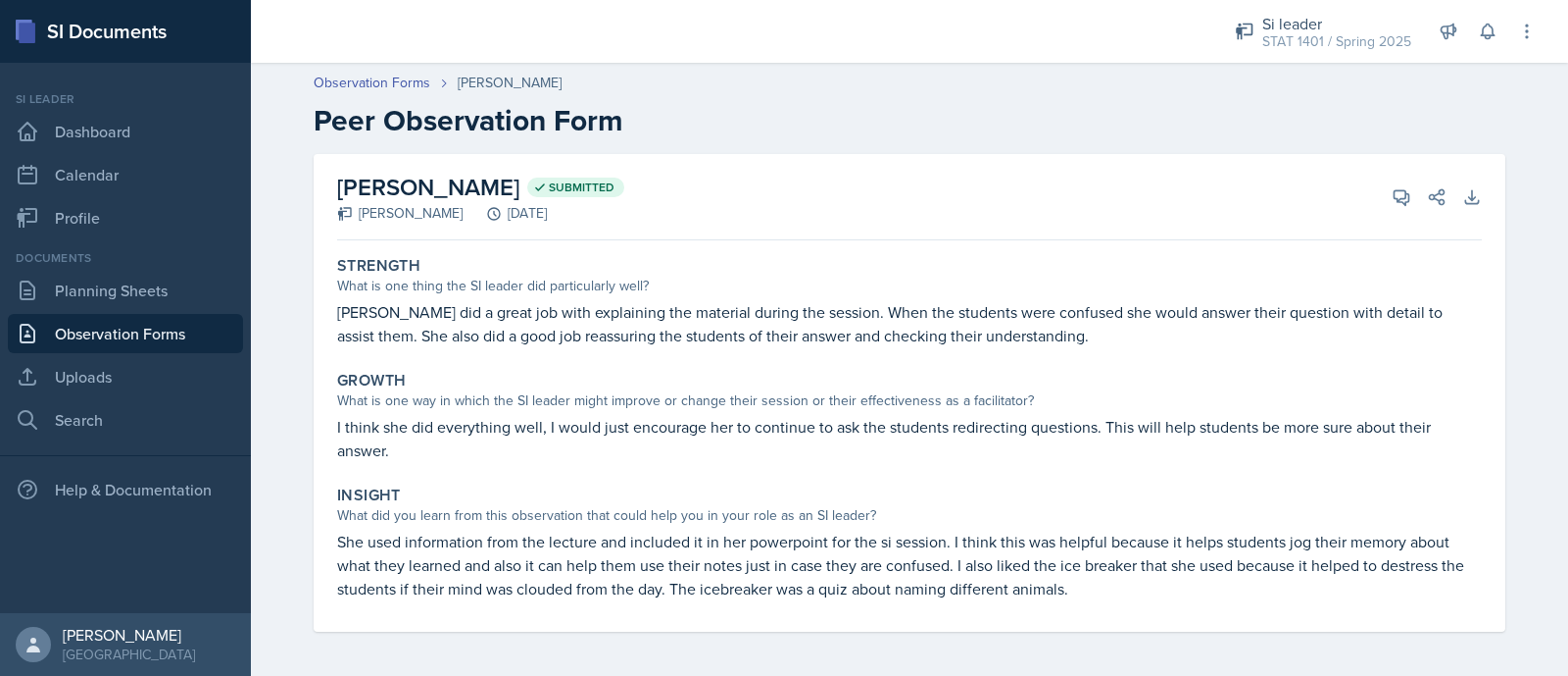
scroll to position [2, 0]
click at [372, 71] on link "Observation Forms" at bounding box center [372, 80] width 117 height 21
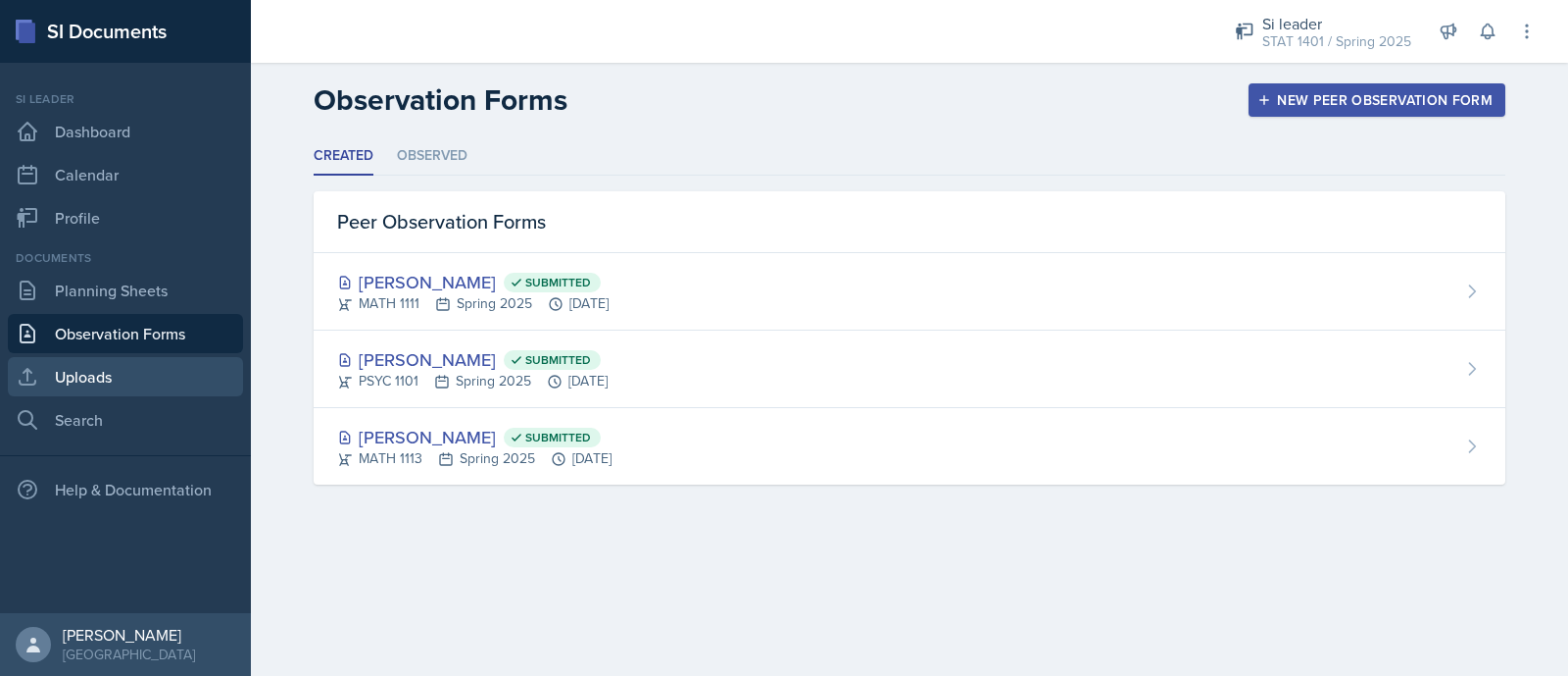
click at [170, 378] on link "Uploads" at bounding box center [125, 377] width 235 height 40
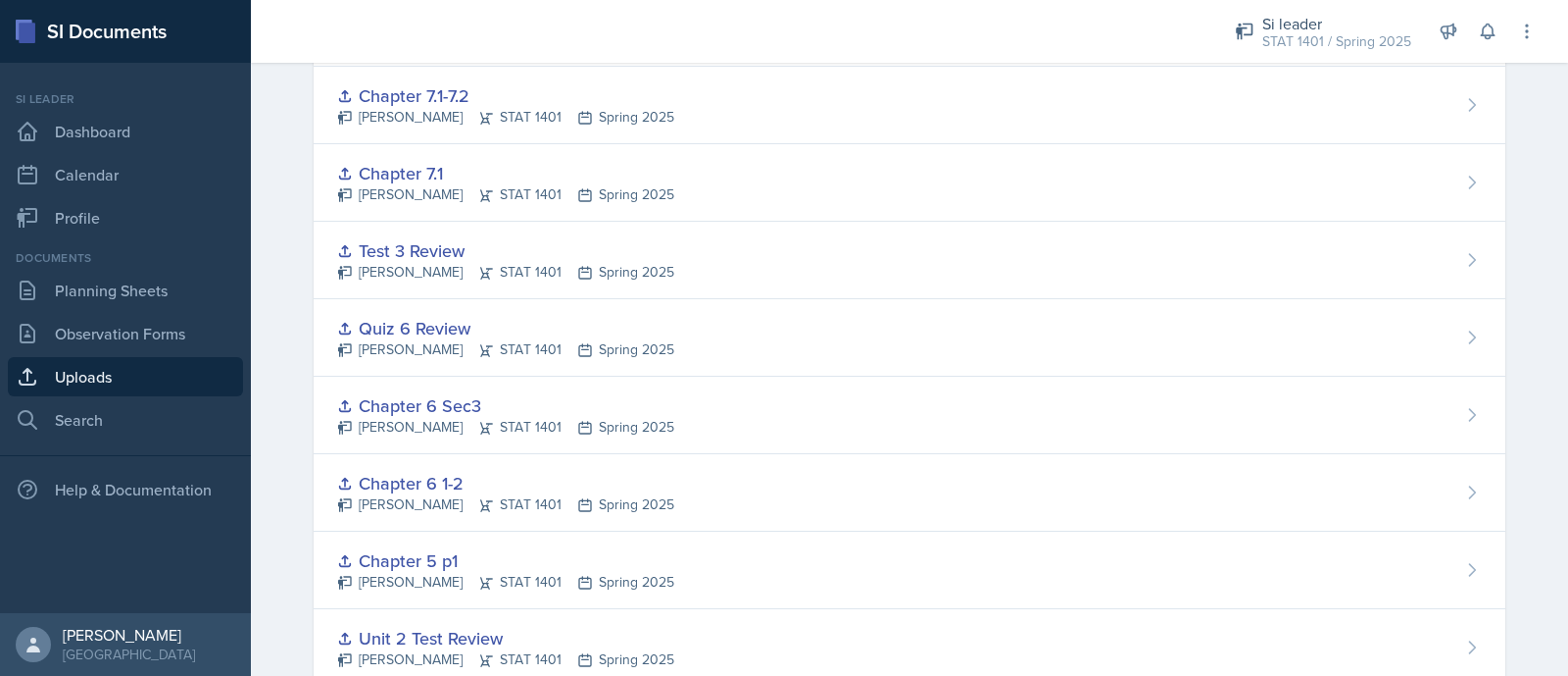
scroll to position [599, 0]
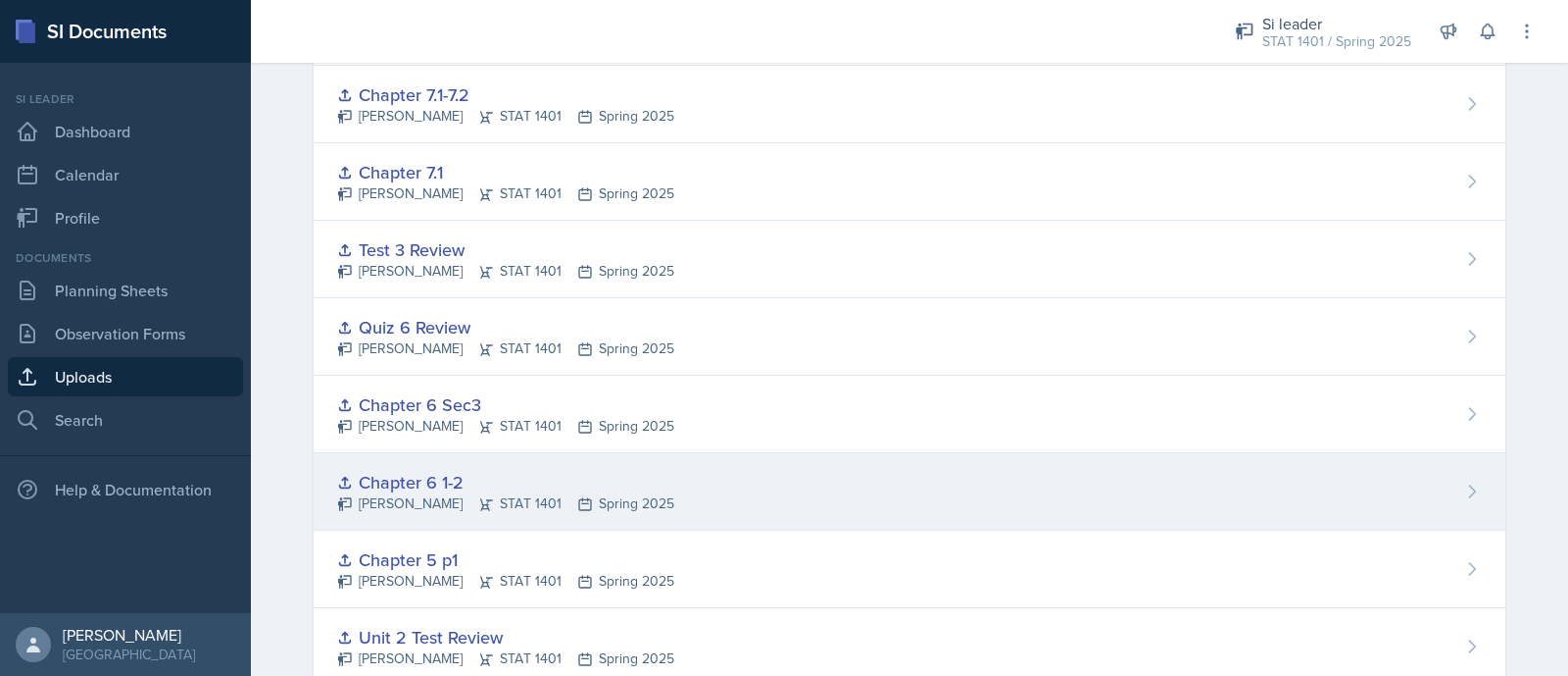
click at [876, 506] on div "Chapter 6 1-2 Asha-Kaye Johnson STAT 1401 Spring 2025" at bounding box center [909, 491] width 1192 height 77
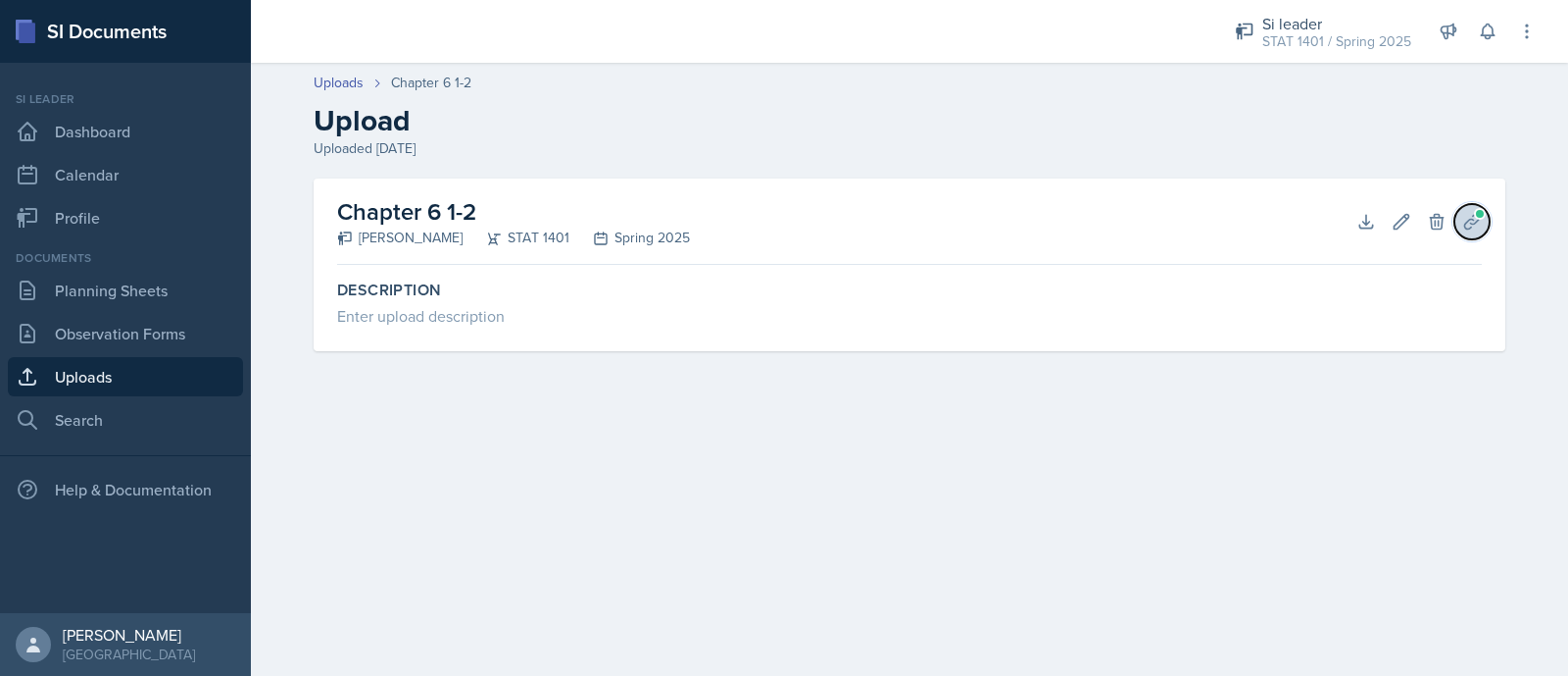
click at [1486, 230] on button "Planning Sheets" at bounding box center [1473, 221] width 36 height 36
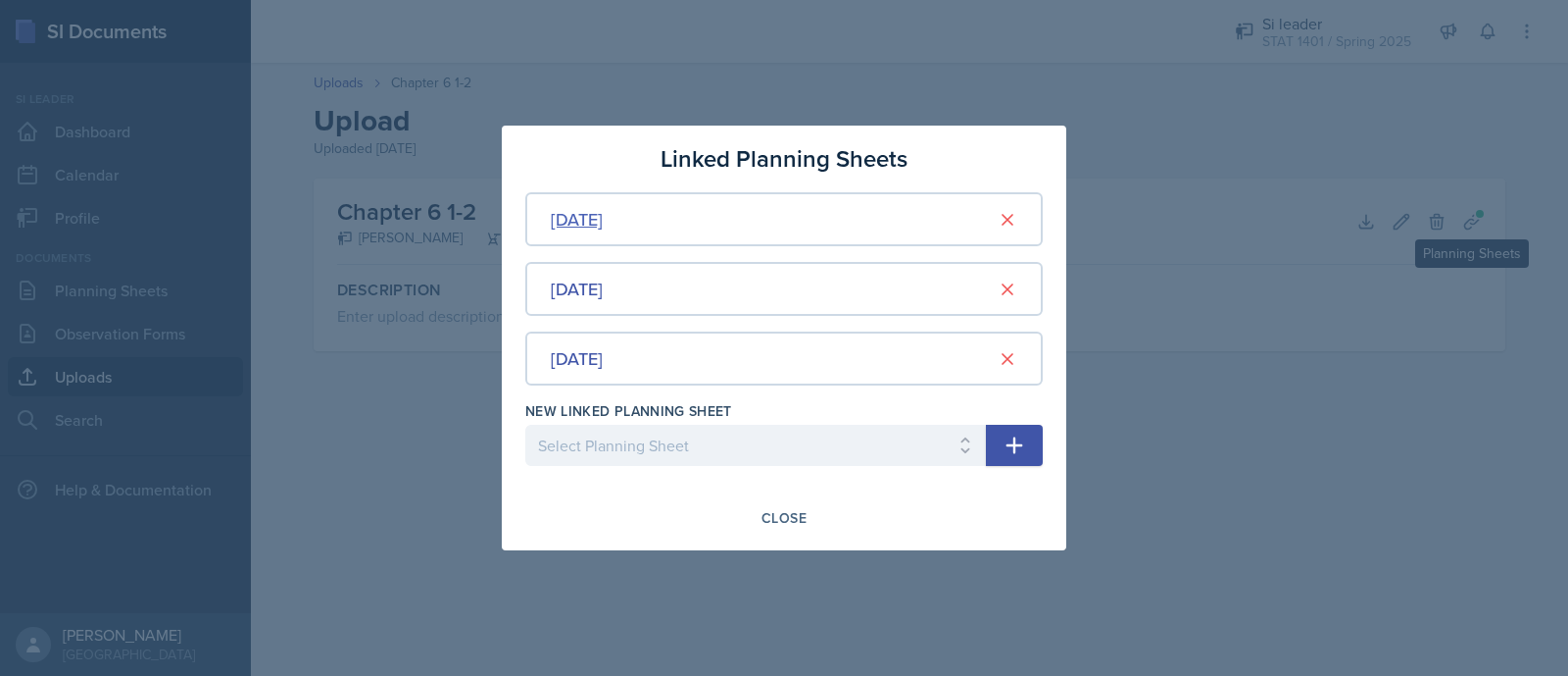
click at [603, 229] on div "Feb 27th, 2025" at bounding box center [577, 218] width 52 height 27
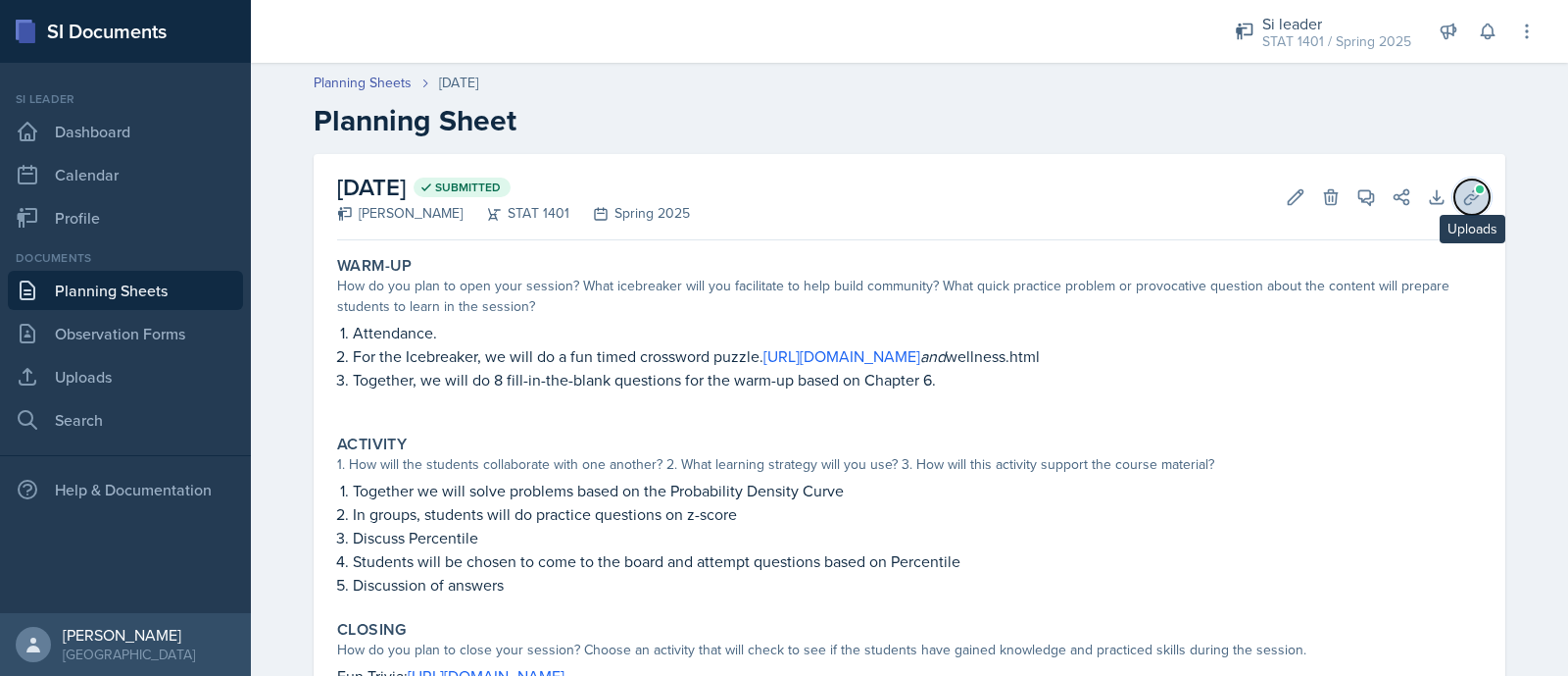
click at [1463, 201] on icon at bounding box center [1473, 198] width 20 height 20
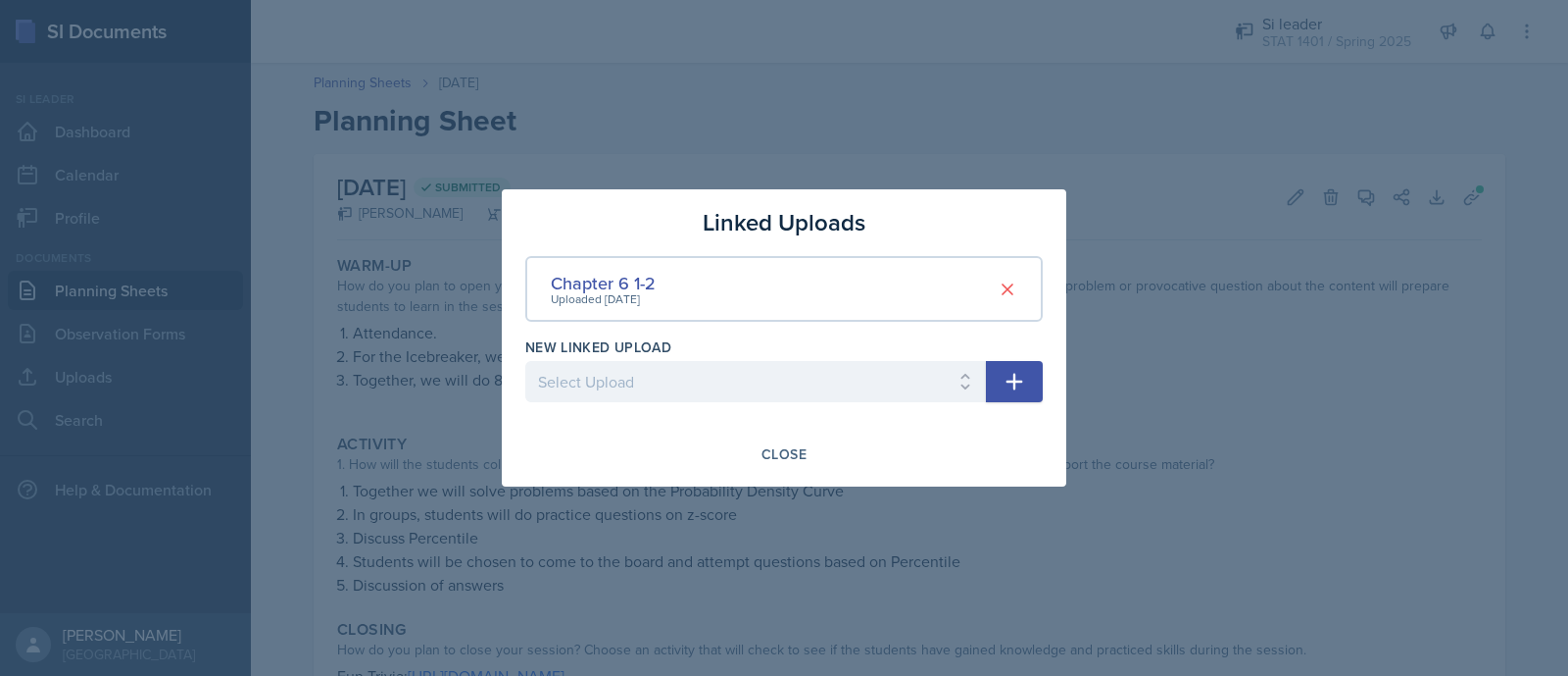
click at [147, 378] on div at bounding box center [784, 338] width 1568 height 676
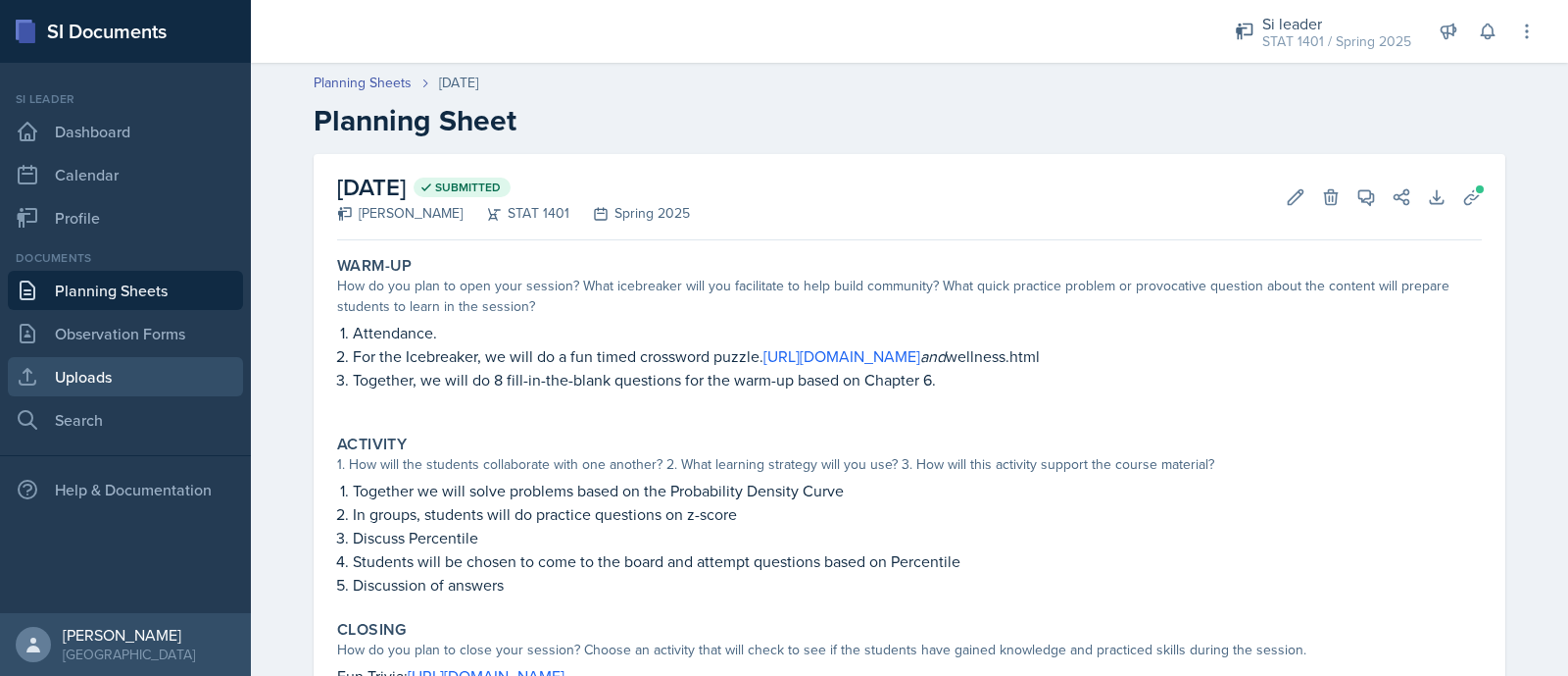
click at [132, 377] on link "Uploads" at bounding box center [125, 377] width 235 height 40
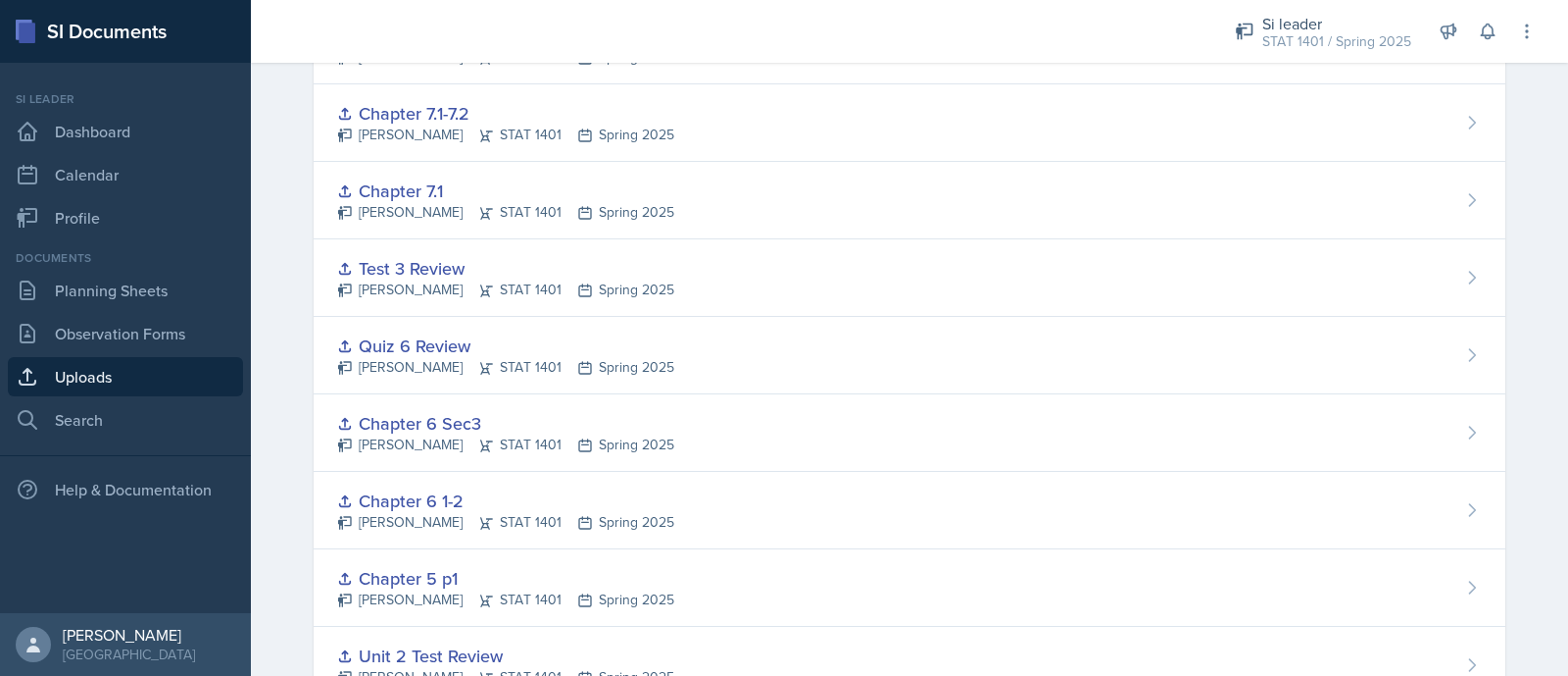
scroll to position [620, 0]
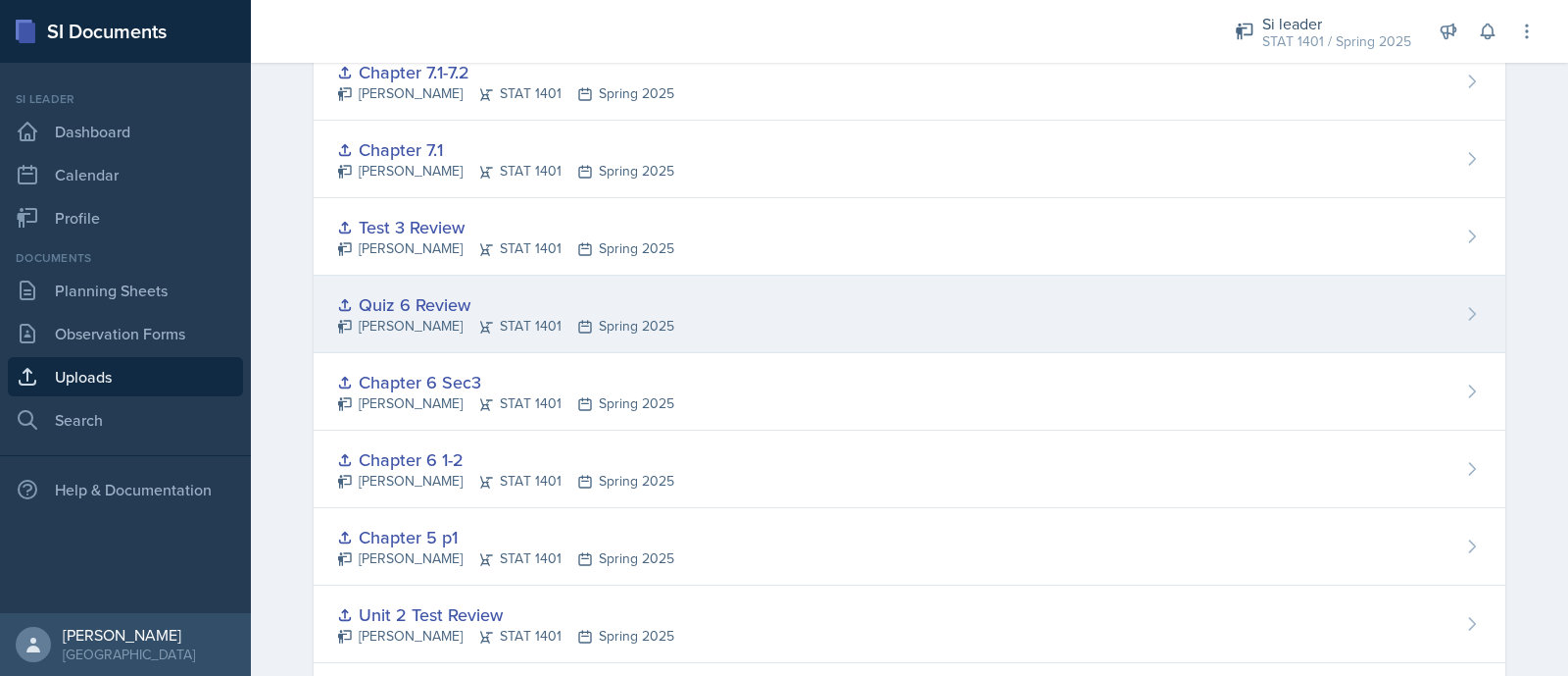
click at [859, 321] on div "Quiz 6 Review Asha-Kaye Johnson STAT 1401 Spring 2025" at bounding box center [909, 315] width 1192 height 77
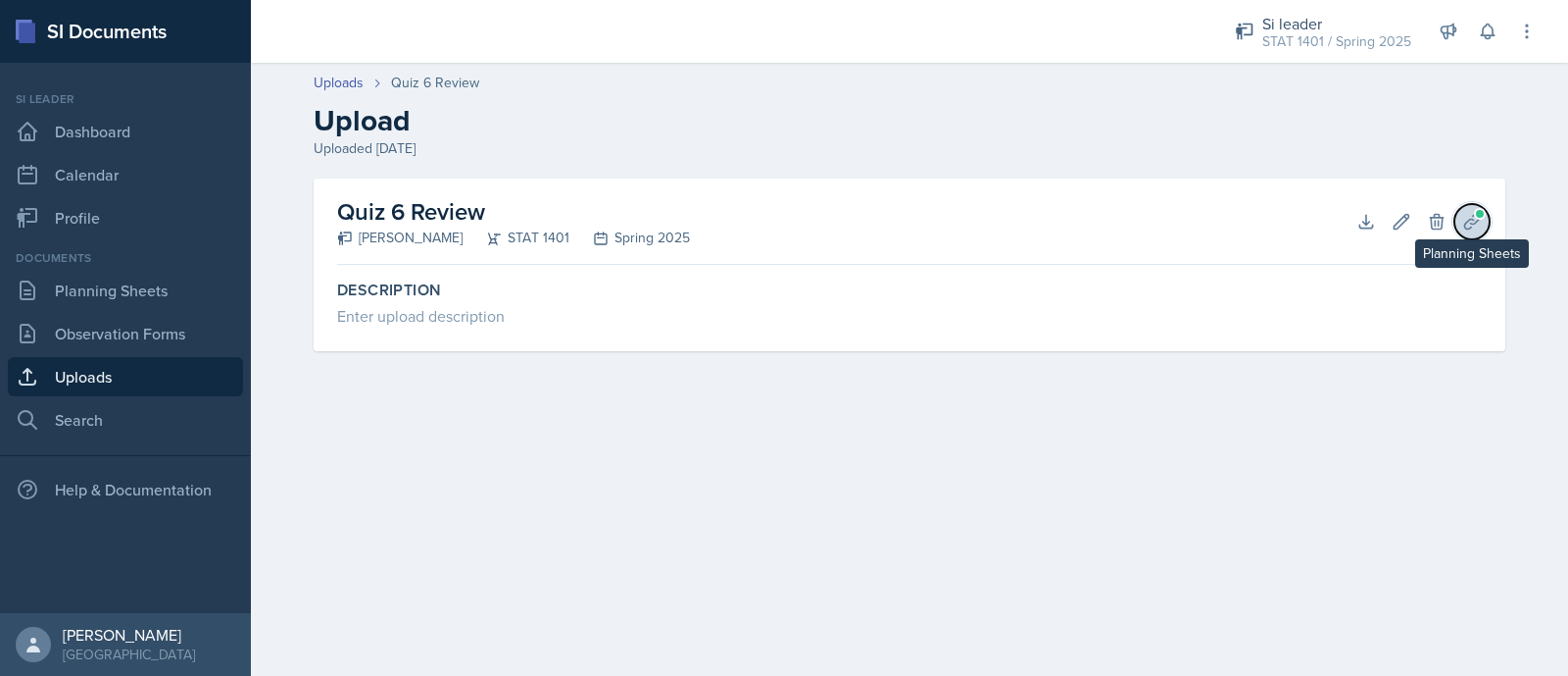
click at [1475, 233] on button "Planning Sheets" at bounding box center [1473, 221] width 36 height 36
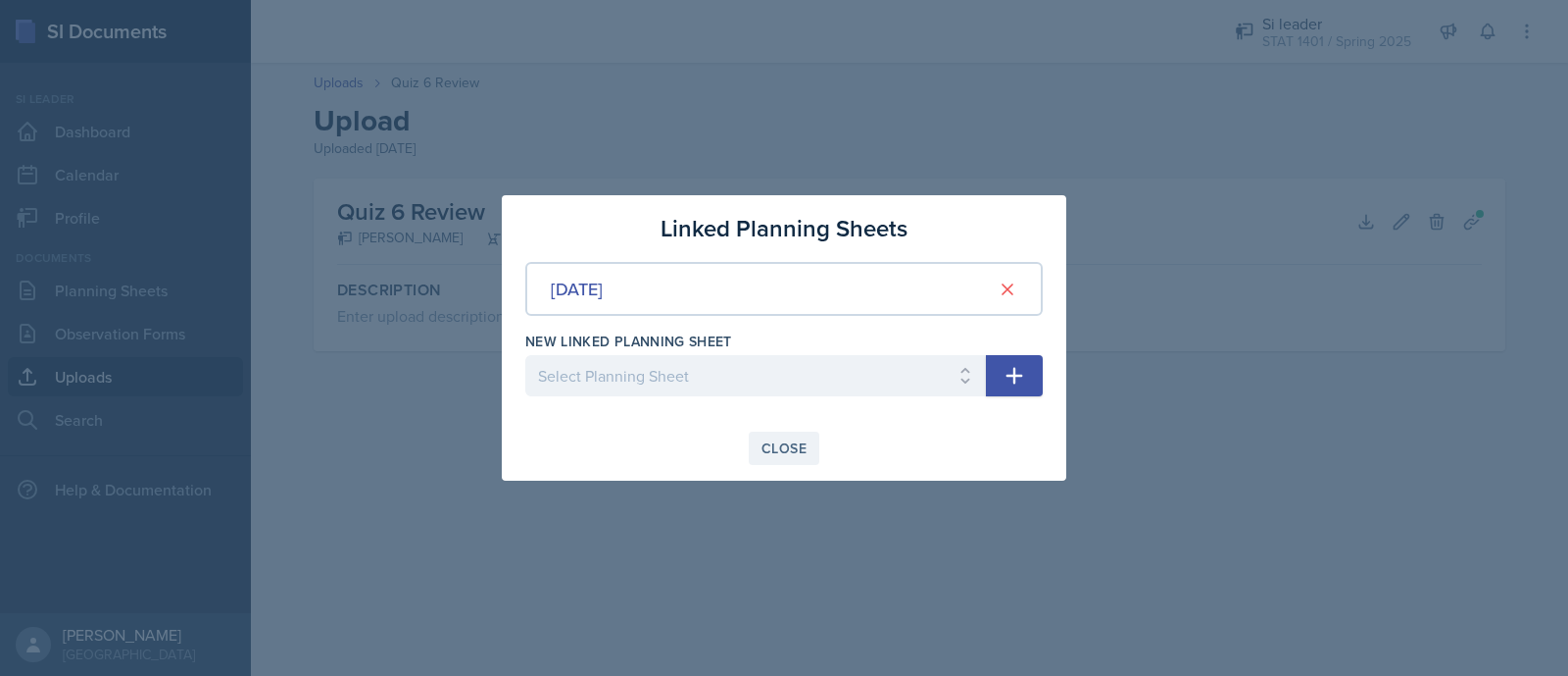
click at [798, 455] on div "Close" at bounding box center [784, 449] width 45 height 16
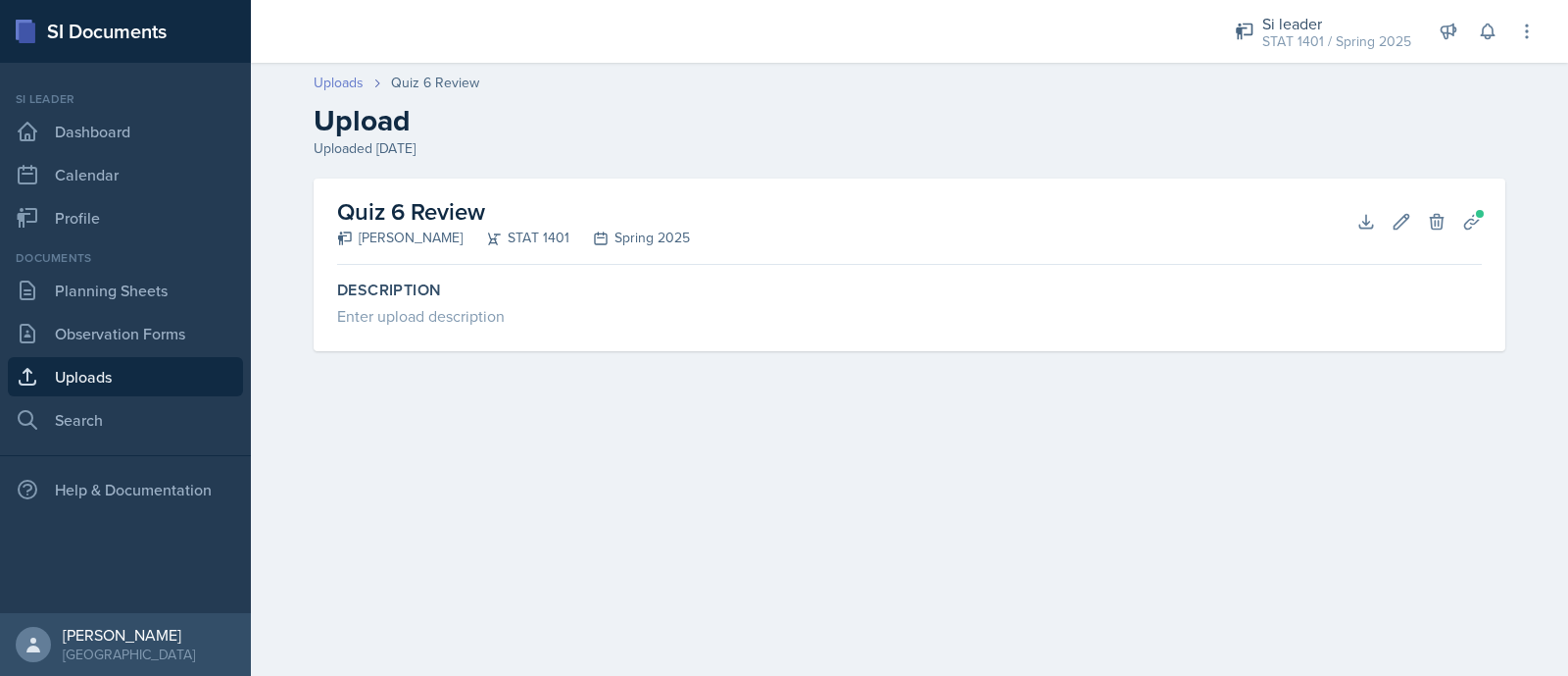
click at [340, 84] on link "Uploads" at bounding box center [338, 82] width 50 height 21
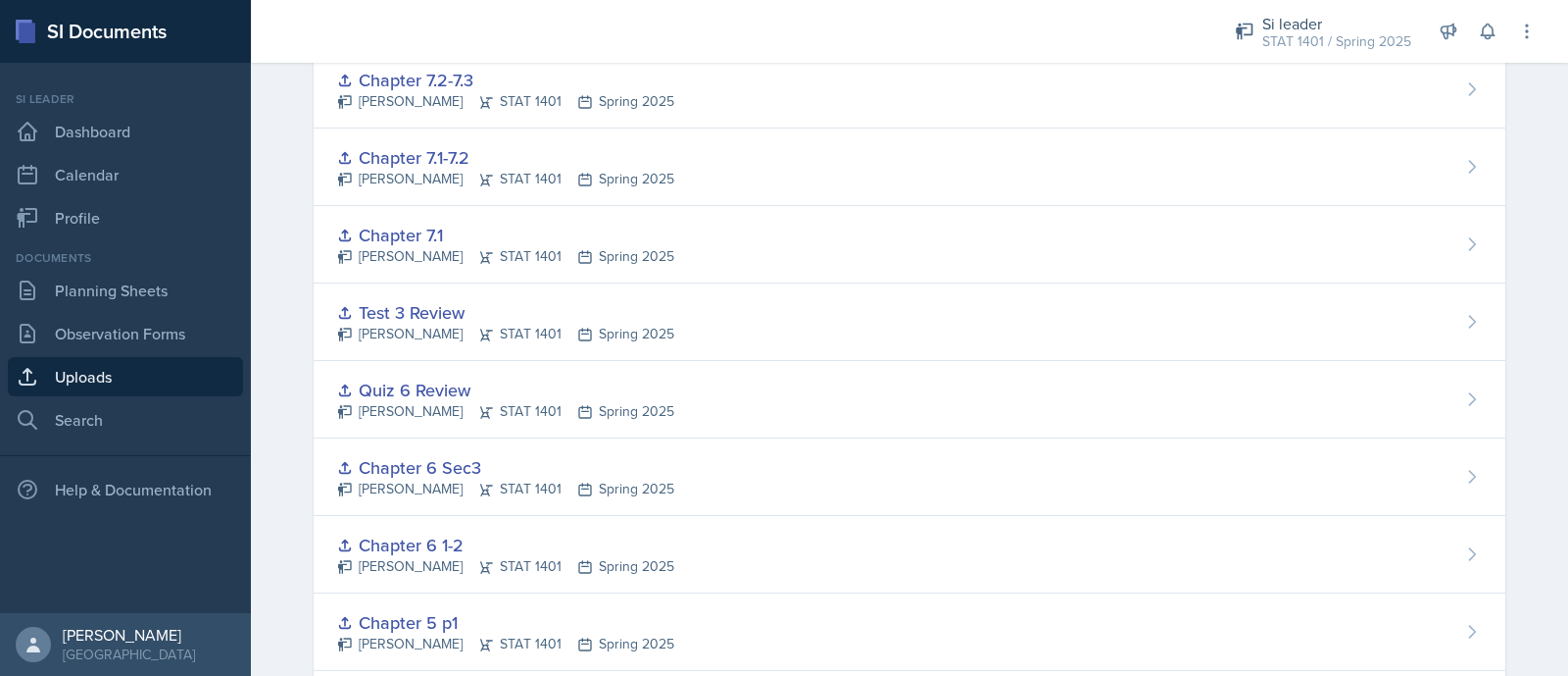
scroll to position [715, 0]
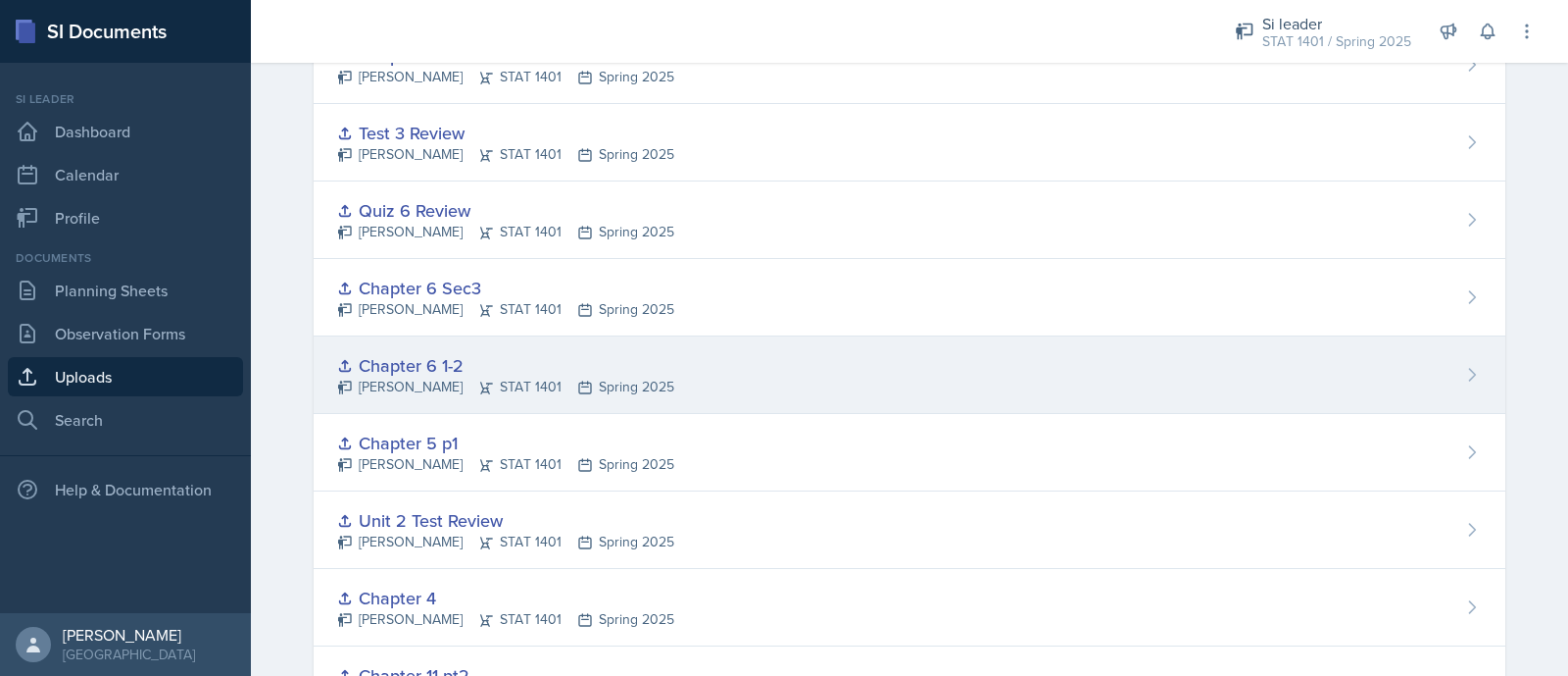
click at [780, 379] on div "Chapter 6 1-2 Asha-Kaye Johnson STAT 1401 Spring 2025" at bounding box center [909, 375] width 1192 height 77
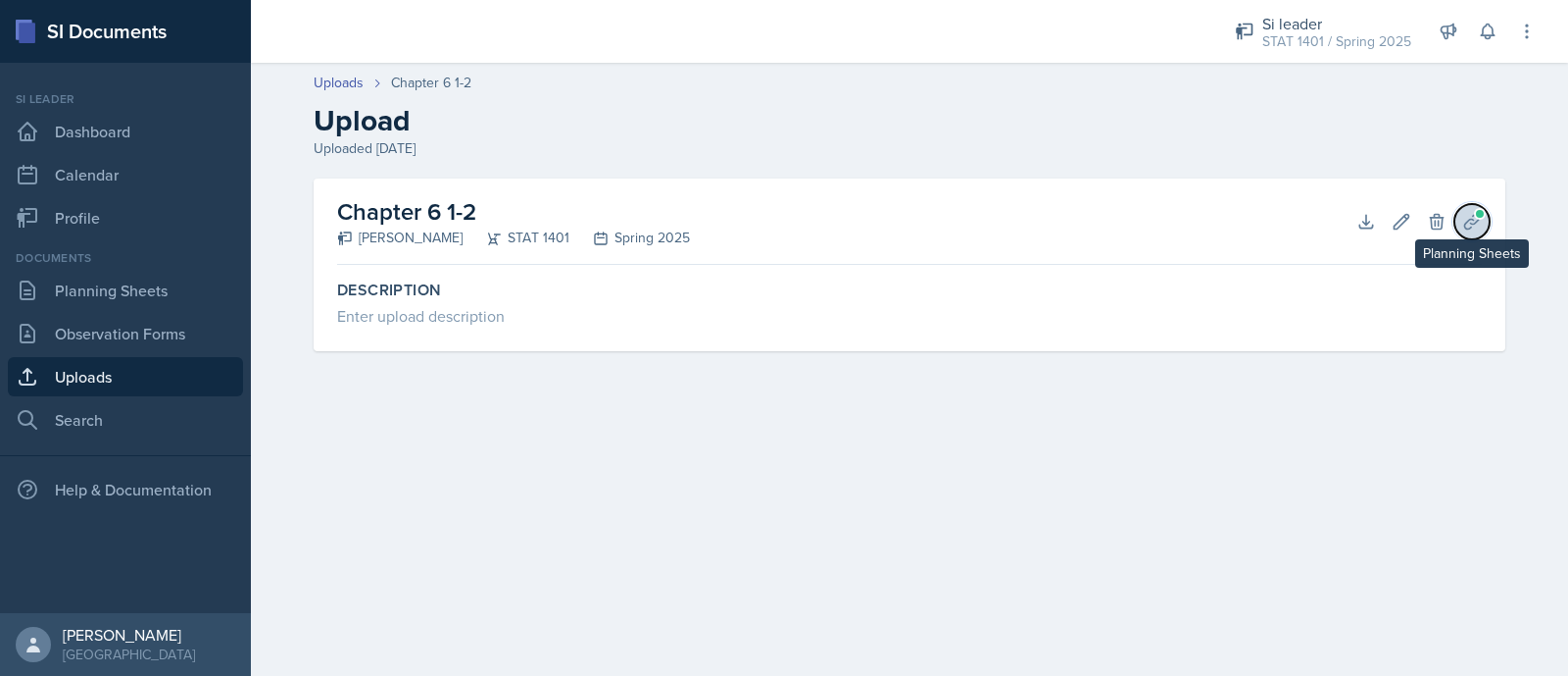
click at [1472, 230] on icon at bounding box center [1473, 221] width 20 height 20
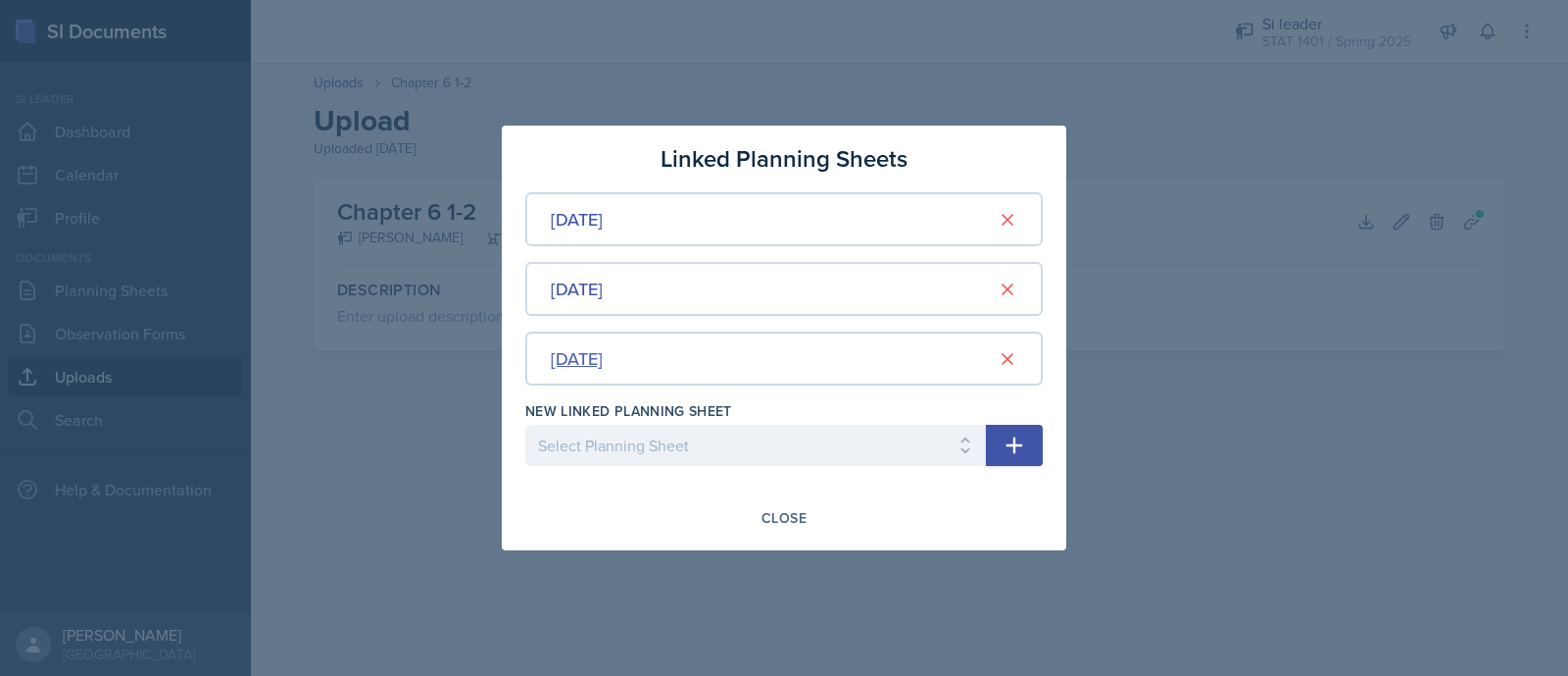
click at [603, 361] on div "Feb 4th, 2025" at bounding box center [577, 358] width 52 height 27
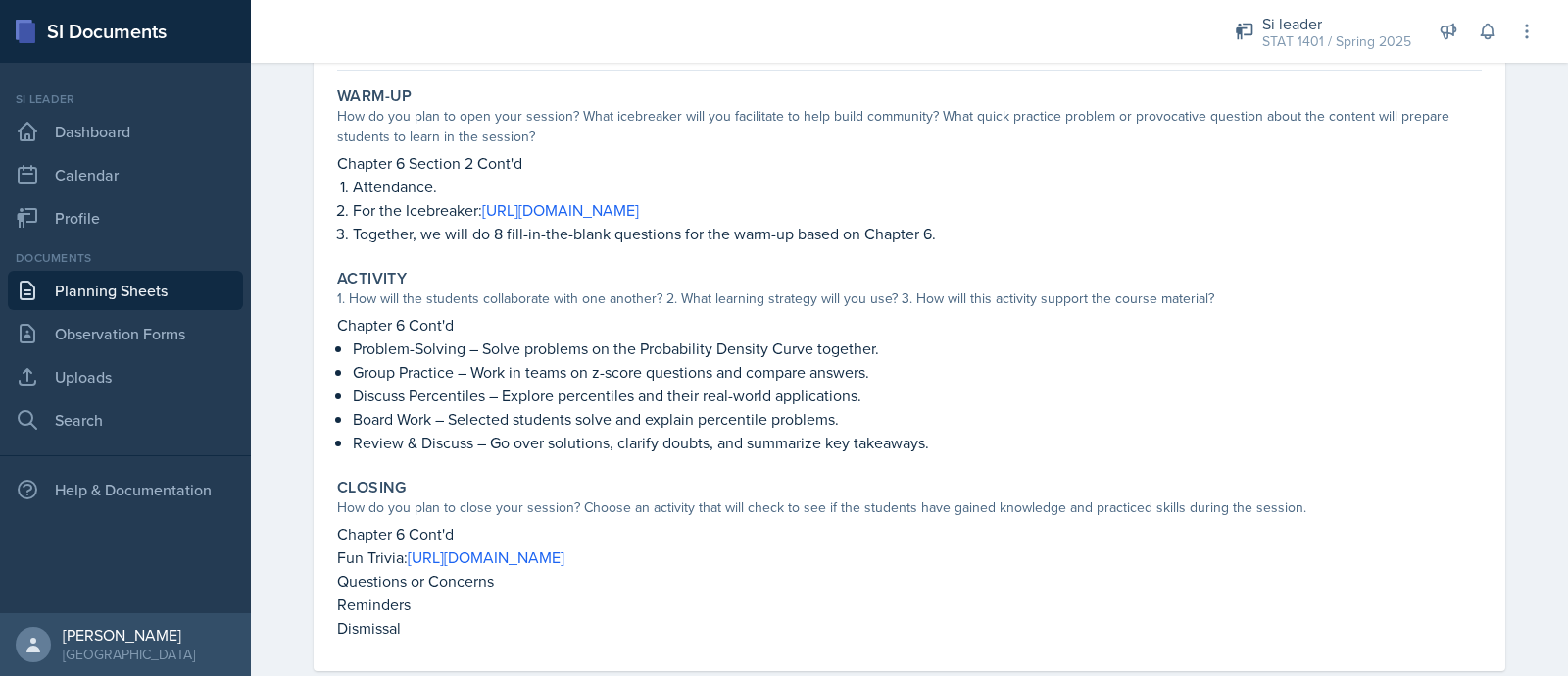
scroll to position [174, 0]
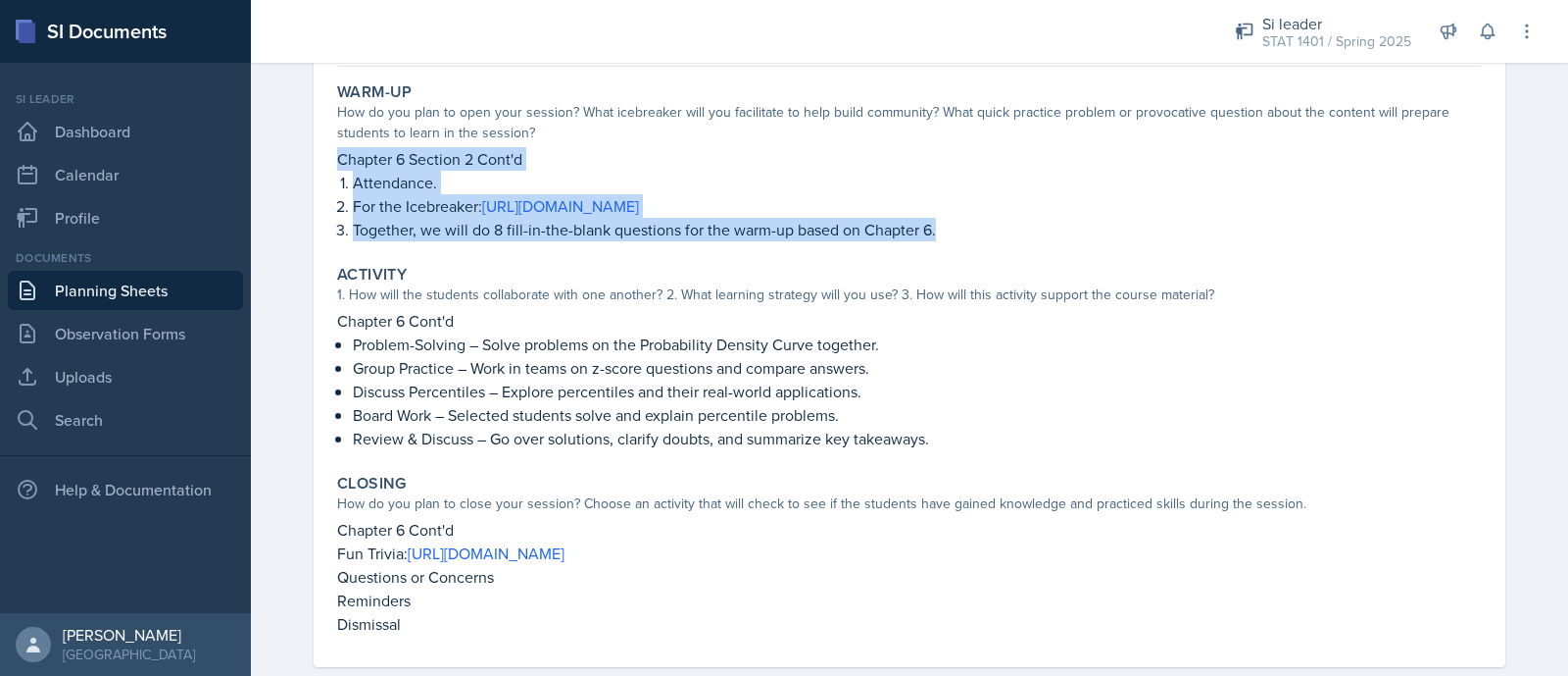
drag, startPoint x: 321, startPoint y: 152, endPoint x: 961, endPoint y: 241, distance: 646.2
click at [961, 241] on div "Warm-Up How do you plan to open your session? What icebreaker will you facilita…" at bounding box center [910, 162] width 1161 height 175
copy div "Chapter 6 Section 2 Cont'd Attendance. For the Icebreaker: [URL][DOMAIN_NAME] T…"
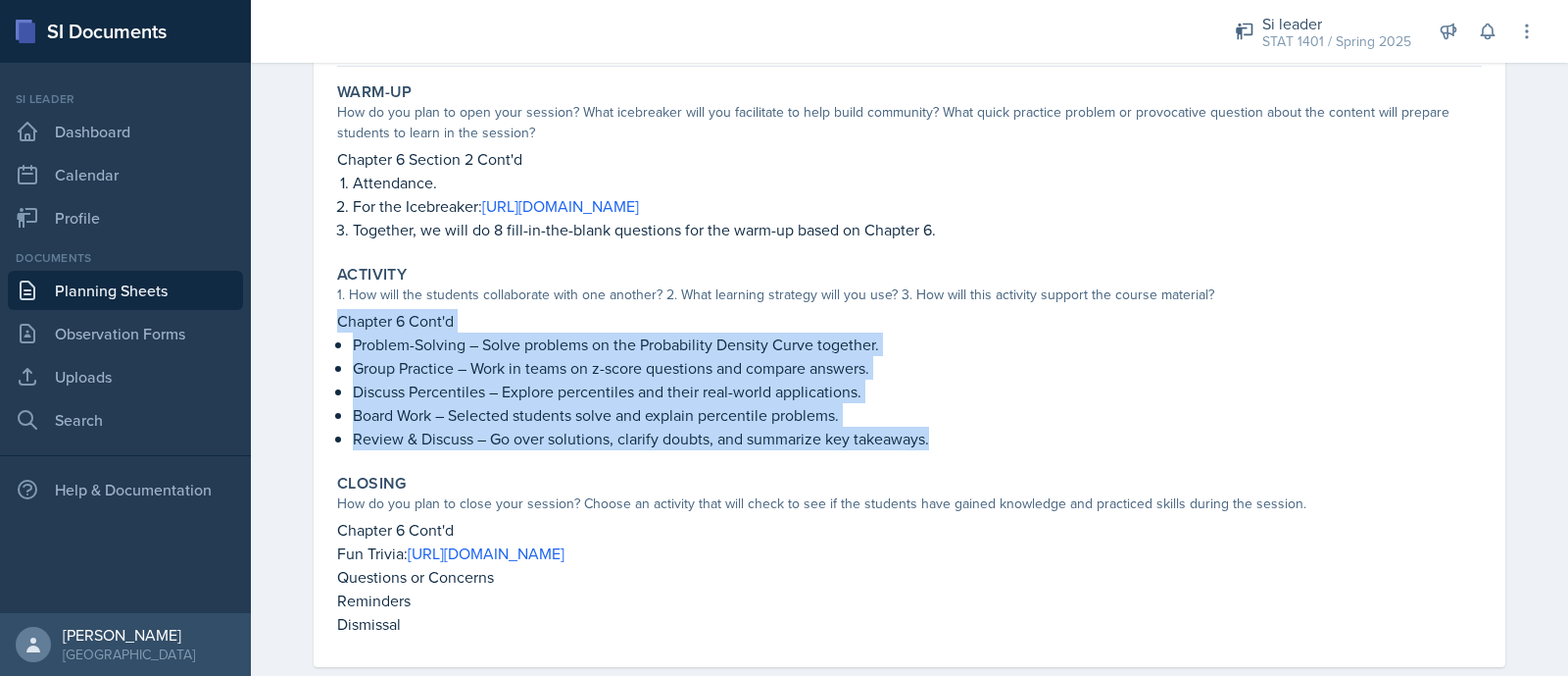
drag, startPoint x: 323, startPoint y: 311, endPoint x: 986, endPoint y: 451, distance: 677.6
click at [986, 451] on div "Activity 1. How will the students collaborate with one another? 2. What learnin…" at bounding box center [910, 357] width 1161 height 202
copy div "Chapter 6 Cont'd Problem-Solving – Solve problems on the Probability Density Cu…"
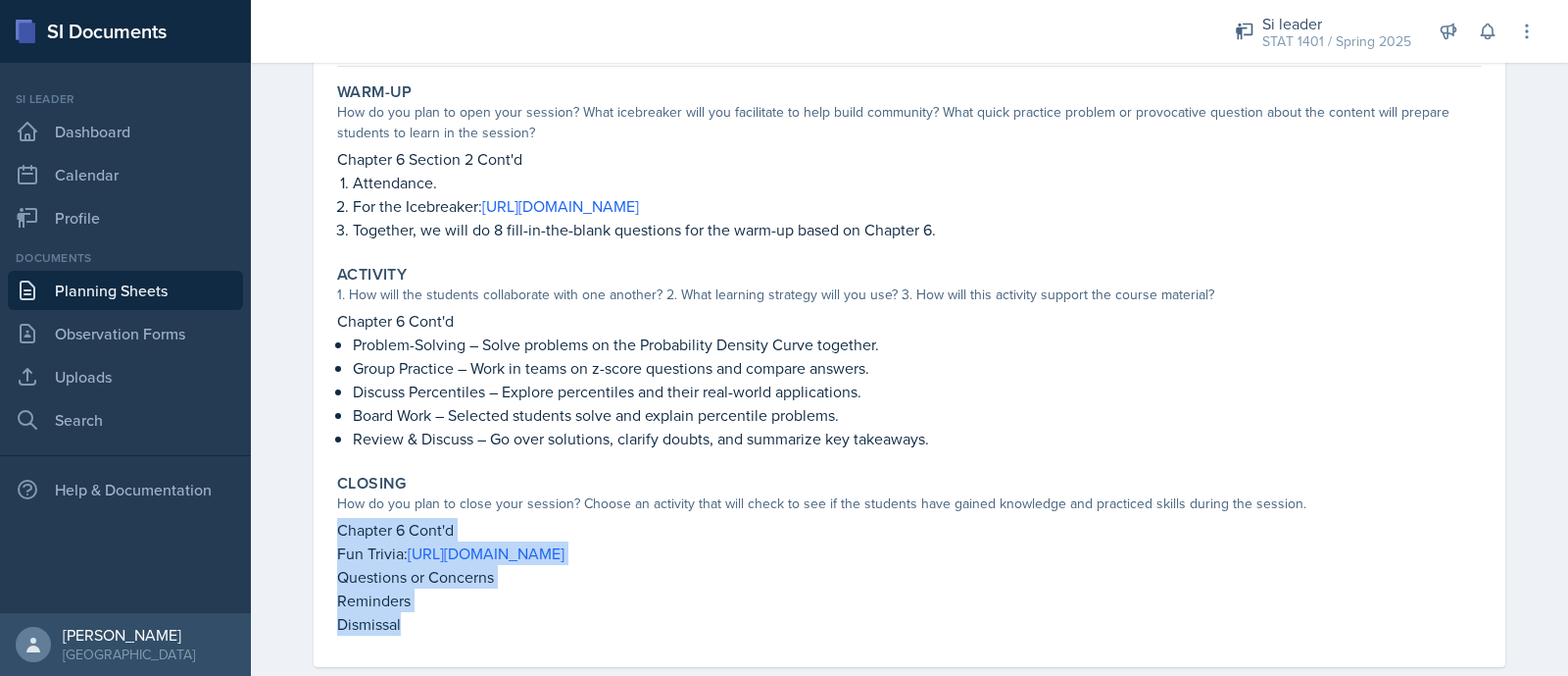
drag, startPoint x: 323, startPoint y: 520, endPoint x: 455, endPoint y: 649, distance: 184.6
click at [455, 649] on div "Warm-Up How do you plan to open your session? What icebreaker will you facilita…" at bounding box center [910, 370] width 1145 height 593
copy div "Chapter 6 Cont'd Fun Trivia: [URL][DOMAIN_NAME] Questions or Concerns Reminders…"
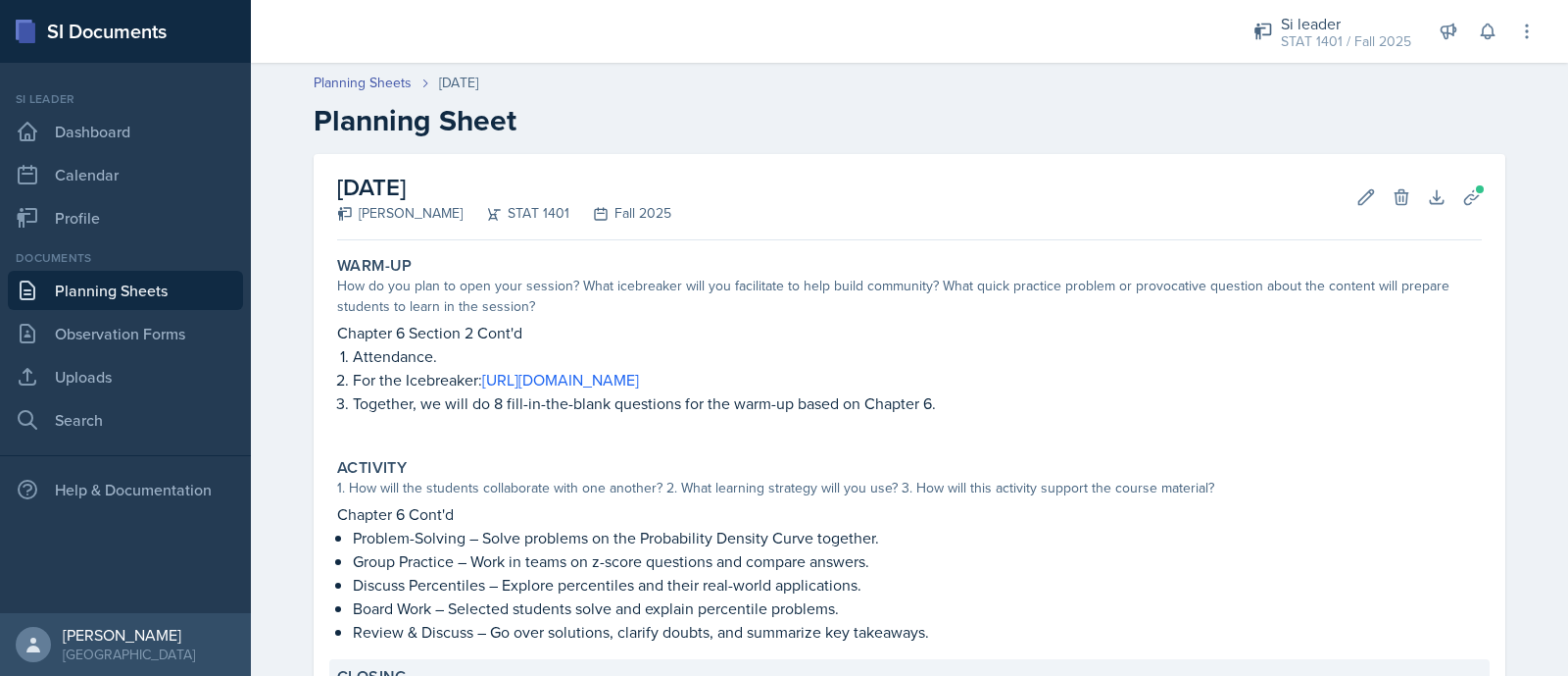
scroll to position [376, 0]
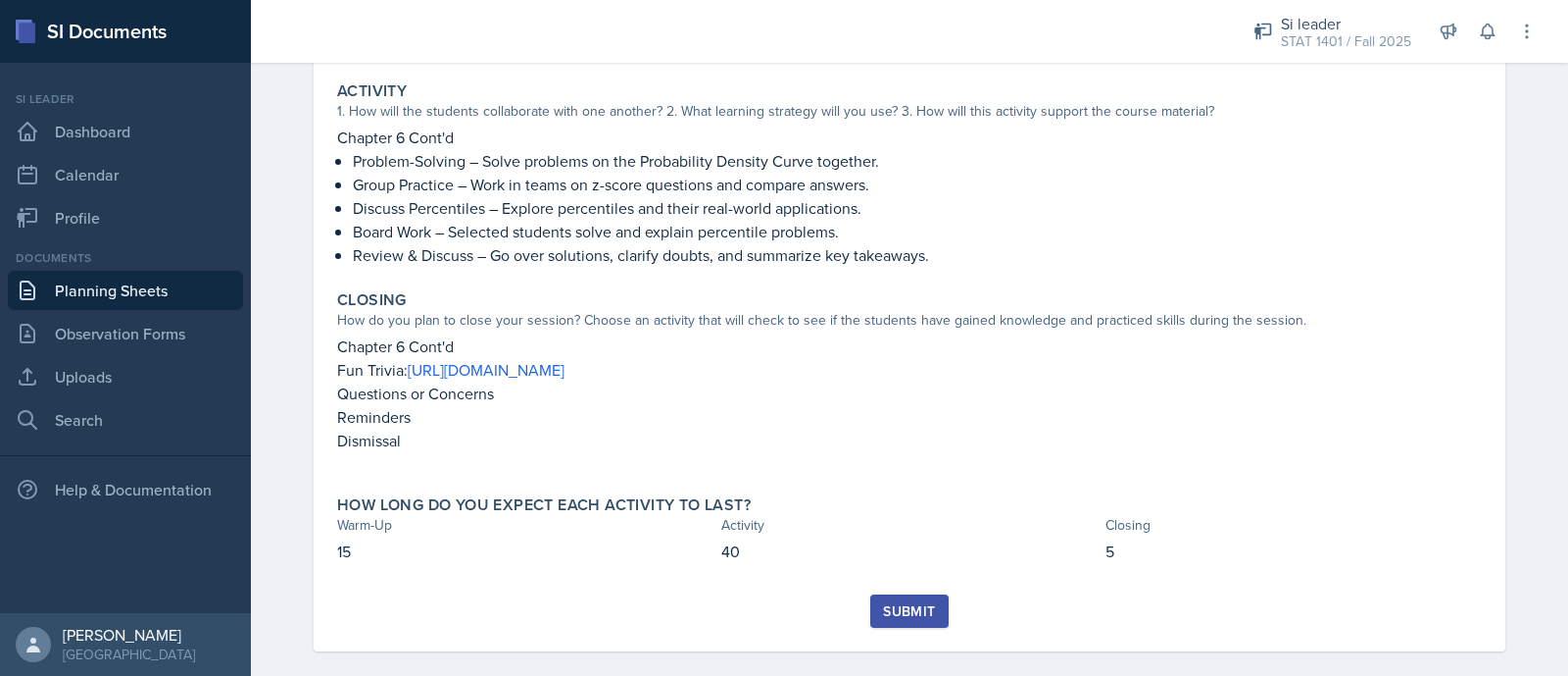
click at [902, 604] on div "Submit" at bounding box center [909, 611] width 52 height 16
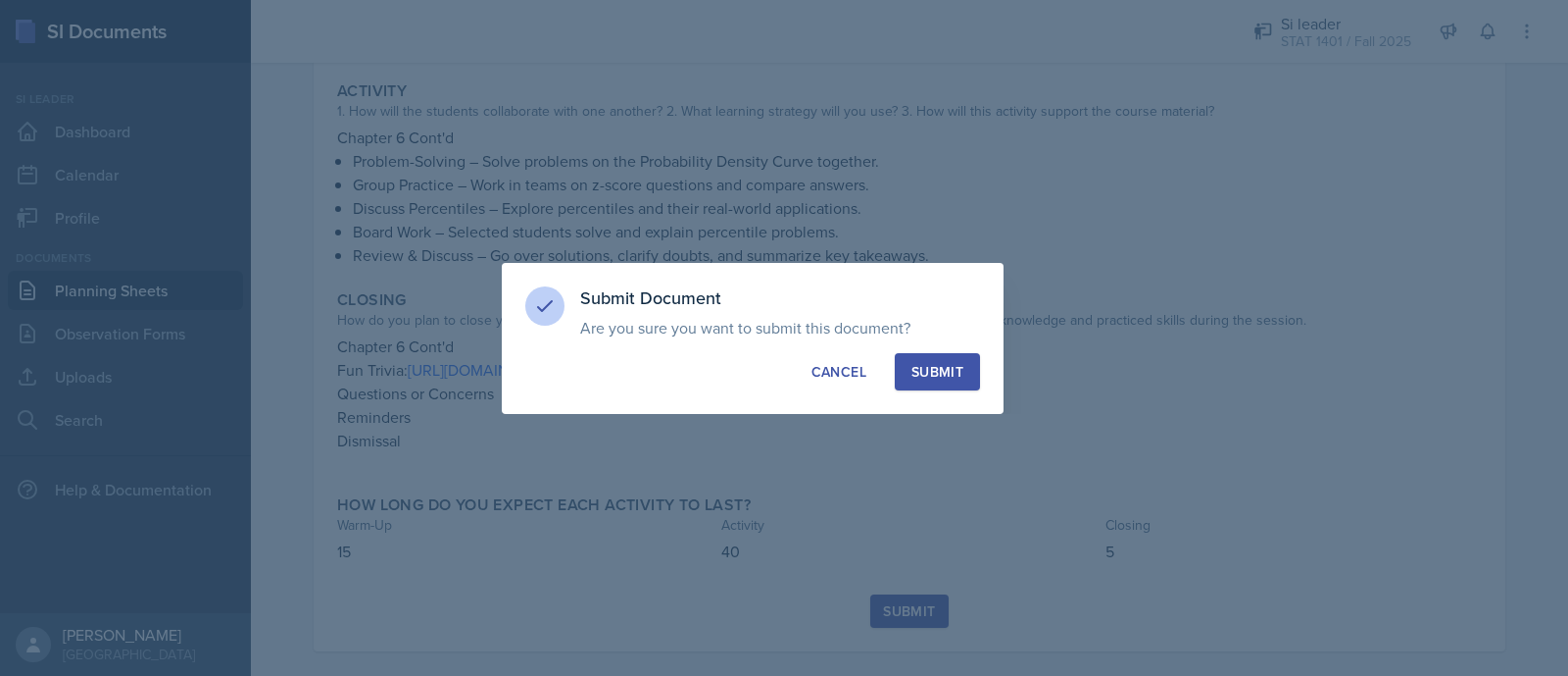
click at [938, 372] on div "Submit" at bounding box center [938, 372] width 52 height 20
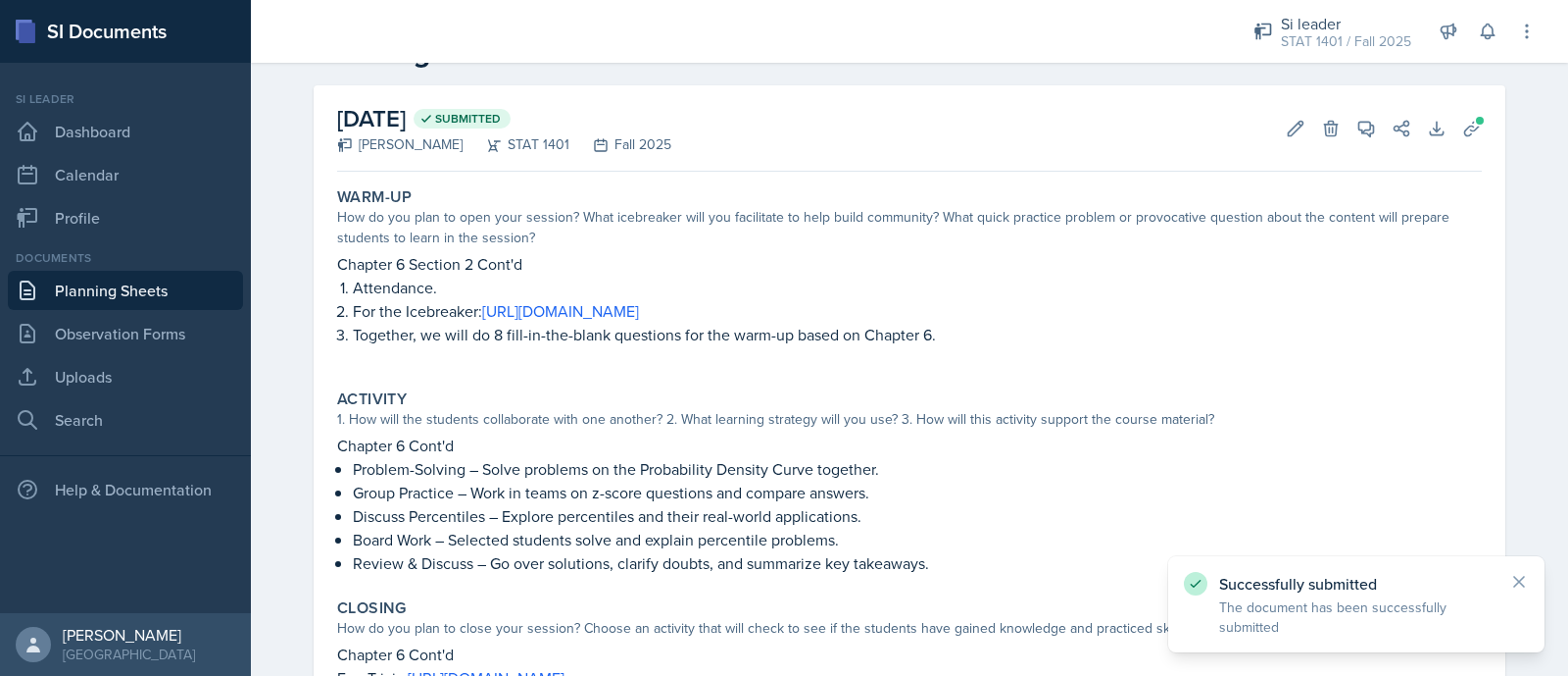
scroll to position [0, 0]
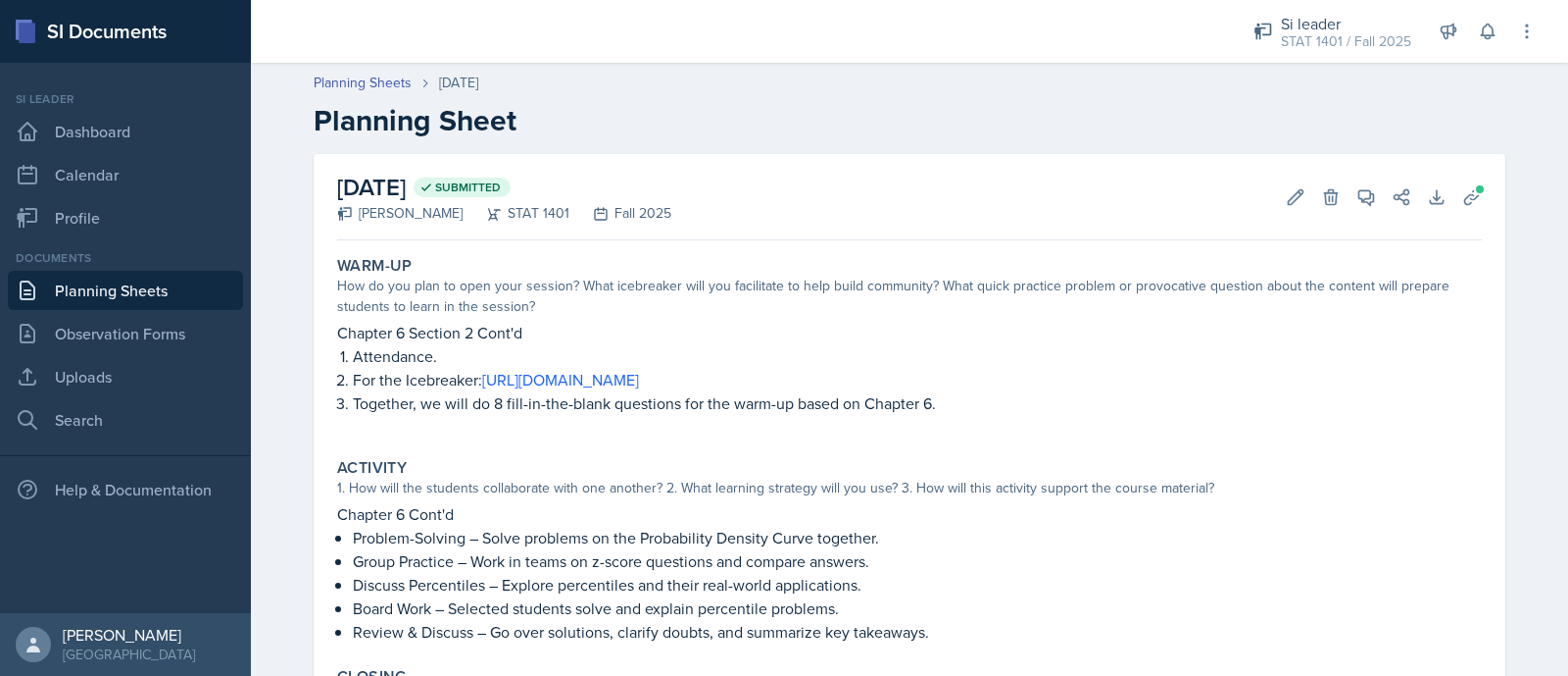
click at [328, 97] on div "Planning Sheets Oct 14th, 2025 Planning Sheet" at bounding box center [909, 105] width 1254 height 66
click at [327, 82] on link "Planning Sheets" at bounding box center [362, 82] width 98 height 21
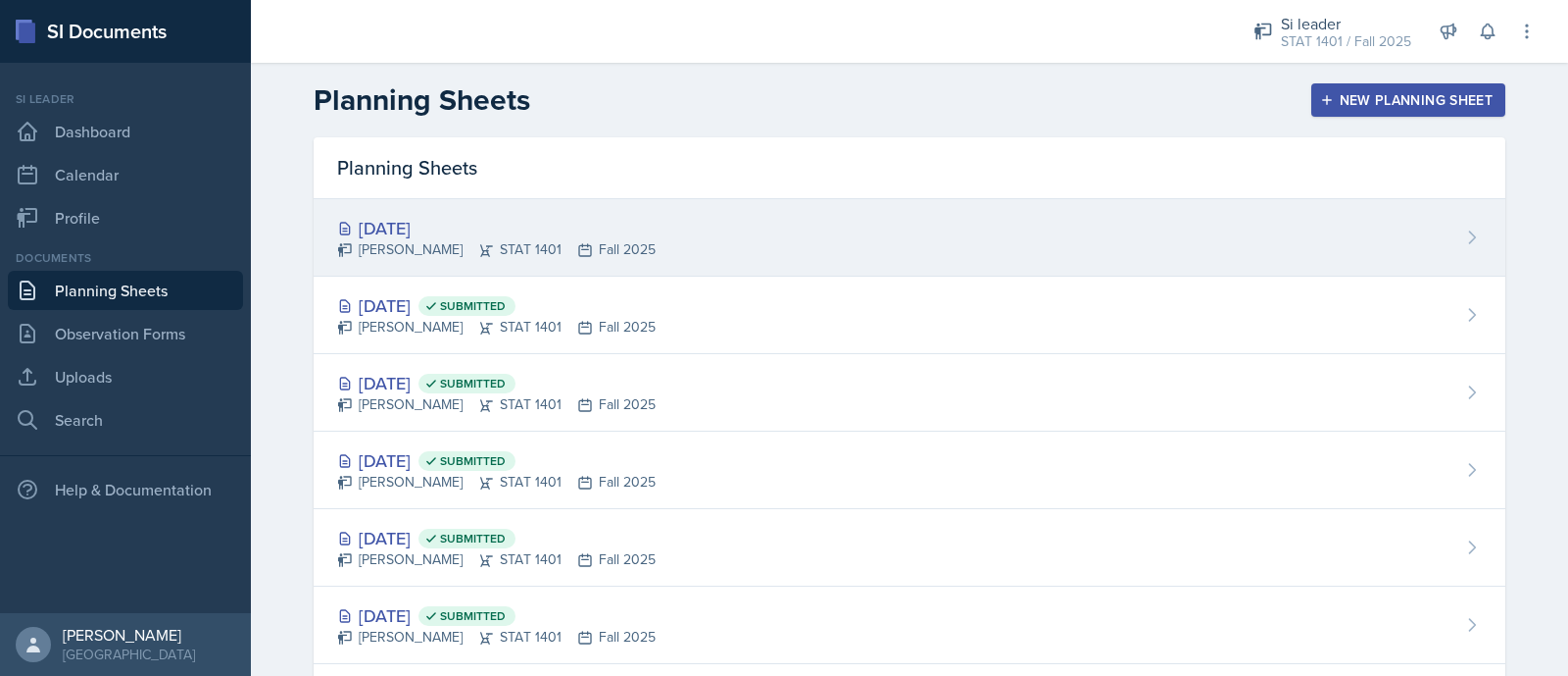
click at [480, 245] on div "Asha-Kaye Johnson STAT 1401 Fall 2025" at bounding box center [496, 249] width 319 height 21
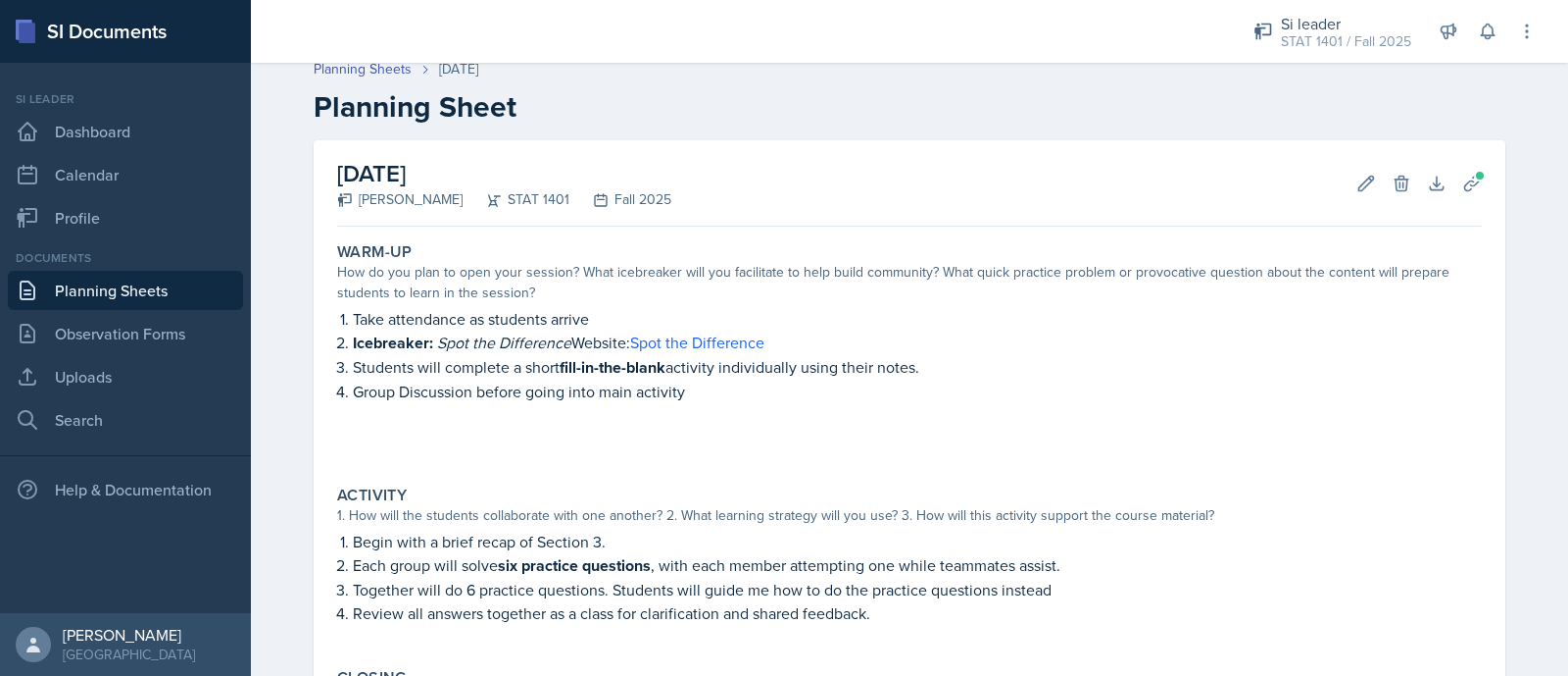
scroll to position [381, 0]
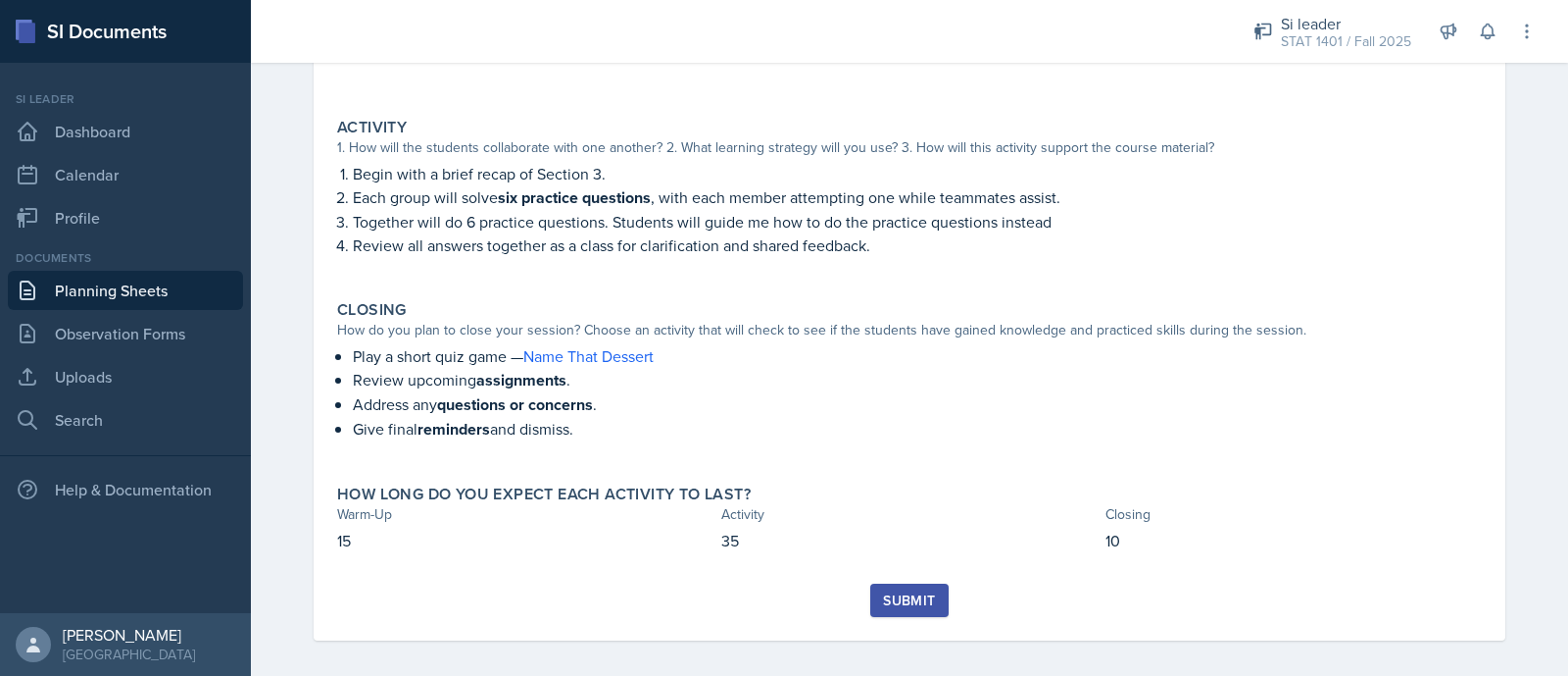
click at [883, 601] on div "Submit" at bounding box center [909, 601] width 52 height 16
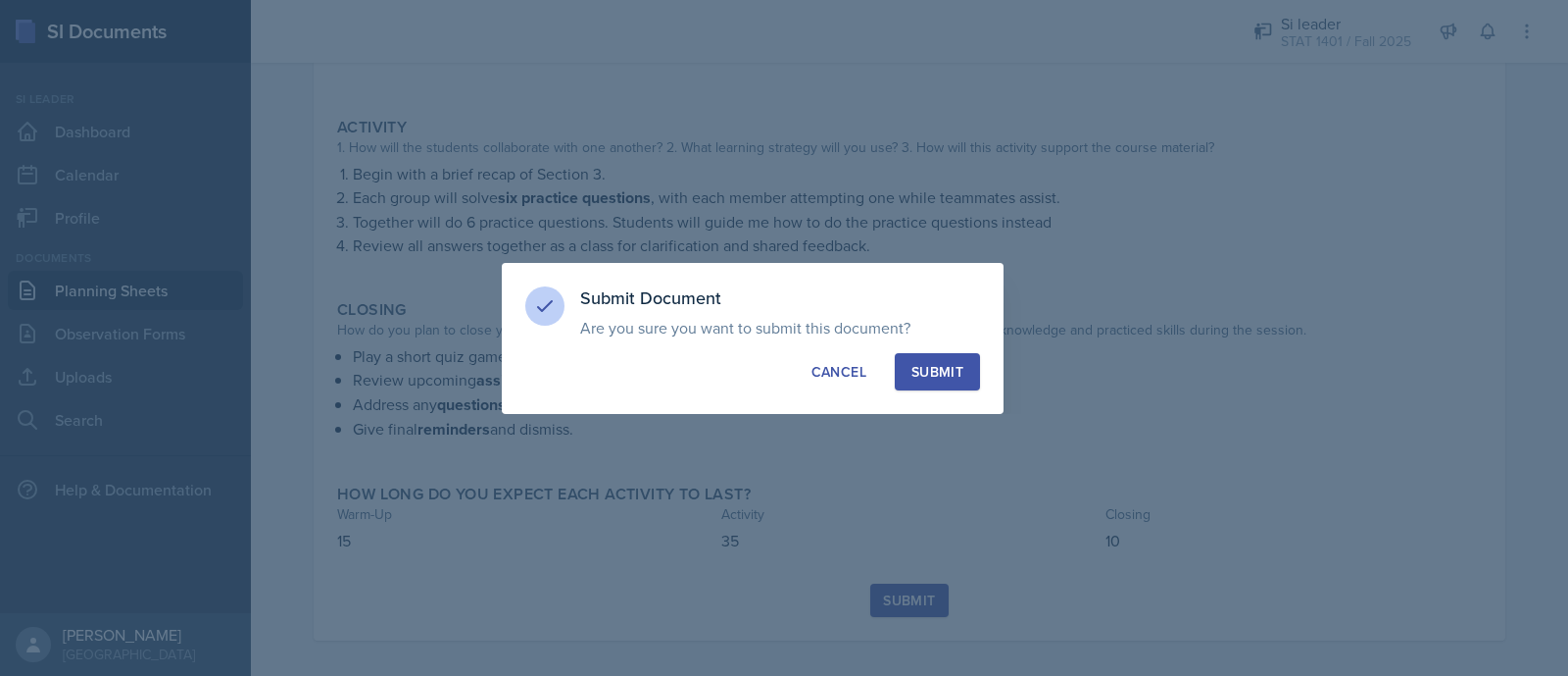
click at [952, 379] on div "Submit" at bounding box center [938, 372] width 52 height 20
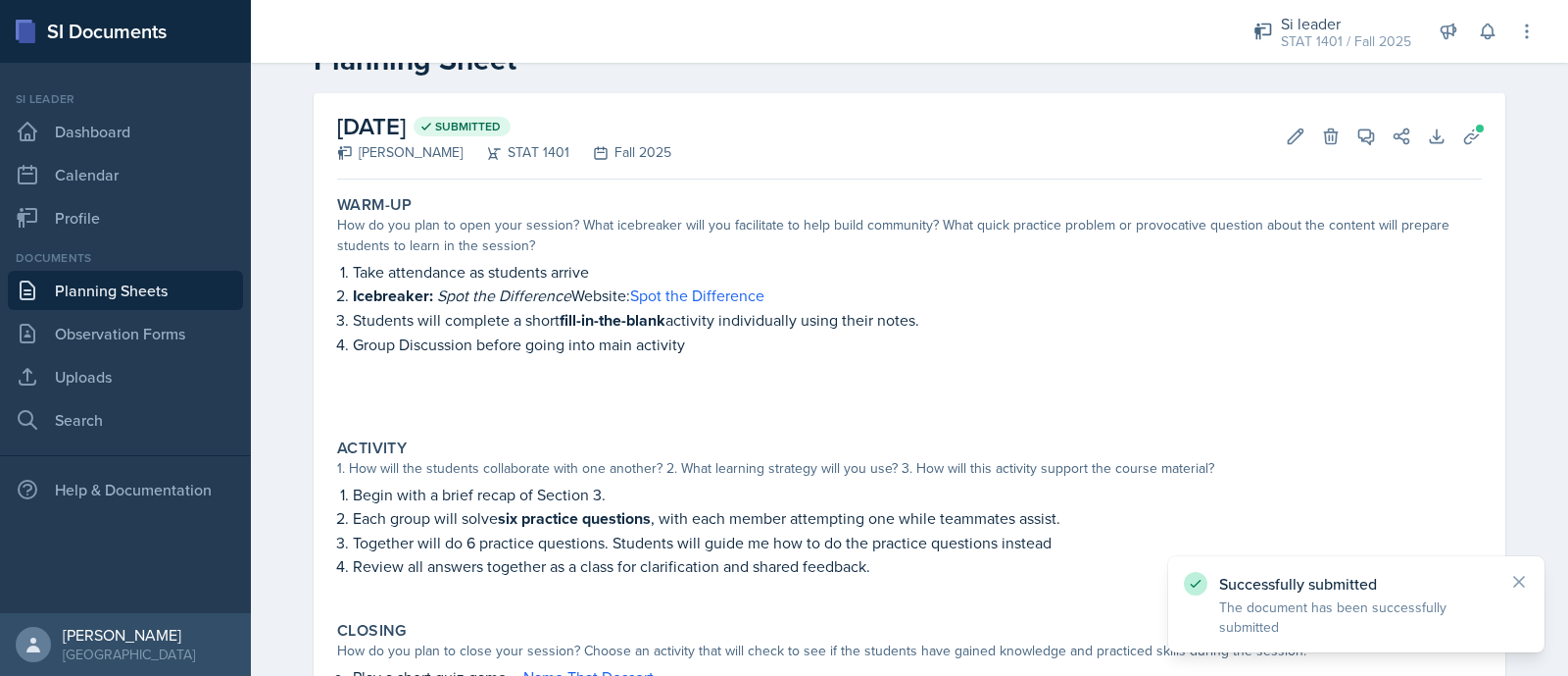
scroll to position [0, 0]
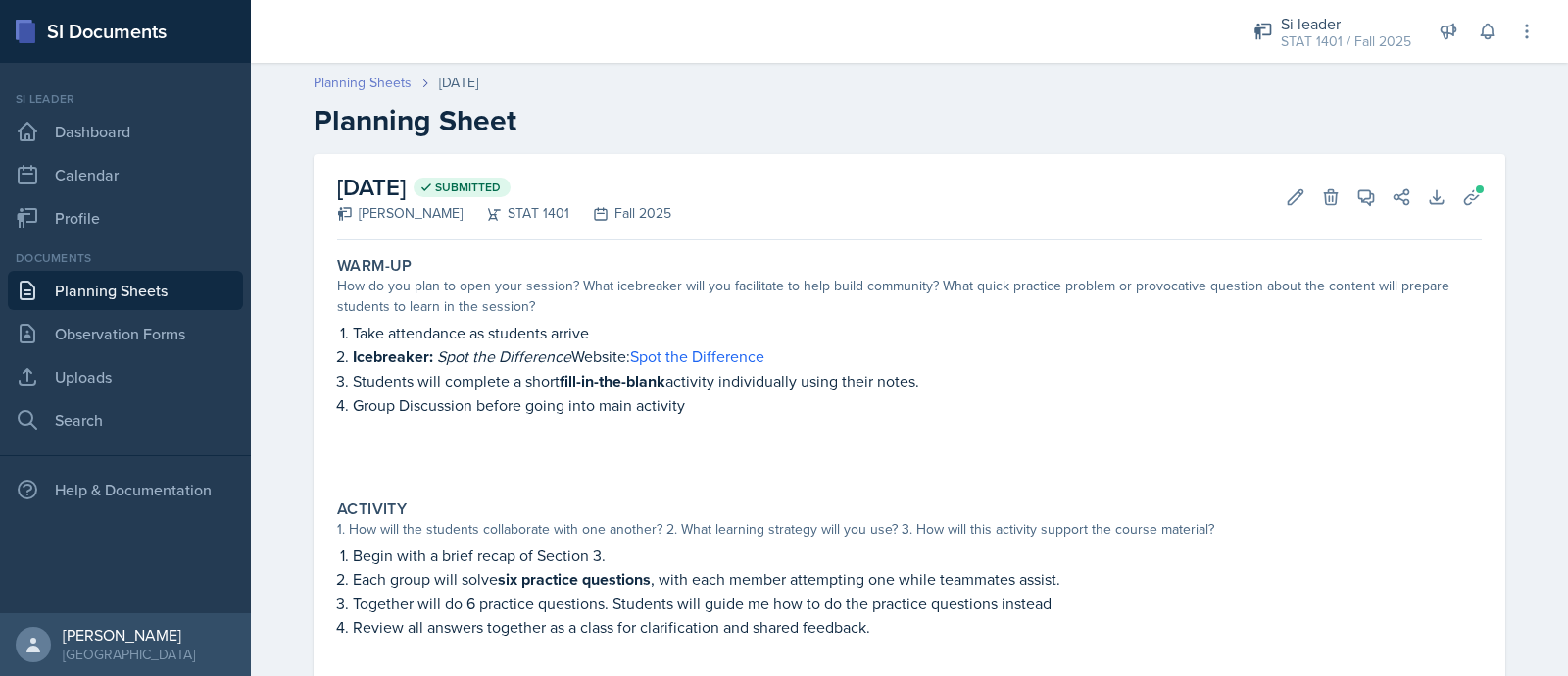
click at [366, 91] on link "Planning Sheets" at bounding box center [362, 82] width 98 height 21
